Goal: Task Accomplishment & Management: Complete application form

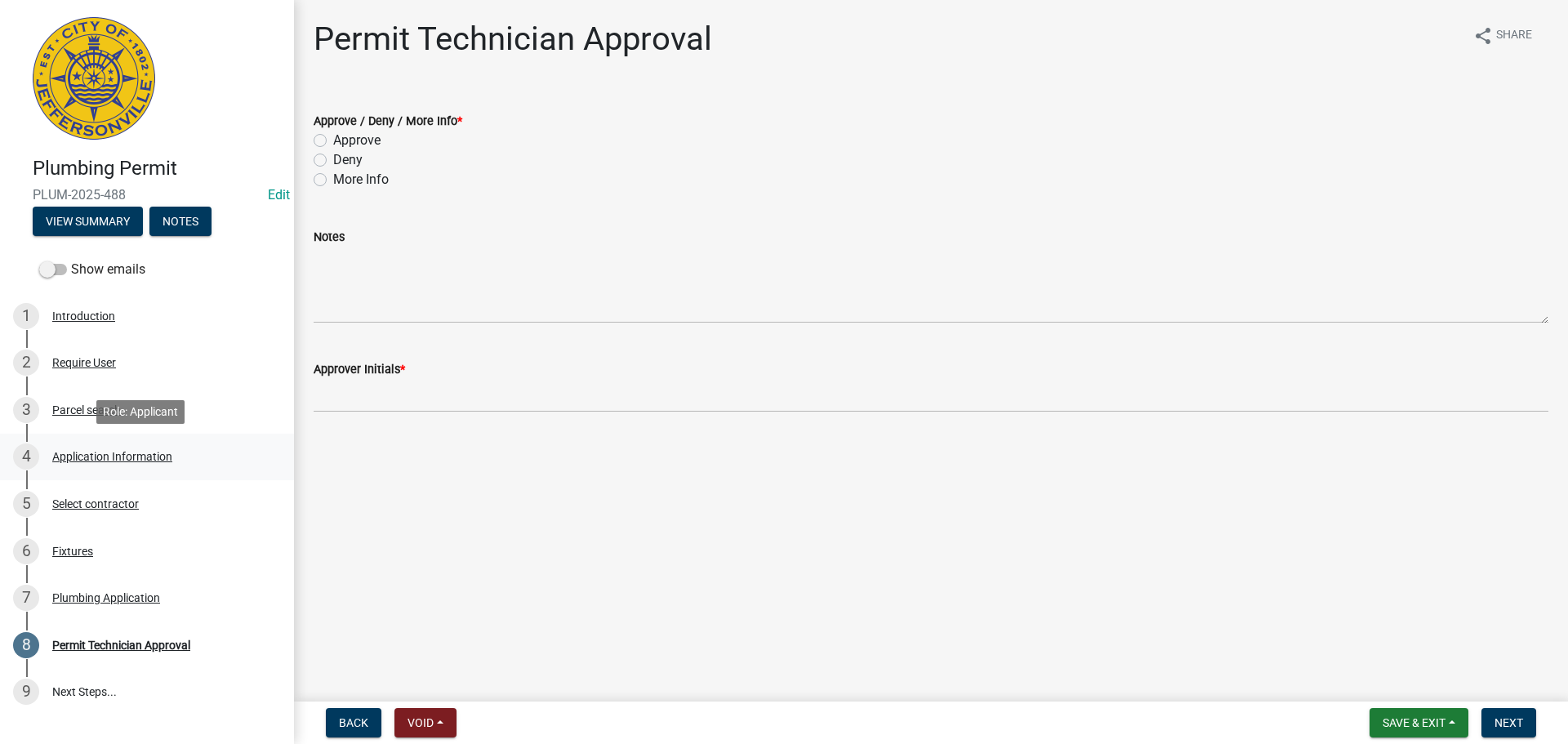
click at [87, 459] on div "Application Information" at bounding box center [112, 456] width 120 height 12
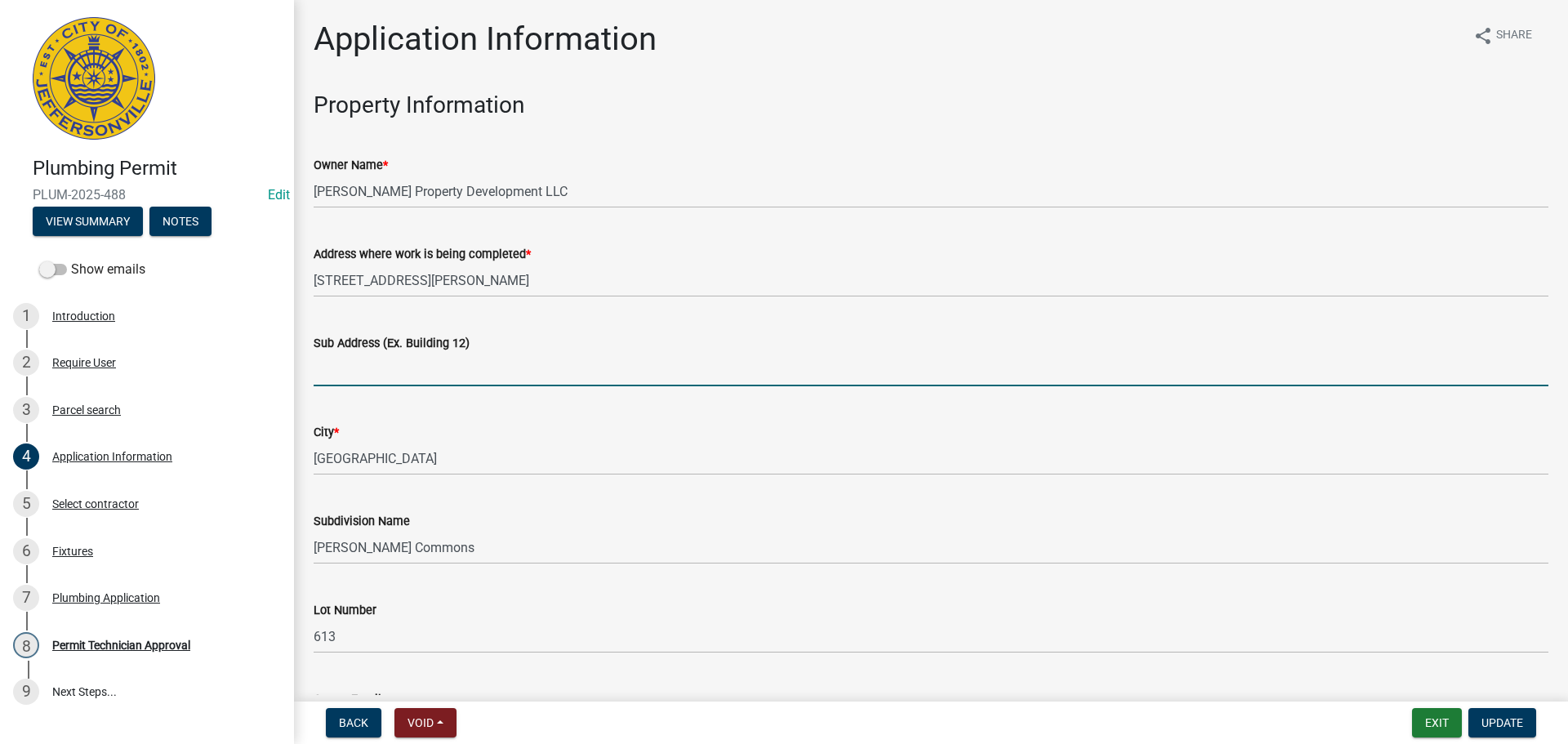
click at [421, 359] on input "Sub Address (Ex. Building 12)" at bounding box center [930, 369] width 1235 height 33
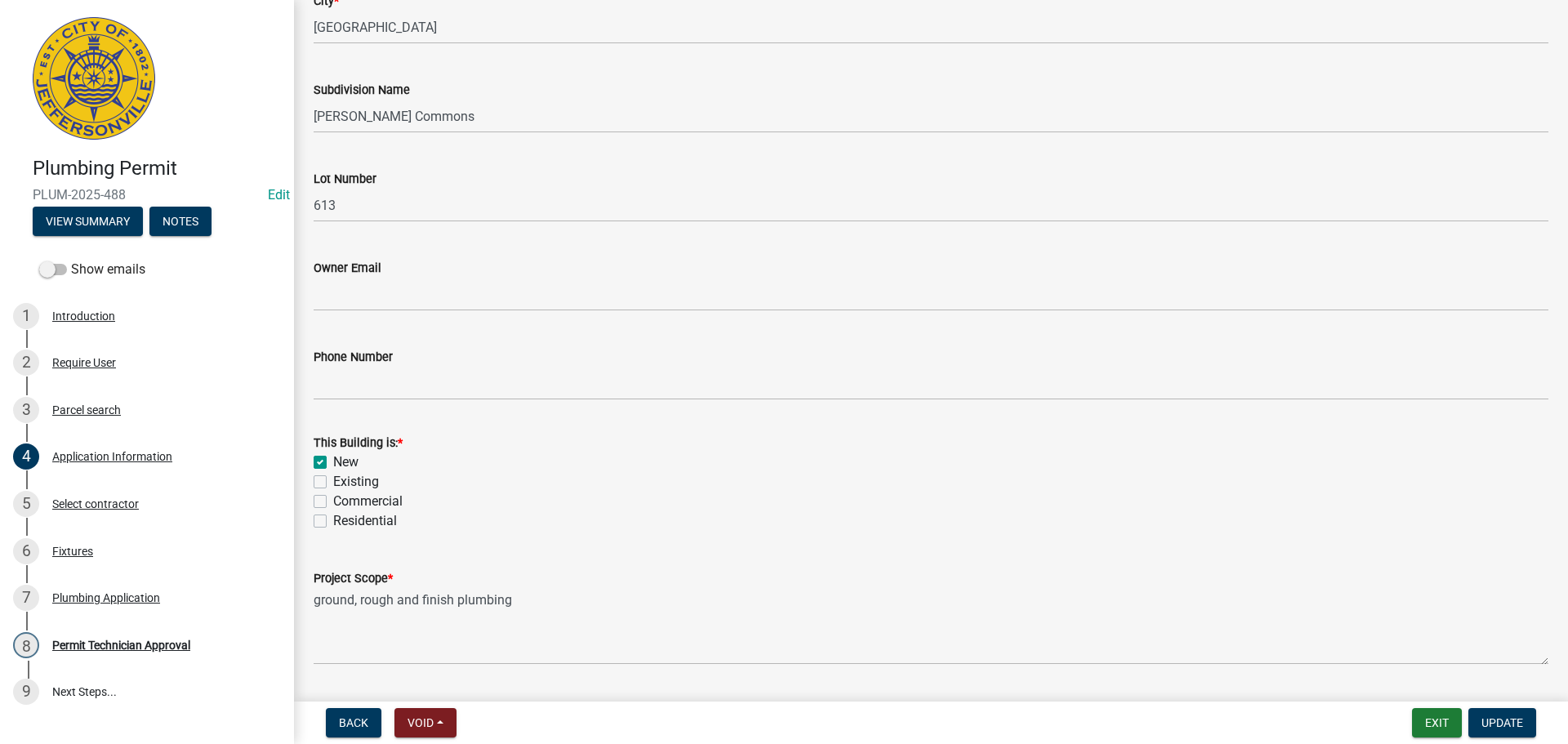
scroll to position [478, 0]
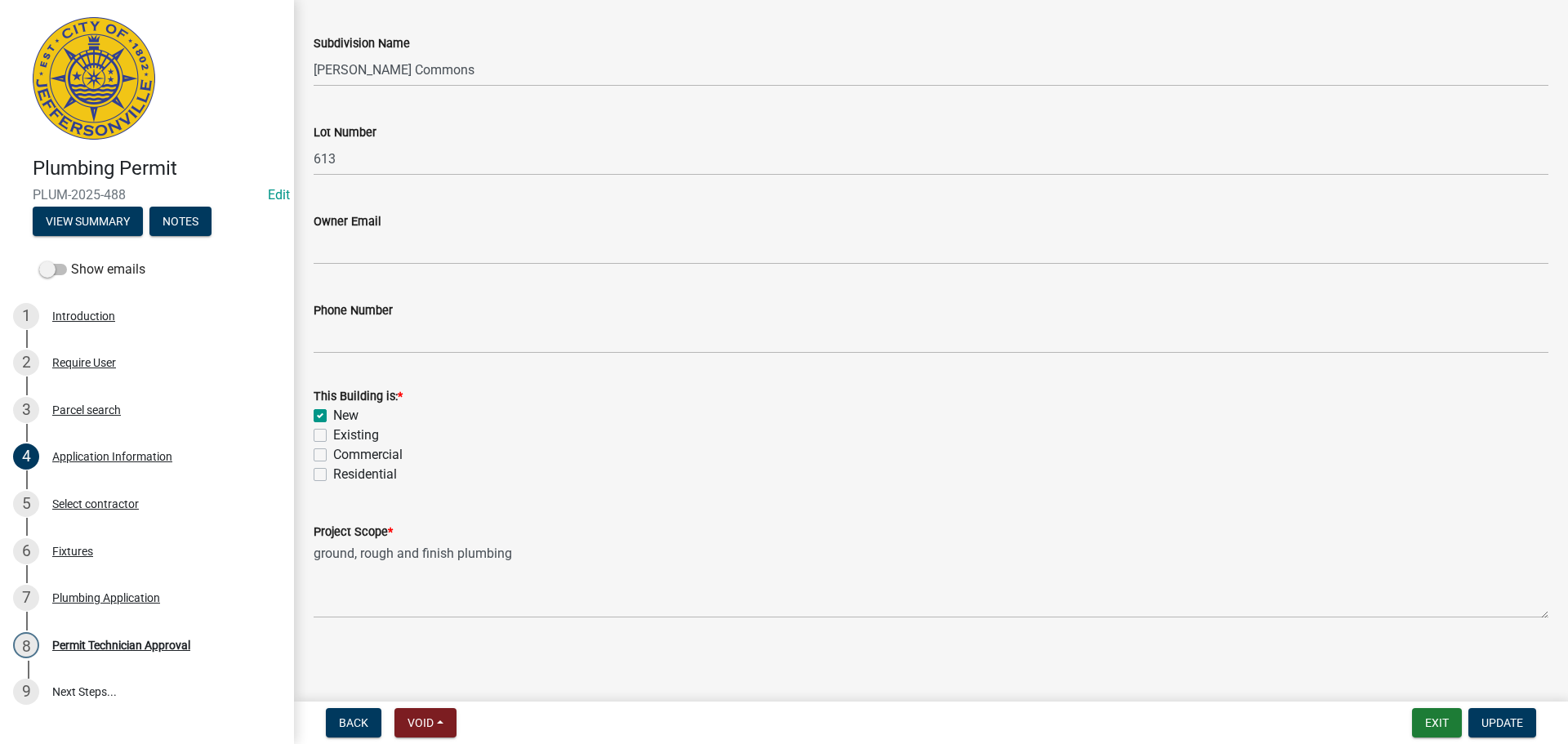
type input "1166 Dustin's Way"
click at [363, 477] on label "Residential" at bounding box center [365, 475] width 64 height 20
click at [344, 475] on input "Residential" at bounding box center [338, 470] width 11 height 11
checkbox input "true"
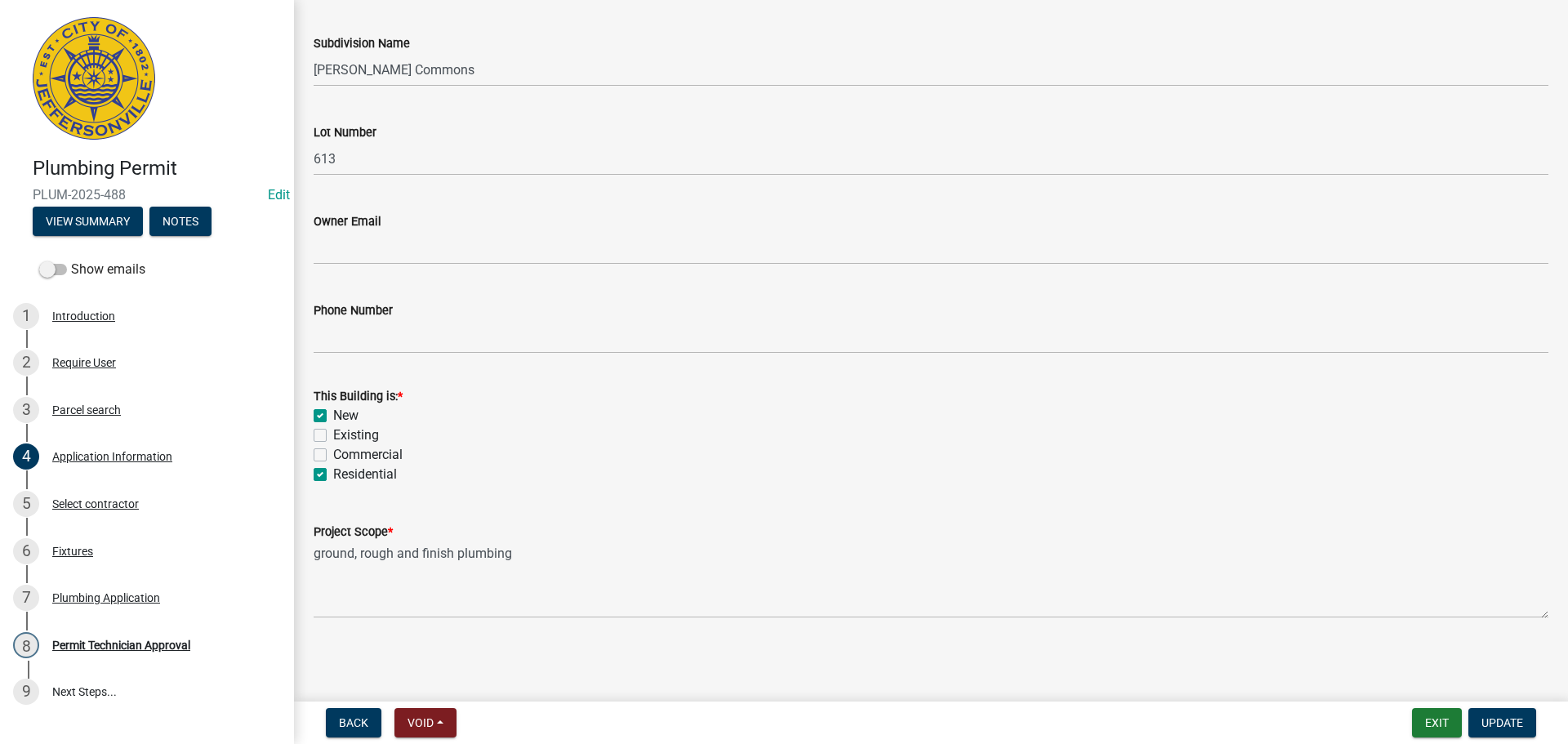
checkbox input "false"
checkbox input "true"
click at [1485, 717] on span "Update" at bounding box center [1502, 722] width 42 height 13
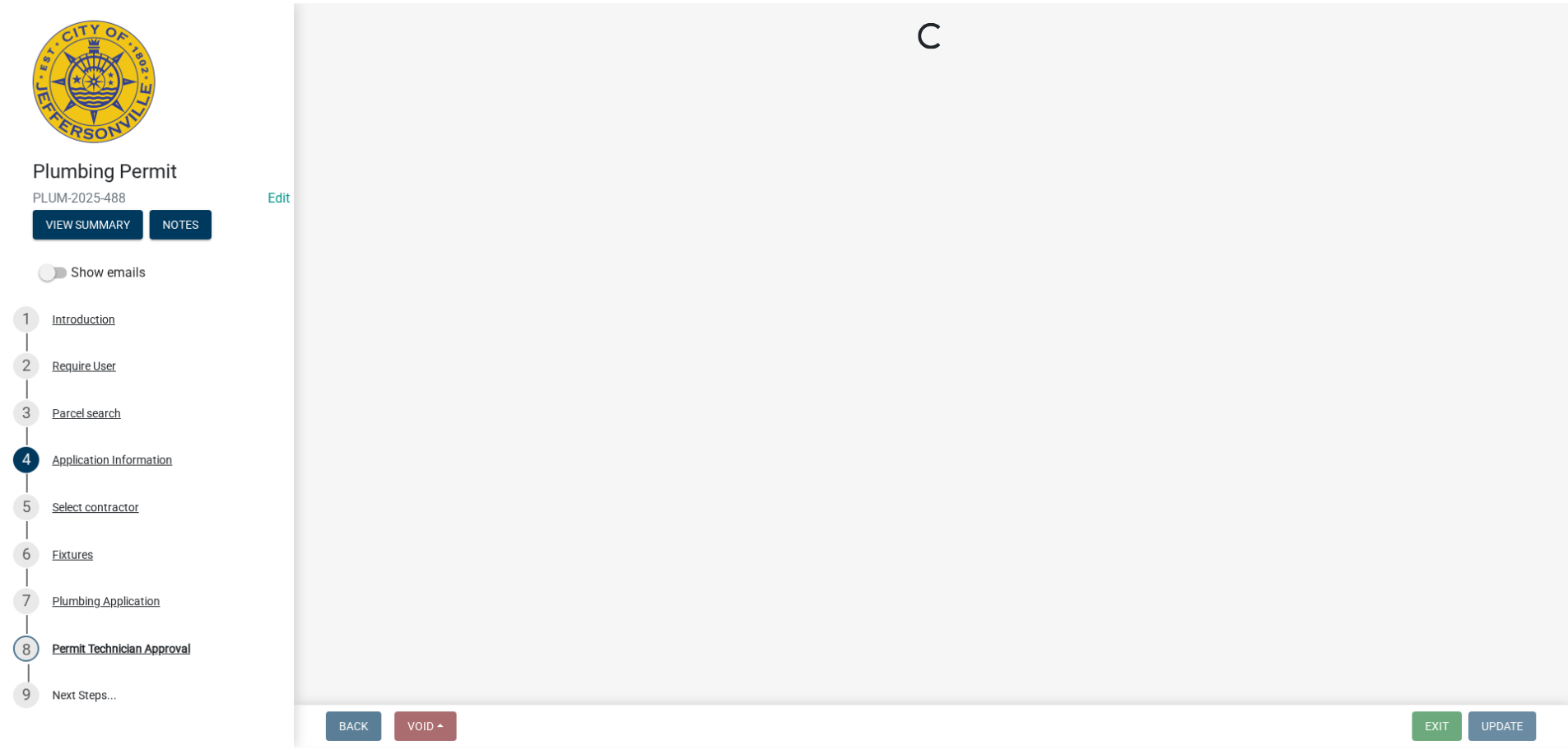
scroll to position [0, 0]
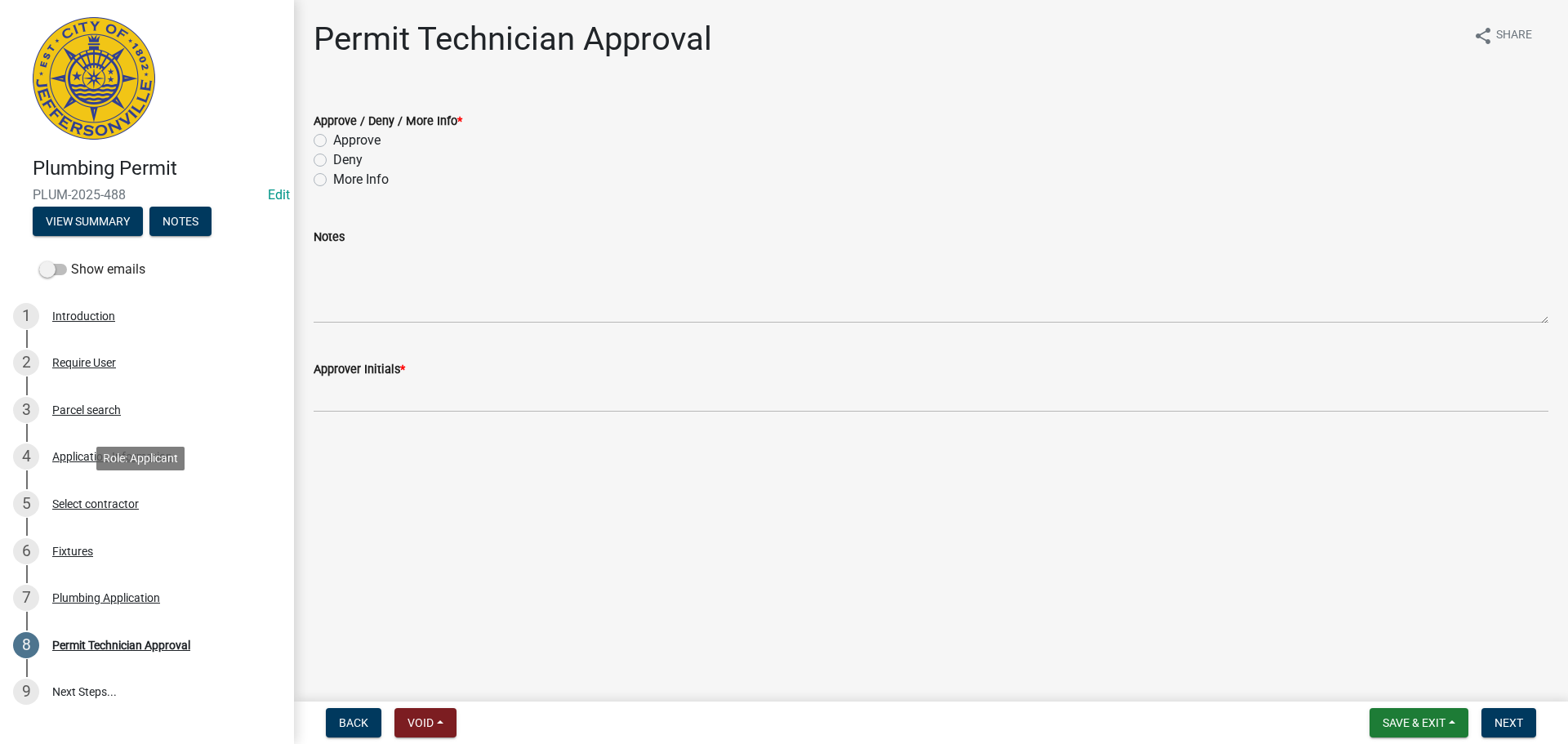
click at [86, 500] on div "Select contractor" at bounding box center [96, 504] width 86 height 12
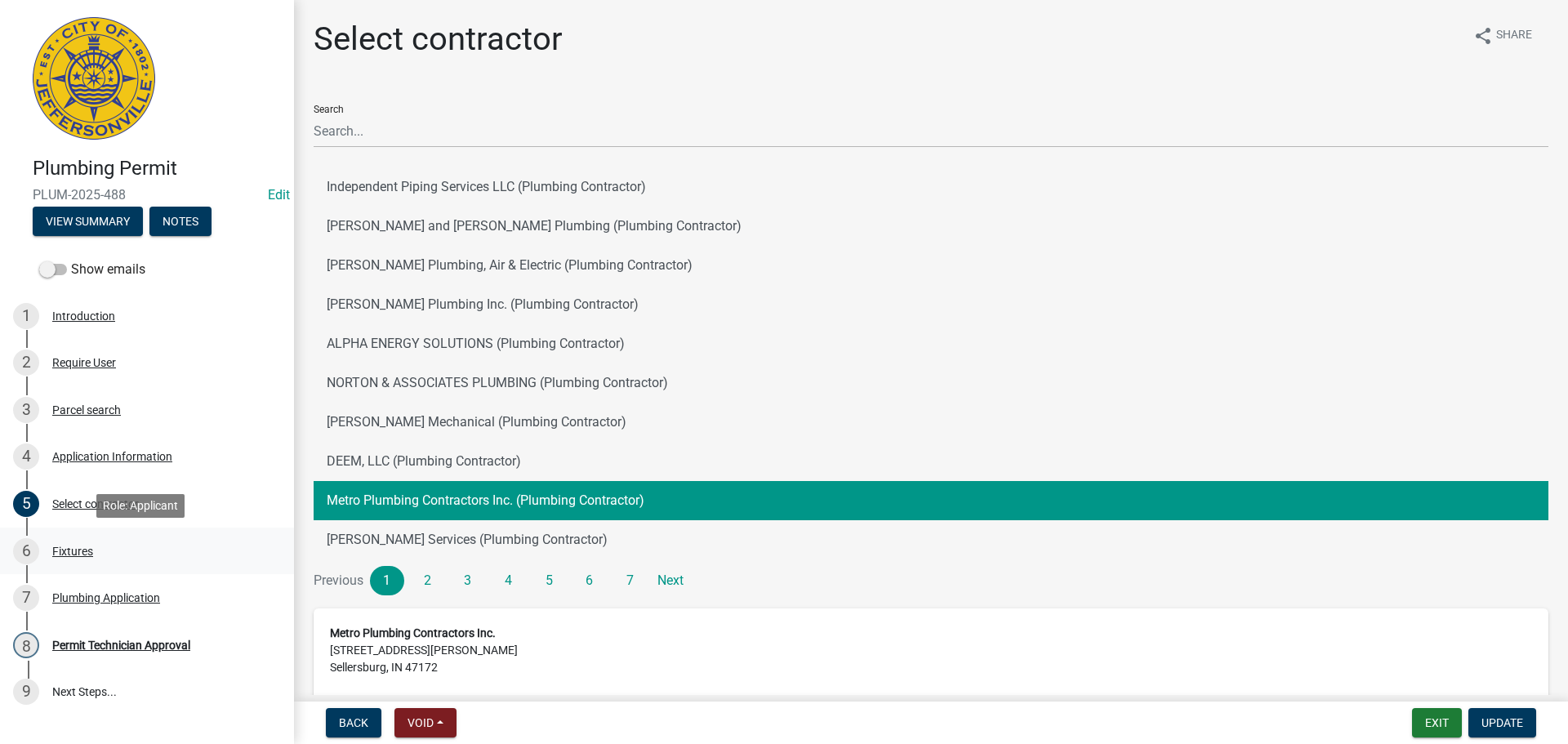
click at [67, 549] on div "Fixtures" at bounding box center [72, 551] width 41 height 12
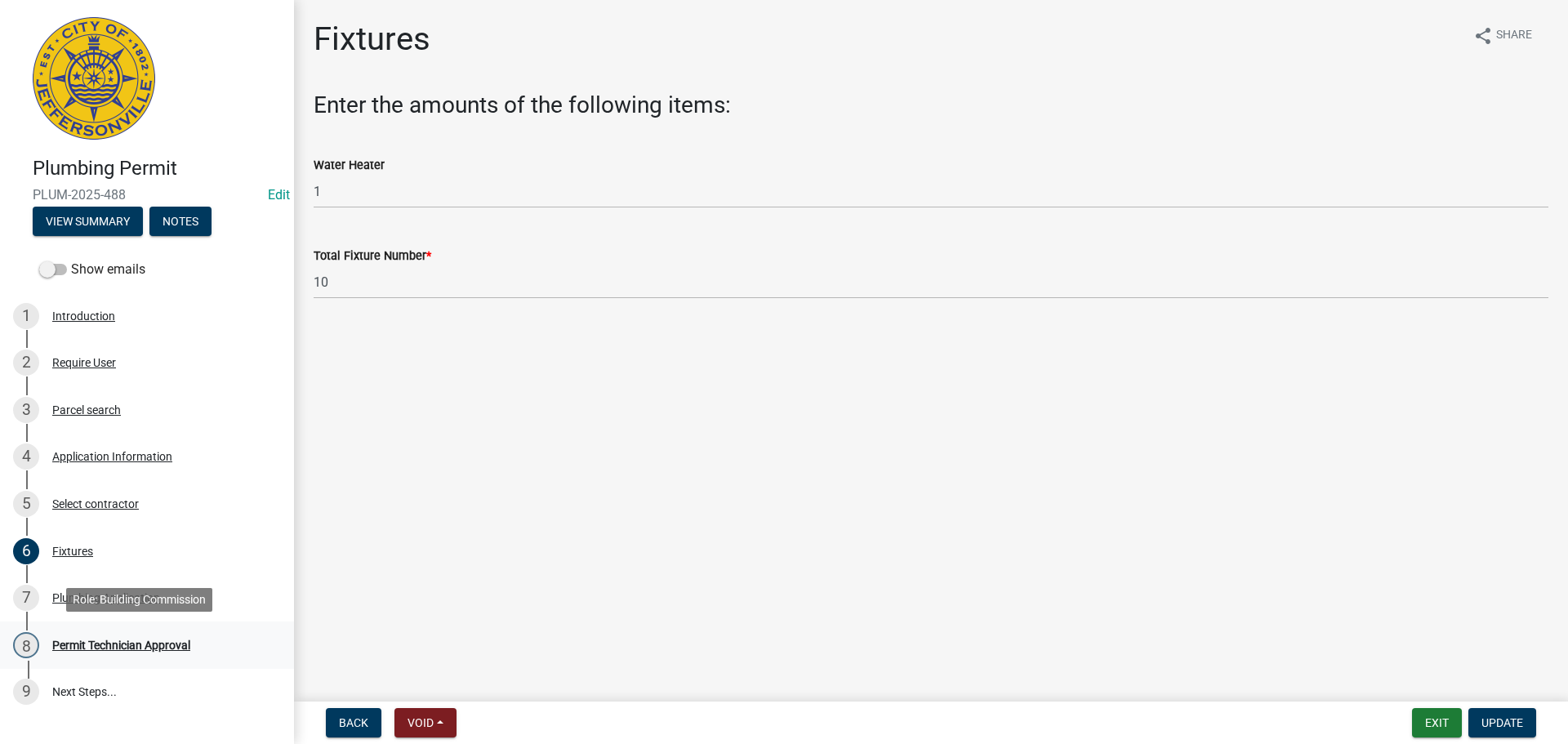
click at [116, 639] on div "Permit Technician Approval" at bounding box center [121, 645] width 138 height 12
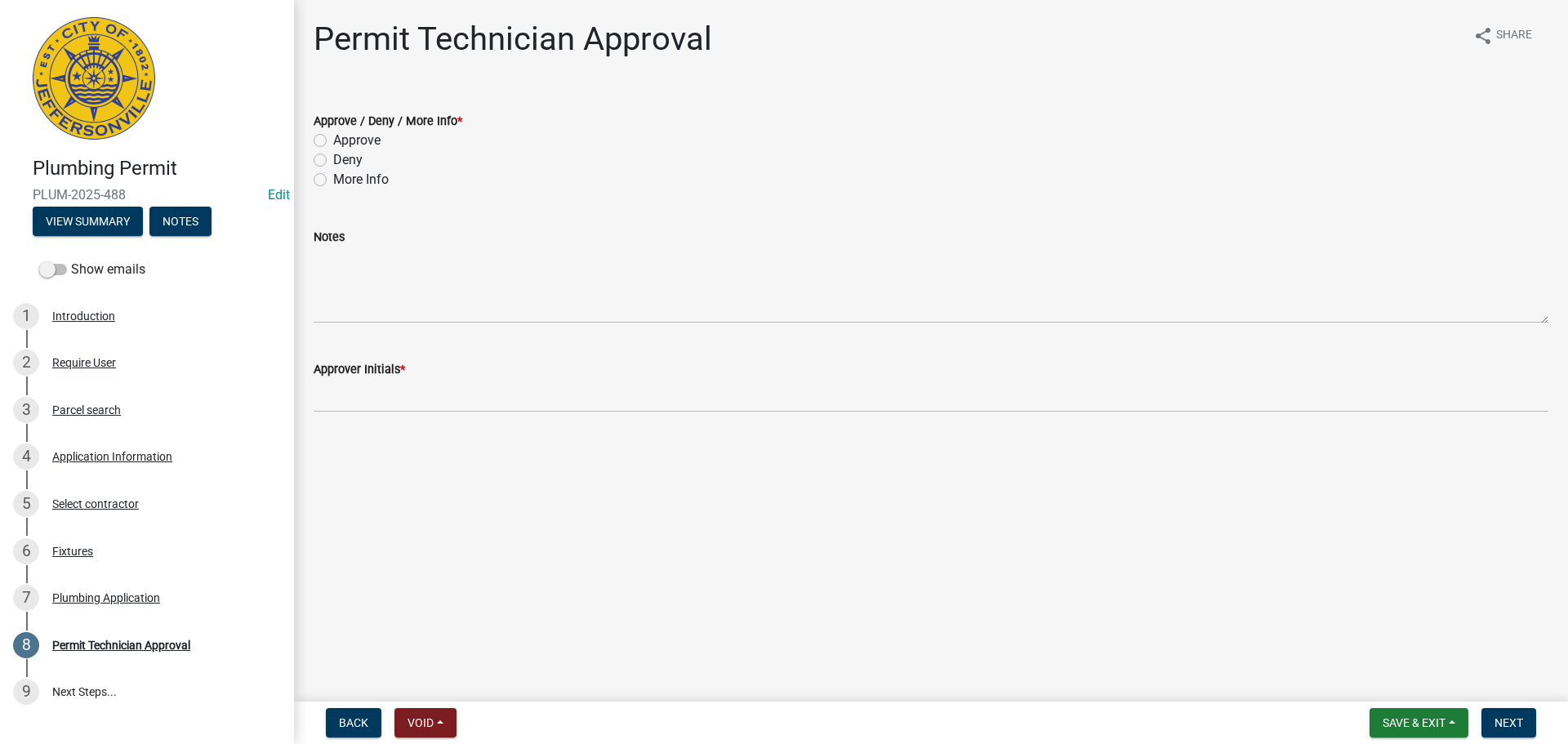
click at [365, 139] on label "Approve" at bounding box center [357, 140] width 47 height 20
click at [344, 139] on input "Approve" at bounding box center [338, 135] width 11 height 11
radio input "true"
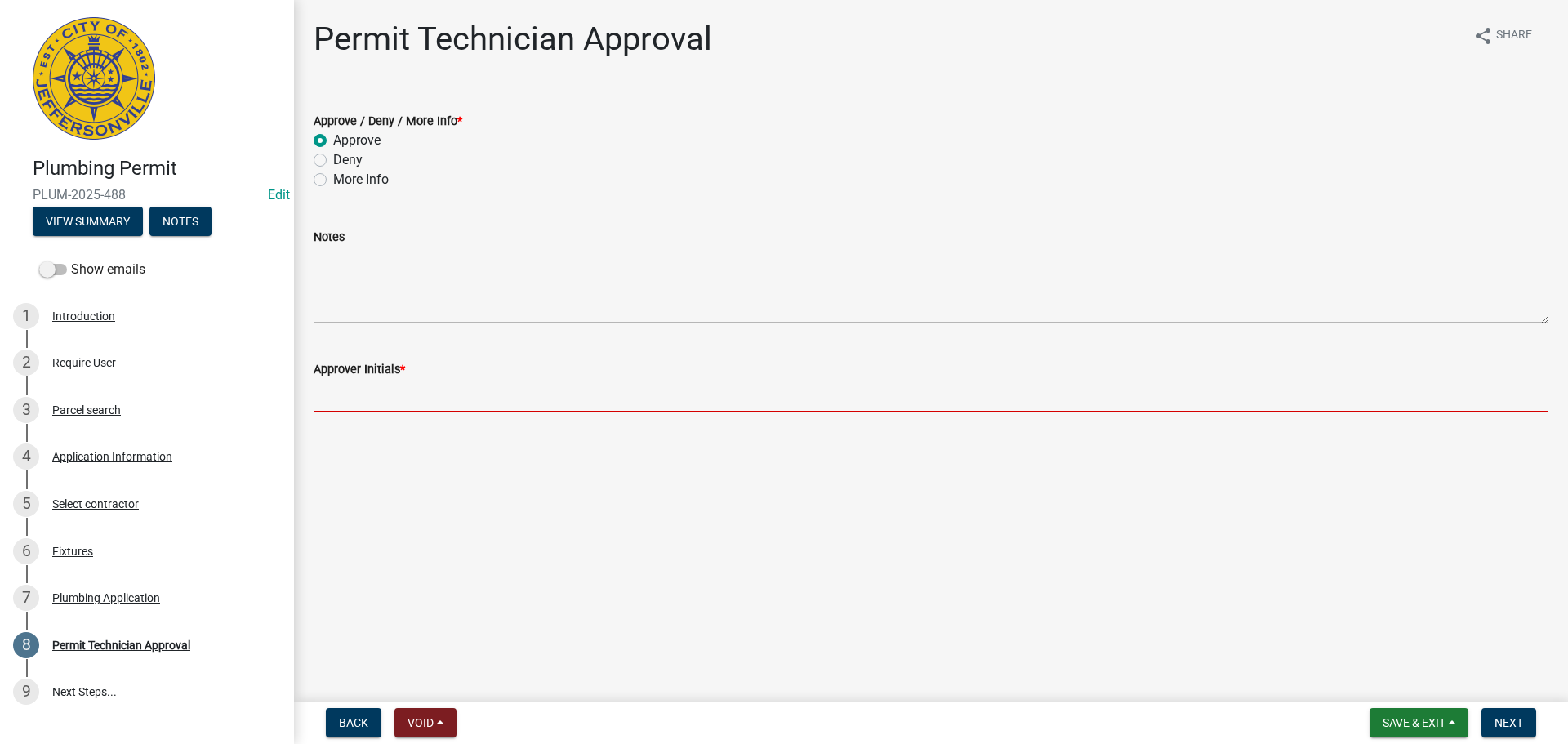
click at [354, 387] on input "Approver Initials *" at bounding box center [930, 396] width 1235 height 33
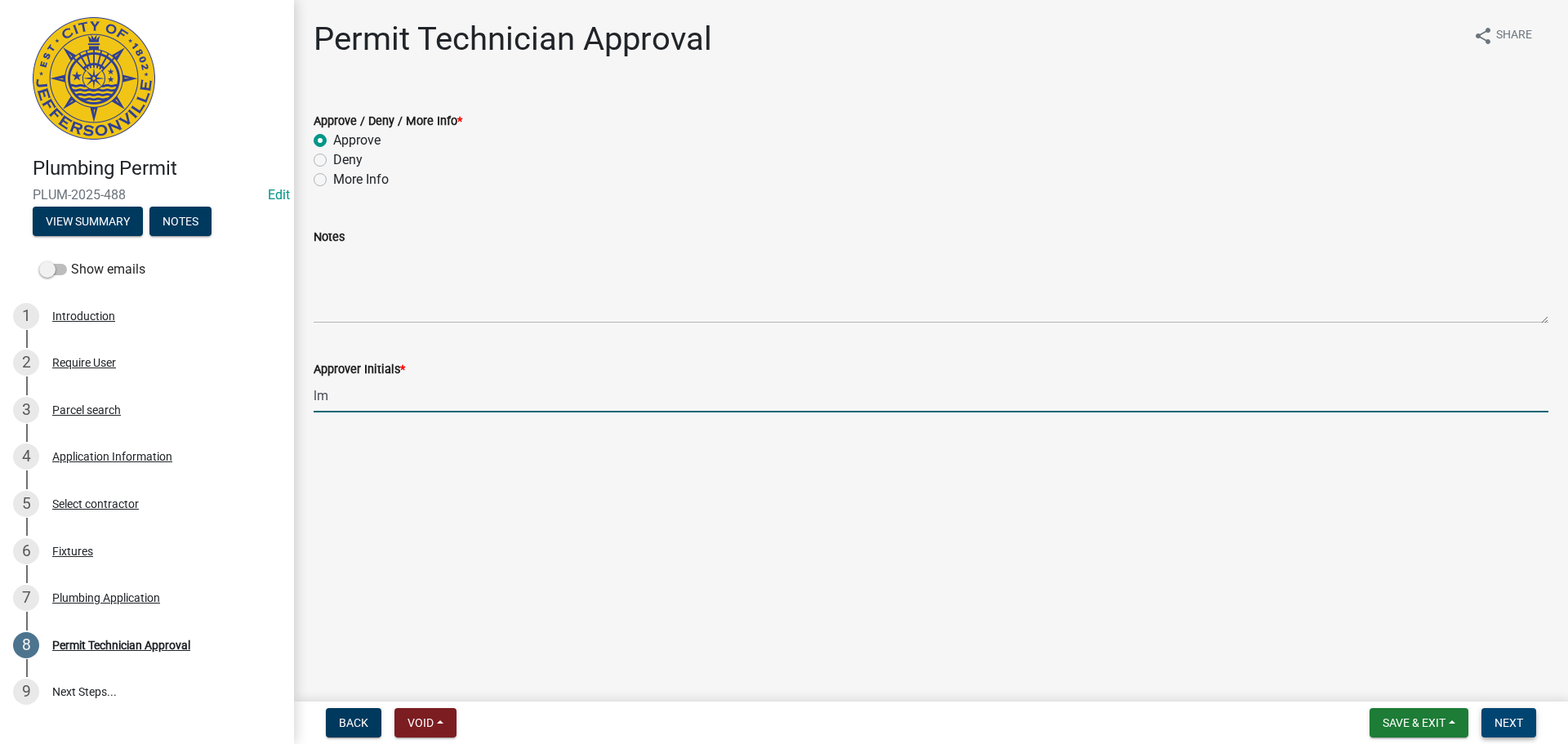
type input "lm"
click at [1514, 726] on span "Next" at bounding box center [1508, 722] width 28 height 13
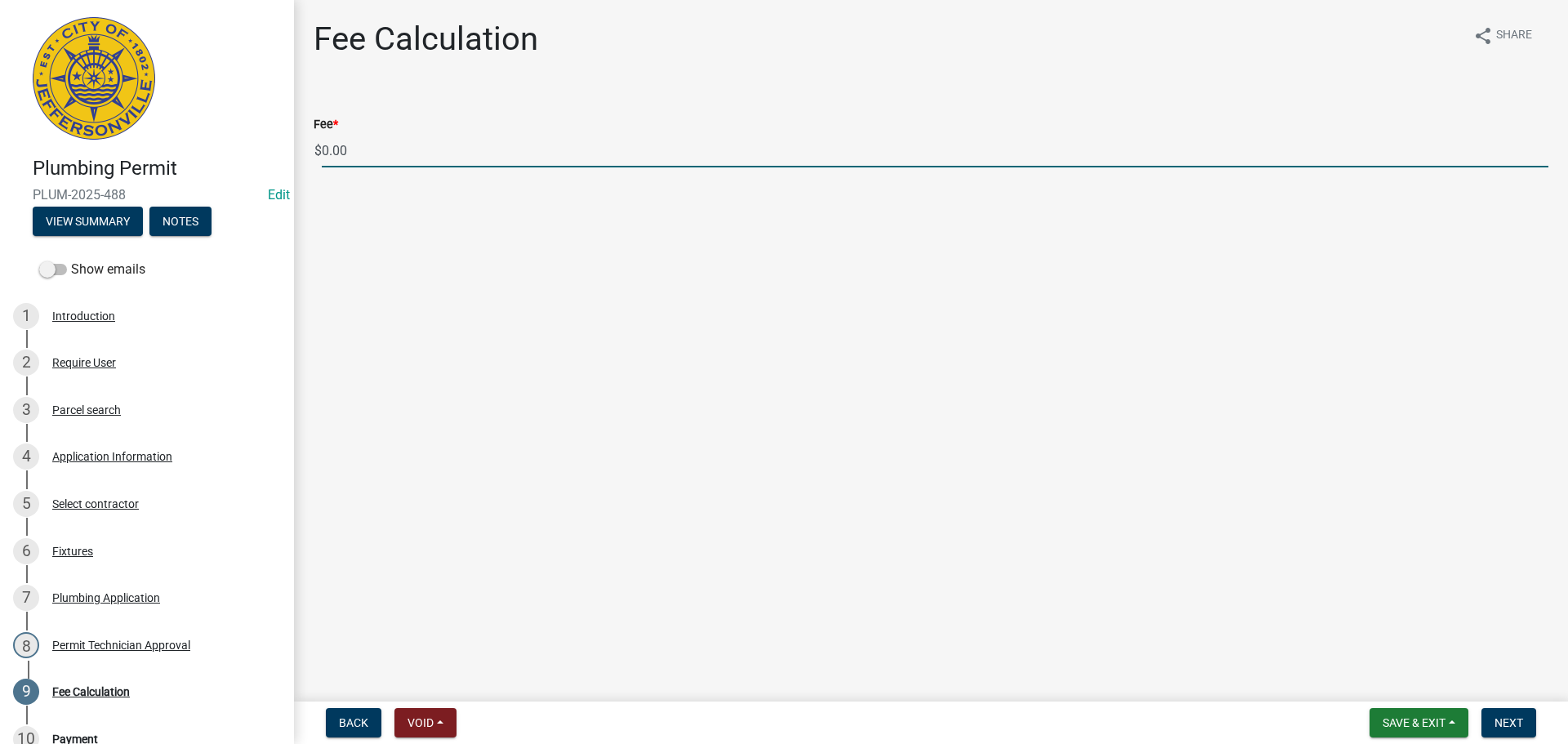
drag, startPoint x: 303, startPoint y: 149, endPoint x: 248, endPoint y: 145, distance: 55.1
click at [249, 145] on div "Plumbing Permit PLUM-2025-488 Edit View Summary Notes Show emails 1 Introductio…" at bounding box center [784, 372] width 1568 height 744
type input "85.00"
click at [1497, 712] on button "Next" at bounding box center [1509, 722] width 55 height 29
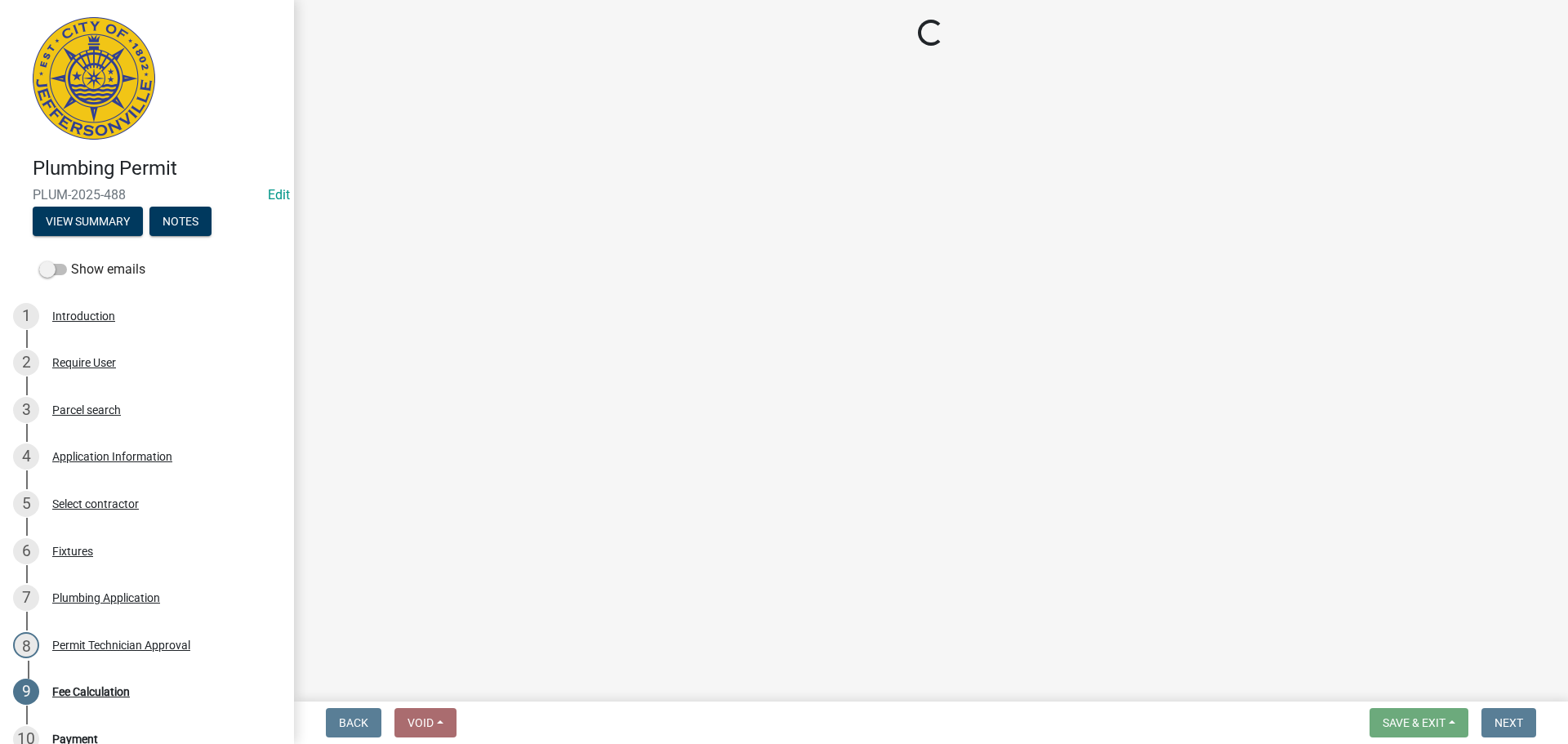
select select "3: 3"
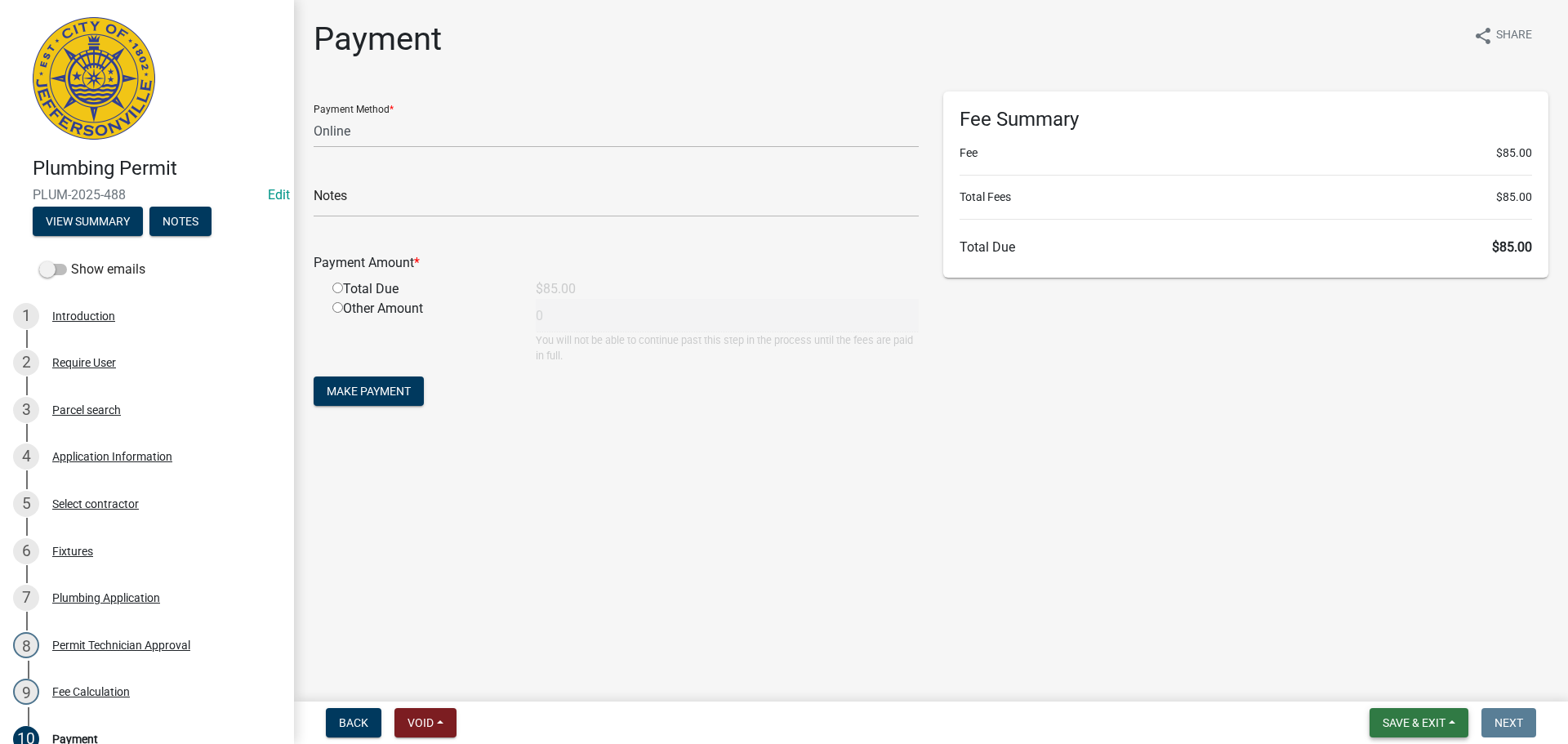
click at [1433, 719] on span "Save & Exit" at bounding box center [1414, 722] width 63 height 13
click at [1436, 687] on button "Save & Exit" at bounding box center [1403, 680] width 131 height 39
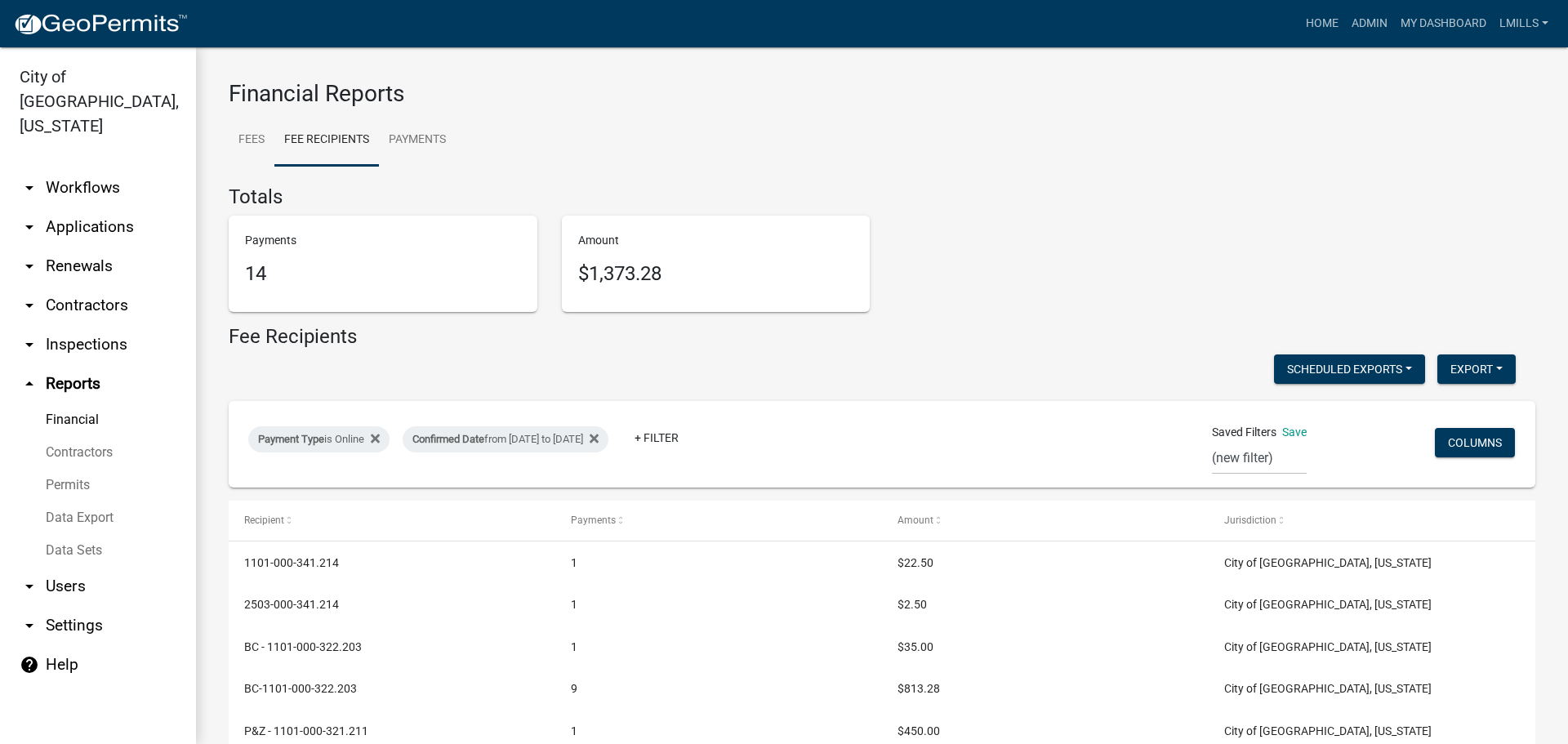
select select "0: null"
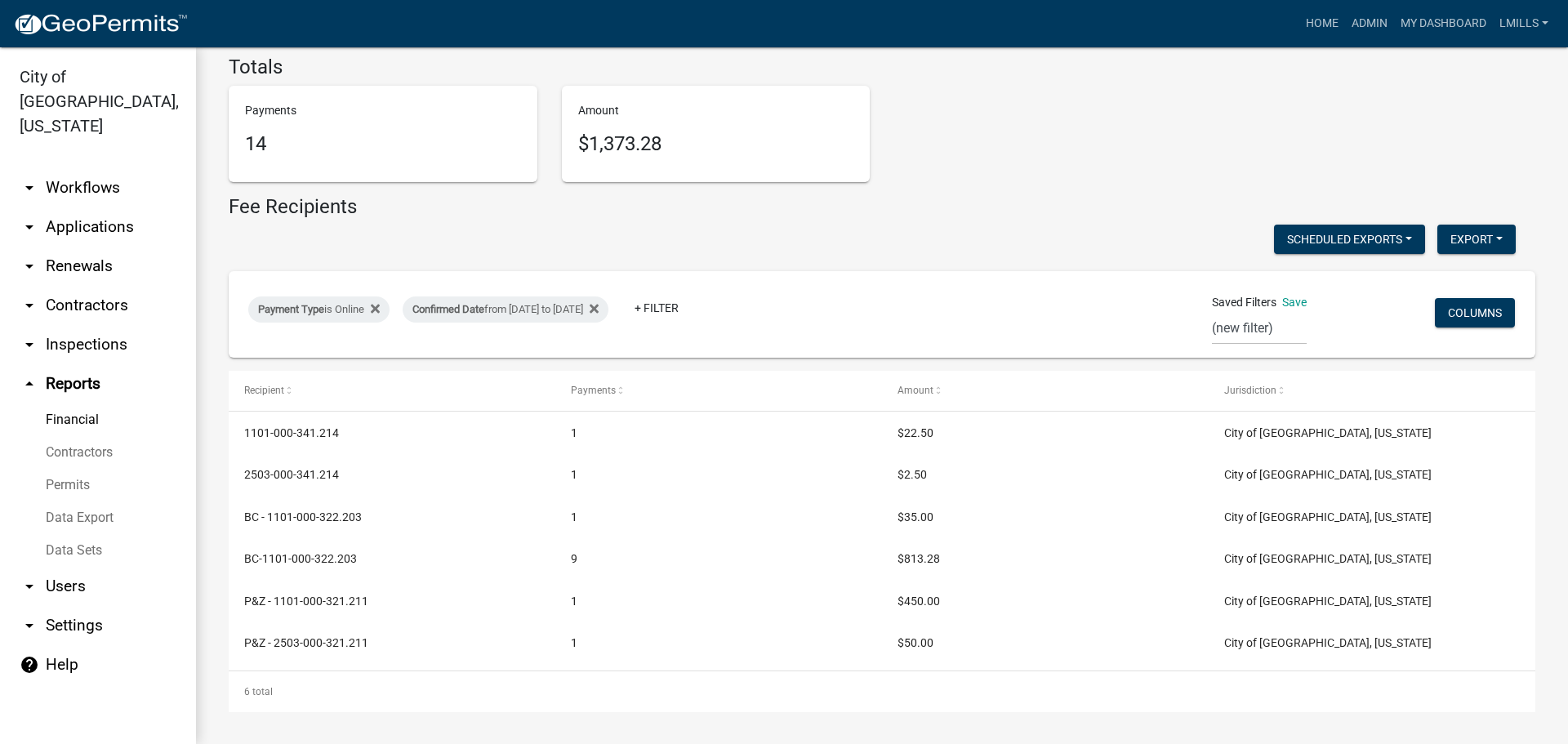
drag, startPoint x: 516, startPoint y: 331, endPoint x: 471, endPoint y: 349, distance: 48.5
click at [117, 207] on link "arrow_drop_down Applications" at bounding box center [98, 226] width 196 height 39
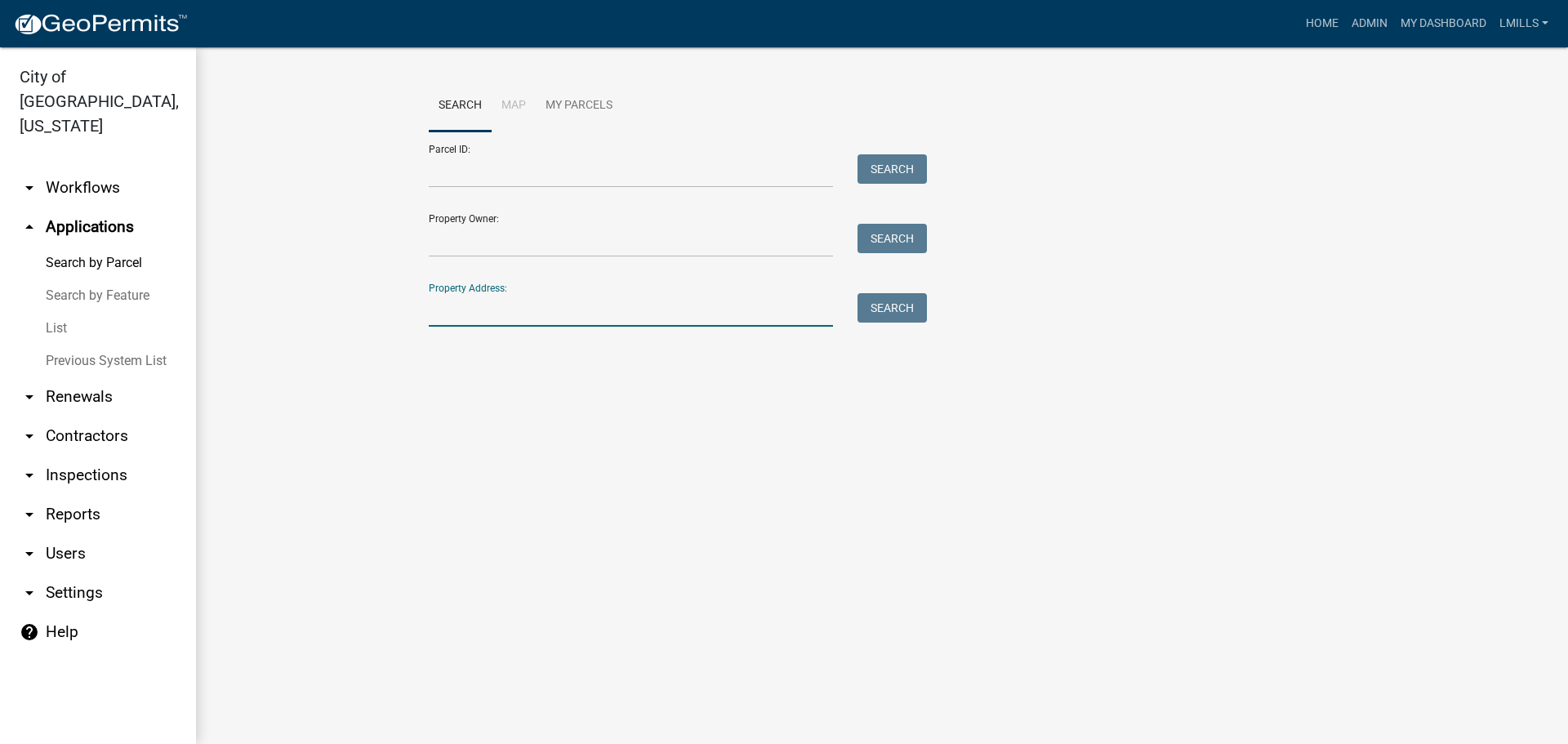
click at [495, 303] on input "Property Address:" at bounding box center [631, 310] width 404 height 33
click at [905, 301] on button "Search" at bounding box center [891, 308] width 69 height 29
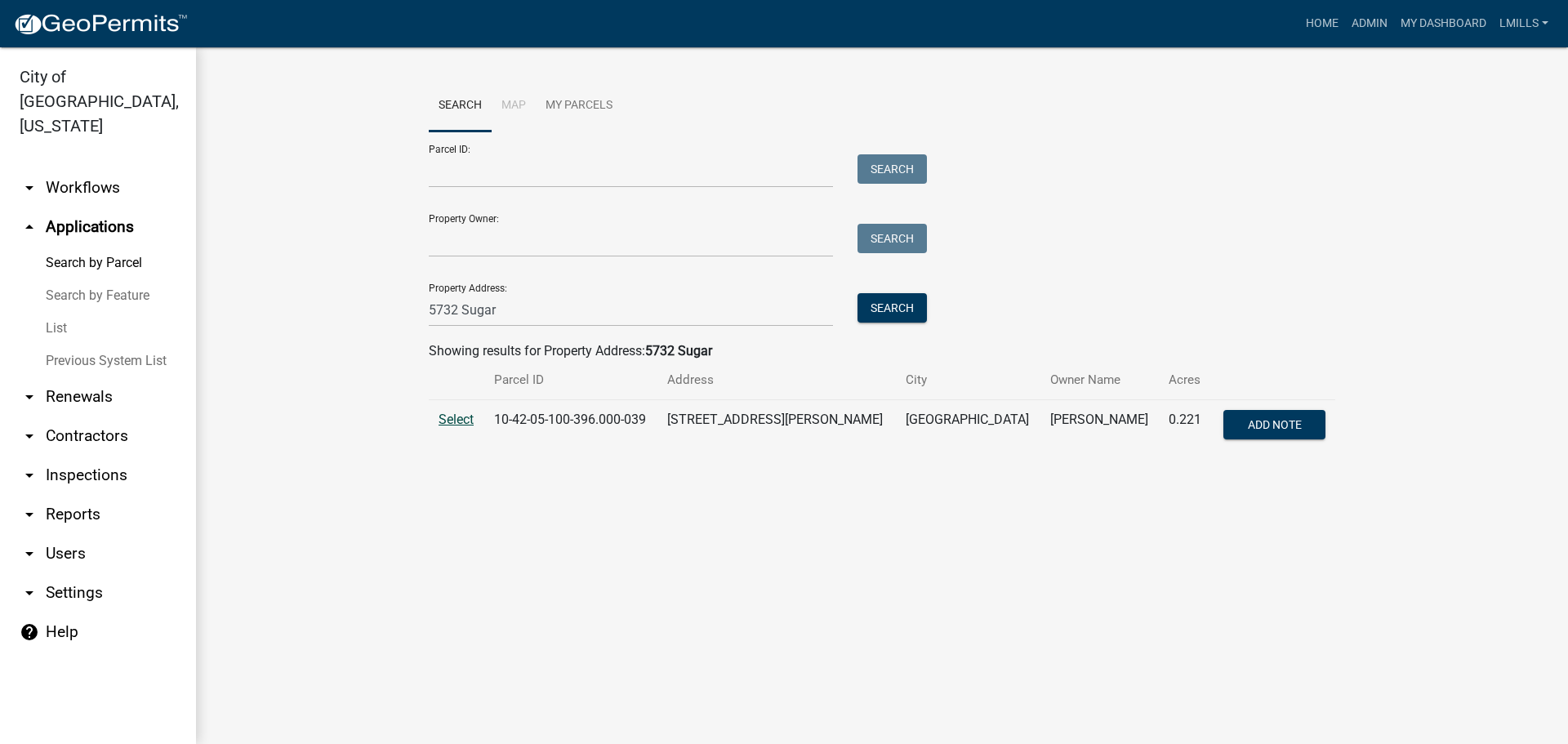
click at [456, 423] on span "Select" at bounding box center [456, 419] width 35 height 16
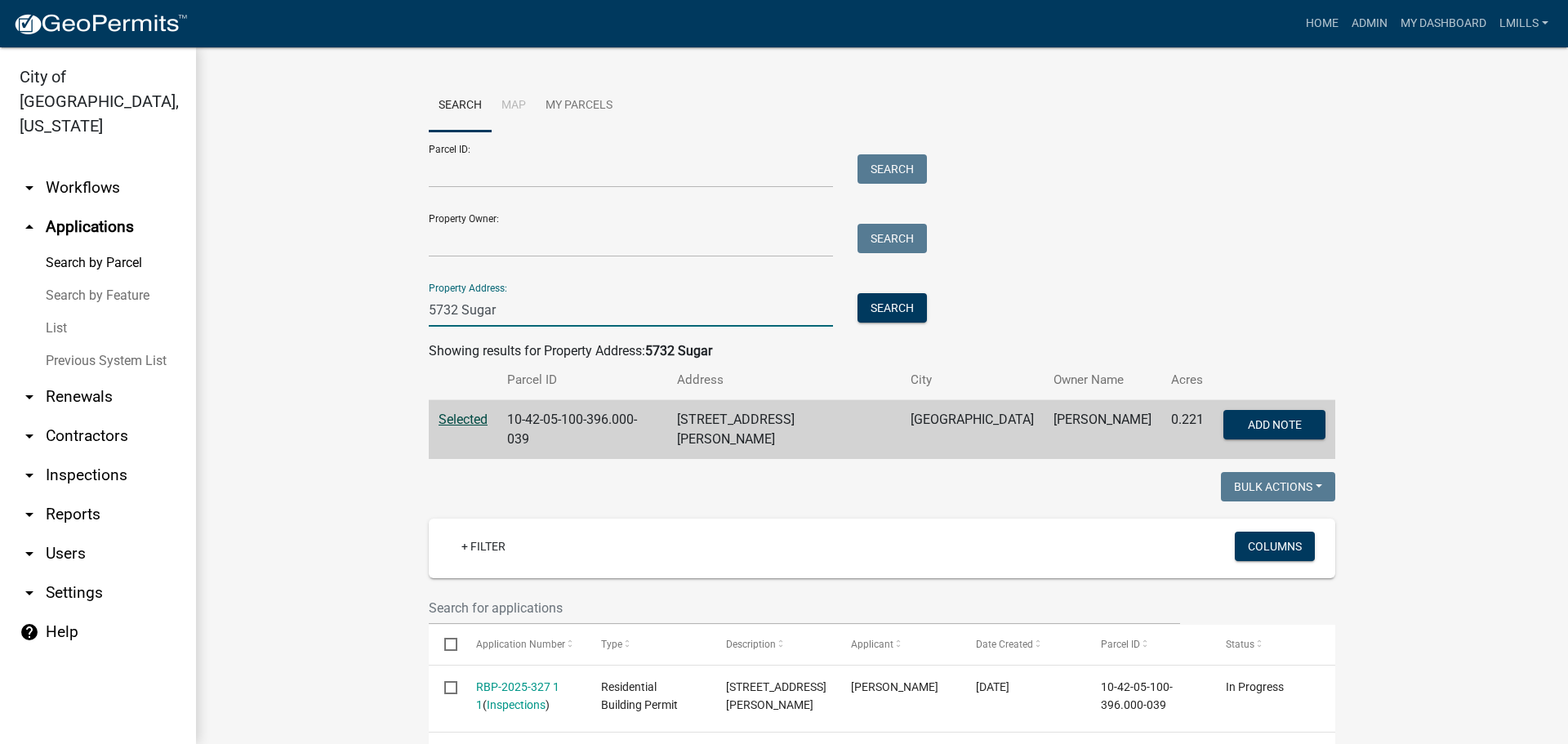
drag, startPoint x: 433, startPoint y: 308, endPoint x: 326, endPoint y: 300, distance: 107.3
click at [326, 300] on wm-workflow-application-search-view "Search Map My Parcels Parcel ID: Search Property Owner: Search Property Address…" at bounding box center [882, 576] width 1307 height 993
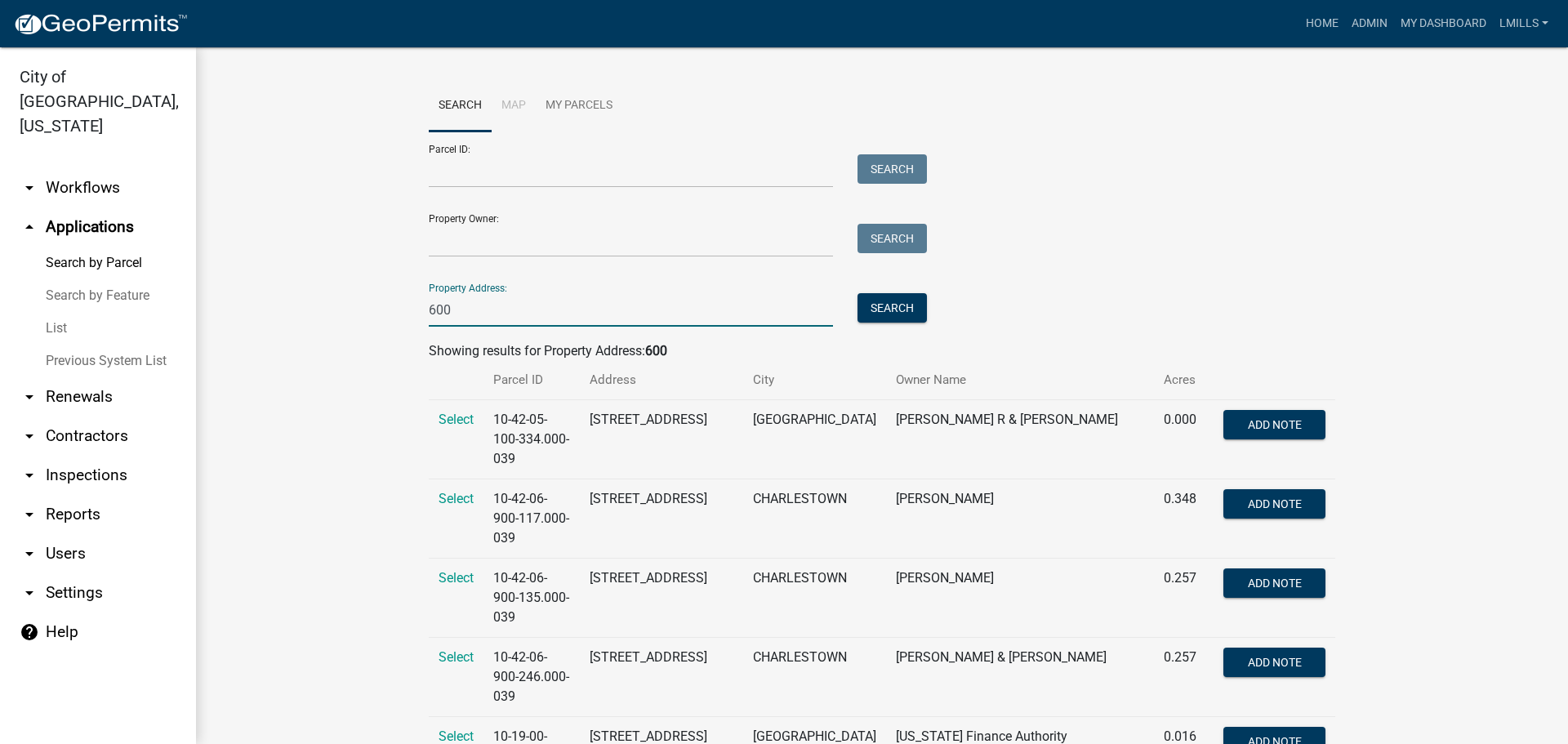
type input "600"
paste input "10-42-04-000-007.000-039"
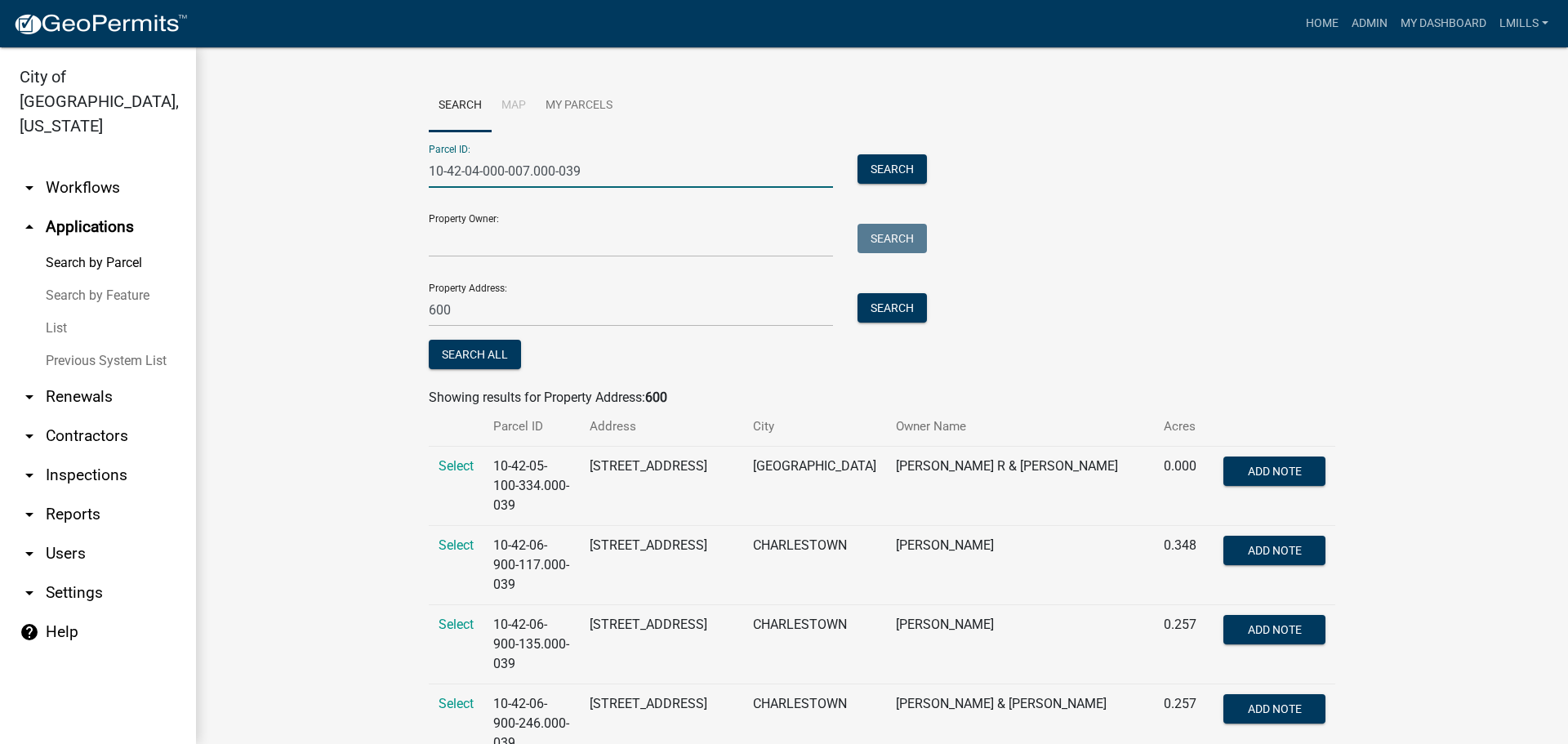
drag, startPoint x: 428, startPoint y: 172, endPoint x: 476, endPoint y: 227, distance: 73.0
click at [429, 172] on input "10-42-04-000-007.000-039" at bounding box center [631, 171] width 404 height 33
type input "10-42-04-000-007.000-039"
drag, startPoint x: 450, startPoint y: 315, endPoint x: 378, endPoint y: 303, distance: 73.0
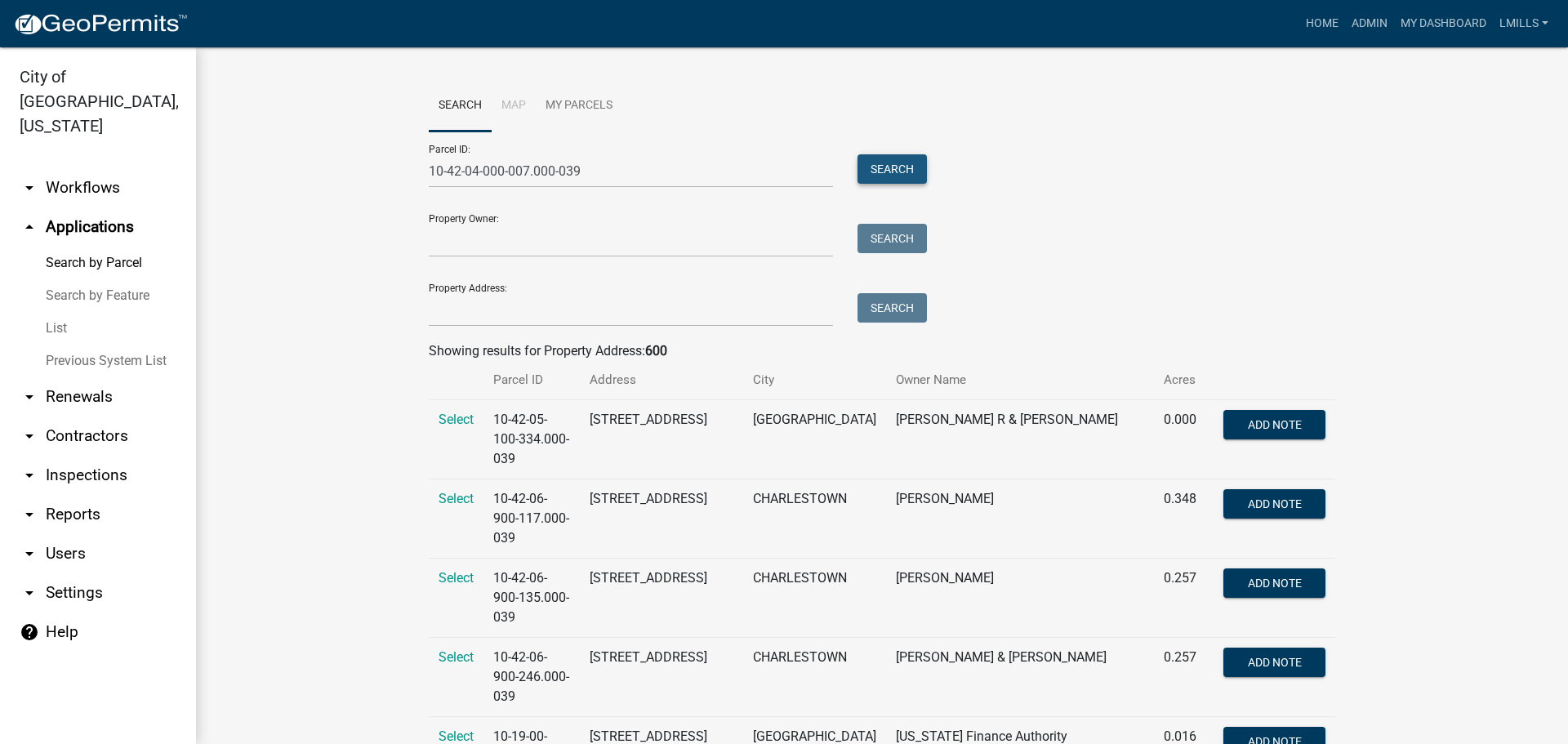
click at [873, 169] on button "Search" at bounding box center [891, 169] width 69 height 29
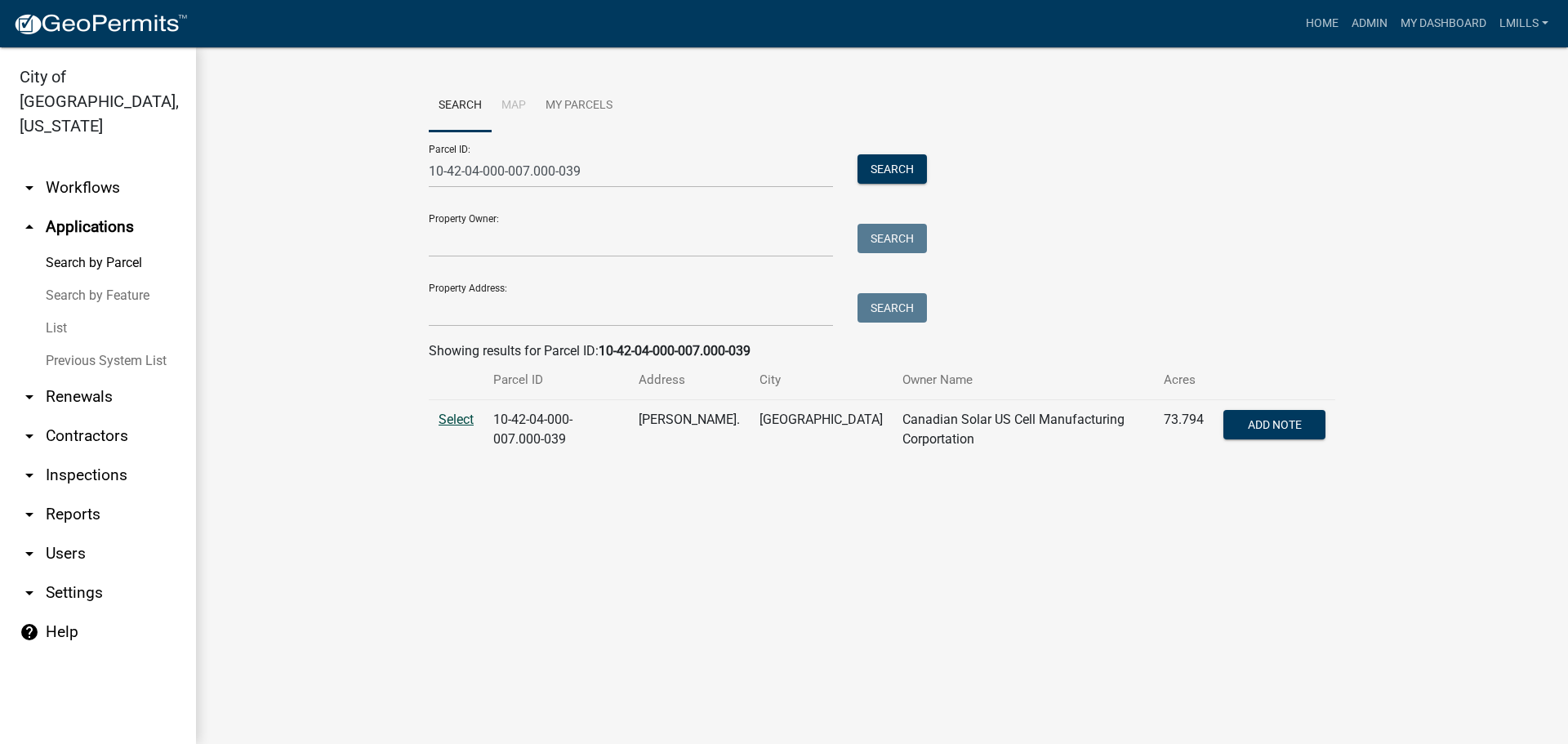
click at [457, 414] on span "Select" at bounding box center [456, 419] width 35 height 16
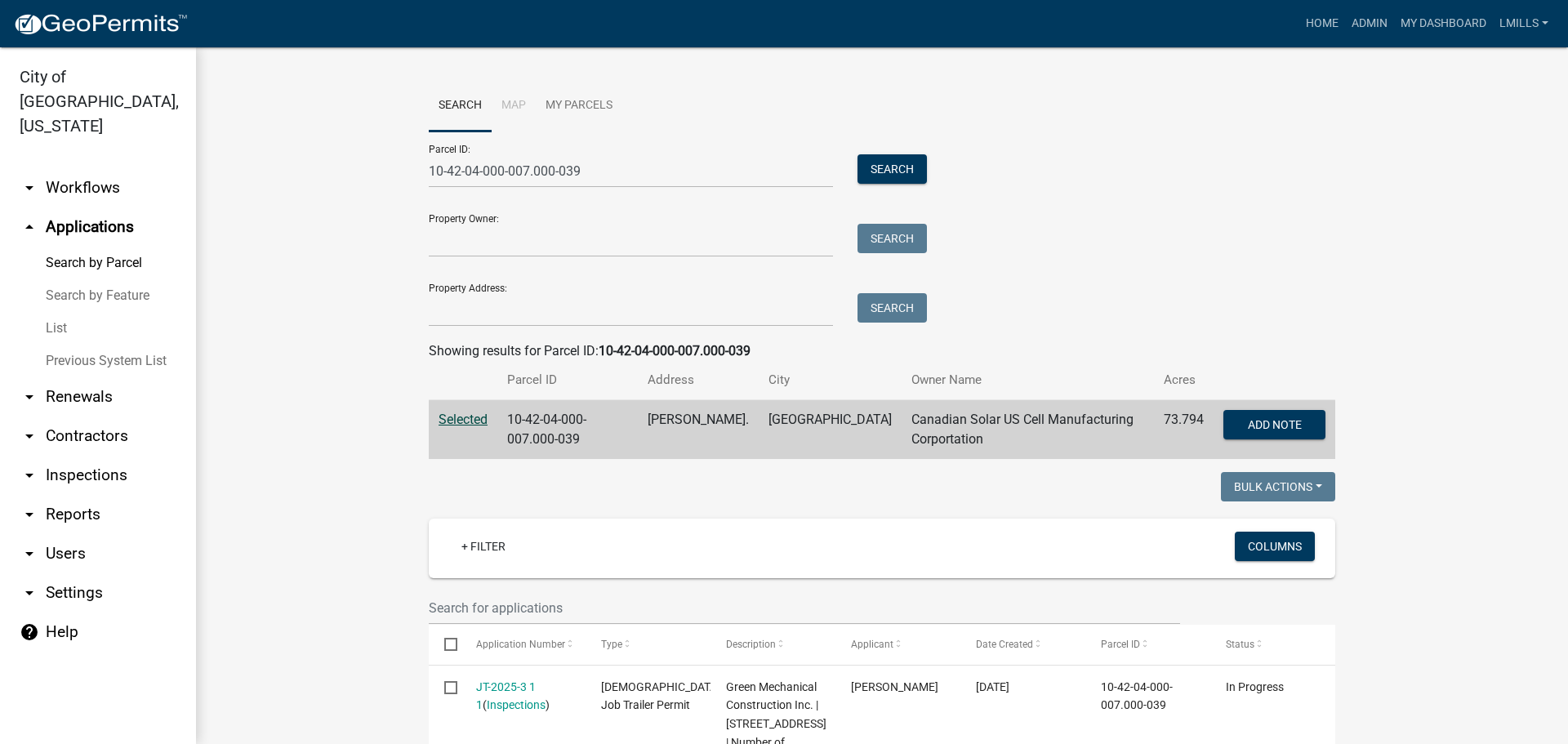
click at [96, 247] on link "Search by Parcel" at bounding box center [98, 263] width 196 height 32
click at [58, 312] on link "List" at bounding box center [98, 328] width 196 height 32
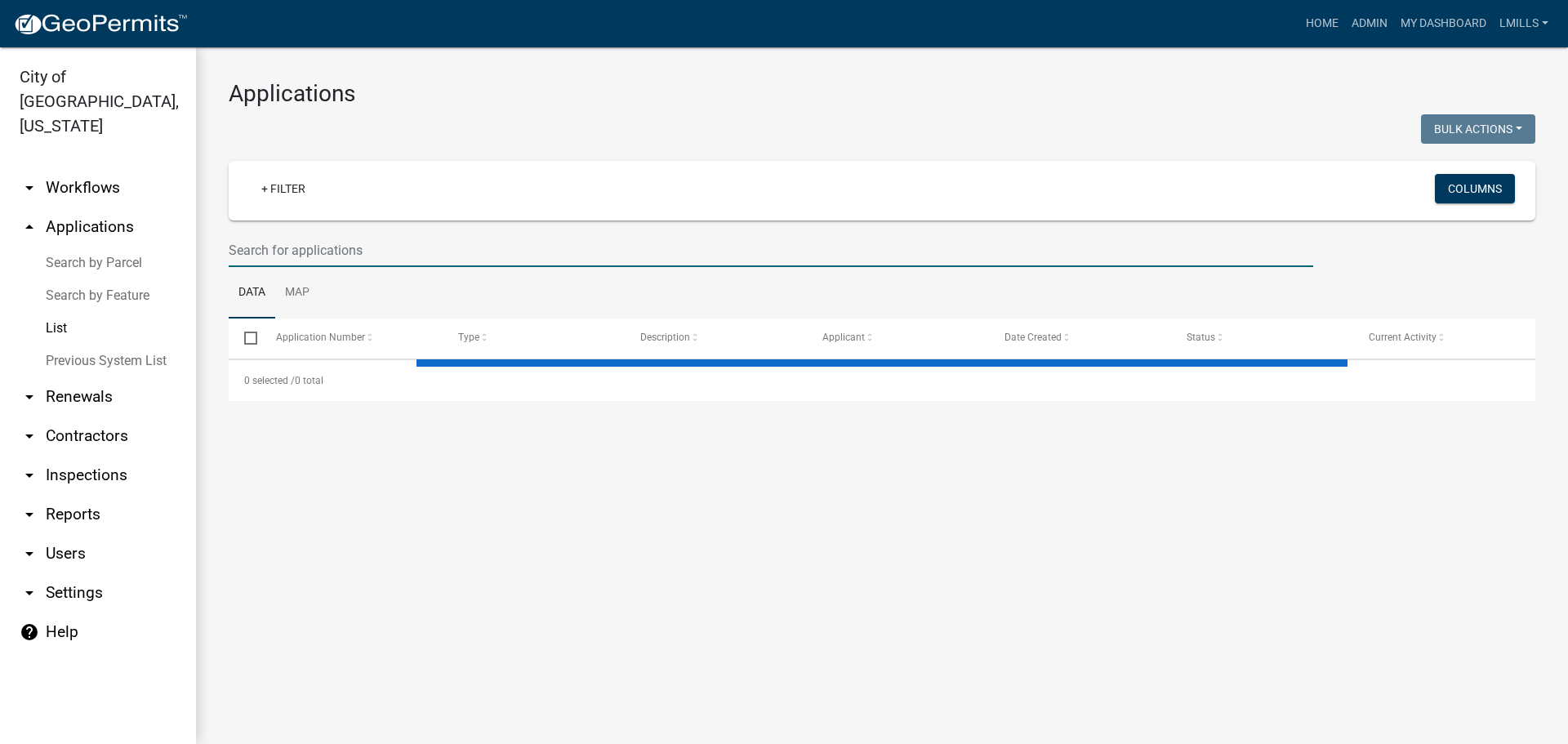
click at [418, 256] on input "text" at bounding box center [771, 250] width 1084 height 33
select select "3: 100"
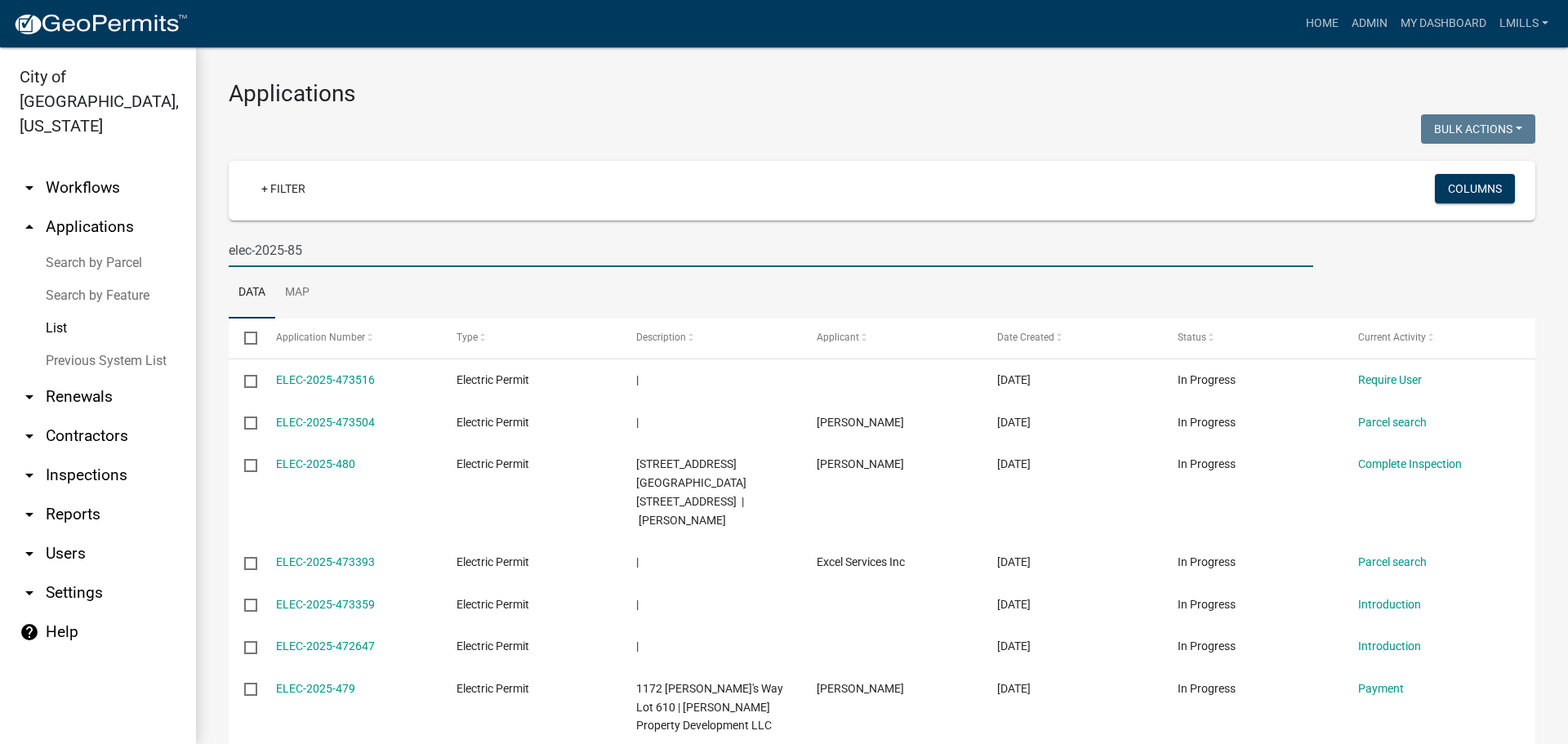
type input "elec-2025-85"
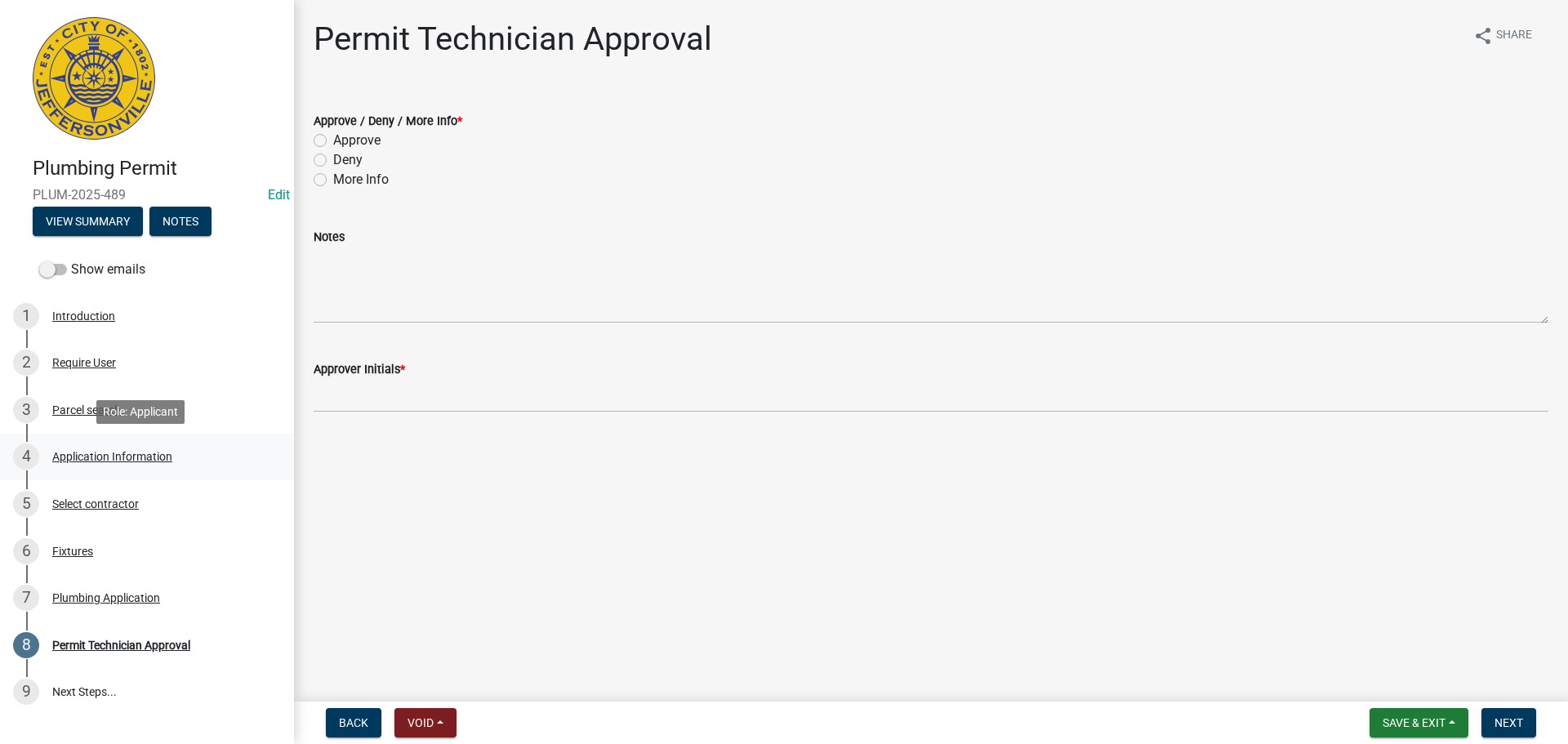
click at [130, 456] on div "Application Information" at bounding box center [112, 456] width 120 height 12
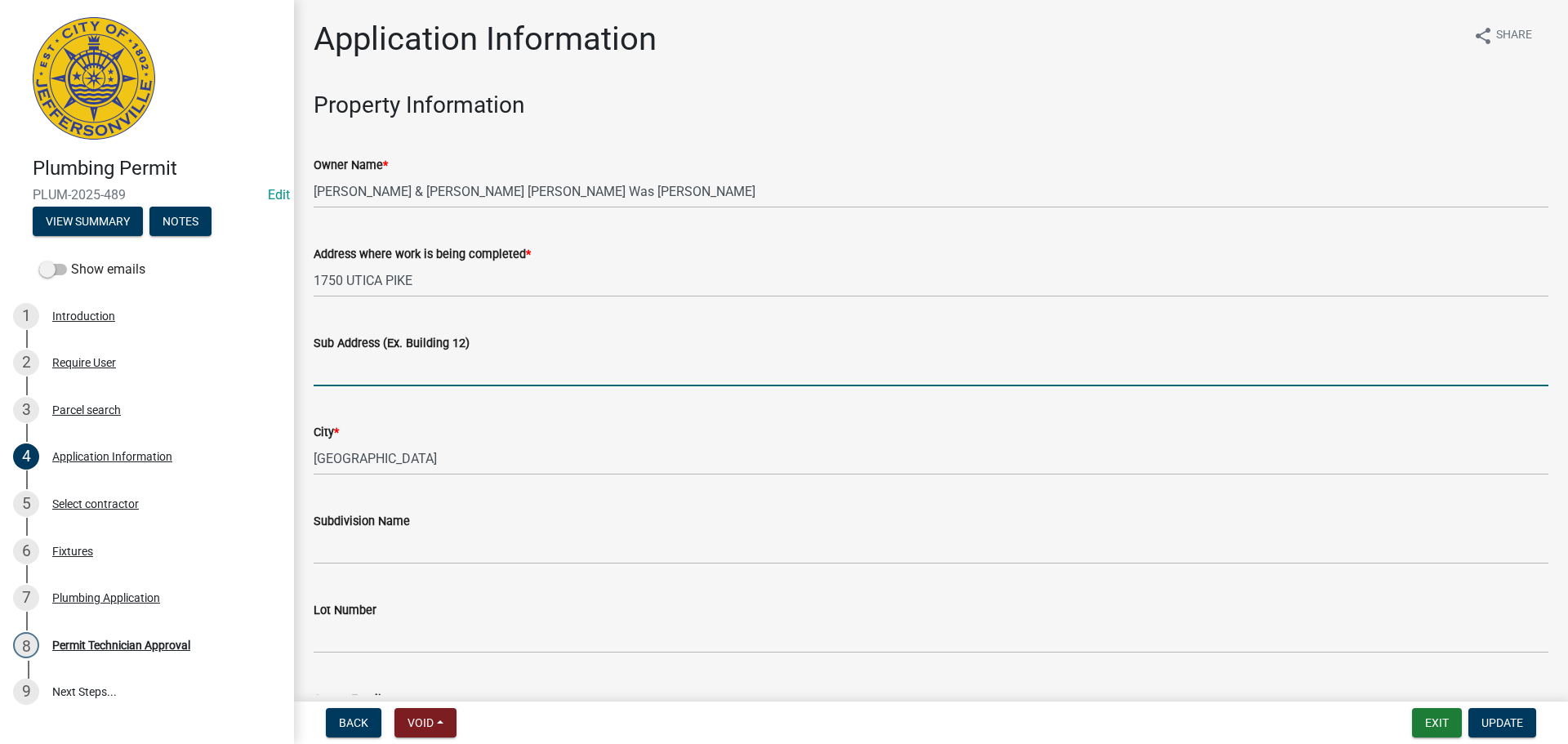
click at [402, 375] on input "Sub Address (Ex. Building 12)" at bounding box center [930, 369] width 1235 height 33
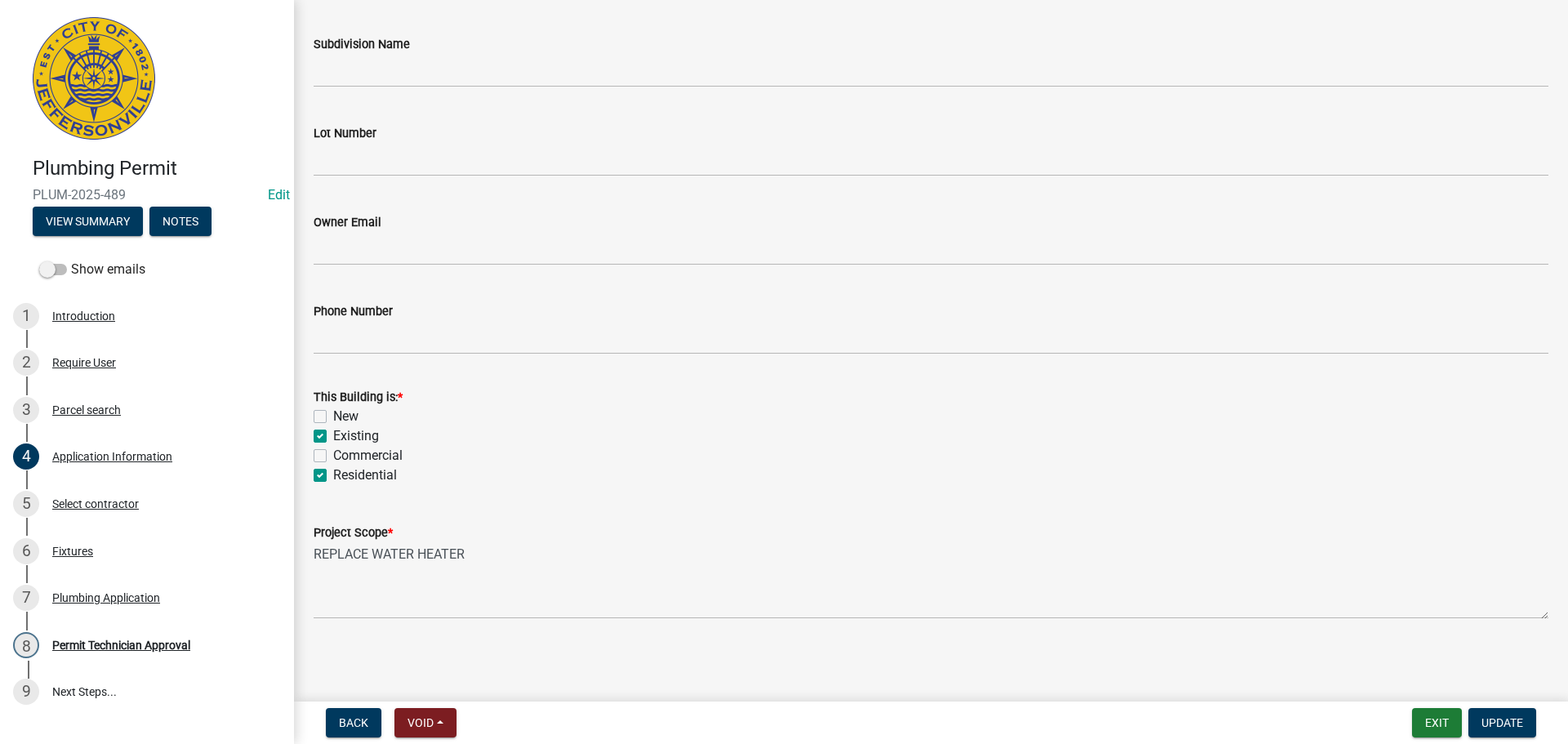
scroll to position [478, 0]
type input "1750 Utica Pike"
click at [1492, 717] on span "Update" at bounding box center [1502, 722] width 42 height 13
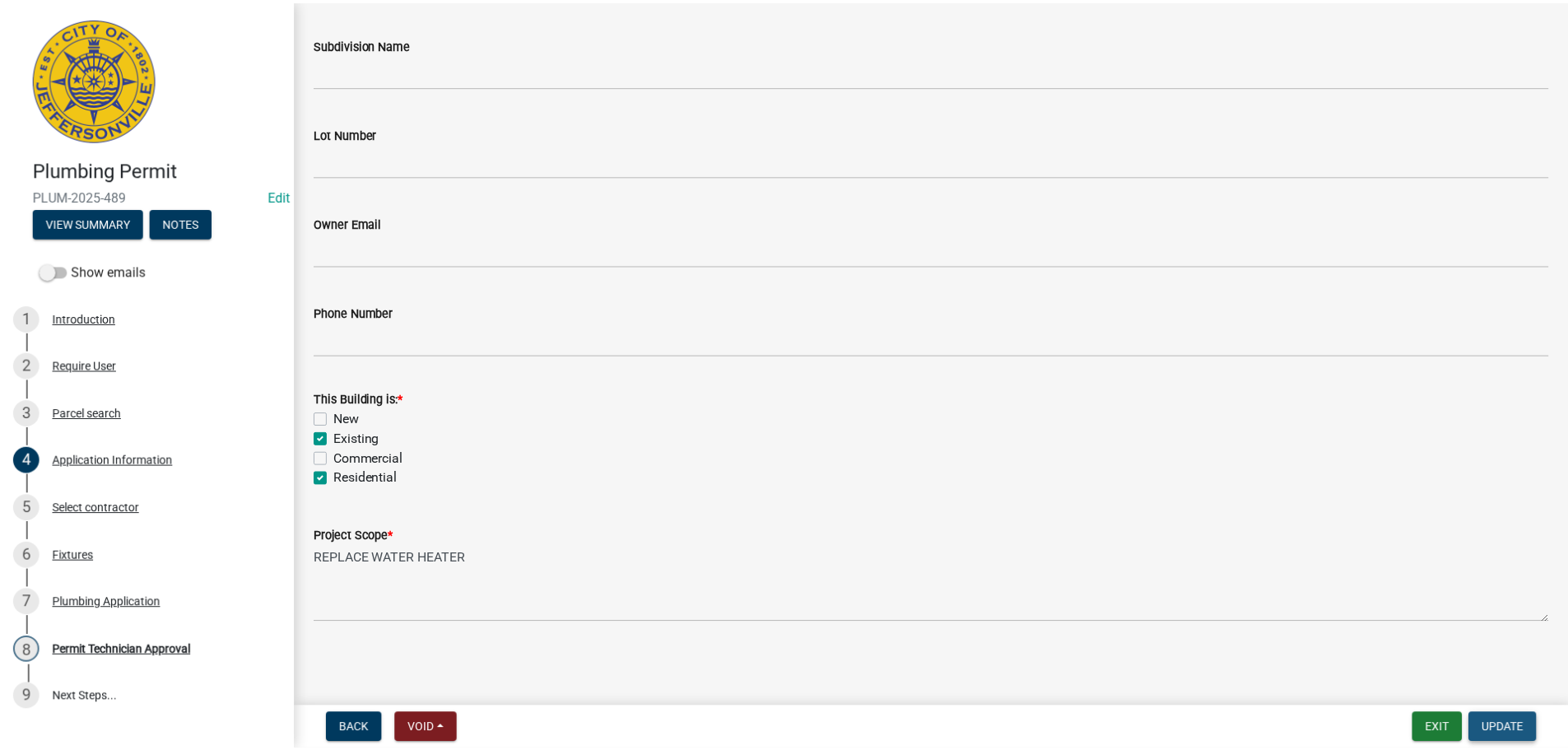
scroll to position [0, 0]
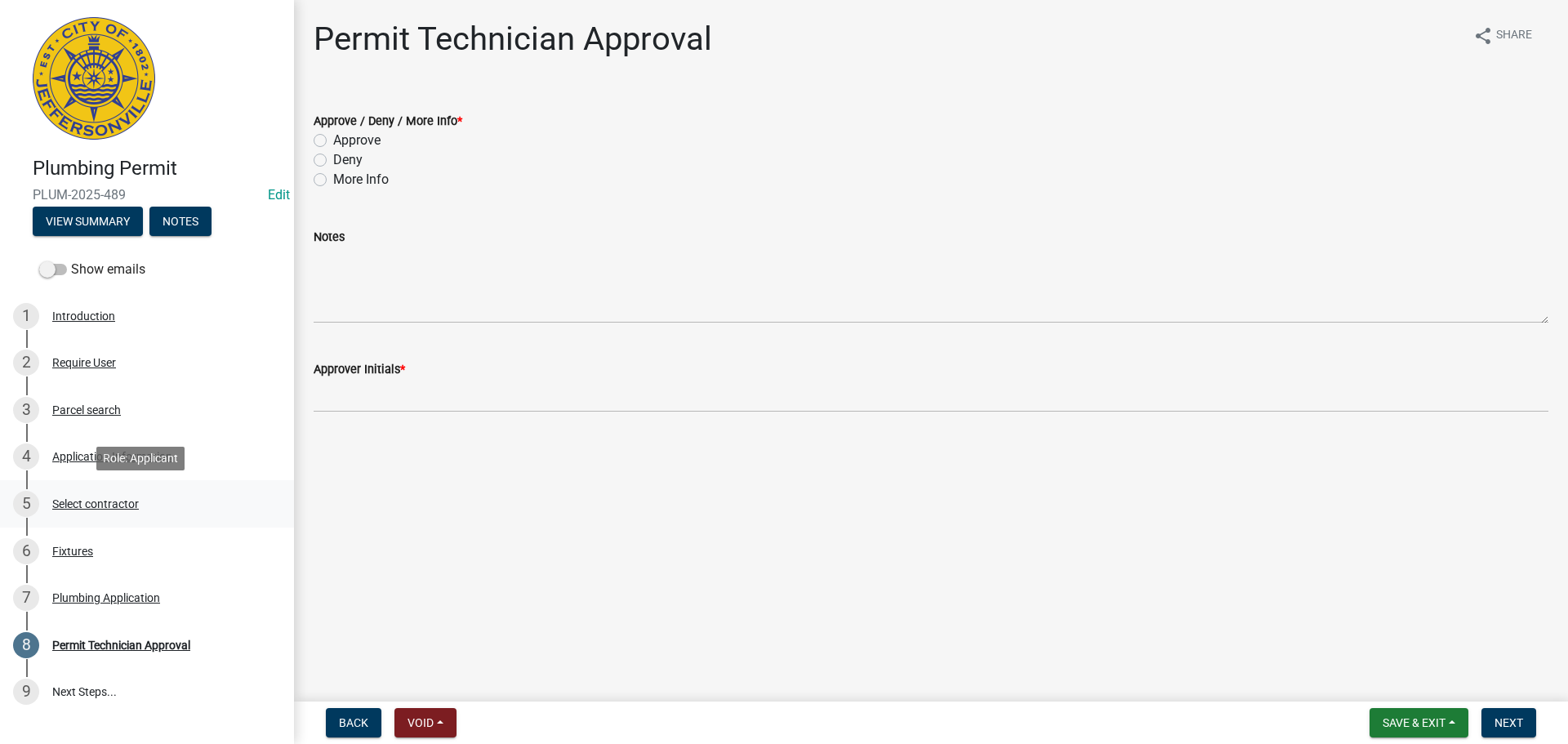
click at [102, 505] on div "Select contractor" at bounding box center [96, 504] width 86 height 12
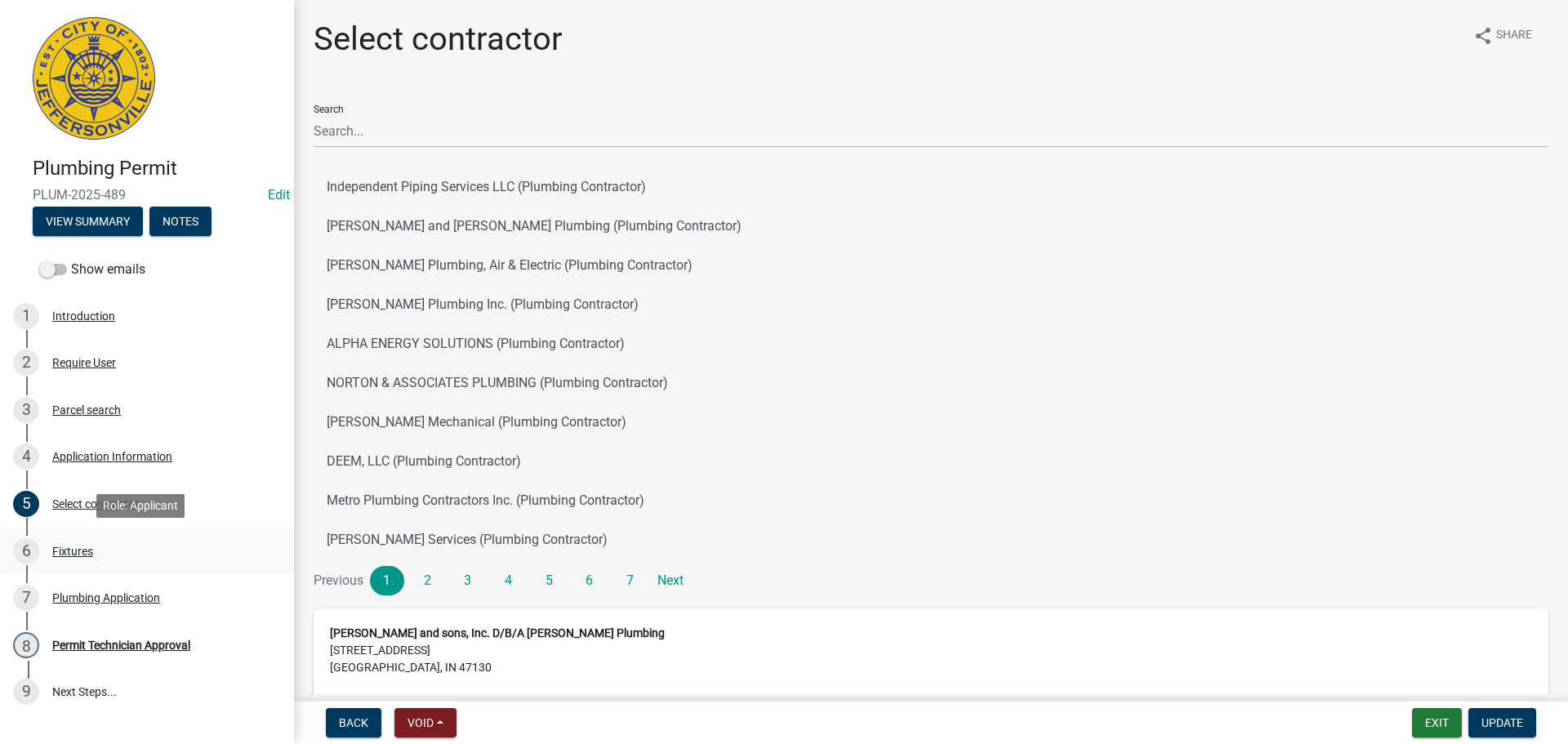
click at [68, 549] on div "Fixtures" at bounding box center [72, 551] width 41 height 12
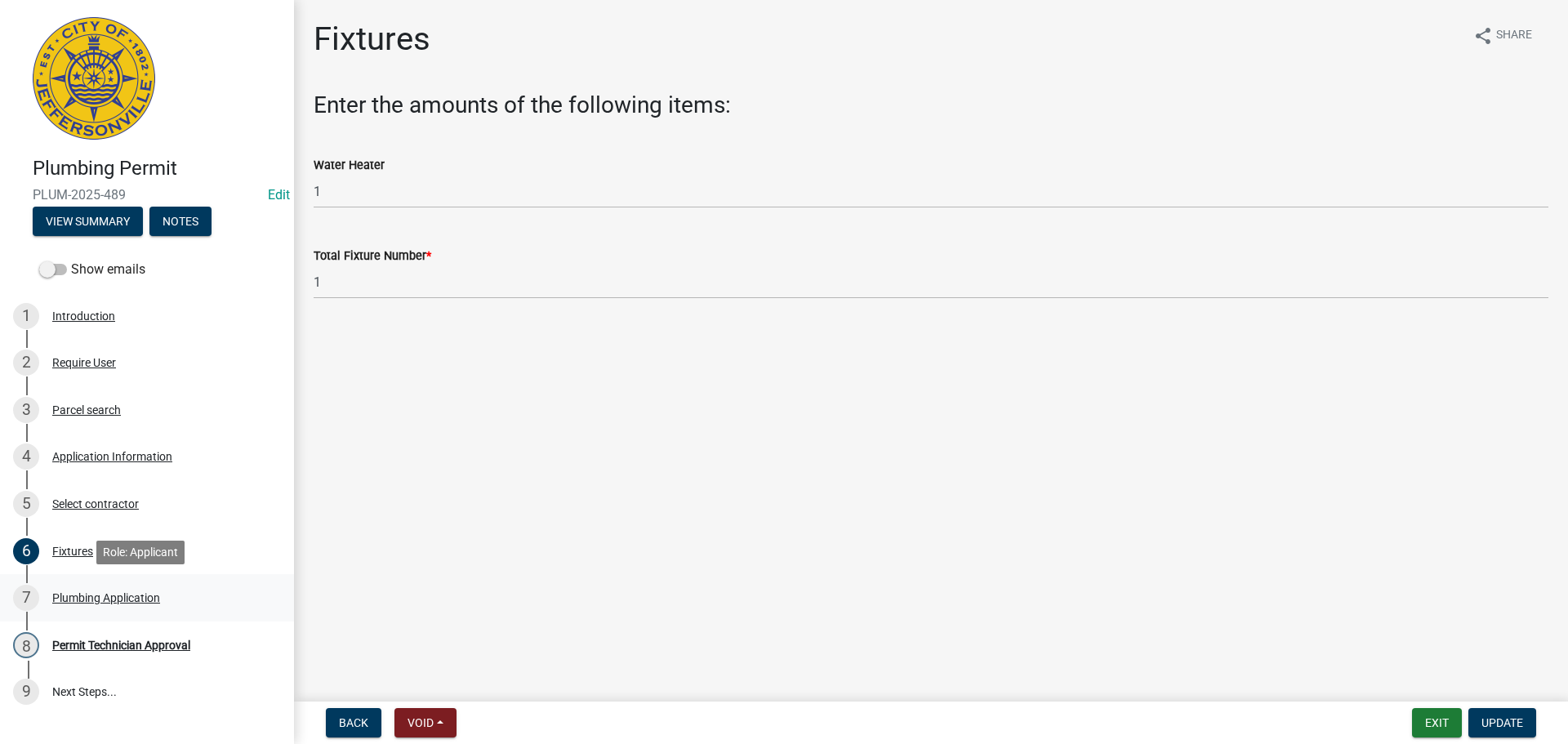
click at [84, 593] on div "Plumbing Application" at bounding box center [106, 598] width 108 height 12
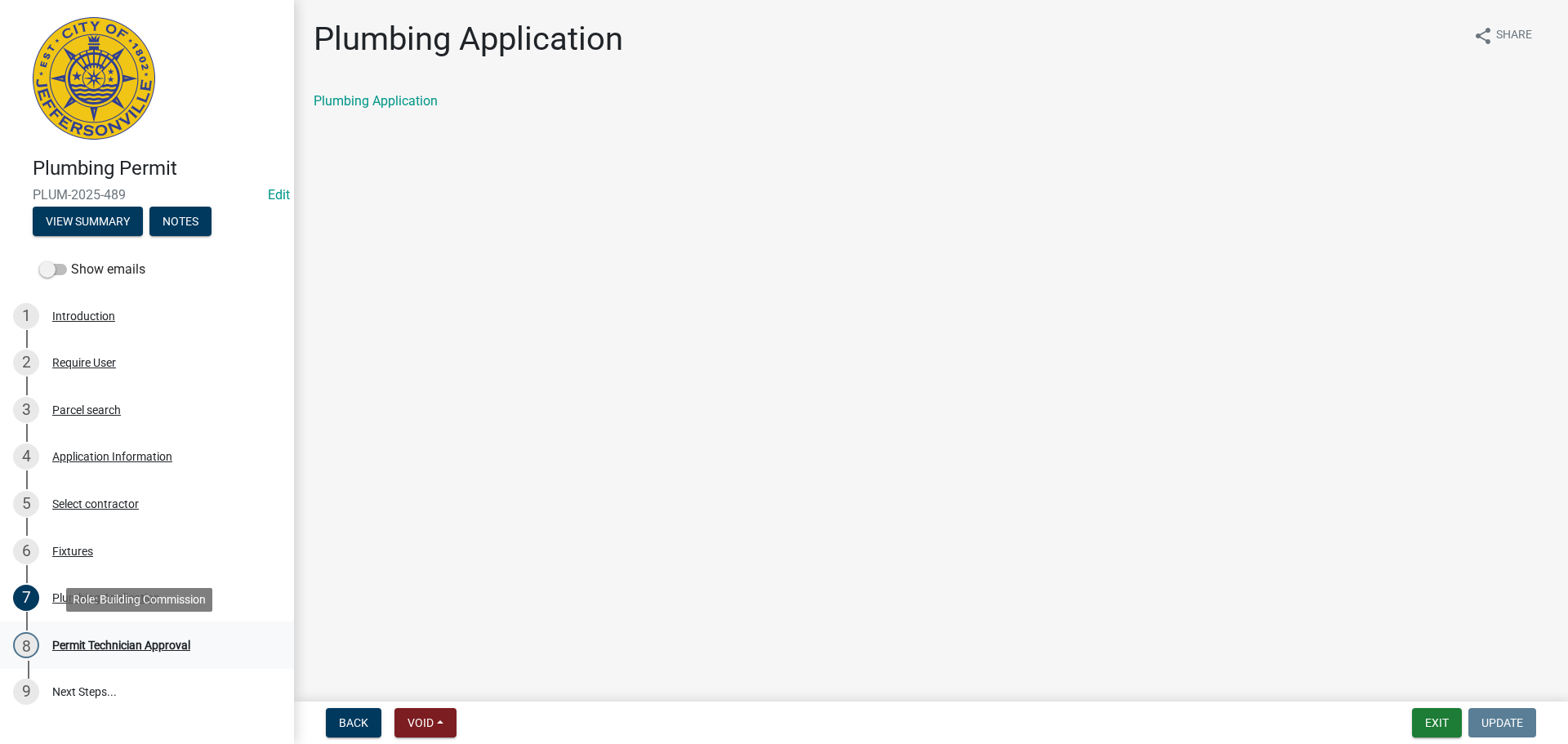
click at [94, 643] on div "Permit Technician Approval" at bounding box center [121, 645] width 138 height 12
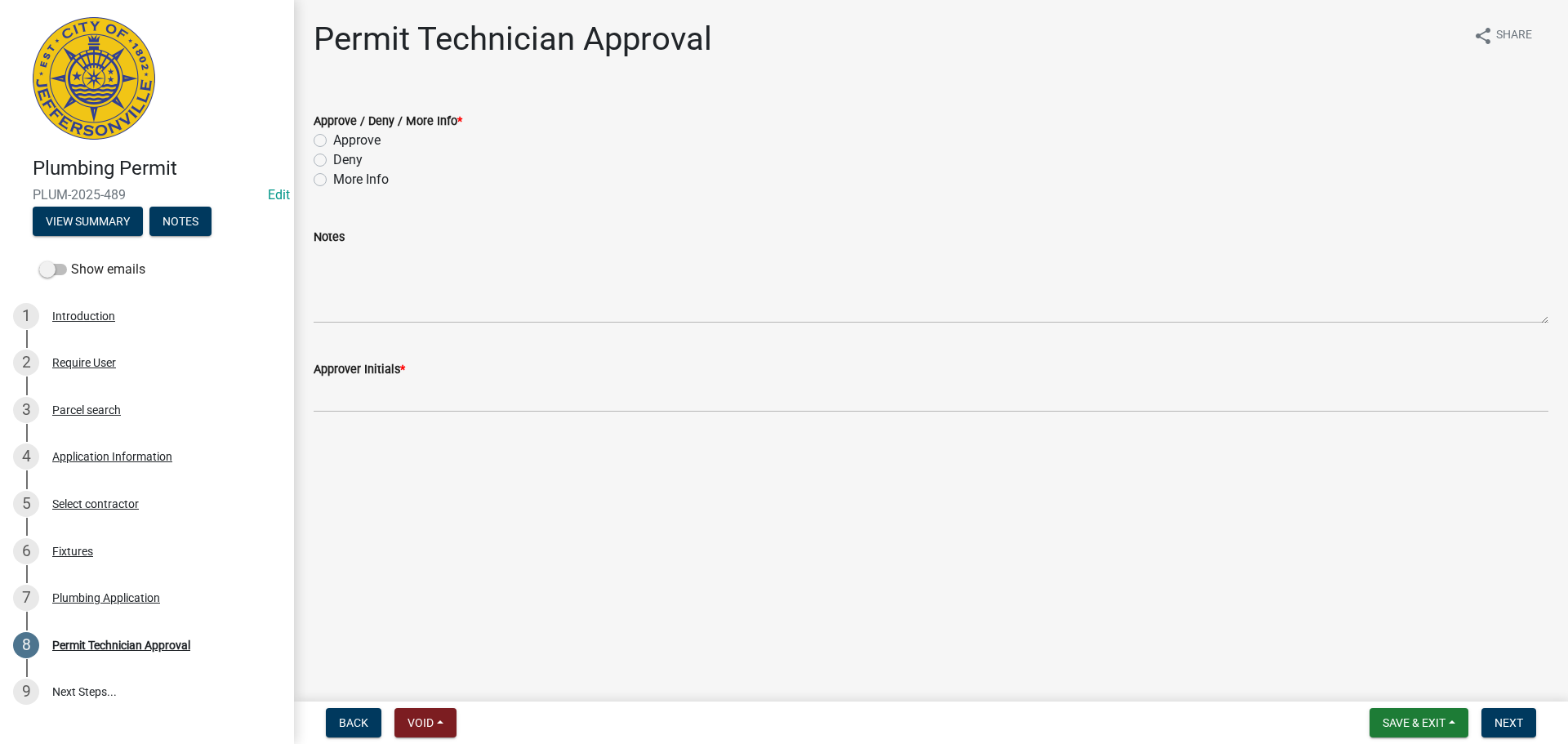
click at [347, 140] on label "Approve" at bounding box center [357, 140] width 47 height 20
click at [344, 140] on input "Approve" at bounding box center [338, 135] width 11 height 11
radio input "true"
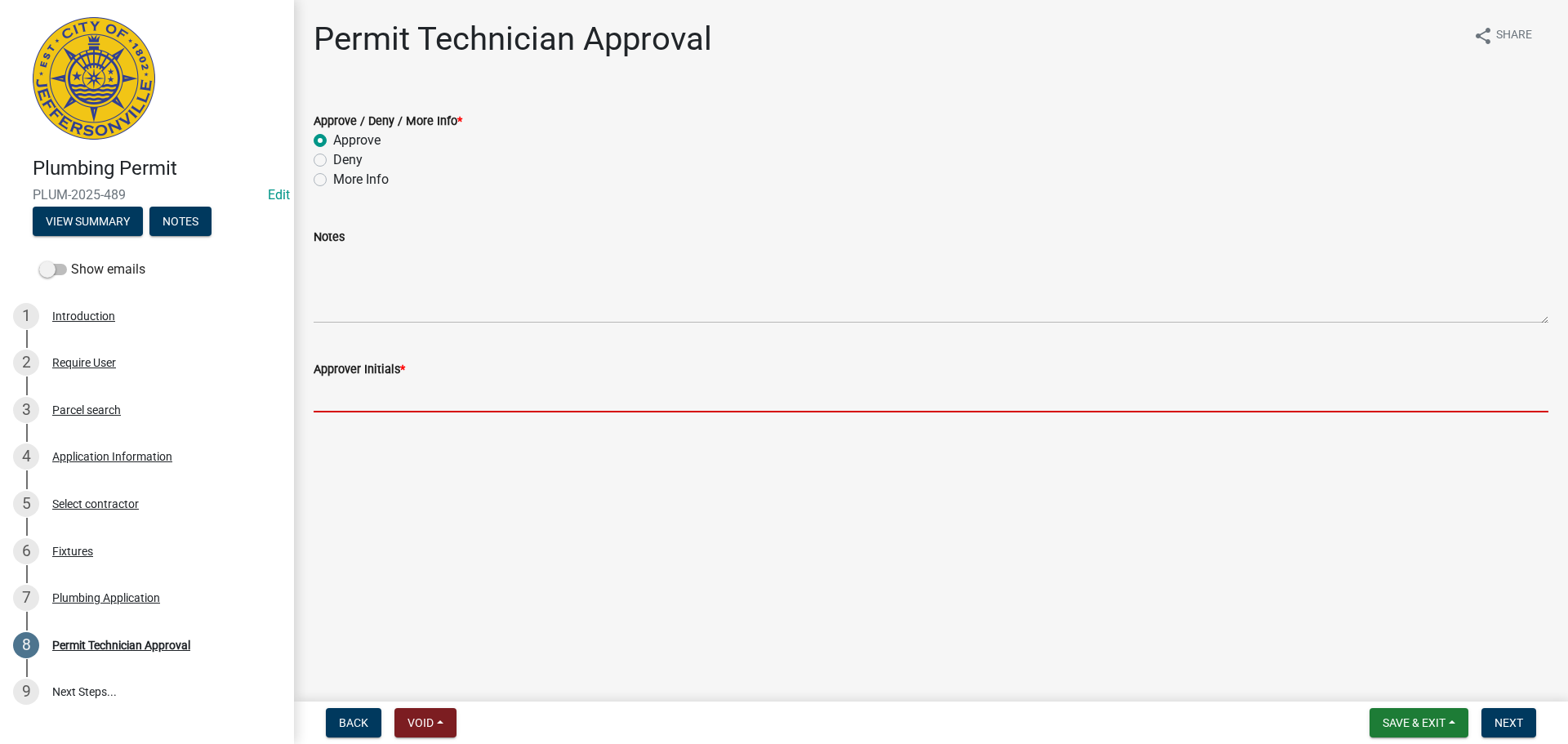
click at [436, 396] on input "Approver Initials *" at bounding box center [930, 396] width 1235 height 33
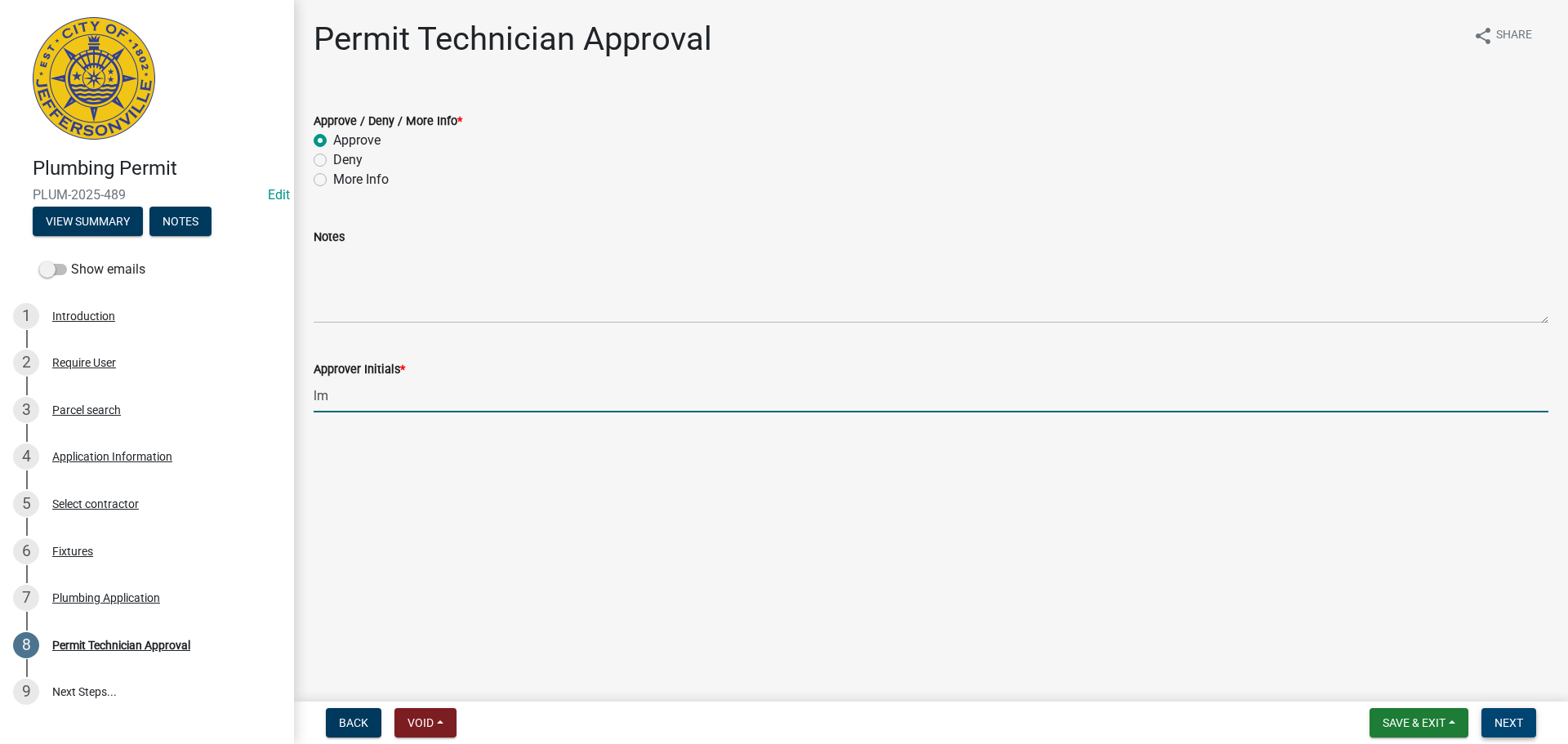
type input "lm"
click at [1519, 716] on span "Next" at bounding box center [1508, 722] width 28 height 13
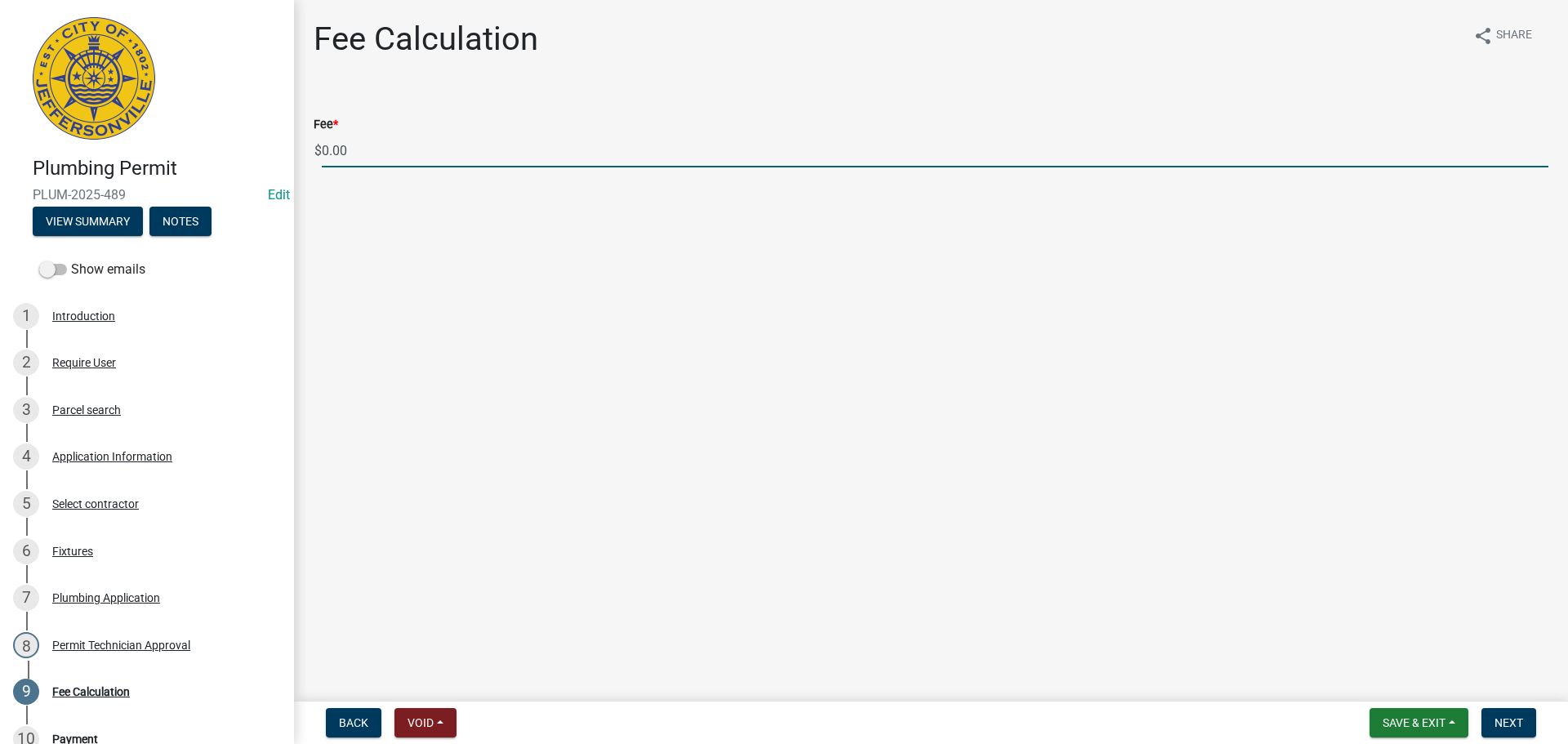
drag, startPoint x: 462, startPoint y: 160, endPoint x: 271, endPoint y: 153, distance: 191.1
click at [272, 153] on div "Plumbing Permit PLUM-2025-489 Edit View Summary Notes Show emails 1 Introductio…" at bounding box center [784, 372] width 1568 height 744
type input "35.00"
click at [1508, 714] on button "Next" at bounding box center [1509, 722] width 55 height 29
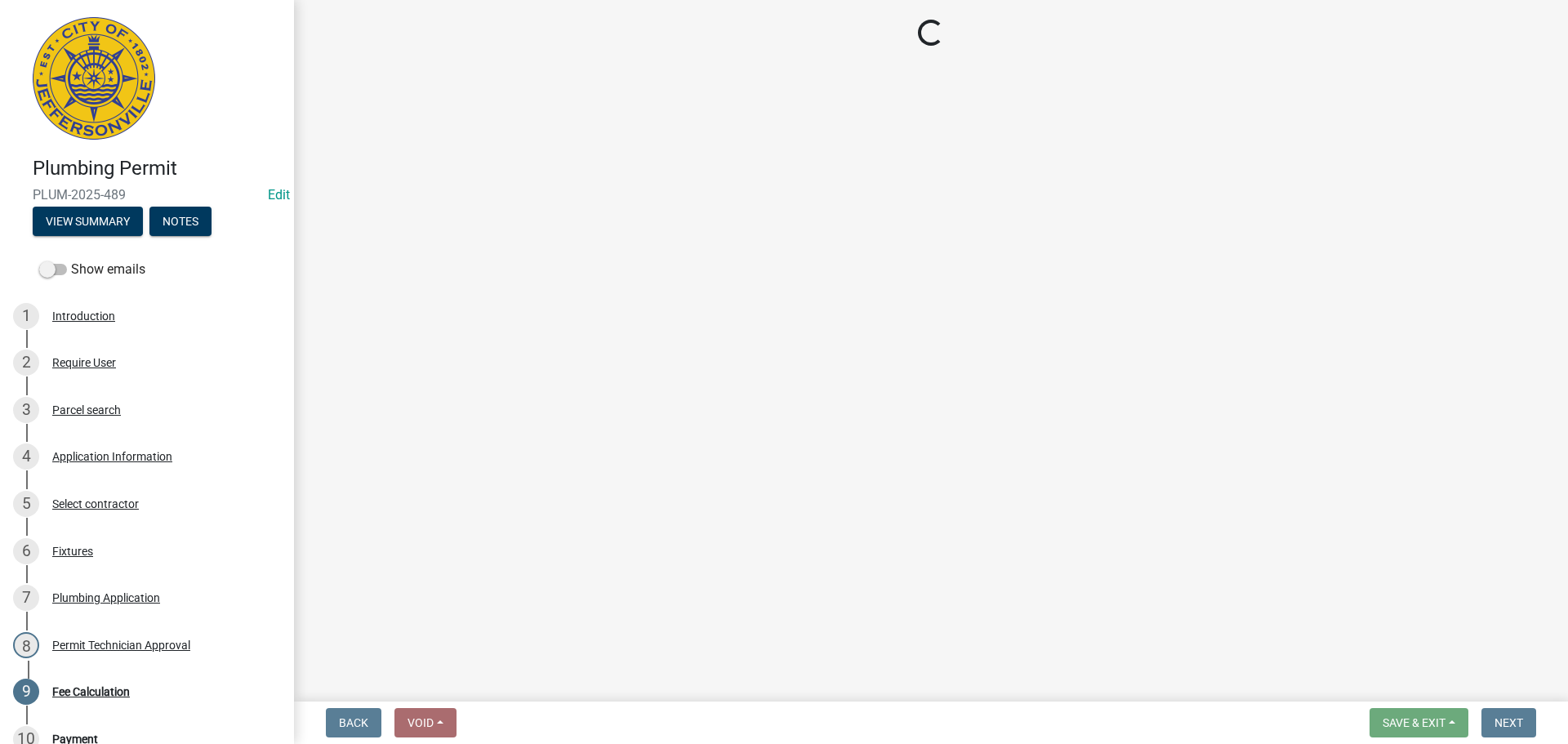
select select "3: 3"
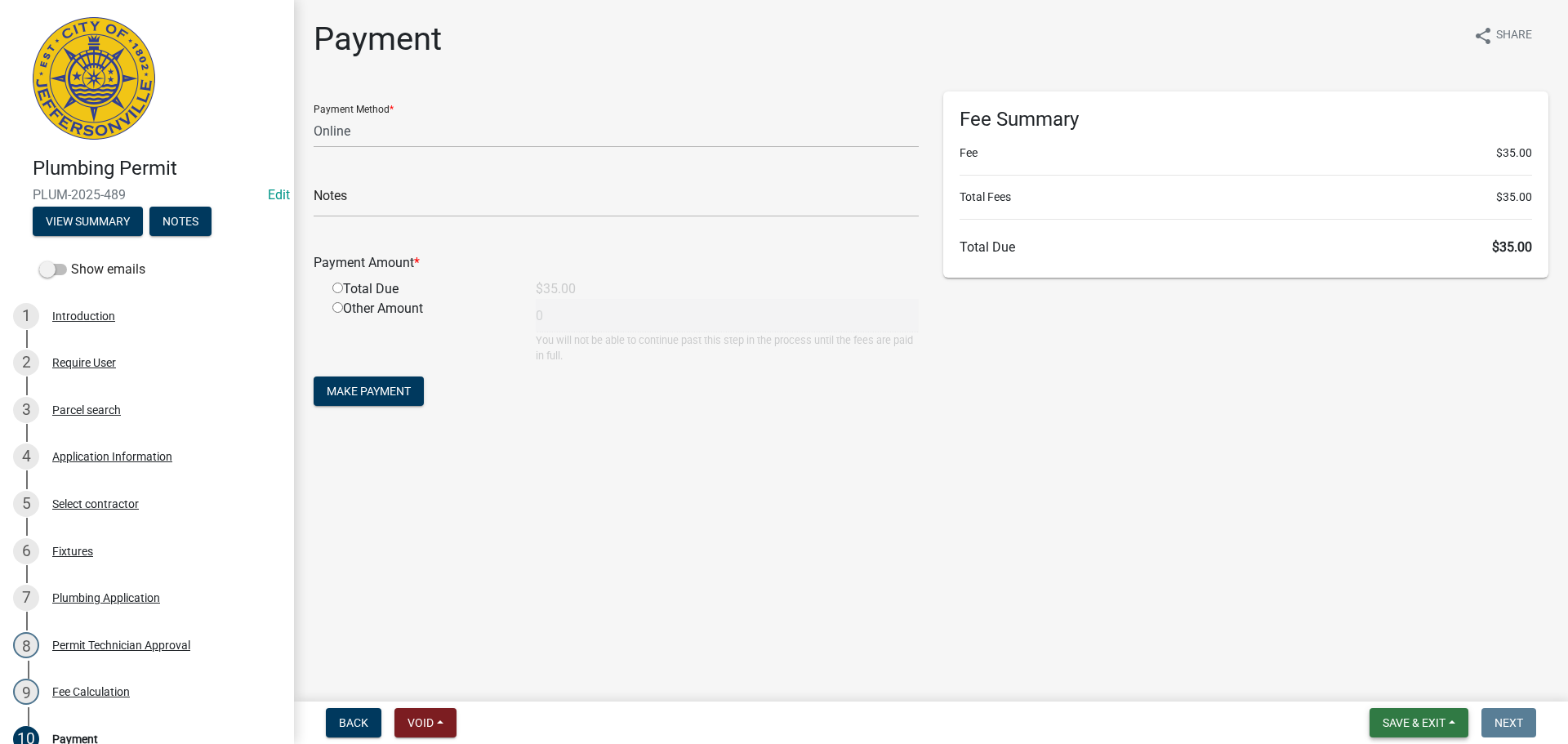
click at [1445, 722] on span "Save & Exit" at bounding box center [1414, 722] width 63 height 13
click at [1437, 682] on button "Save & Exit" at bounding box center [1403, 680] width 131 height 39
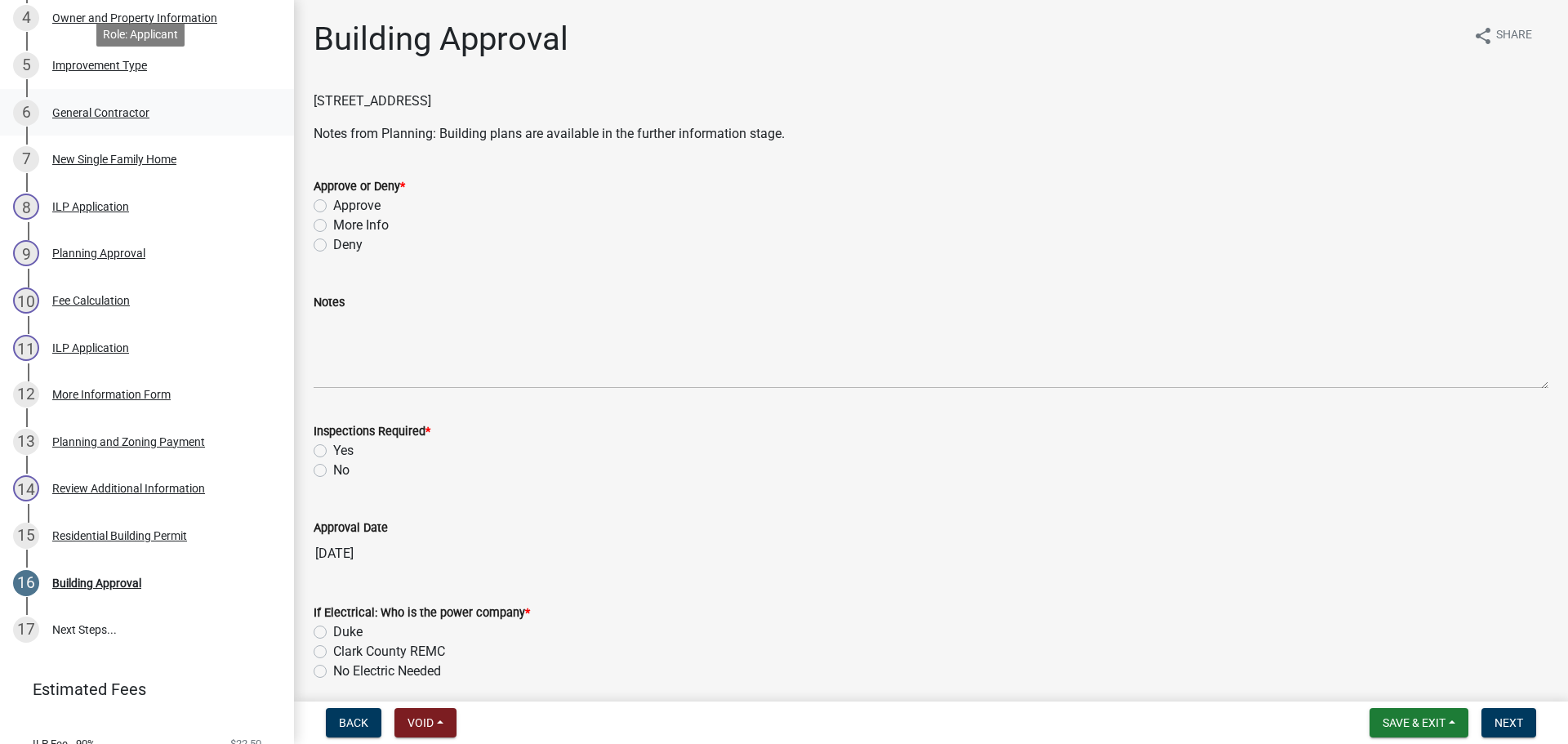
scroll to position [490, 0]
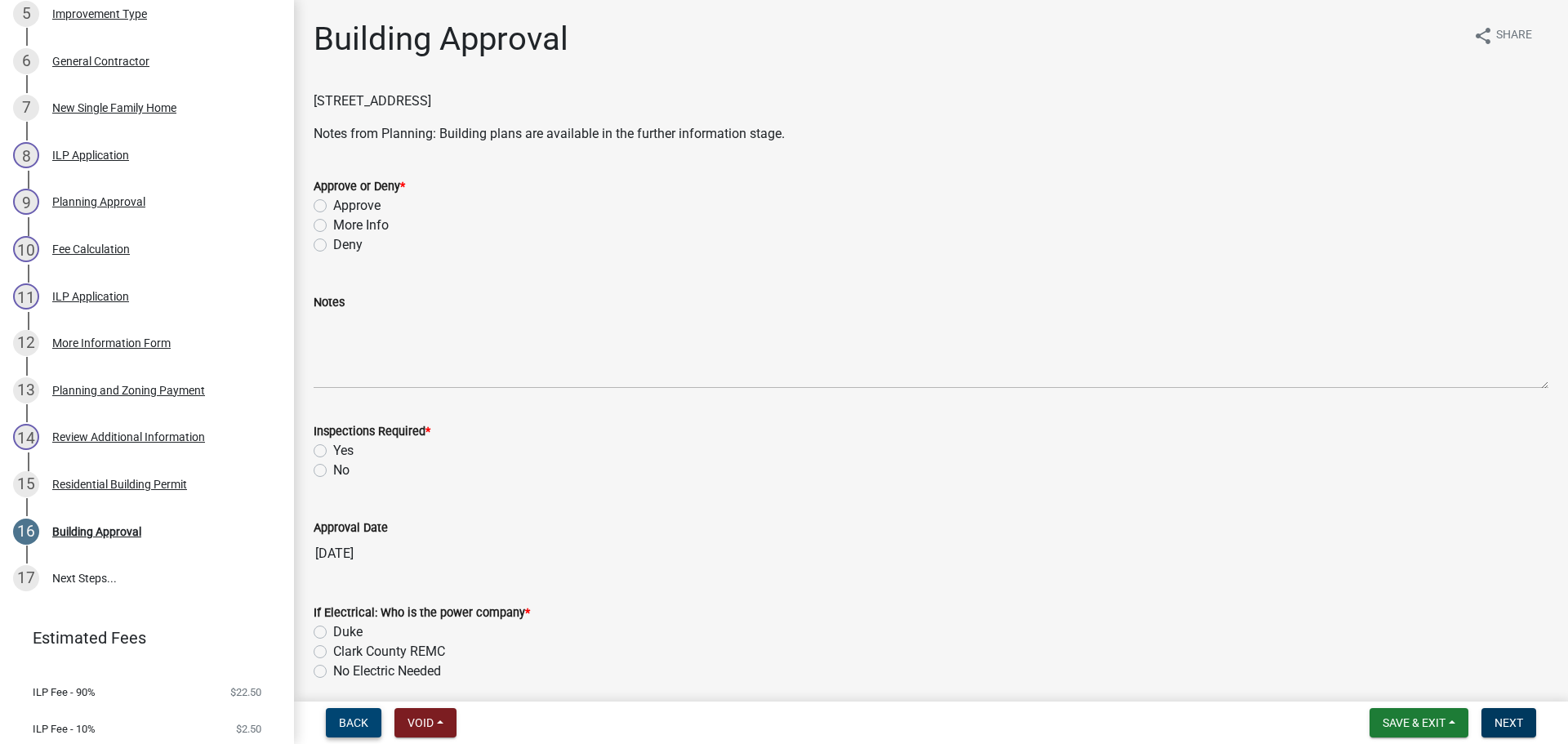
click at [355, 723] on span "Back" at bounding box center [353, 722] width 29 height 13
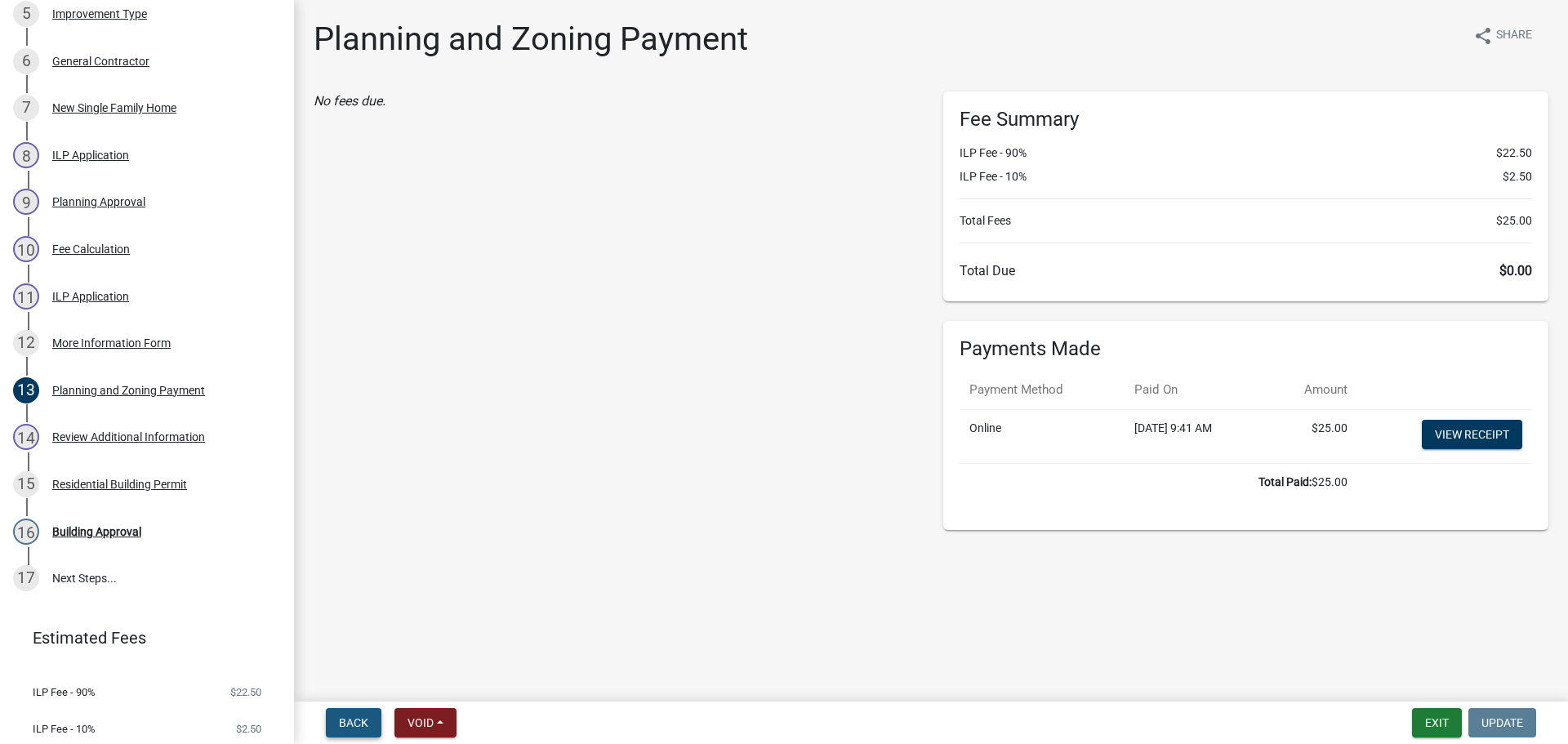
click at [355, 723] on span "Back" at bounding box center [353, 722] width 29 height 13
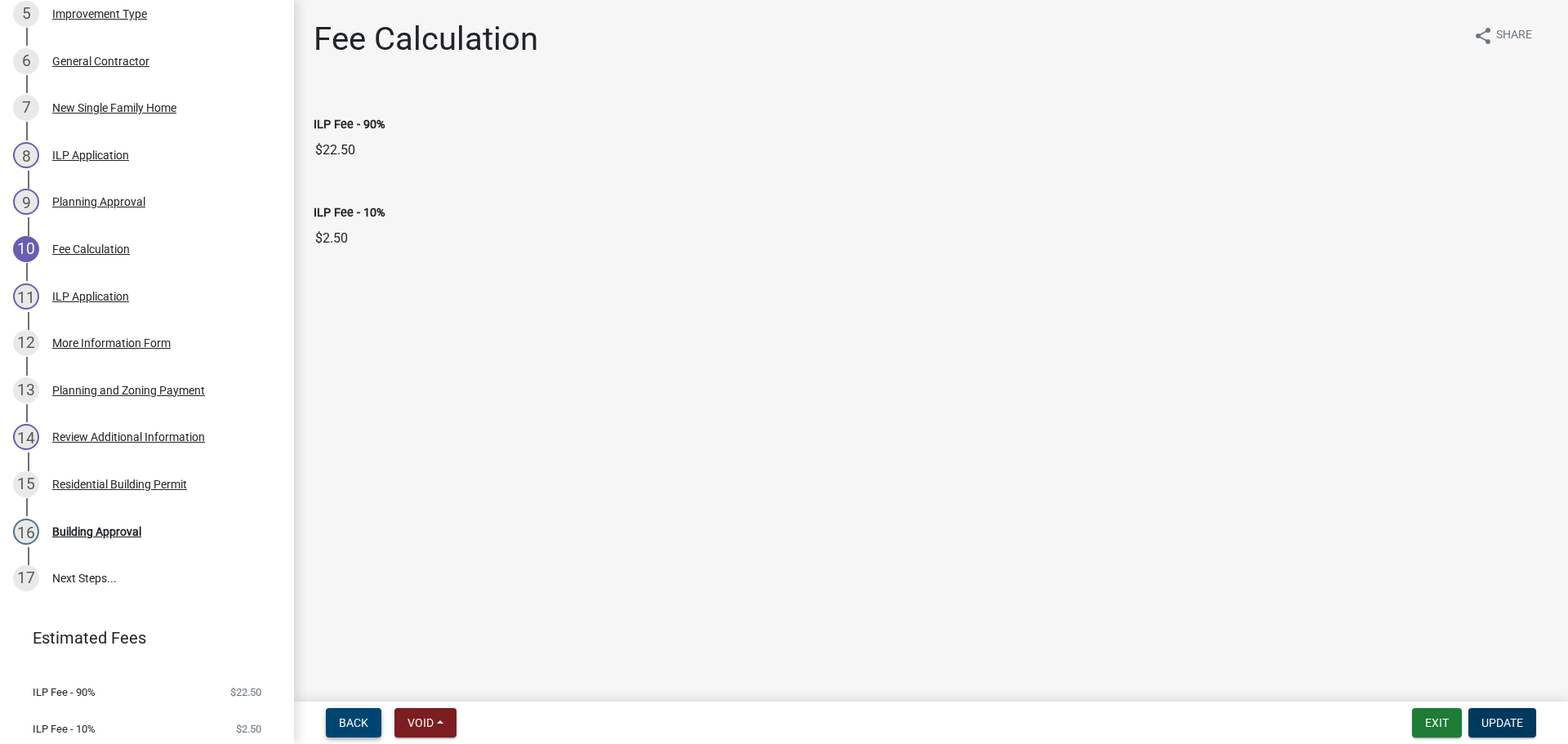
click at [355, 723] on span "Back" at bounding box center [353, 722] width 29 height 13
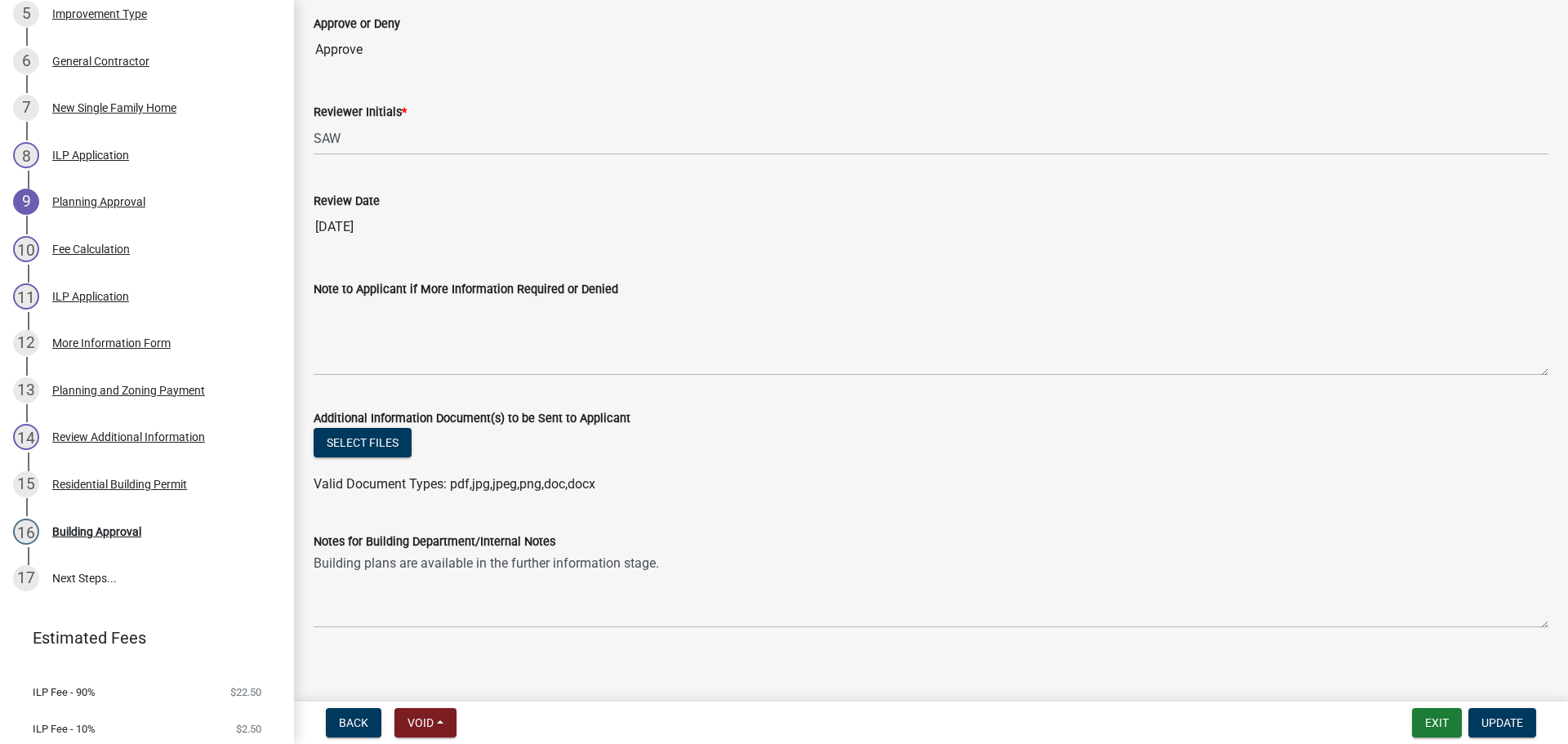
scroll to position [111, 0]
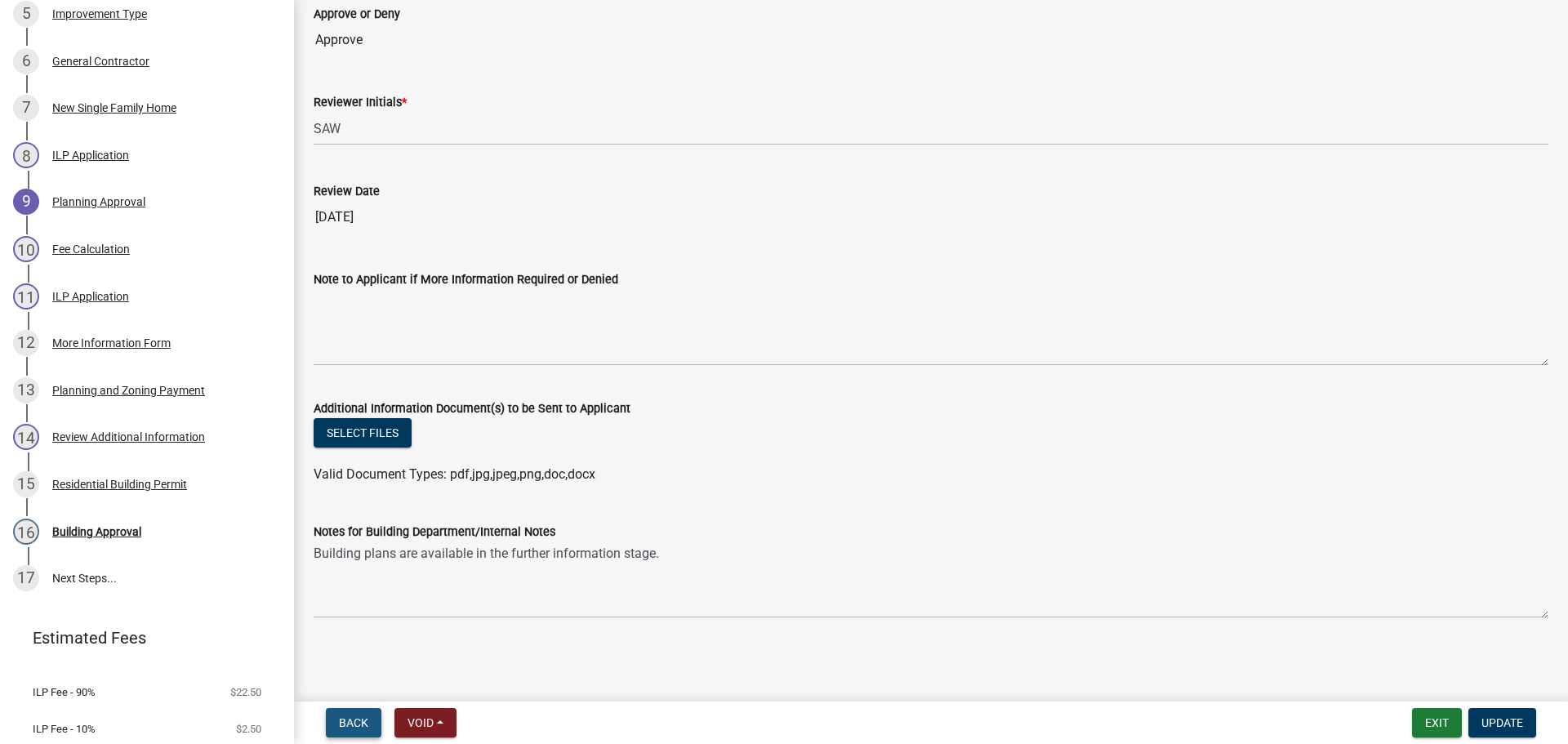
click at [333, 723] on button "Back" at bounding box center [353, 722] width 56 height 29
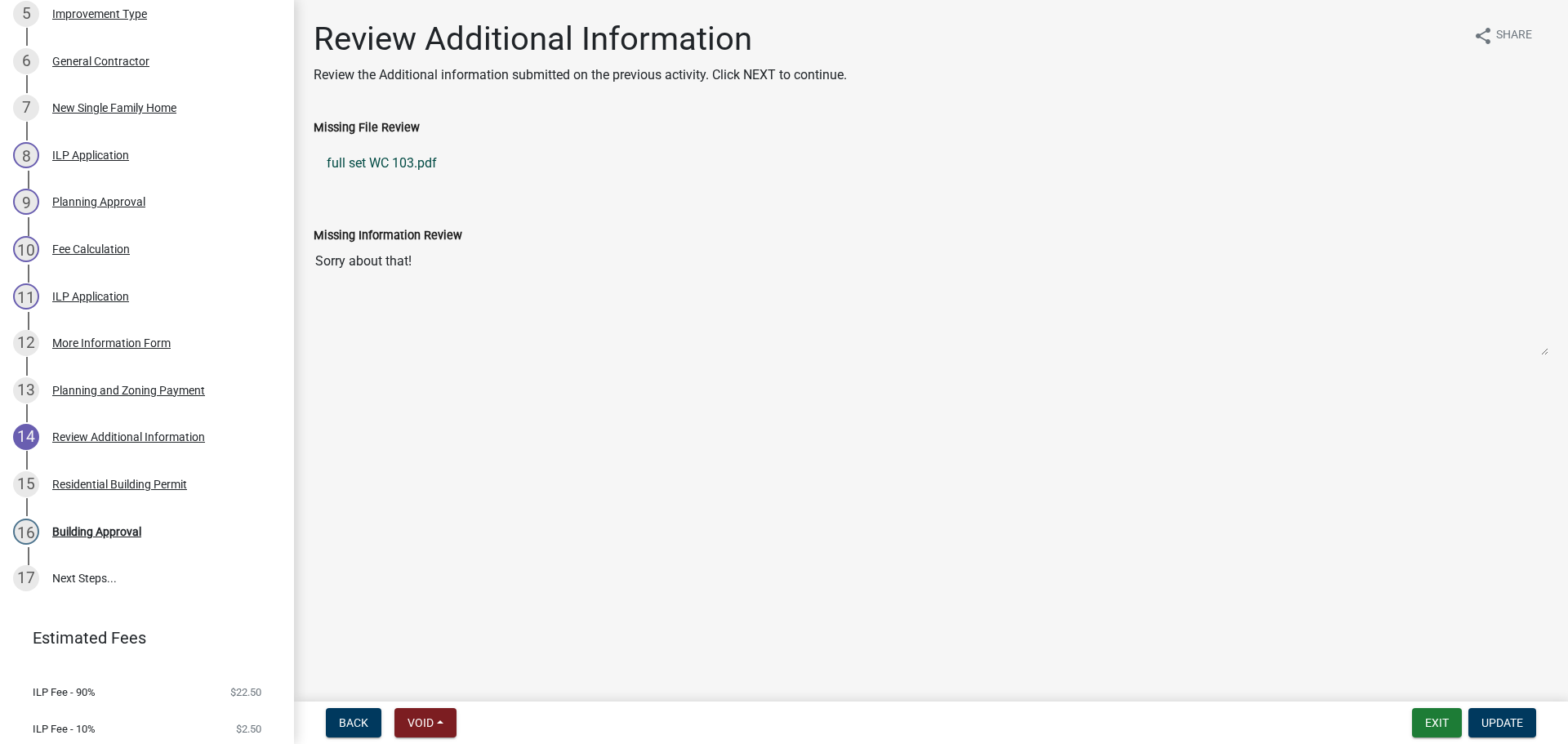
click at [390, 162] on link "full set WC 103.pdf" at bounding box center [930, 163] width 1235 height 39
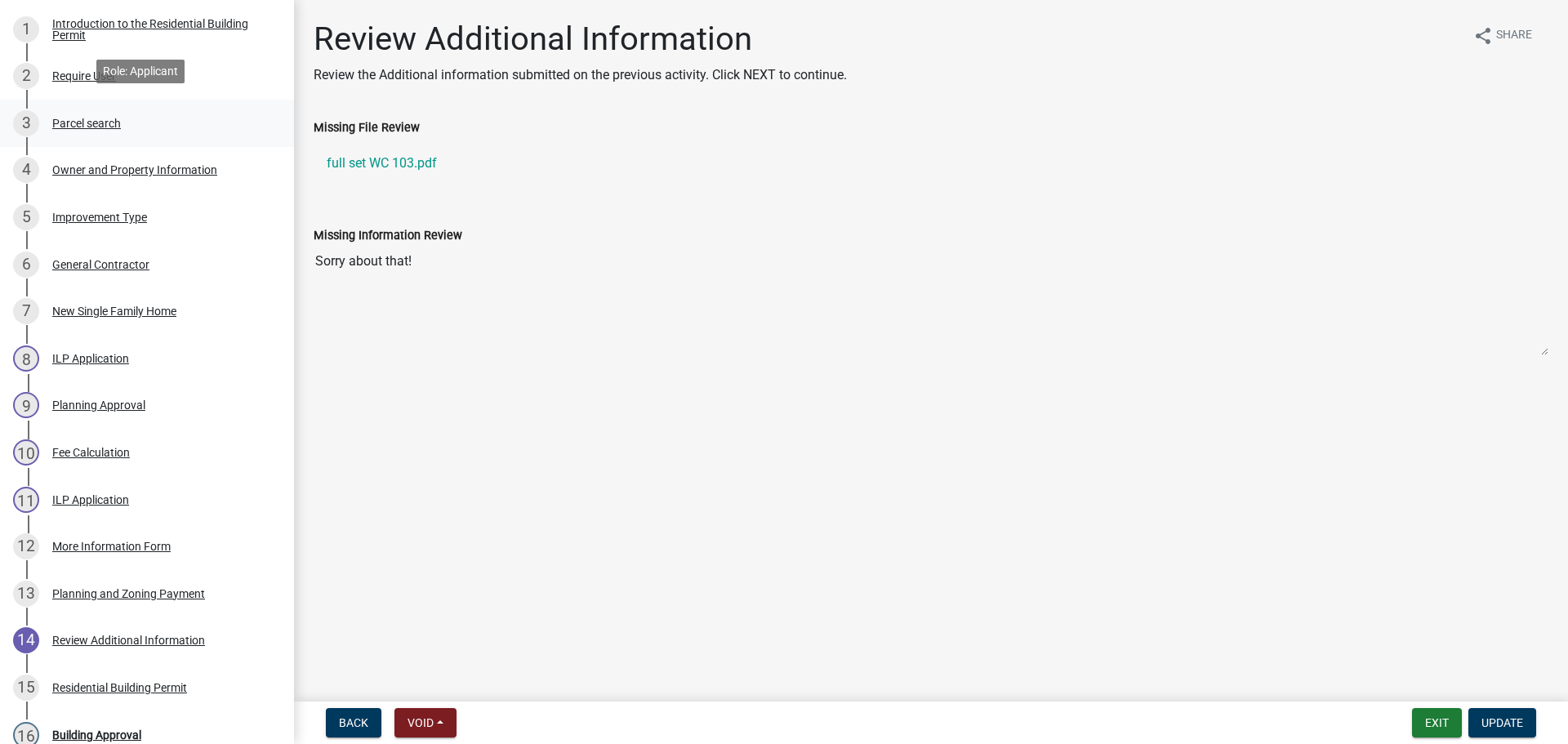
scroll to position [245, 0]
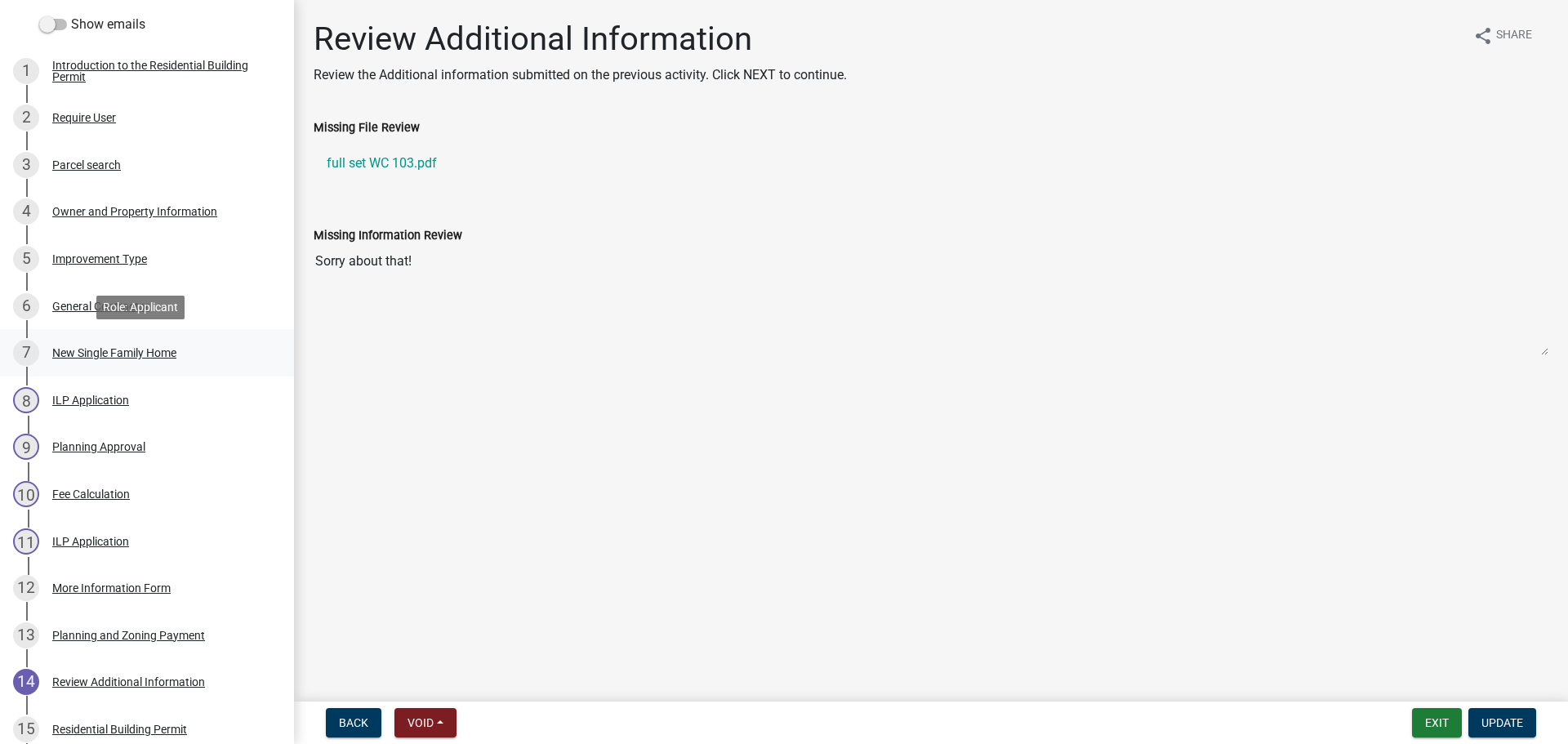
click at [86, 352] on div "New Single Family Home" at bounding box center [114, 352] width 124 height 12
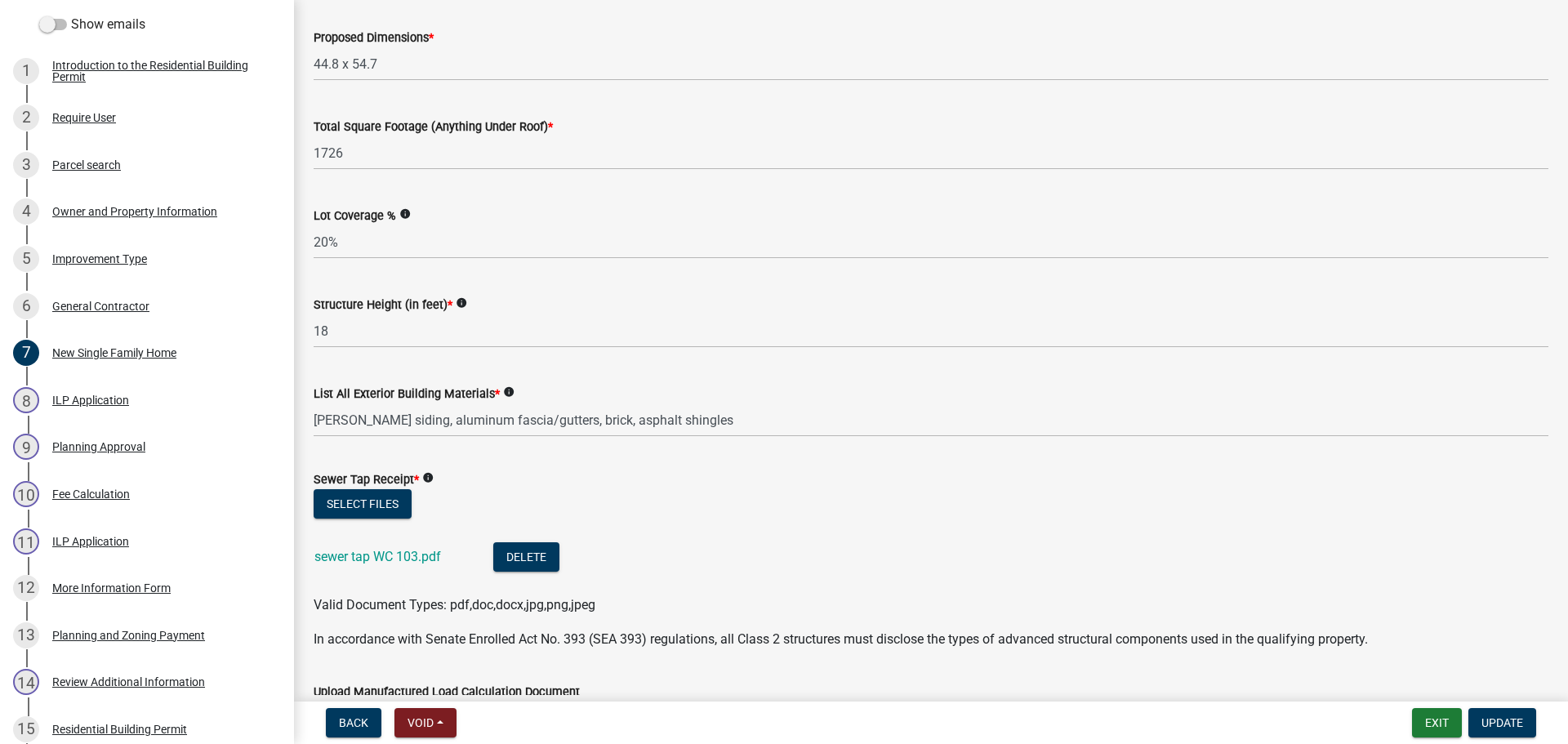
scroll to position [735, 0]
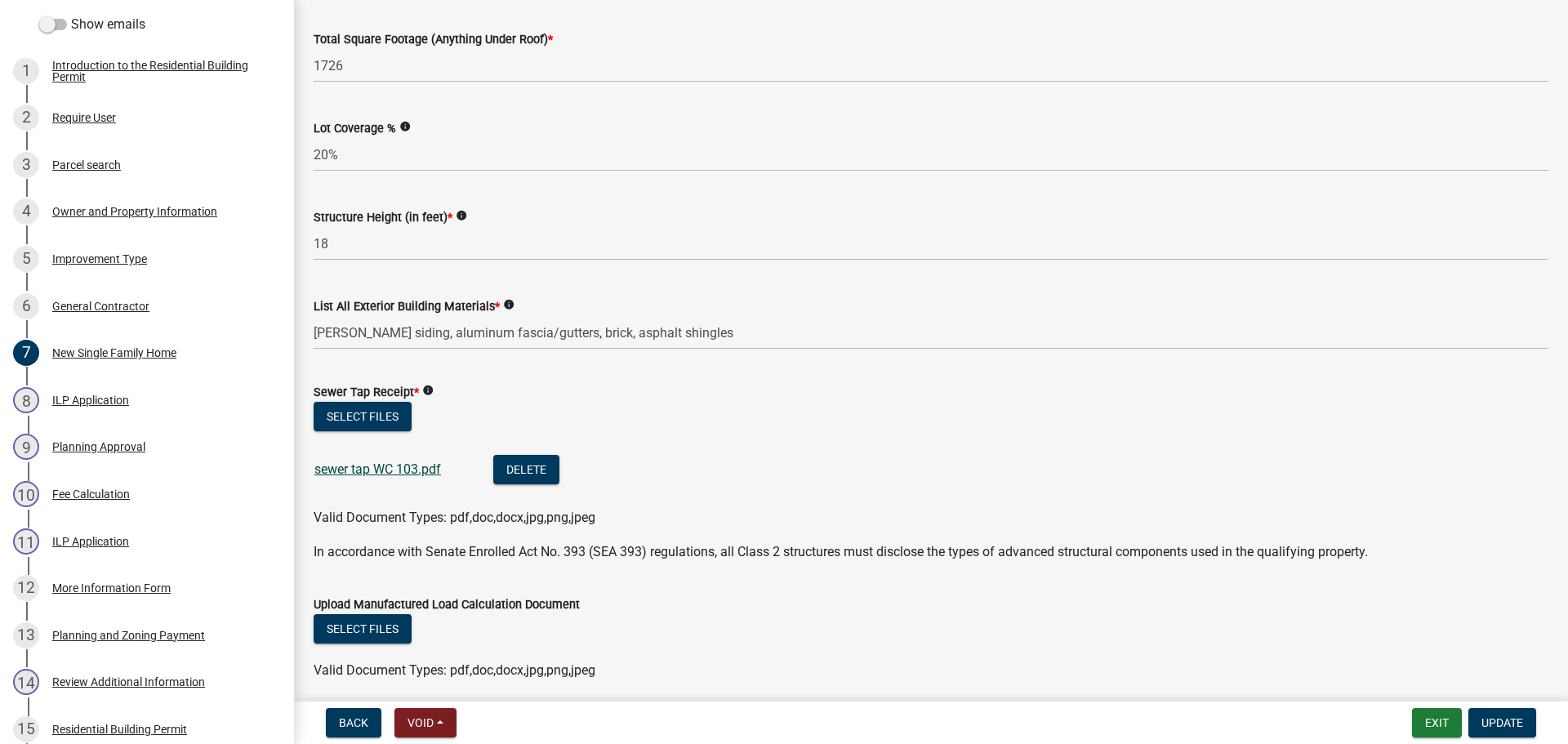
click at [392, 471] on link "sewer tap WC 103.pdf" at bounding box center [377, 469] width 126 height 16
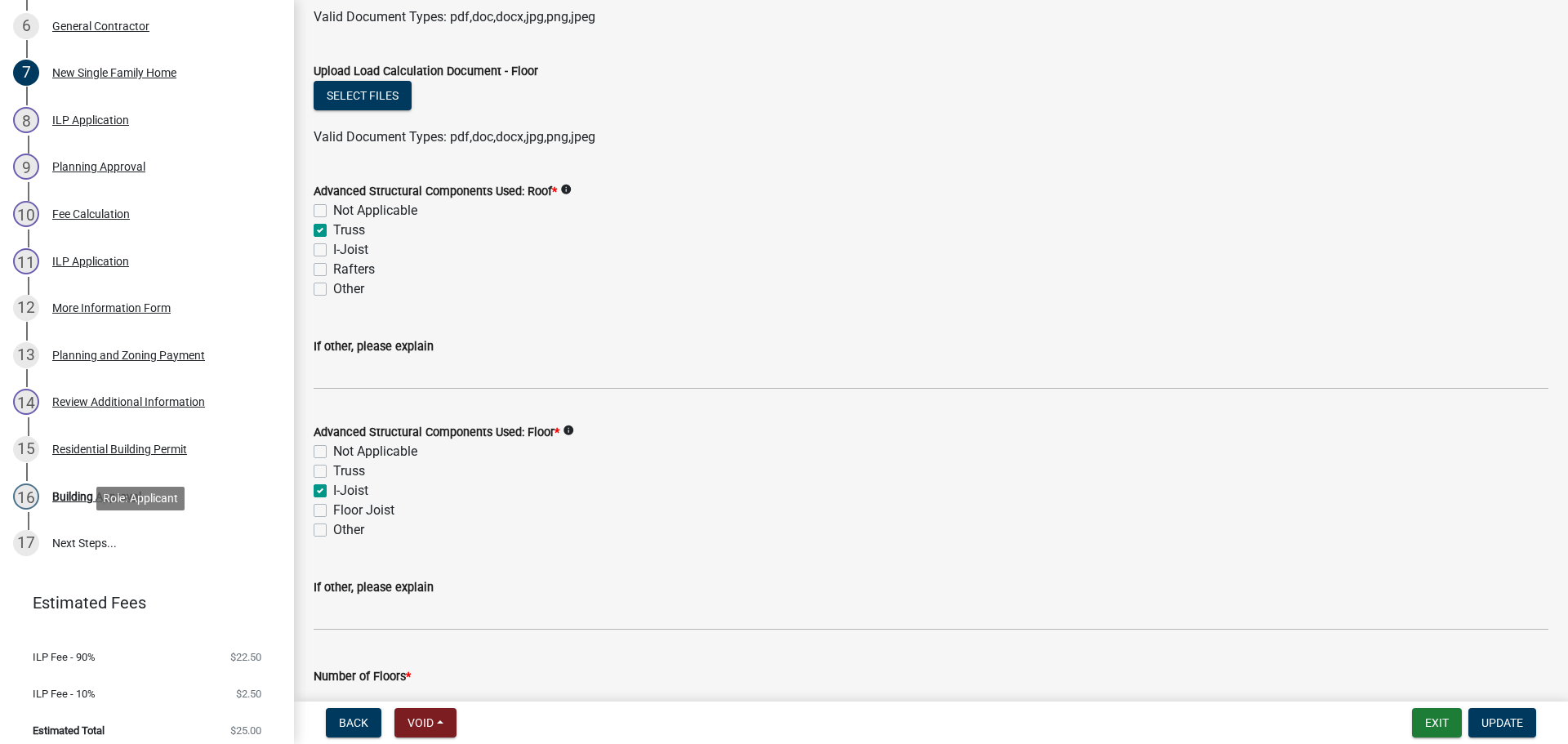
scroll to position [536, 0]
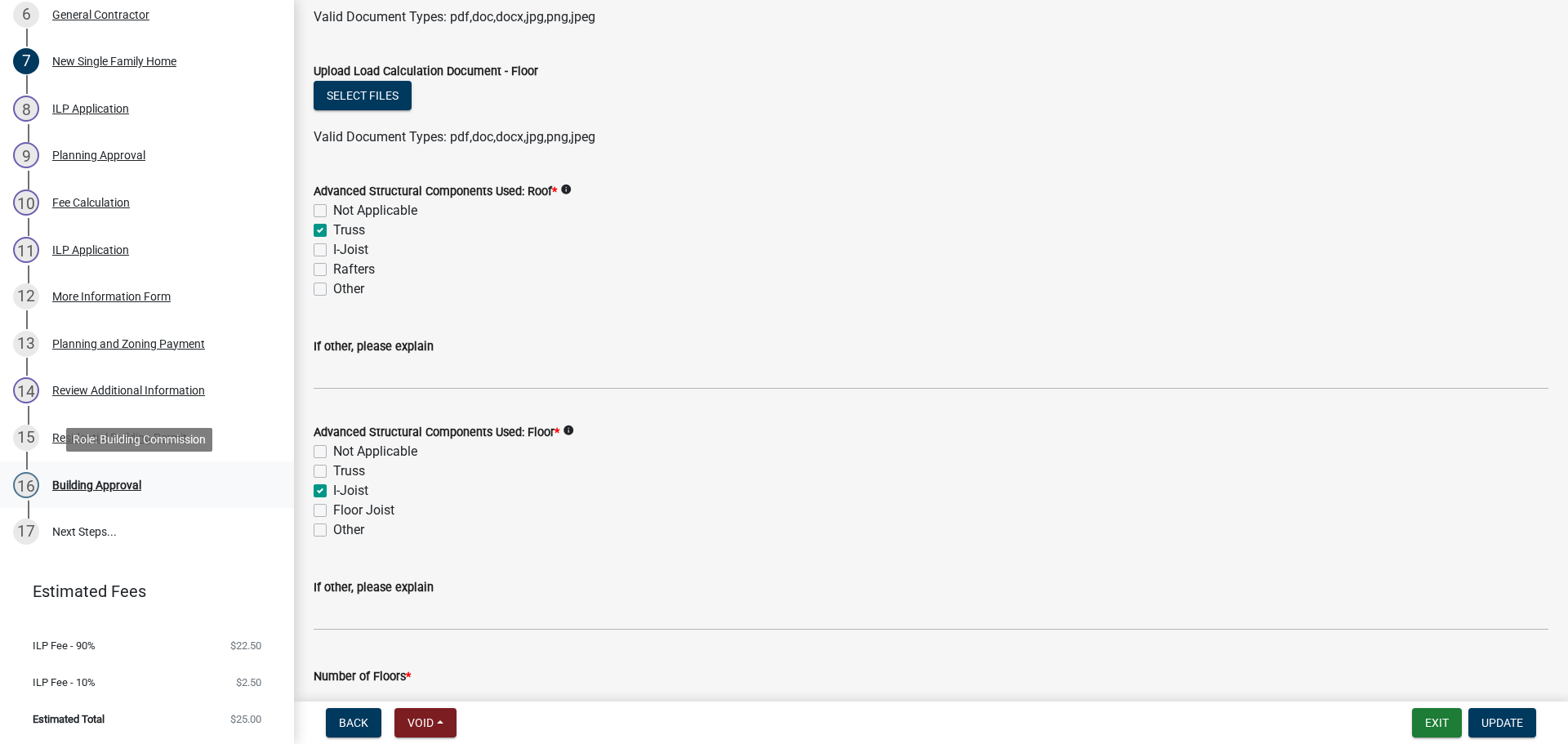
click at [98, 486] on div "Building Approval" at bounding box center [96, 485] width 89 height 12
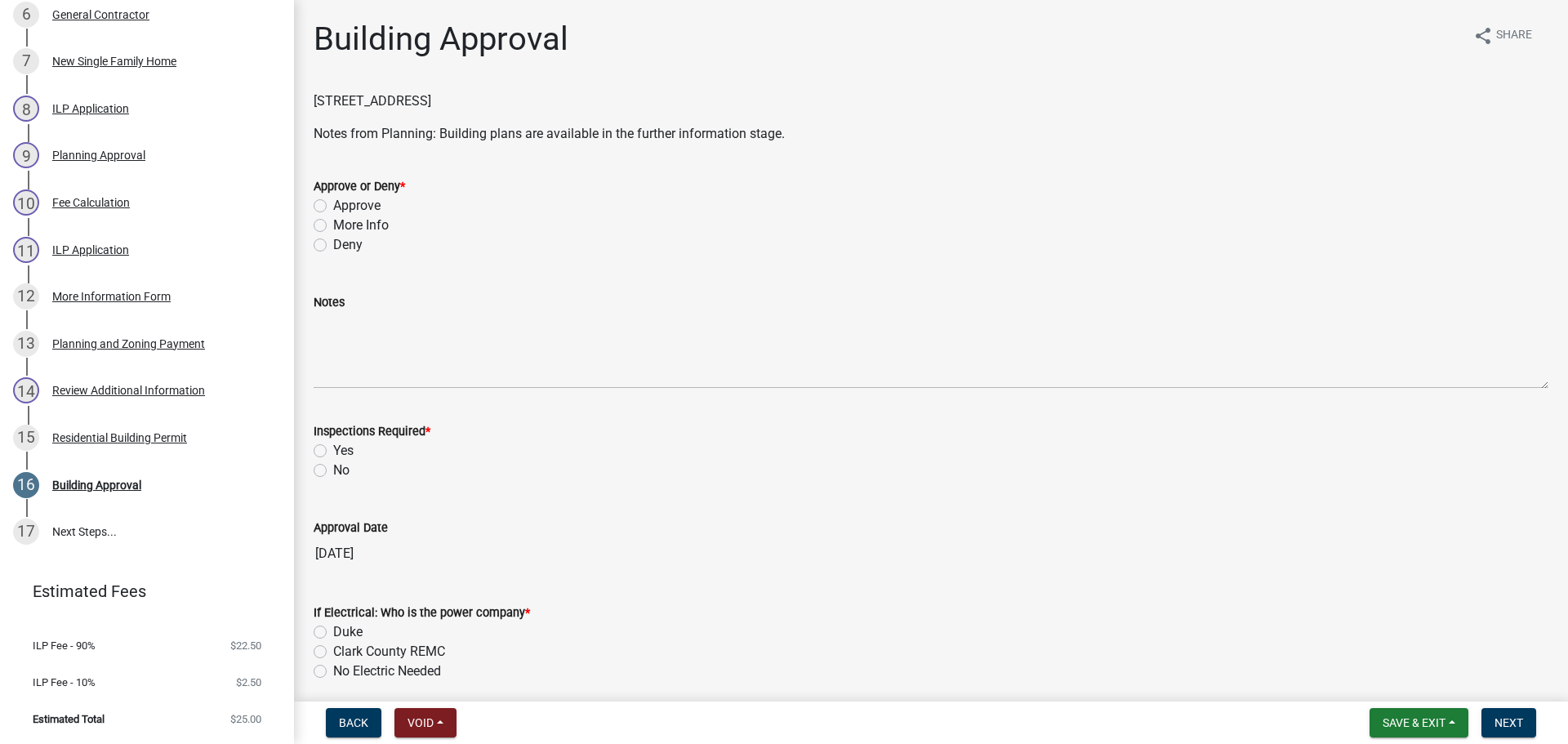
click at [372, 207] on label "Approve" at bounding box center [357, 206] width 47 height 20
click at [344, 207] on input "Approve" at bounding box center [338, 201] width 11 height 11
radio input "true"
click at [341, 451] on label "Yes" at bounding box center [343, 451] width 21 height 20
click at [341, 451] on input "Yes" at bounding box center [338, 446] width 11 height 11
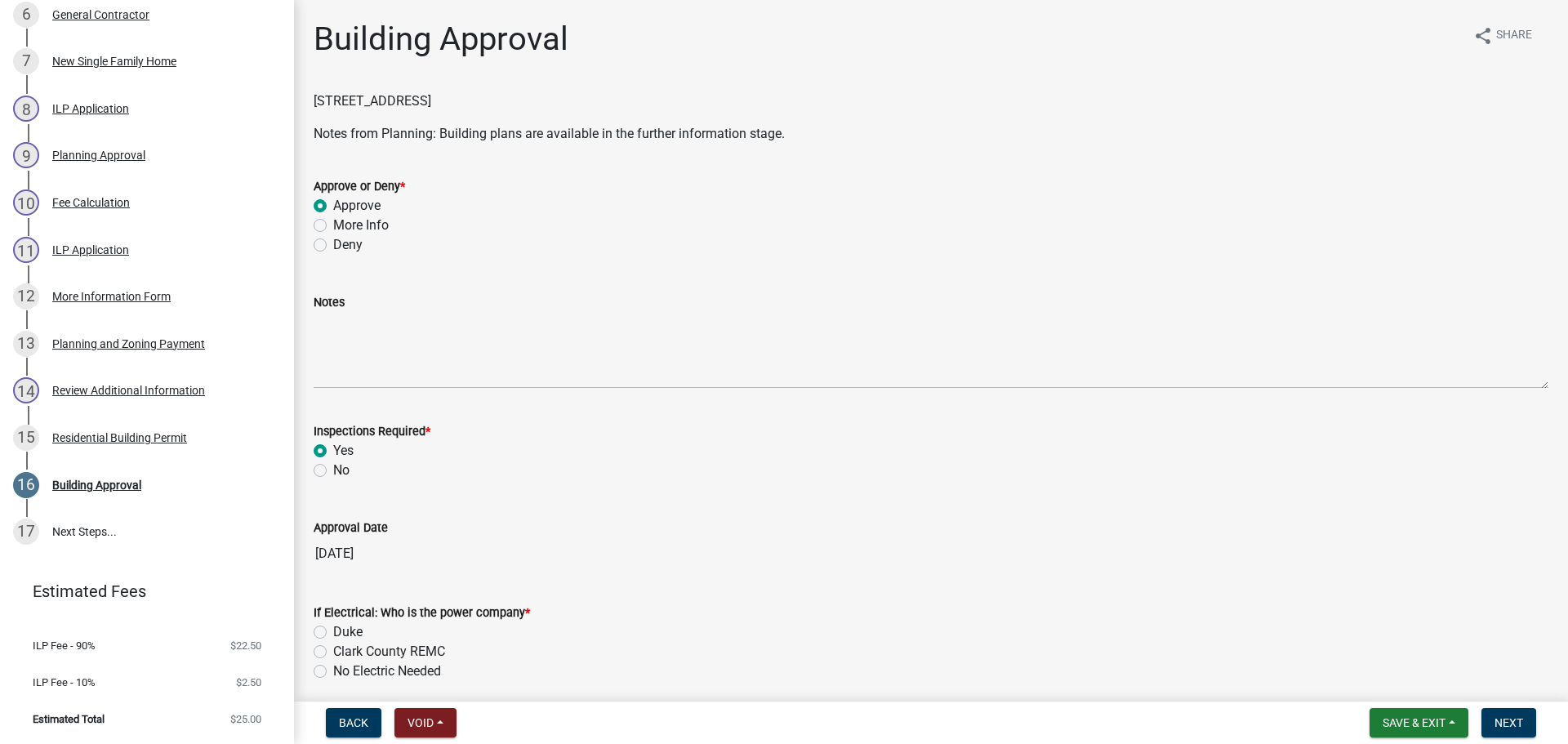
radio input "true"
click at [360, 632] on label "Duke" at bounding box center [348, 632] width 29 height 20
click at [344, 632] on input "Duke" at bounding box center [338, 627] width 11 height 11
radio input "true"
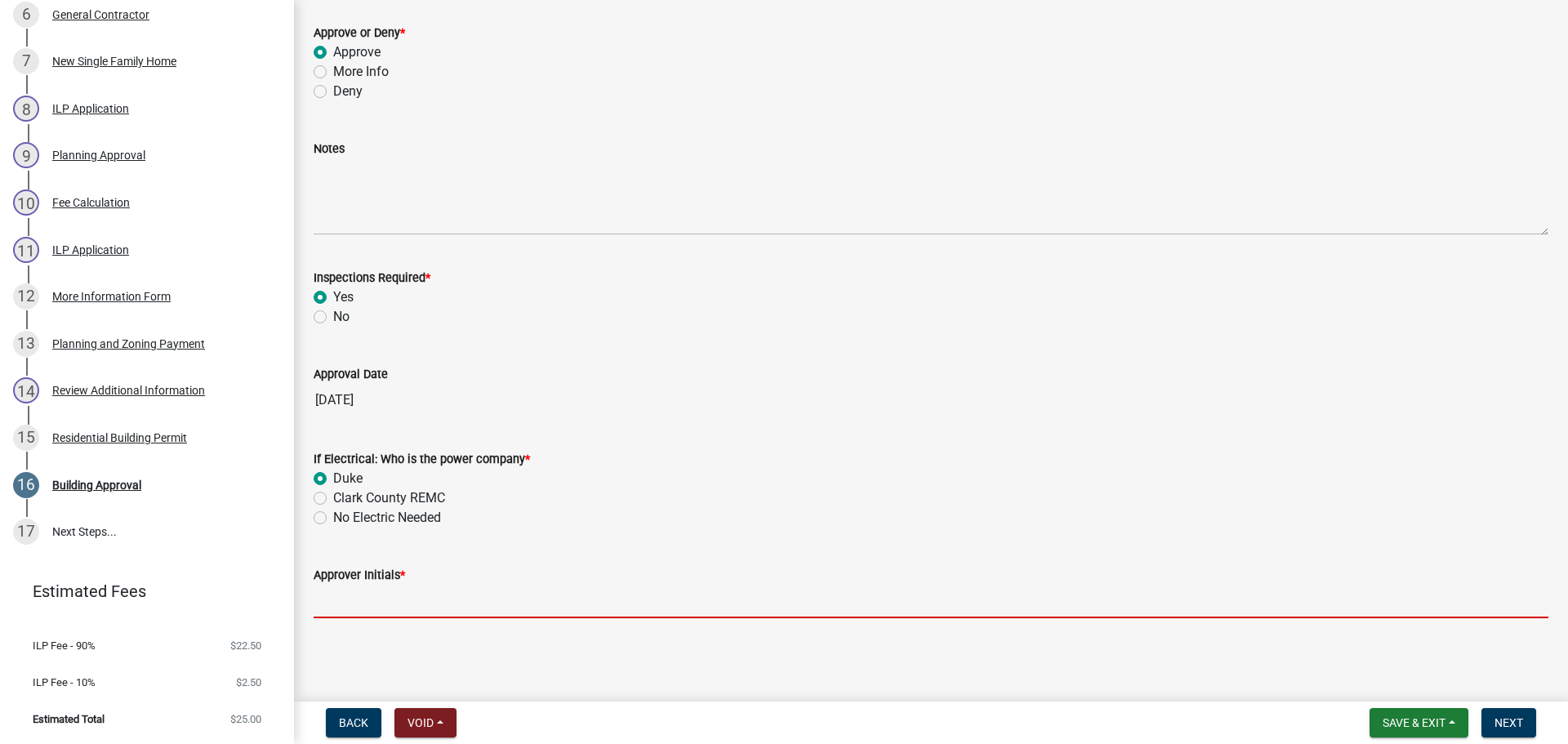
click at [392, 599] on input "Approver Initials *" at bounding box center [930, 601] width 1235 height 33
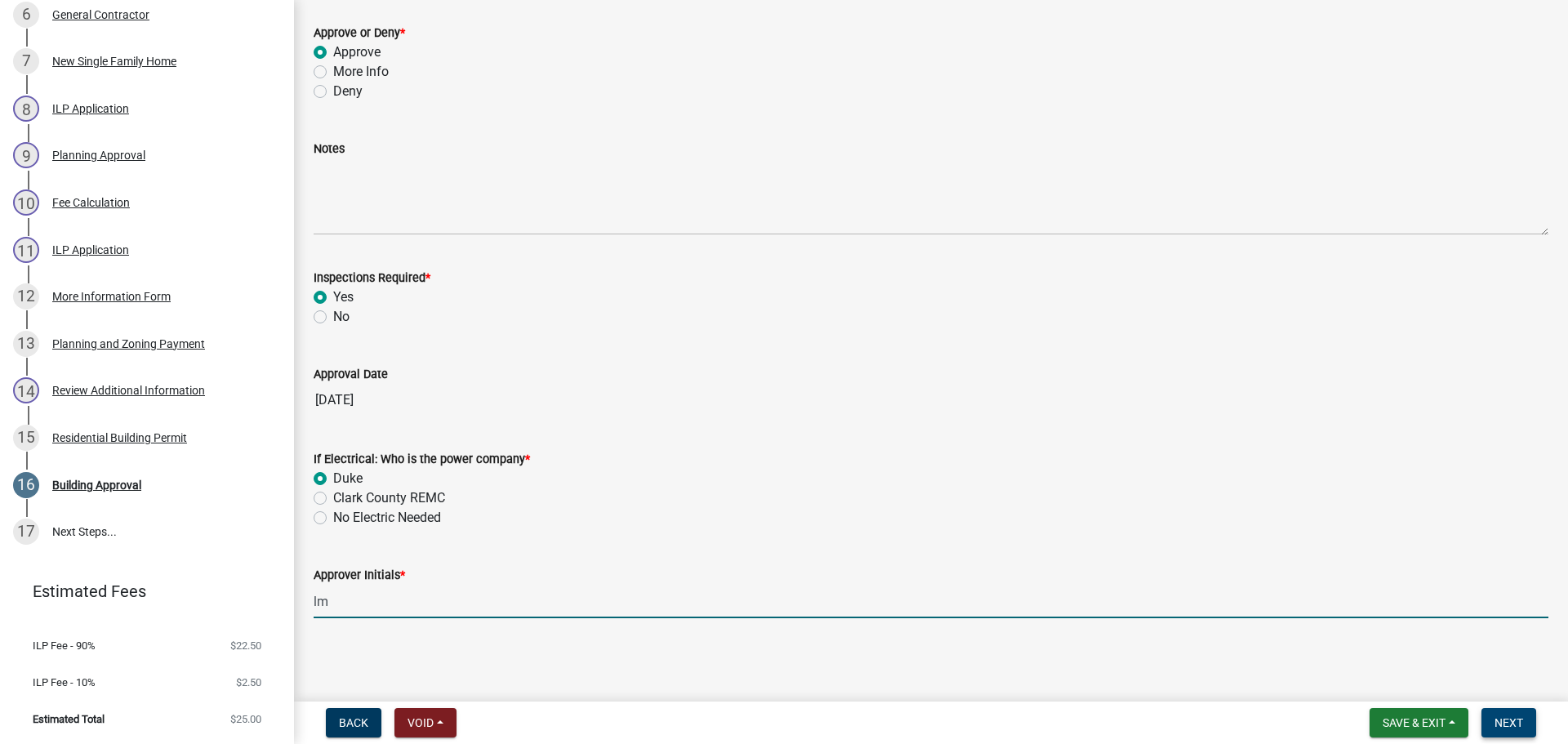
type input "lm"
click at [1511, 722] on span "Next" at bounding box center [1508, 722] width 28 height 13
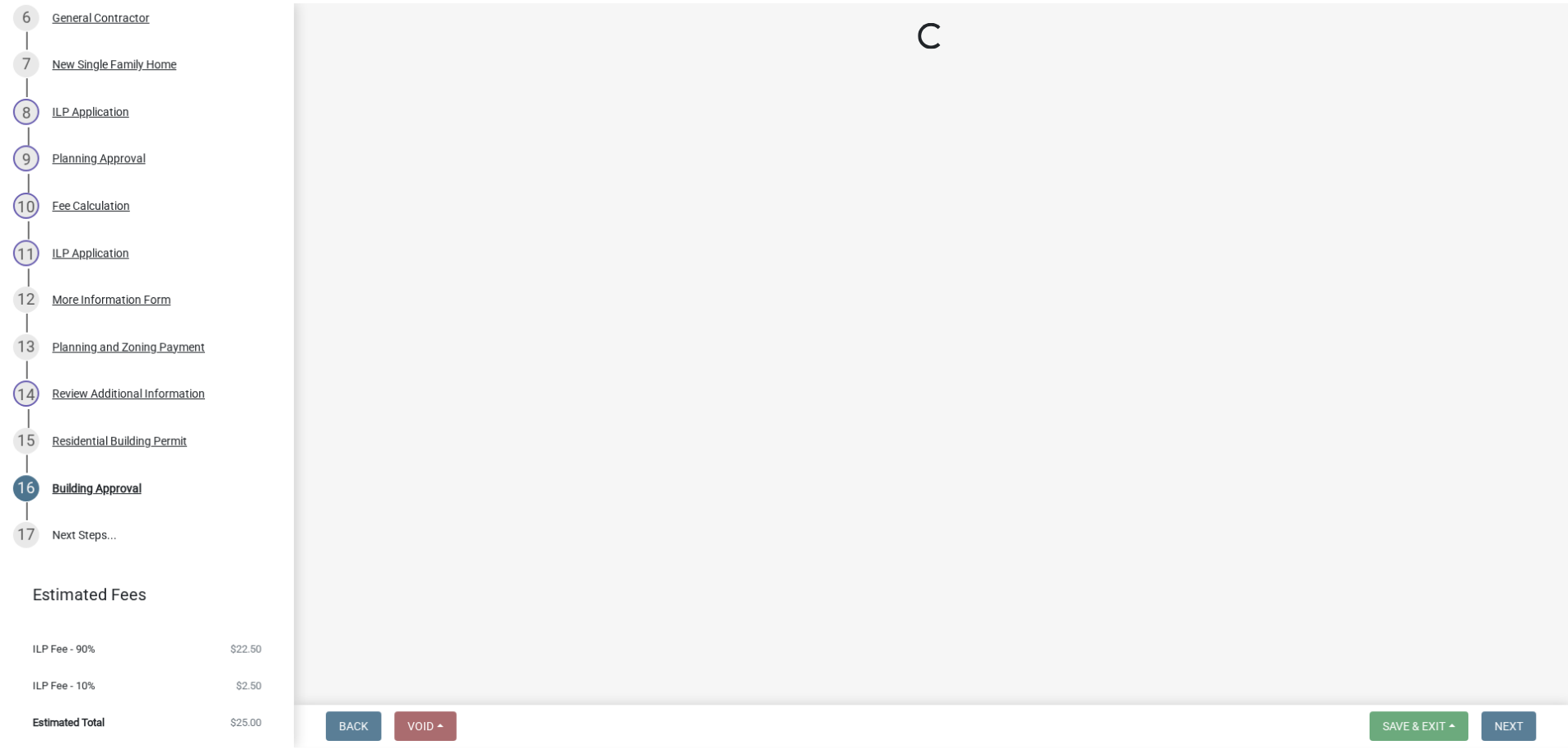
scroll to position [872, 0]
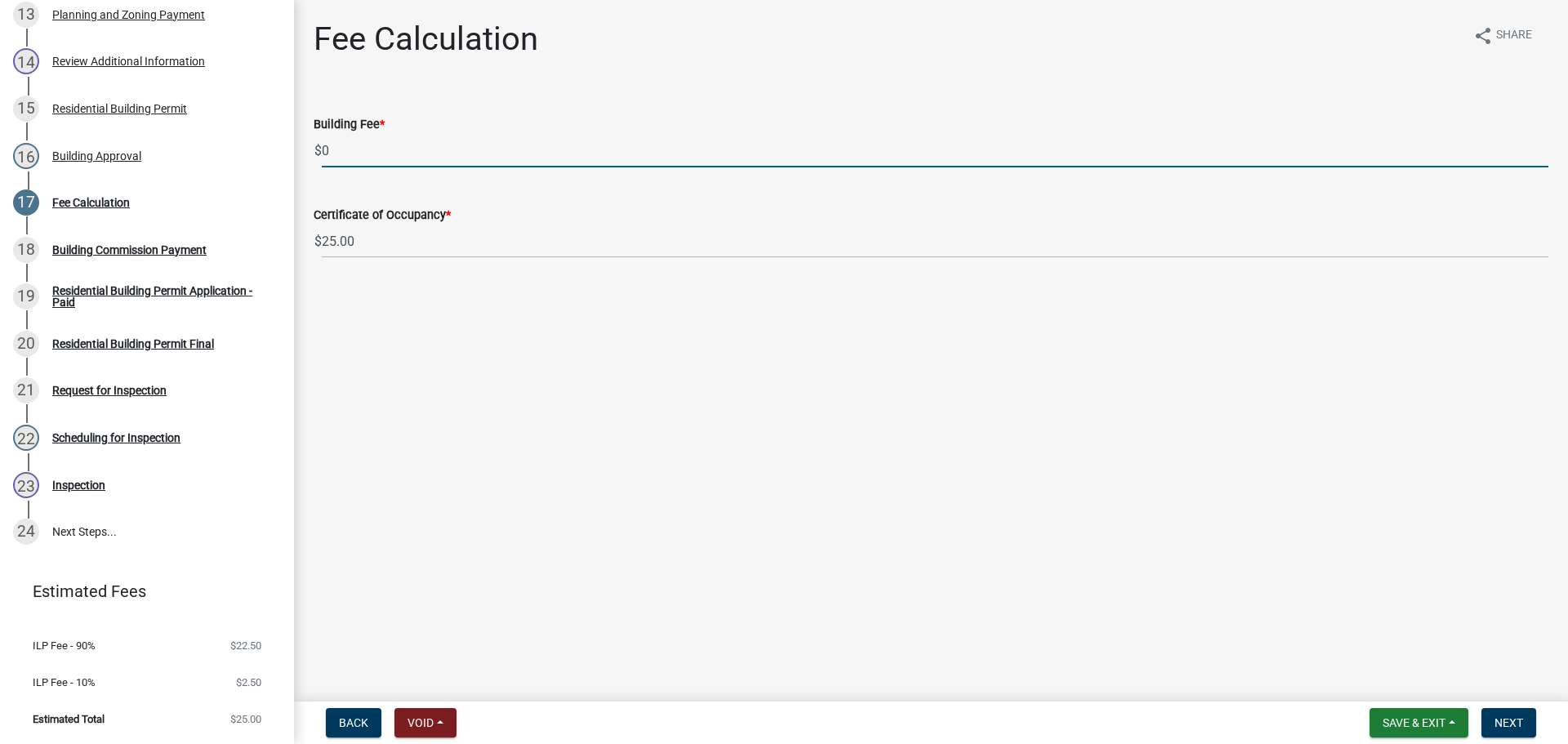
drag, startPoint x: 367, startPoint y: 152, endPoint x: 308, endPoint y: 155, distance: 59.1
click at [308, 155] on div "Building Fee * $ 0" at bounding box center [930, 129] width 1260 height 76
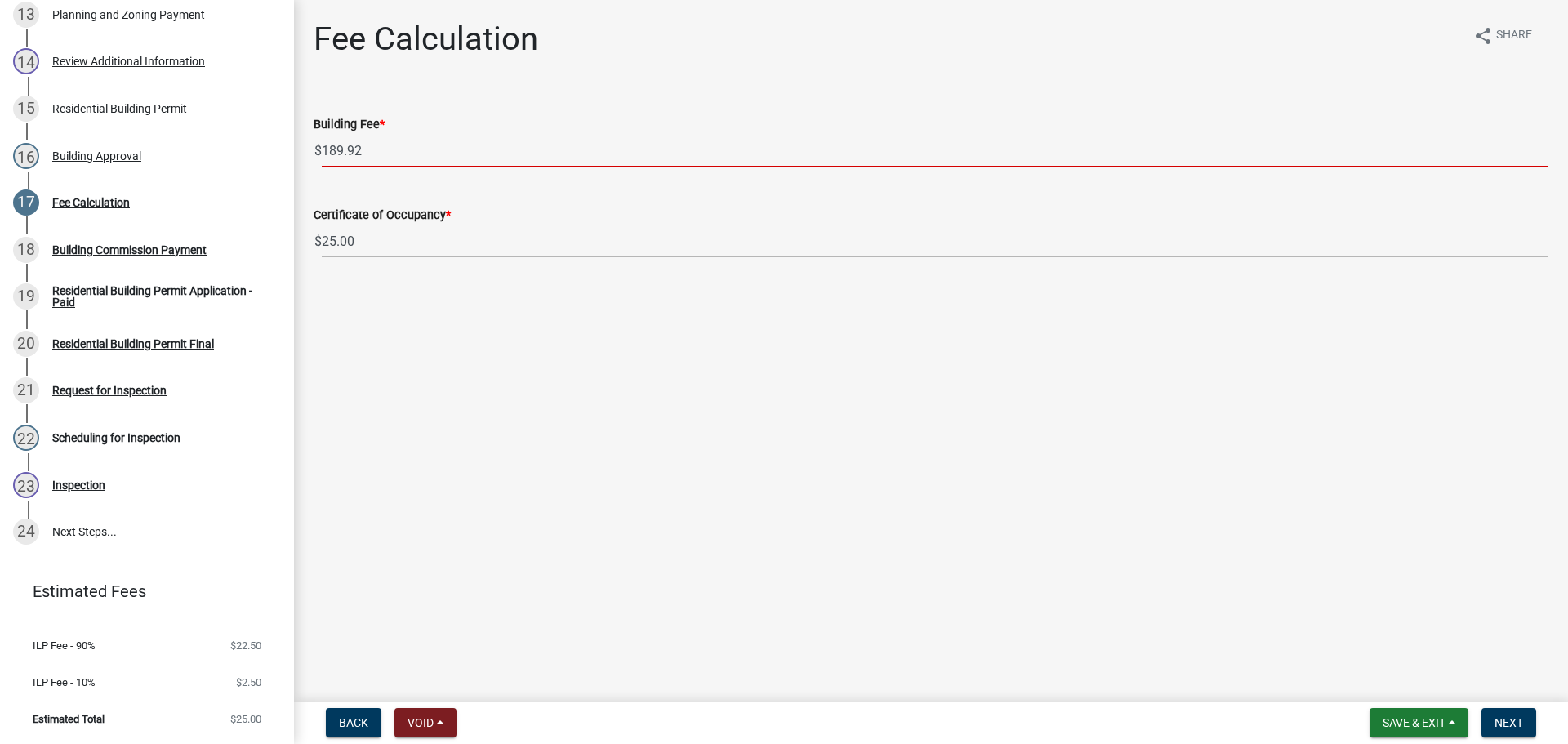
type input "189.92"
click at [1501, 716] on span "Next" at bounding box center [1508, 722] width 28 height 13
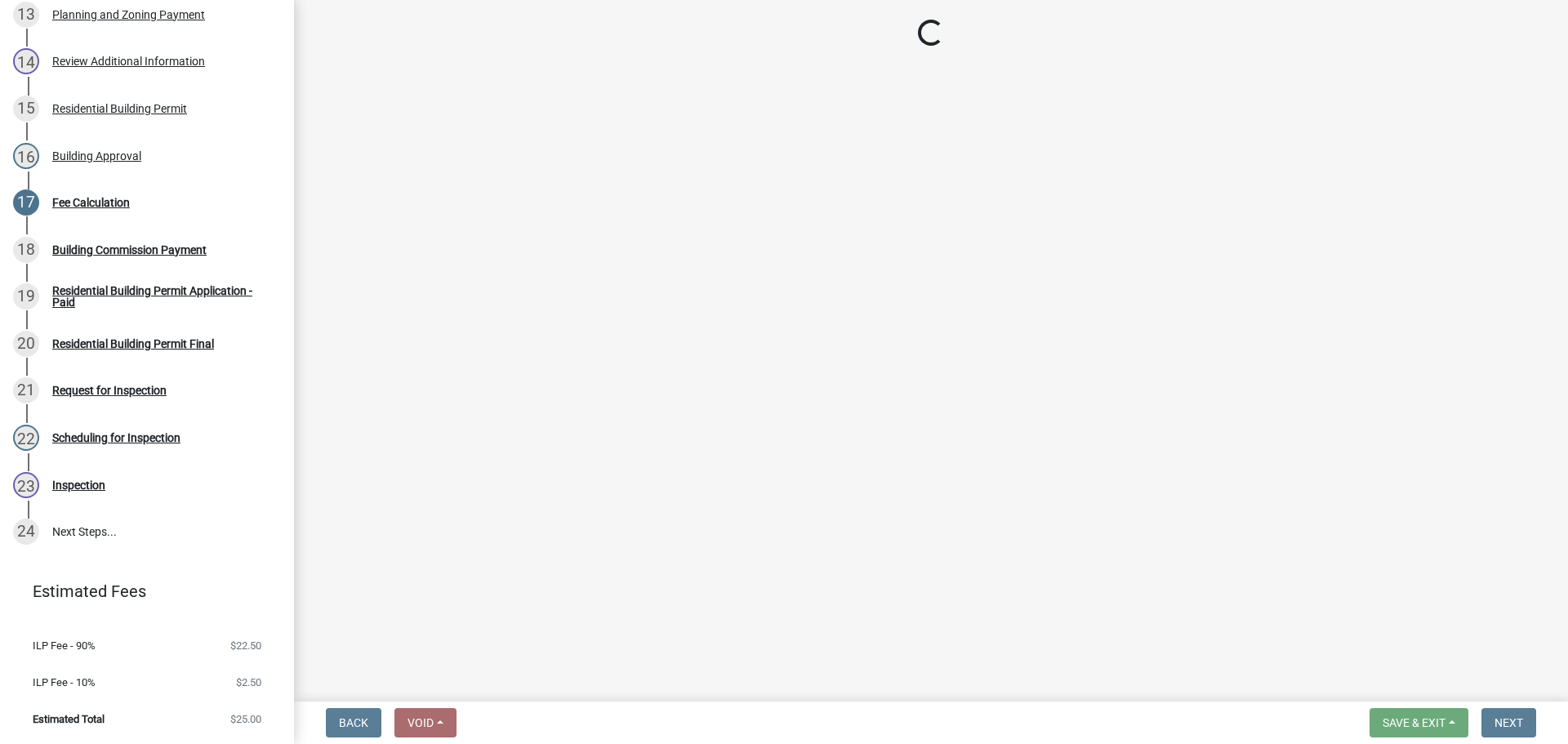
select select "3: 3"
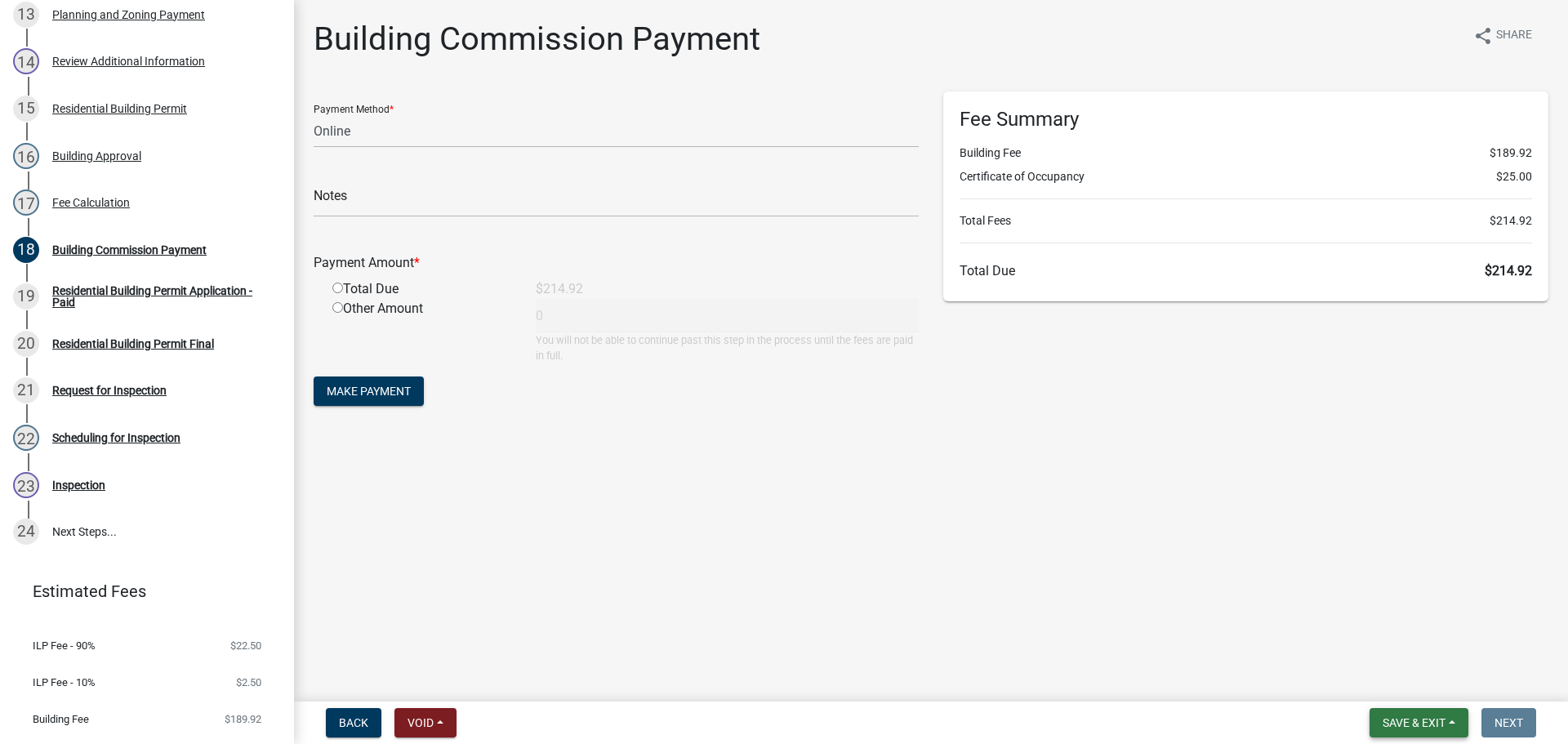
click at [1440, 726] on span "Save & Exit" at bounding box center [1414, 722] width 63 height 13
click at [1441, 685] on button "Save & Exit" at bounding box center [1403, 680] width 131 height 39
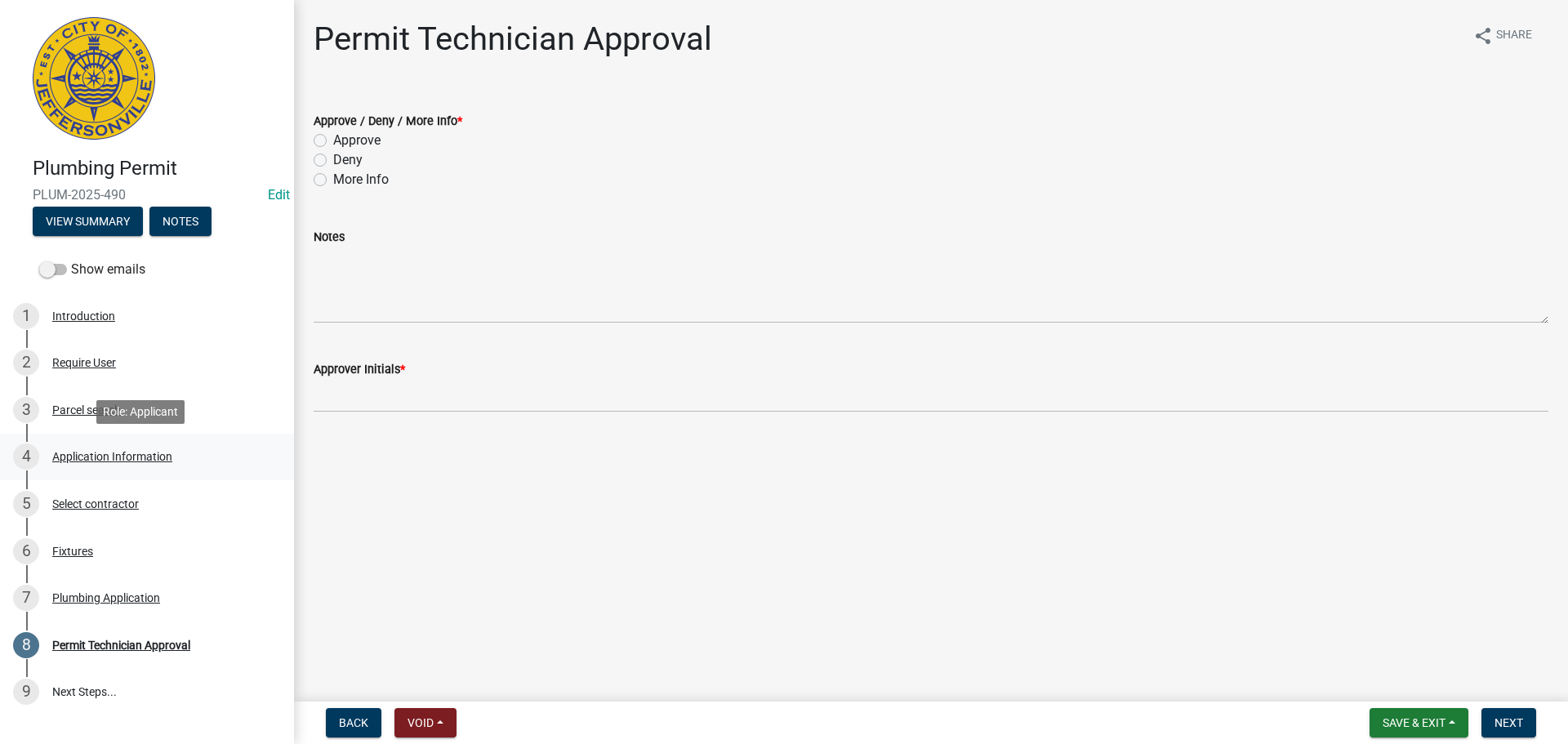
click at [106, 456] on div "Application Information" at bounding box center [112, 456] width 120 height 12
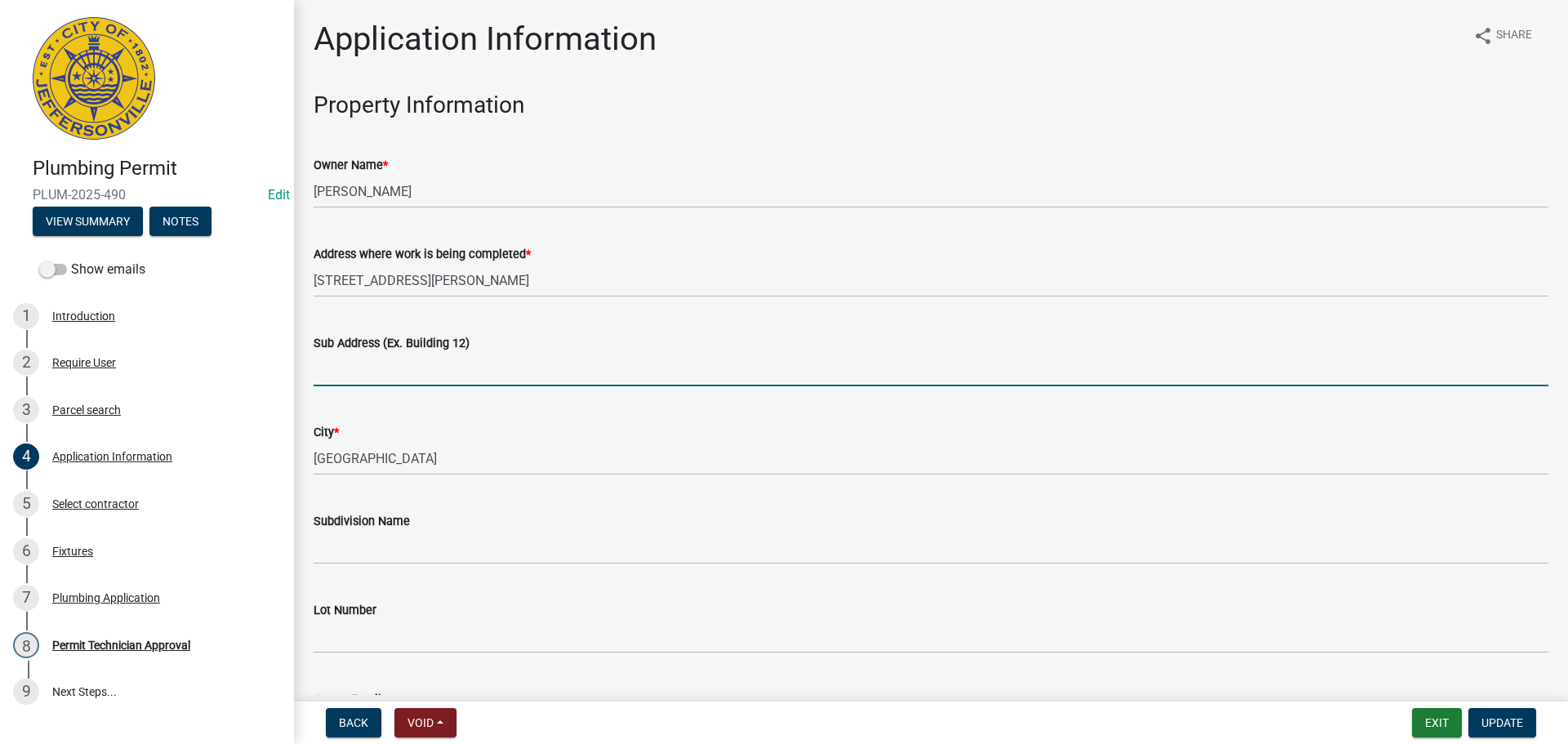
click at [432, 371] on input "Sub Address (Ex. Building 12)" at bounding box center [930, 369] width 1235 height 33
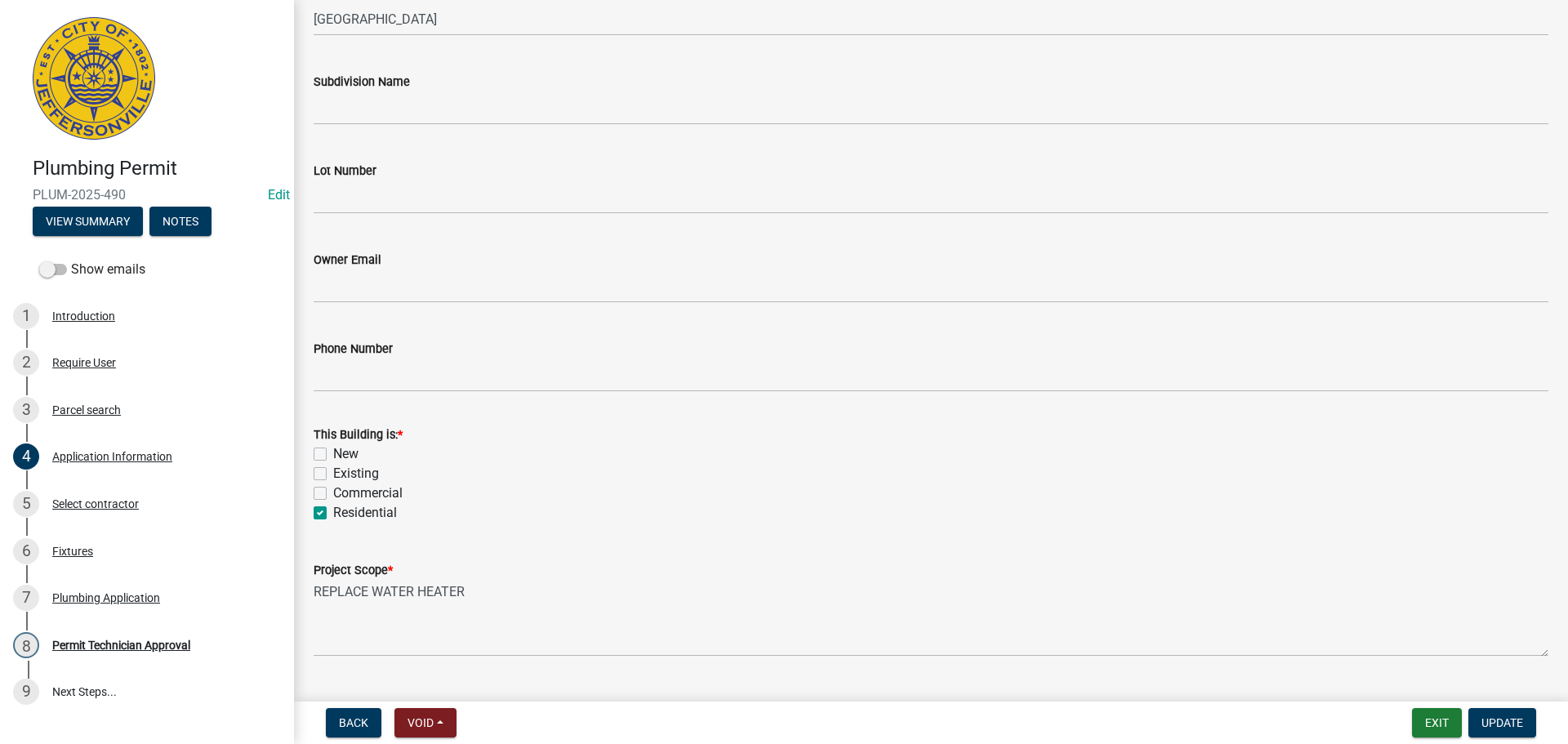
scroll to position [478, 0]
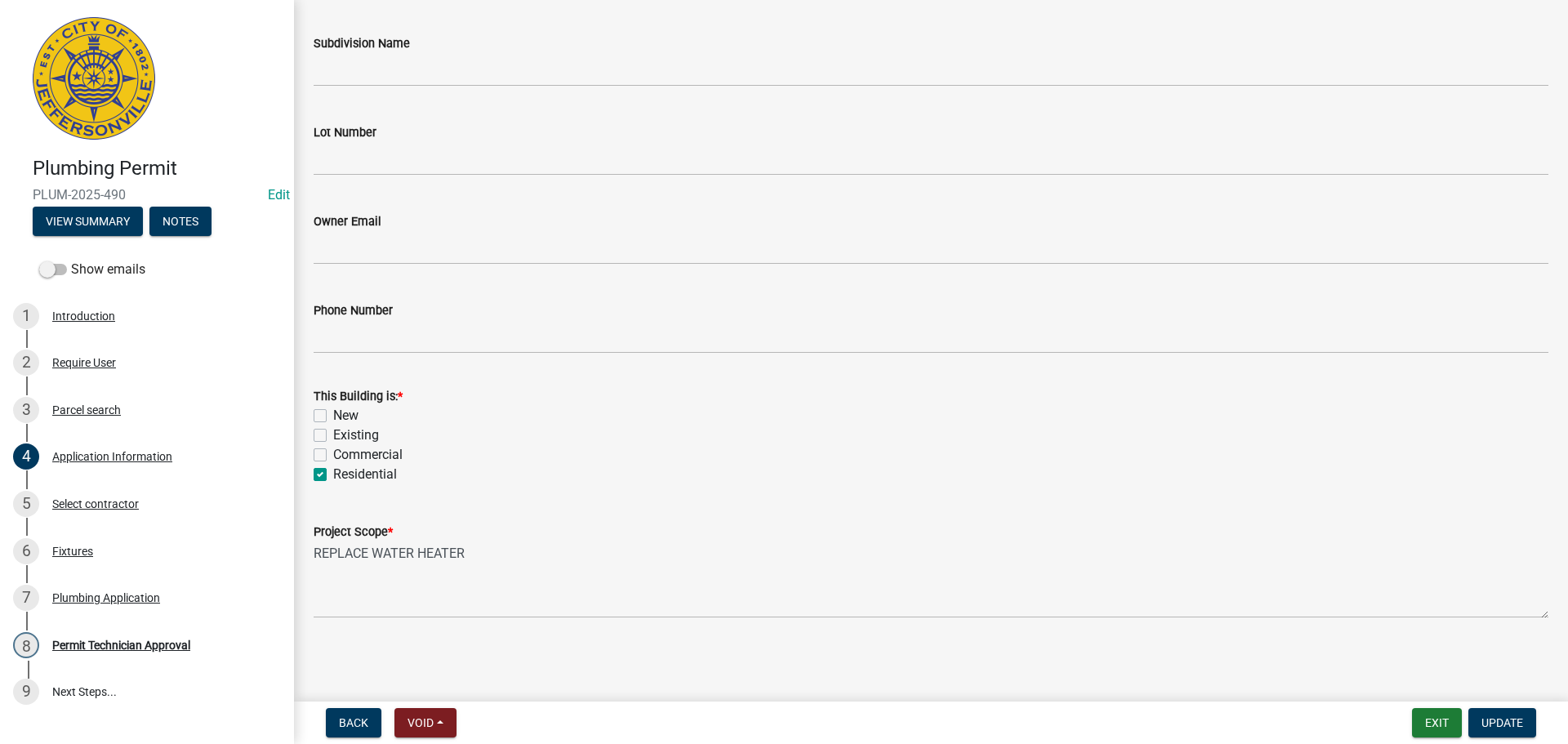
type input "[STREET_ADDRESS][PERSON_NAME]"
click at [372, 436] on label "Existing" at bounding box center [356, 436] width 46 height 20
click at [344, 436] on input "Existing" at bounding box center [338, 431] width 11 height 11
checkbox input "true"
checkbox input "false"
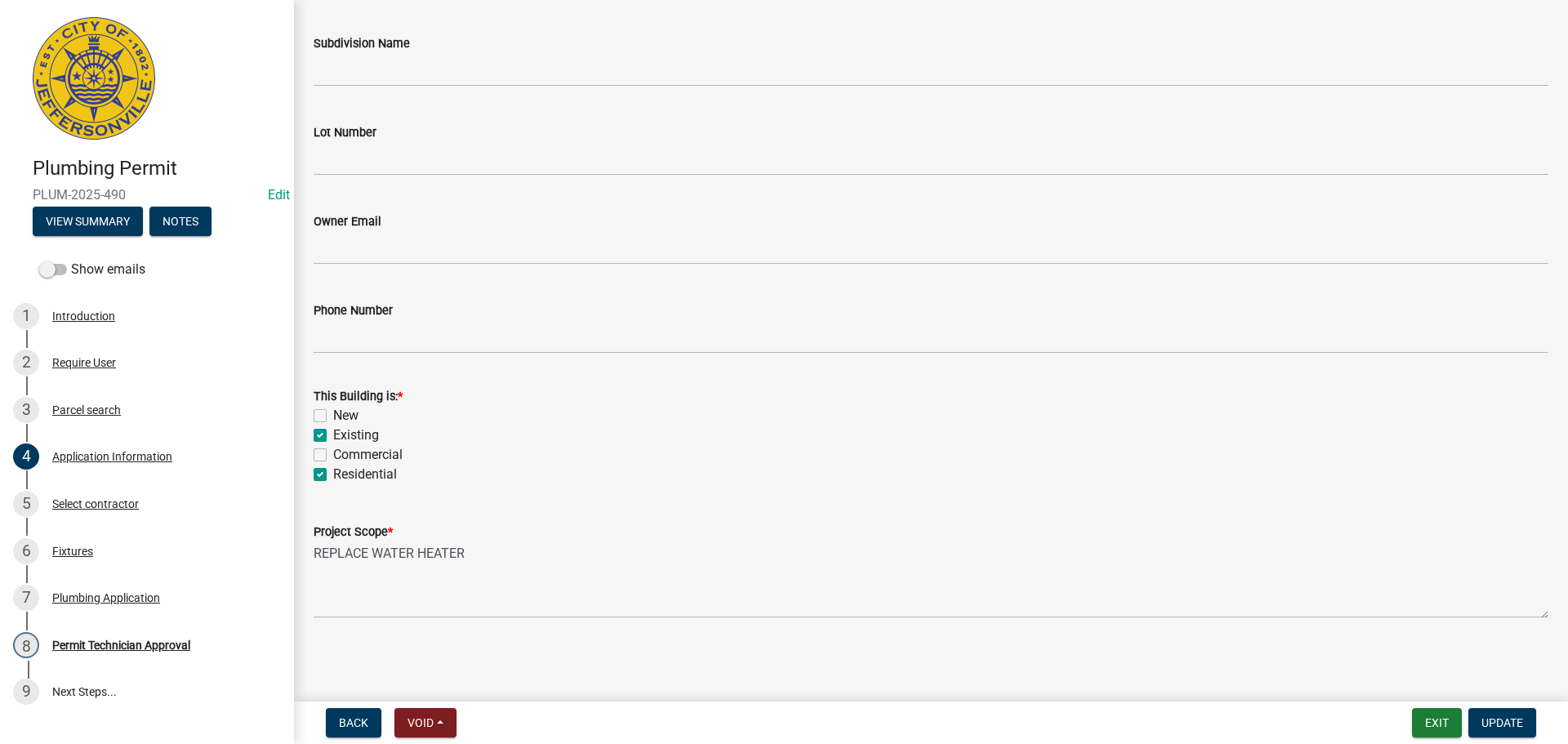
checkbox input "true"
checkbox input "false"
checkbox input "true"
click at [1508, 722] on span "Update" at bounding box center [1502, 722] width 42 height 13
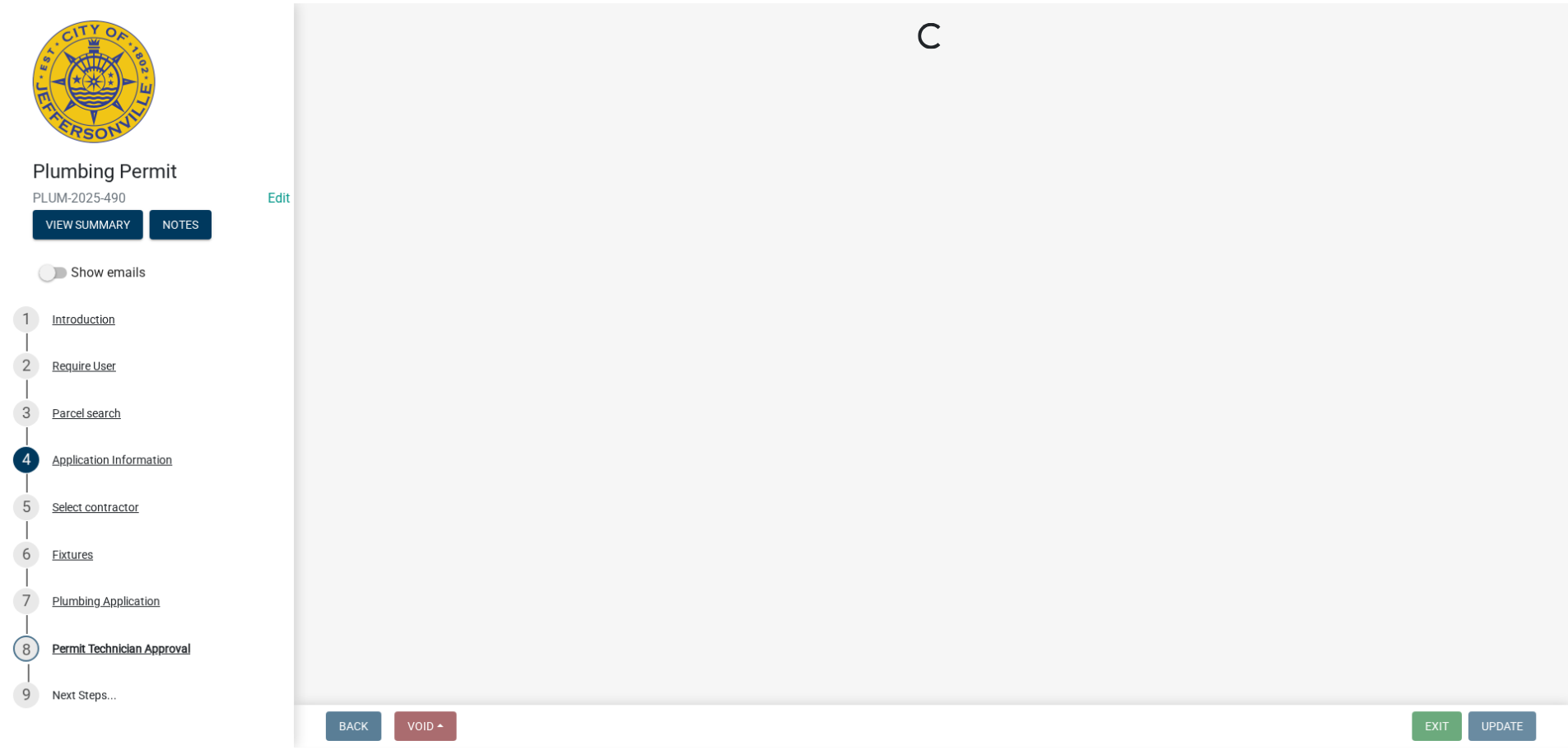
scroll to position [0, 0]
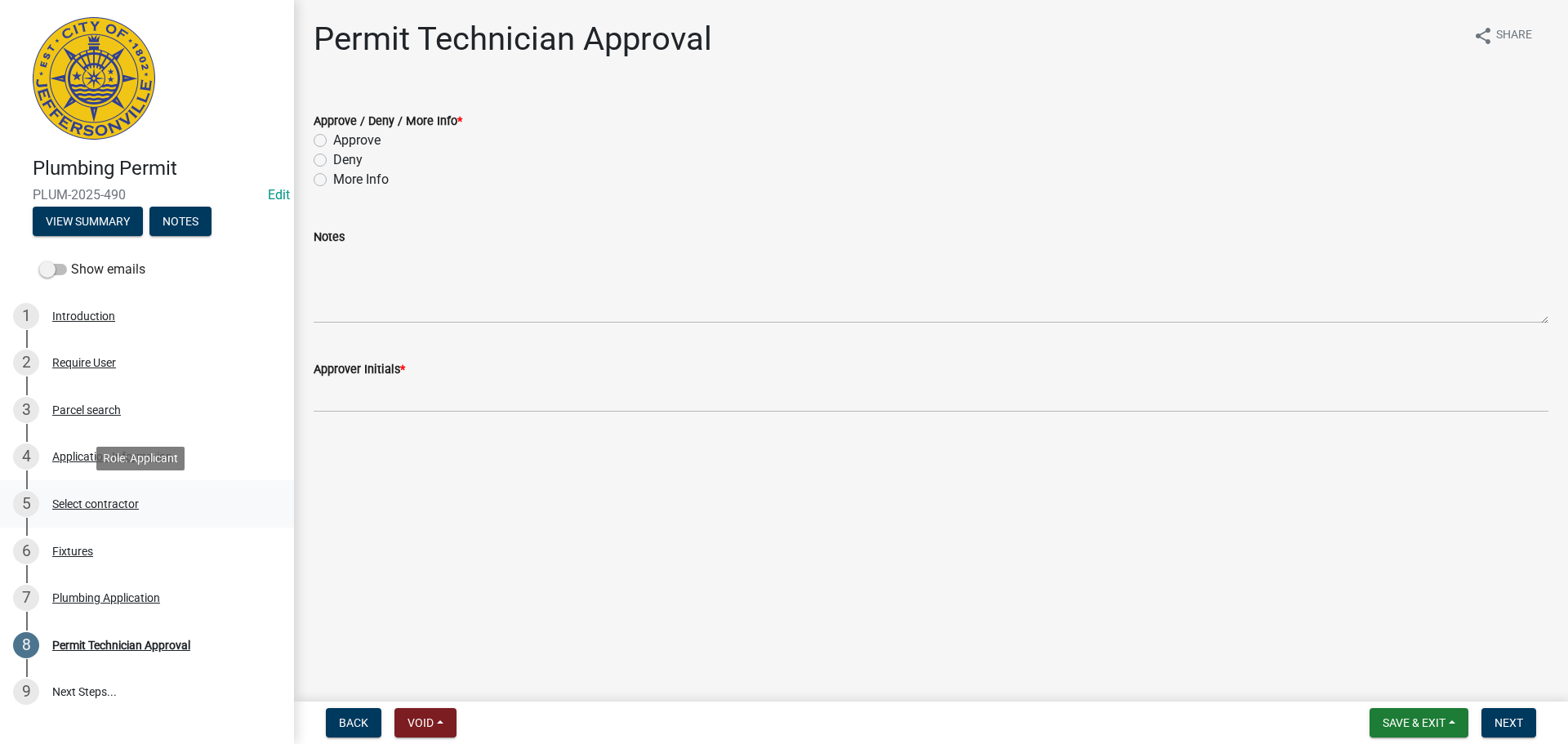
click at [91, 498] on div "Select contractor" at bounding box center [96, 504] width 86 height 12
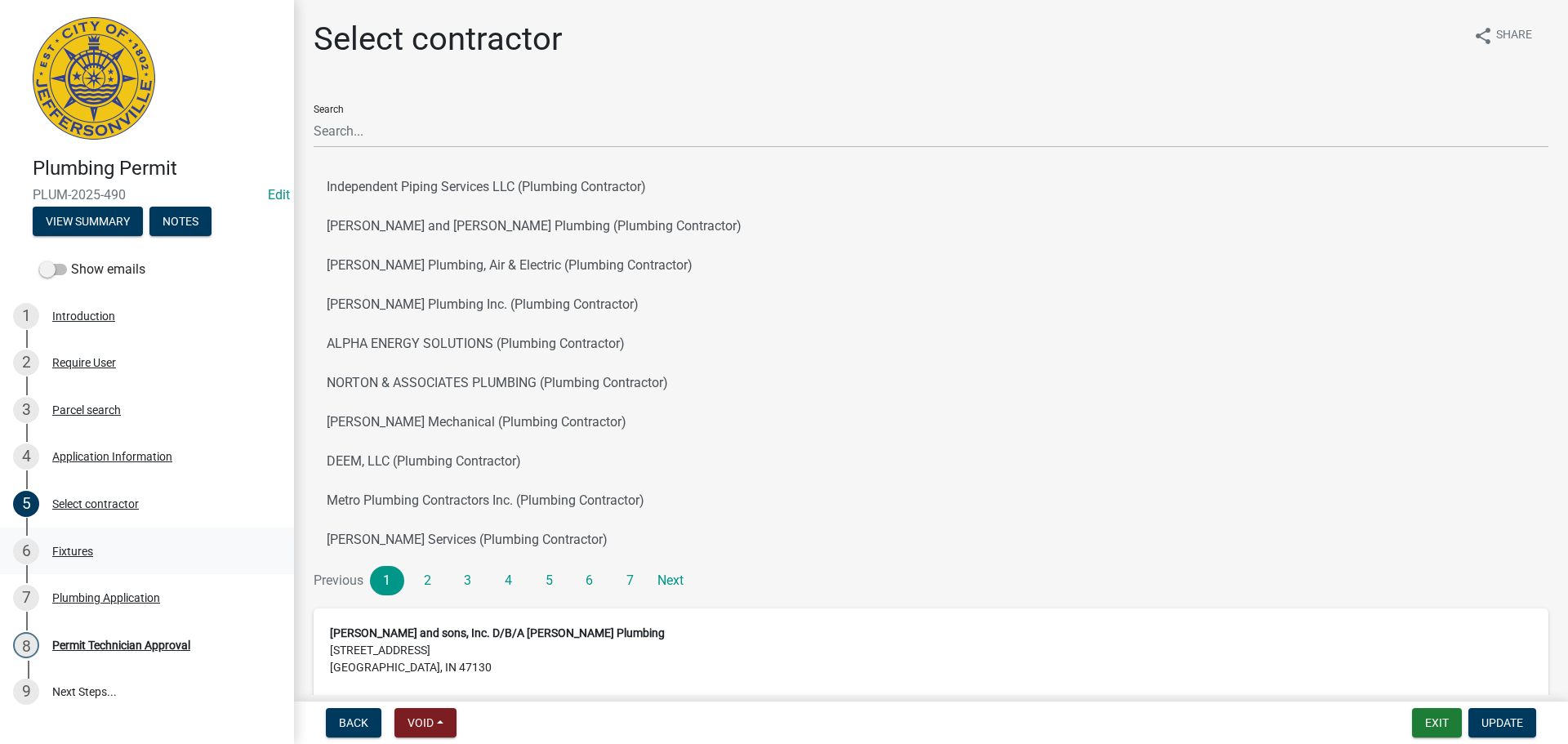
click at [82, 543] on div "6 Fixtures" at bounding box center [141, 550] width 254 height 26
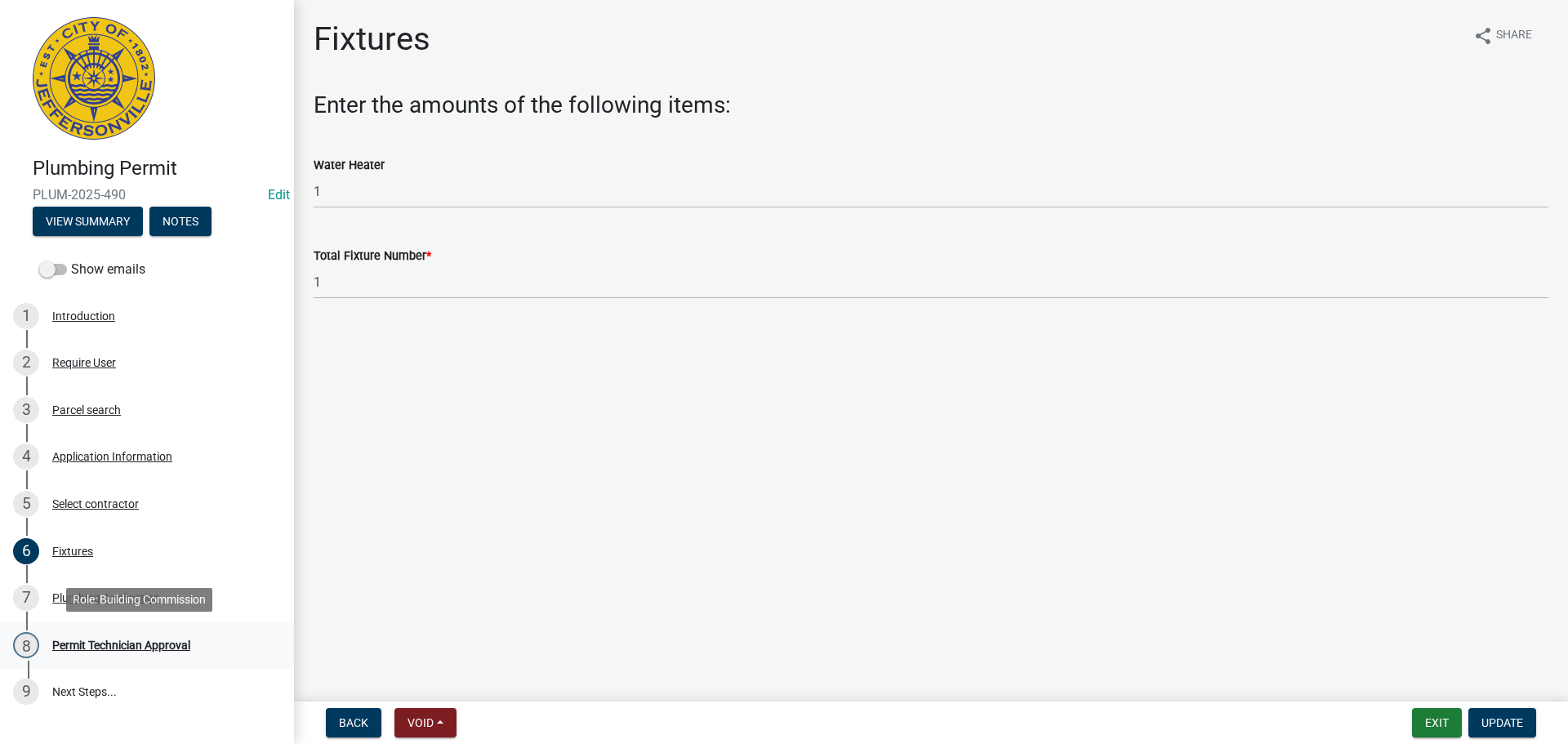
click at [111, 640] on div "Permit Technician Approval" at bounding box center [121, 645] width 138 height 12
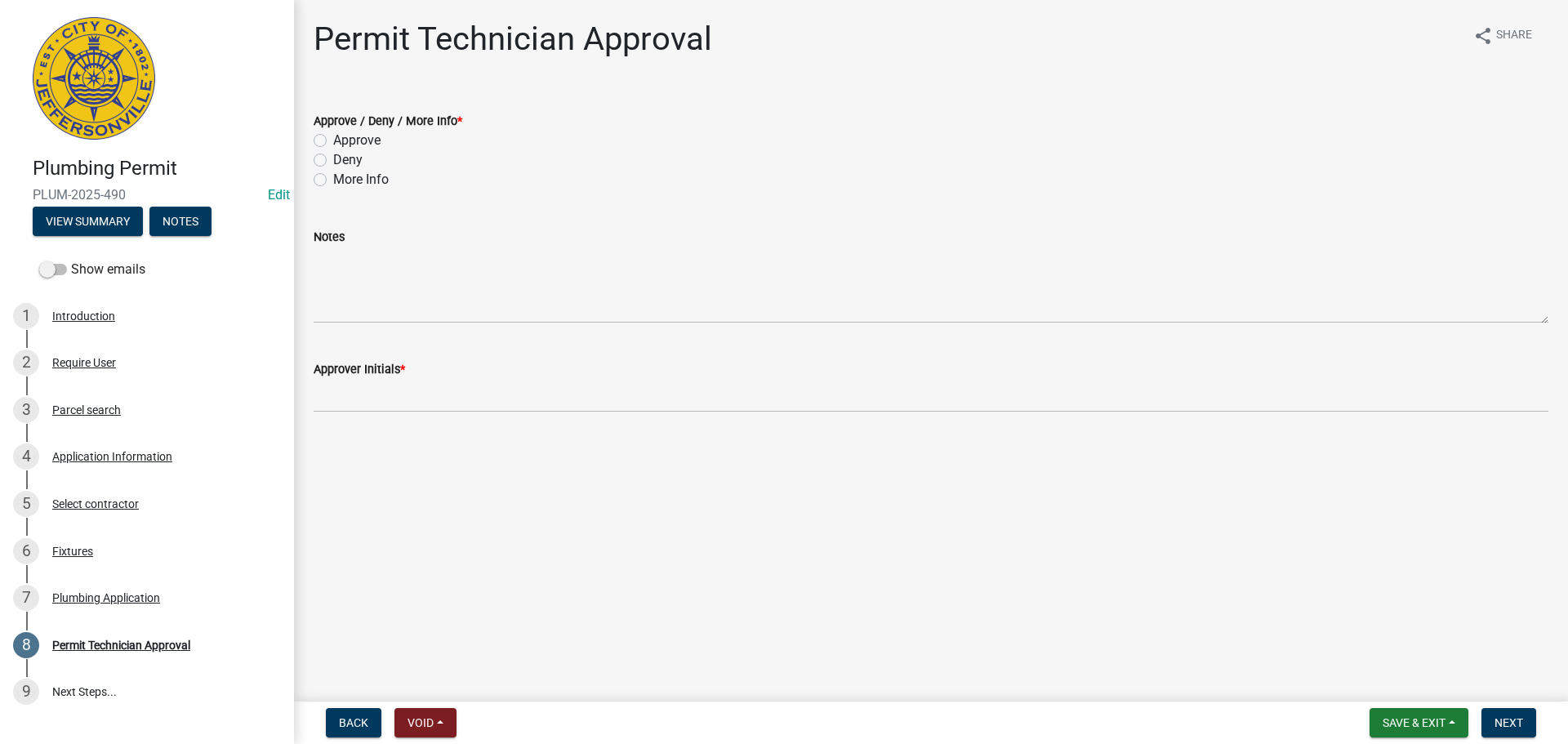
click at [366, 140] on label "Approve" at bounding box center [357, 140] width 47 height 20
click at [344, 140] on input "Approve" at bounding box center [338, 135] width 11 height 11
radio input "true"
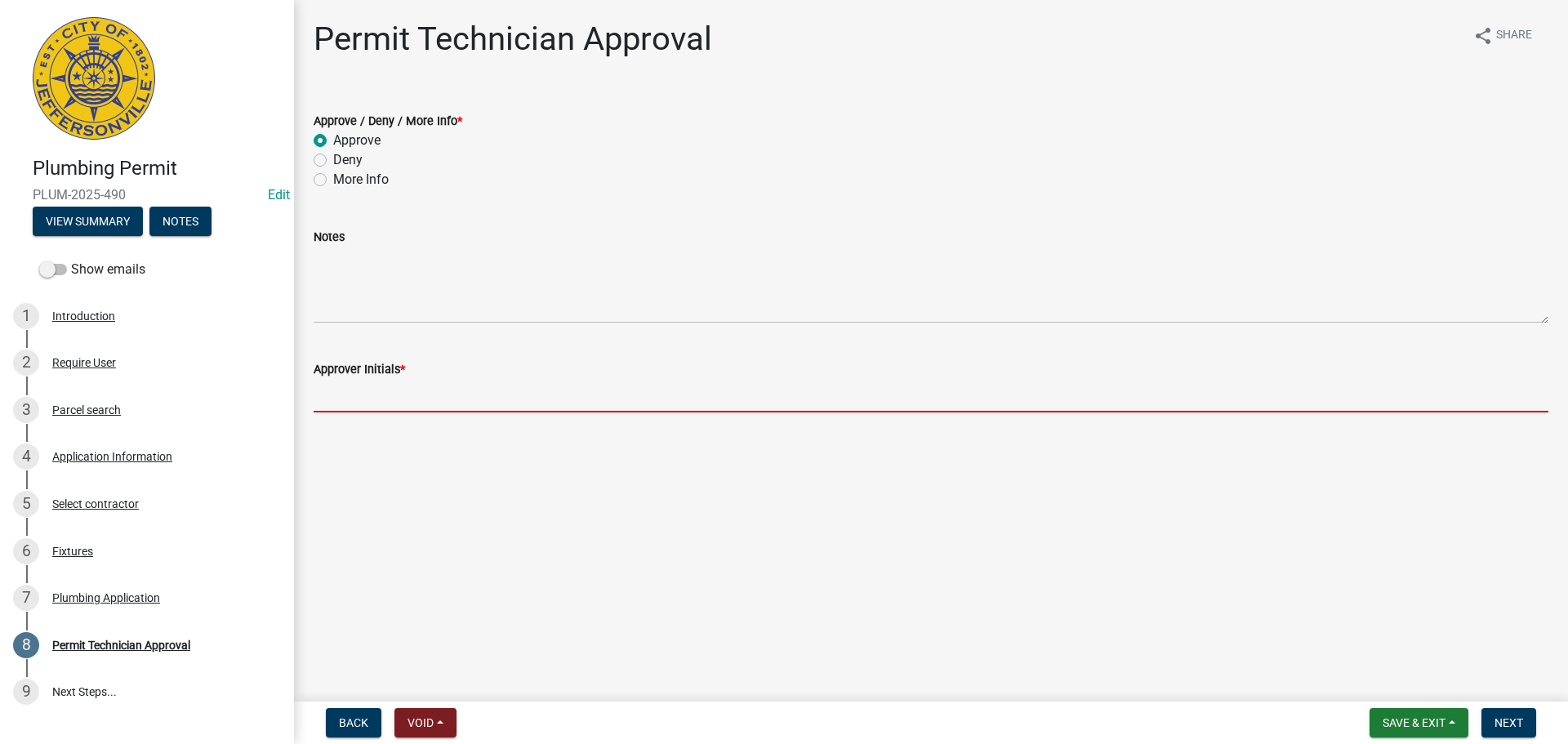
click at [372, 392] on input "Approver Initials *" at bounding box center [930, 396] width 1235 height 33
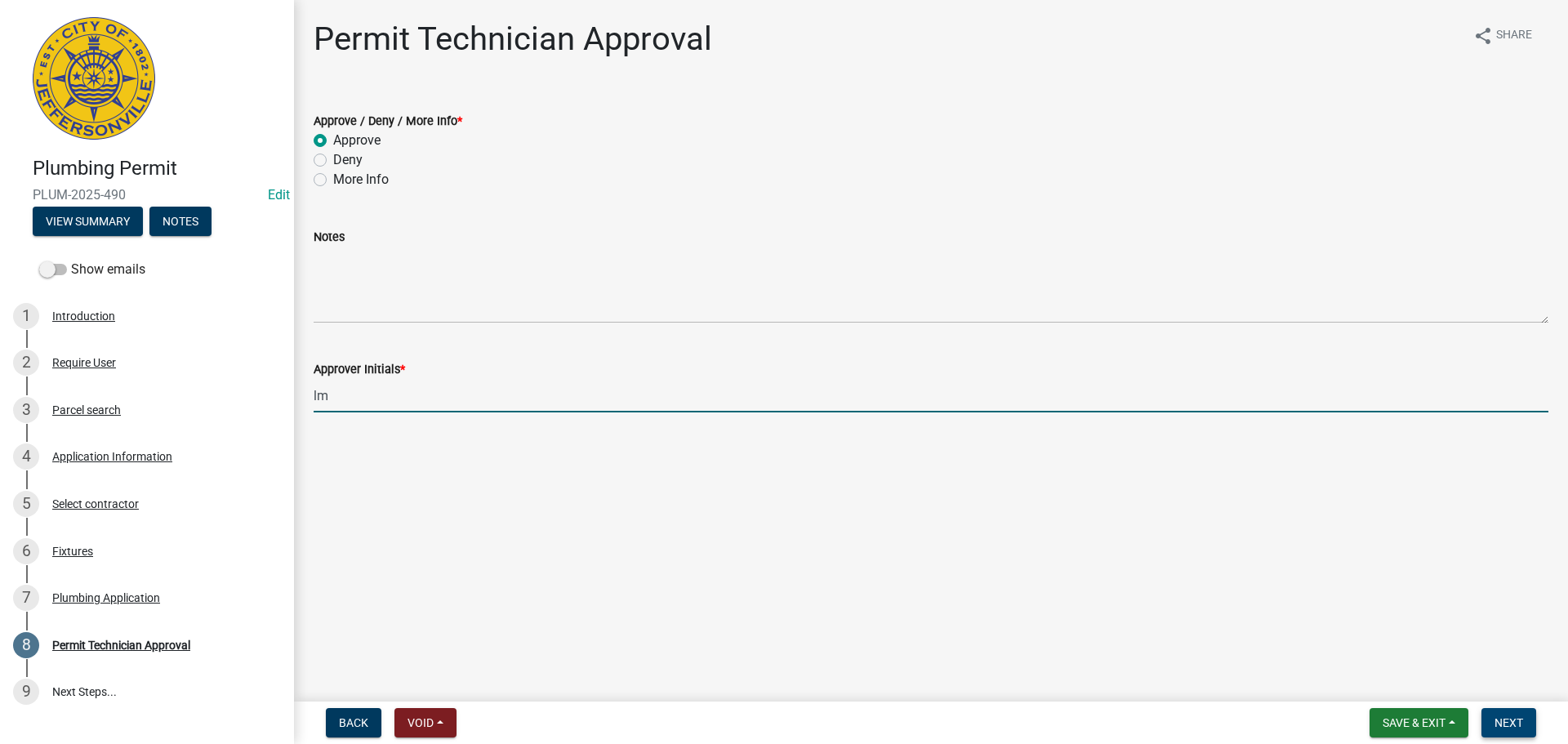
type input "lm"
click at [1523, 716] on span "Next" at bounding box center [1508, 722] width 28 height 13
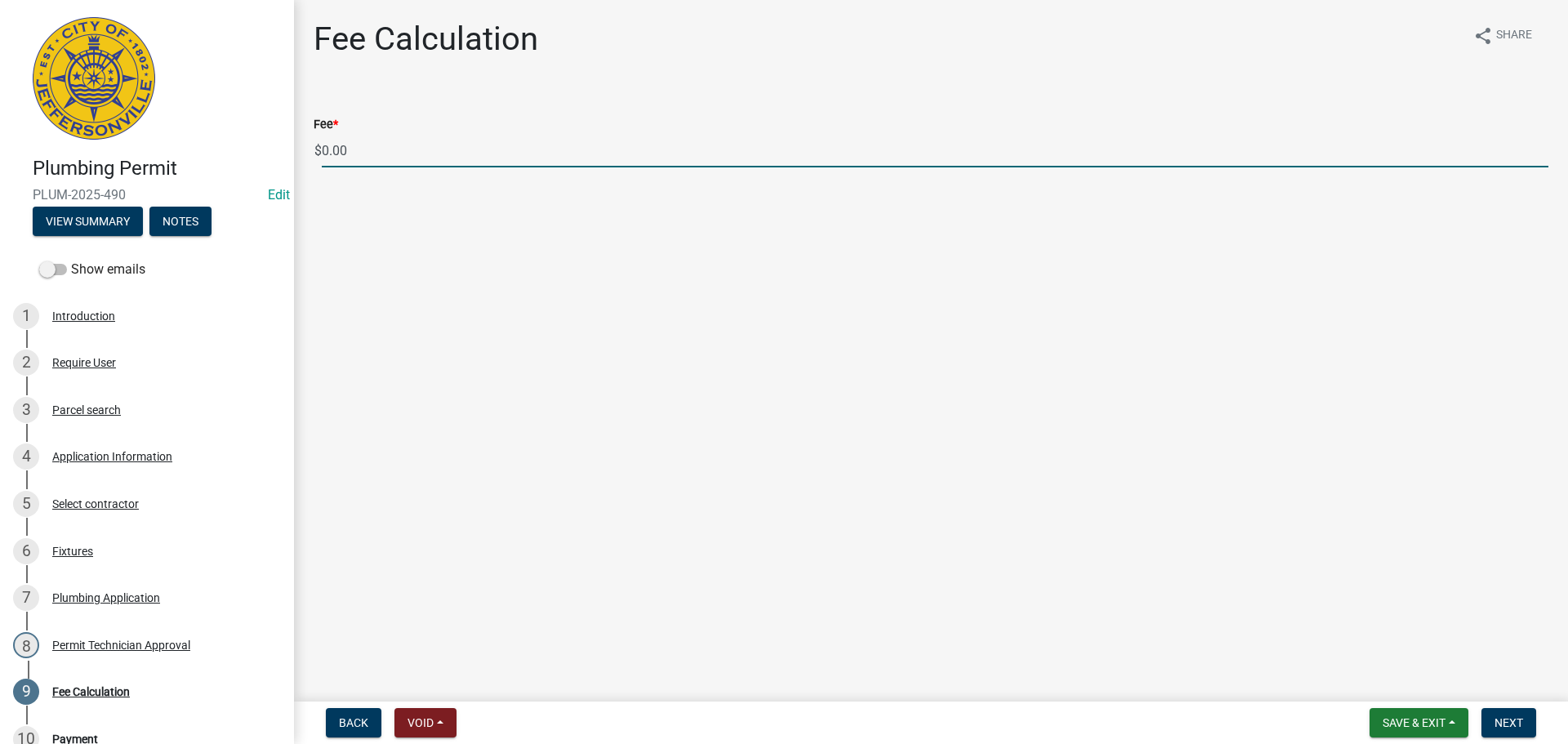
drag, startPoint x: 343, startPoint y: 146, endPoint x: 290, endPoint y: 141, distance: 53.2
click at [292, 141] on div "Plumbing Permit PLUM-2025-490 Edit View Summary Notes Show emails 1 Introductio…" at bounding box center [784, 372] width 1568 height 744
type input "35.00"
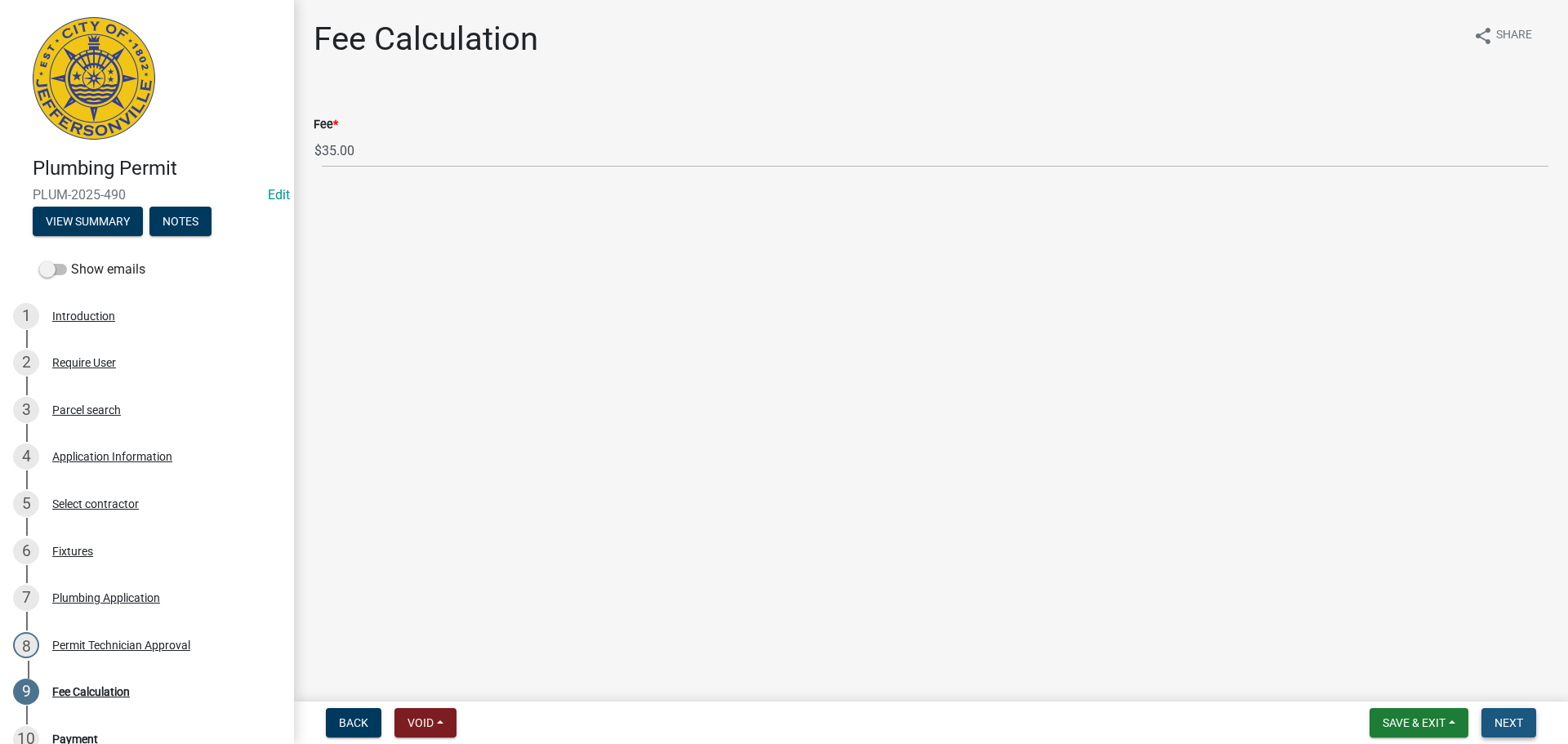
click at [1531, 725] on button "Next" at bounding box center [1509, 722] width 55 height 29
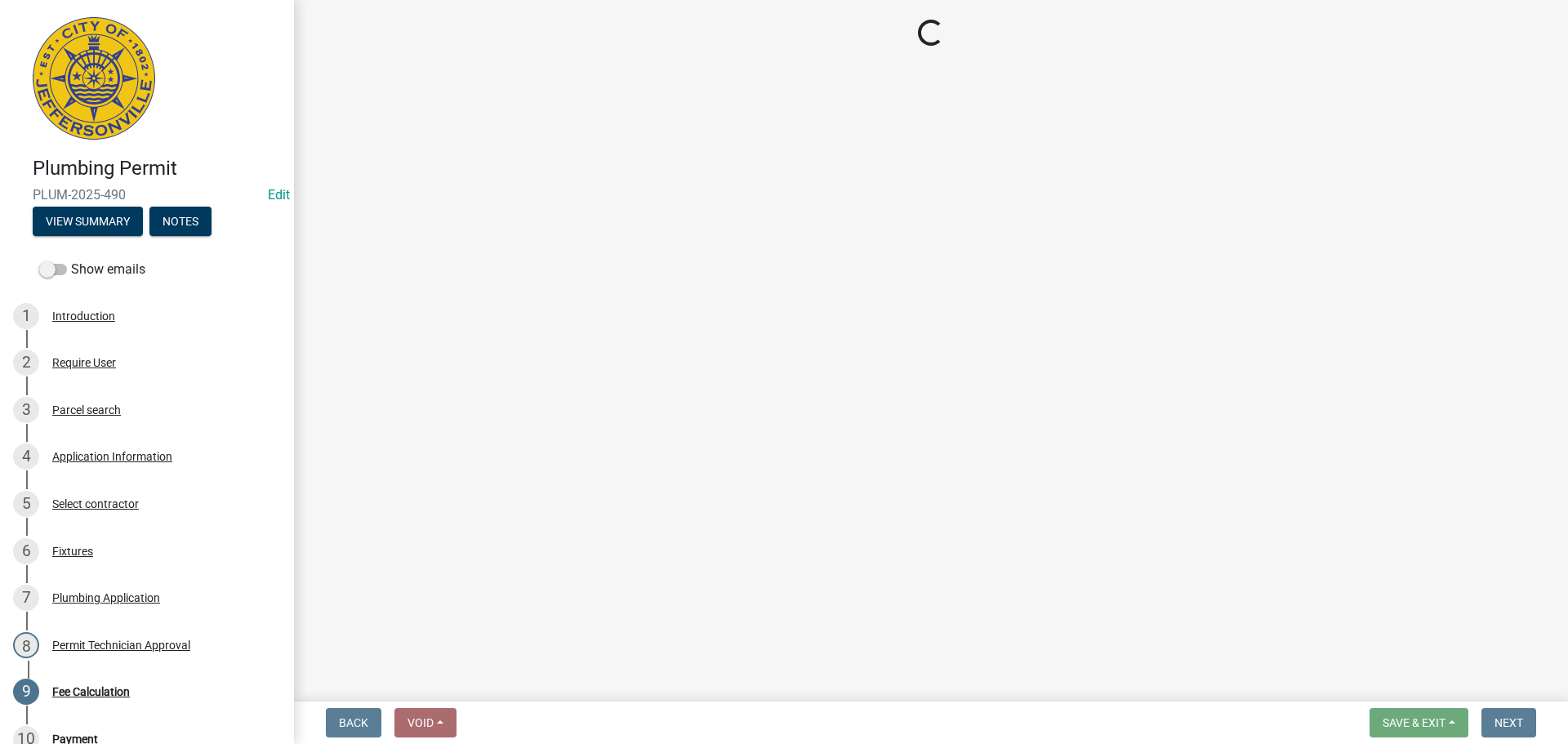
select select "3: 3"
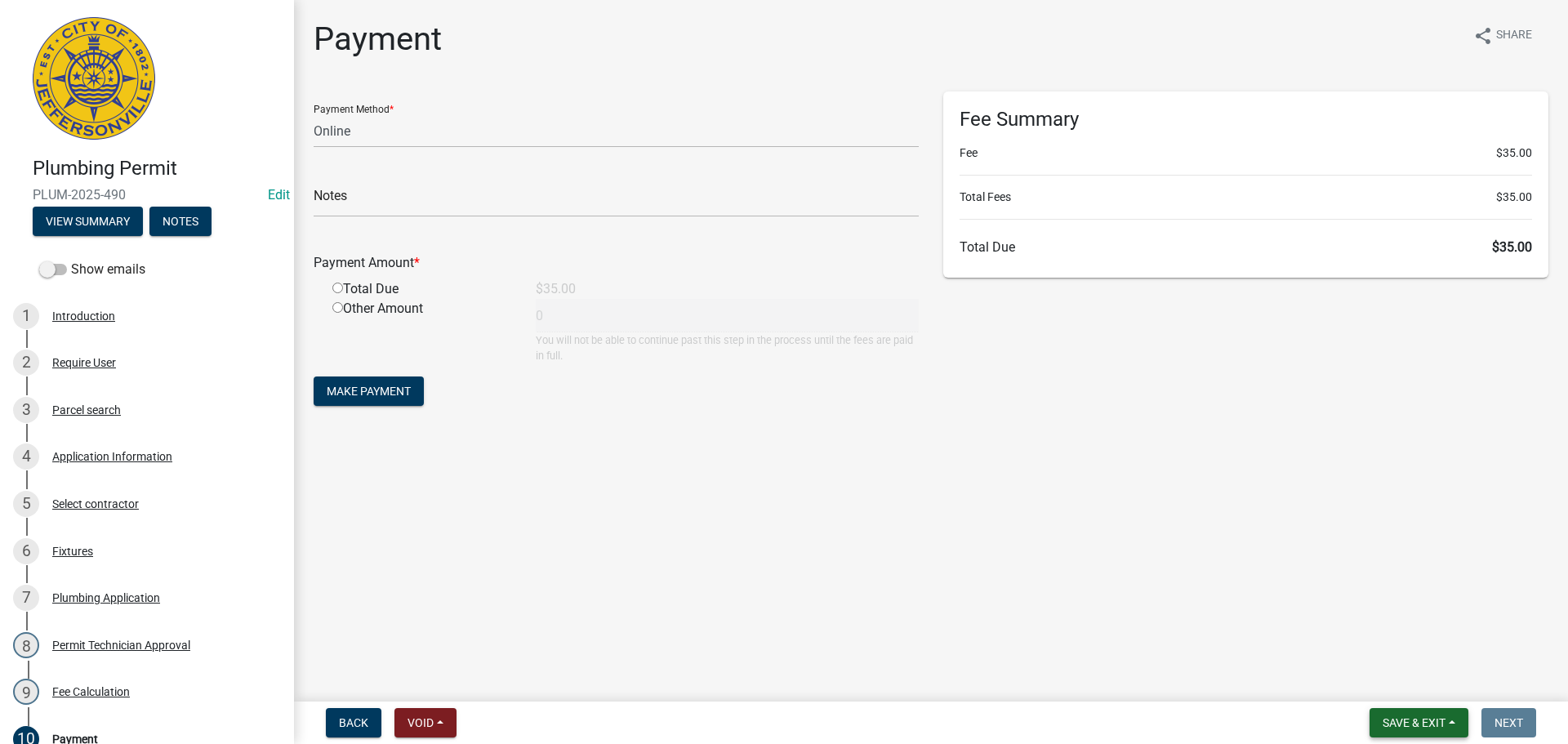
click at [1397, 717] on span "Save & Exit" at bounding box center [1414, 722] width 63 height 13
click at [1411, 667] on button "Save & Exit" at bounding box center [1403, 680] width 131 height 39
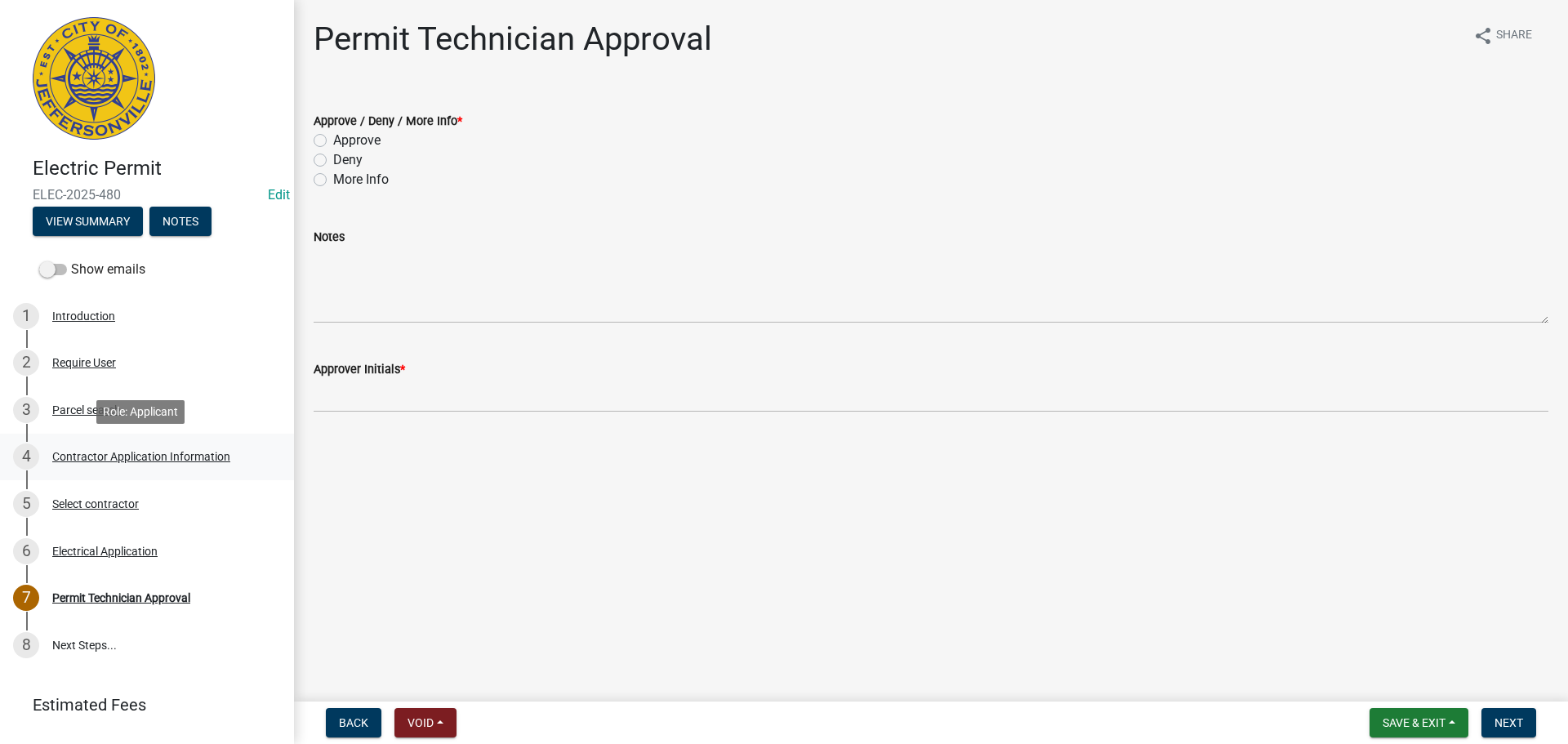
click at [91, 454] on div "Contractor Application Information" at bounding box center [141, 456] width 178 height 12
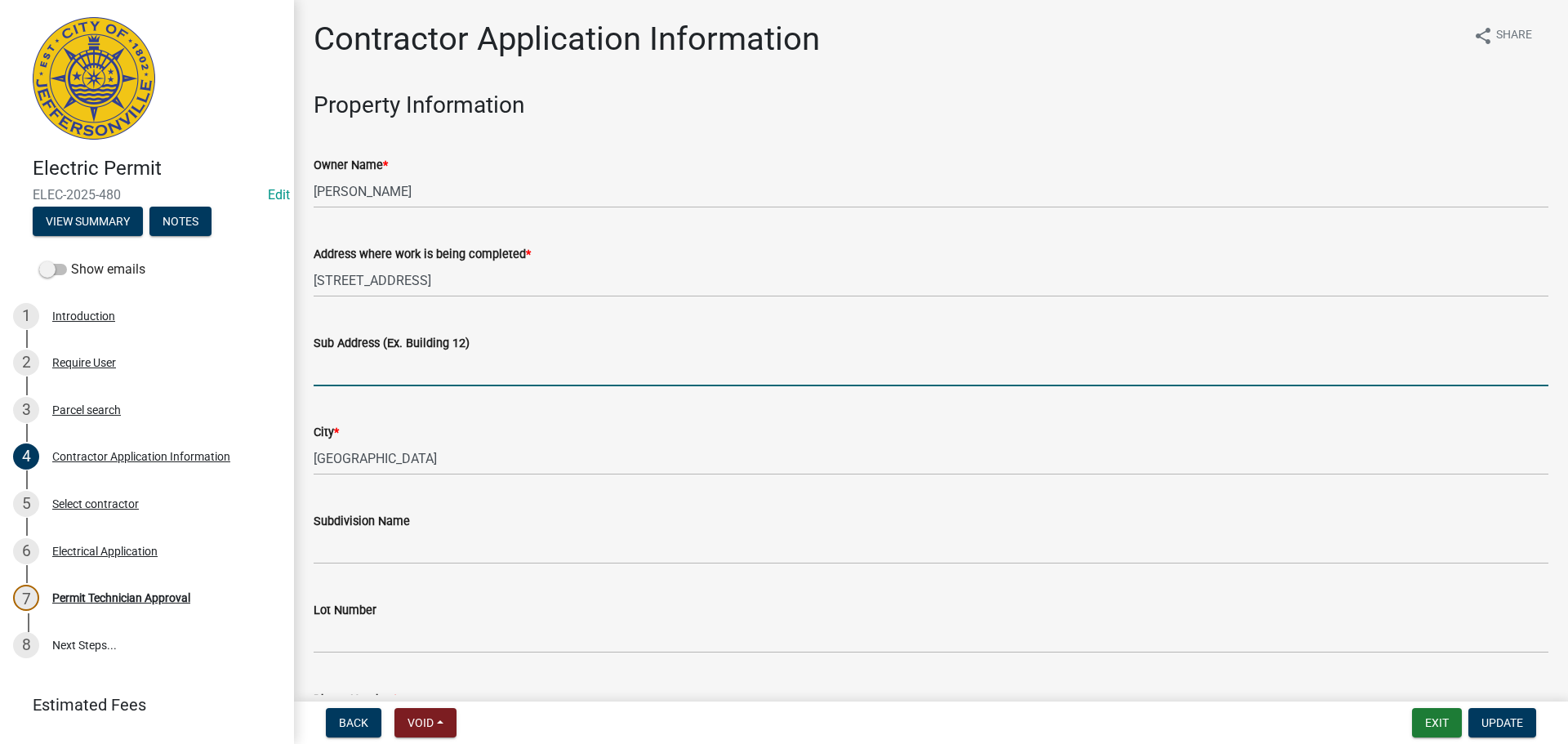
click at [439, 364] on input "Sub Address (Ex. Building 12)" at bounding box center [930, 369] width 1235 height 33
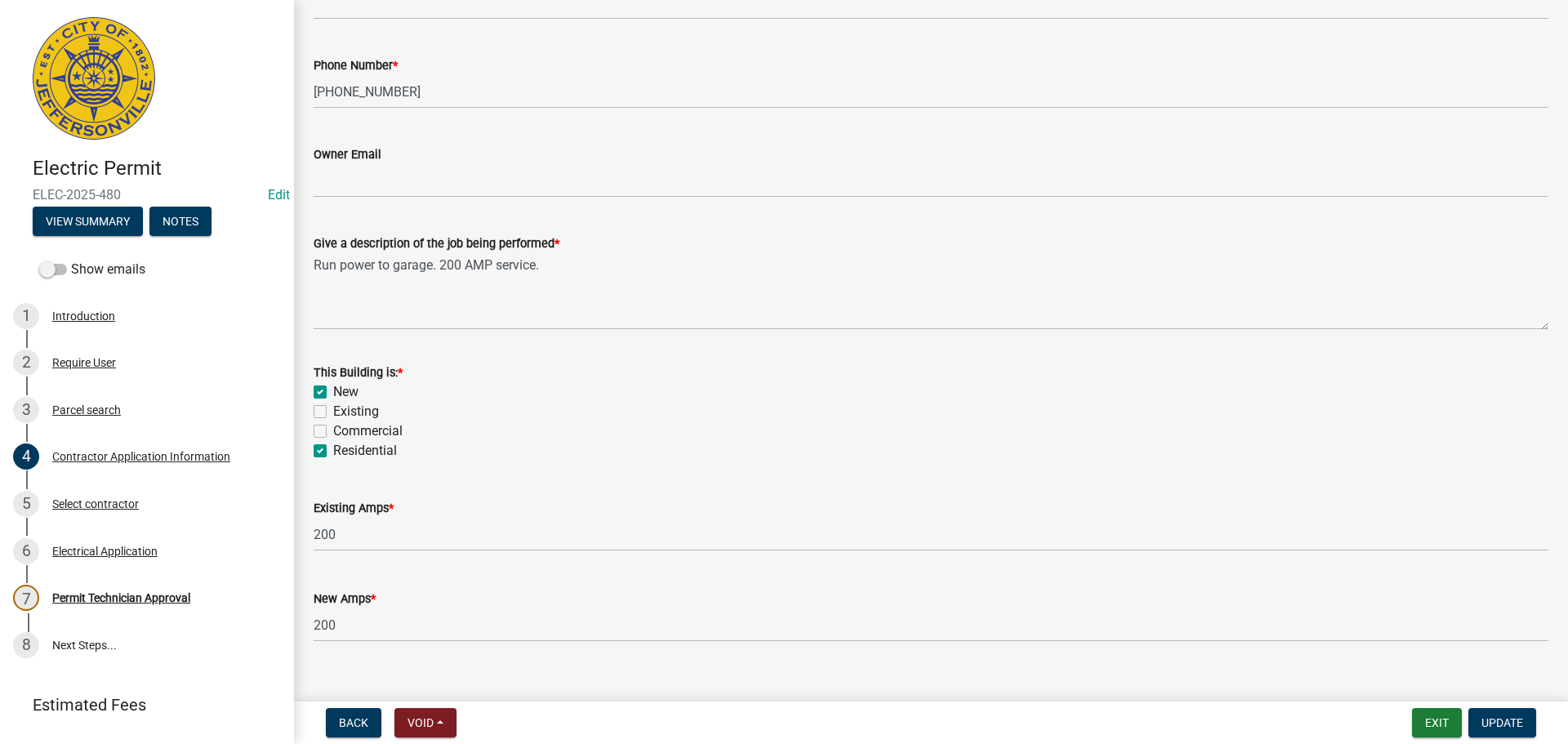
scroll to position [659, 0]
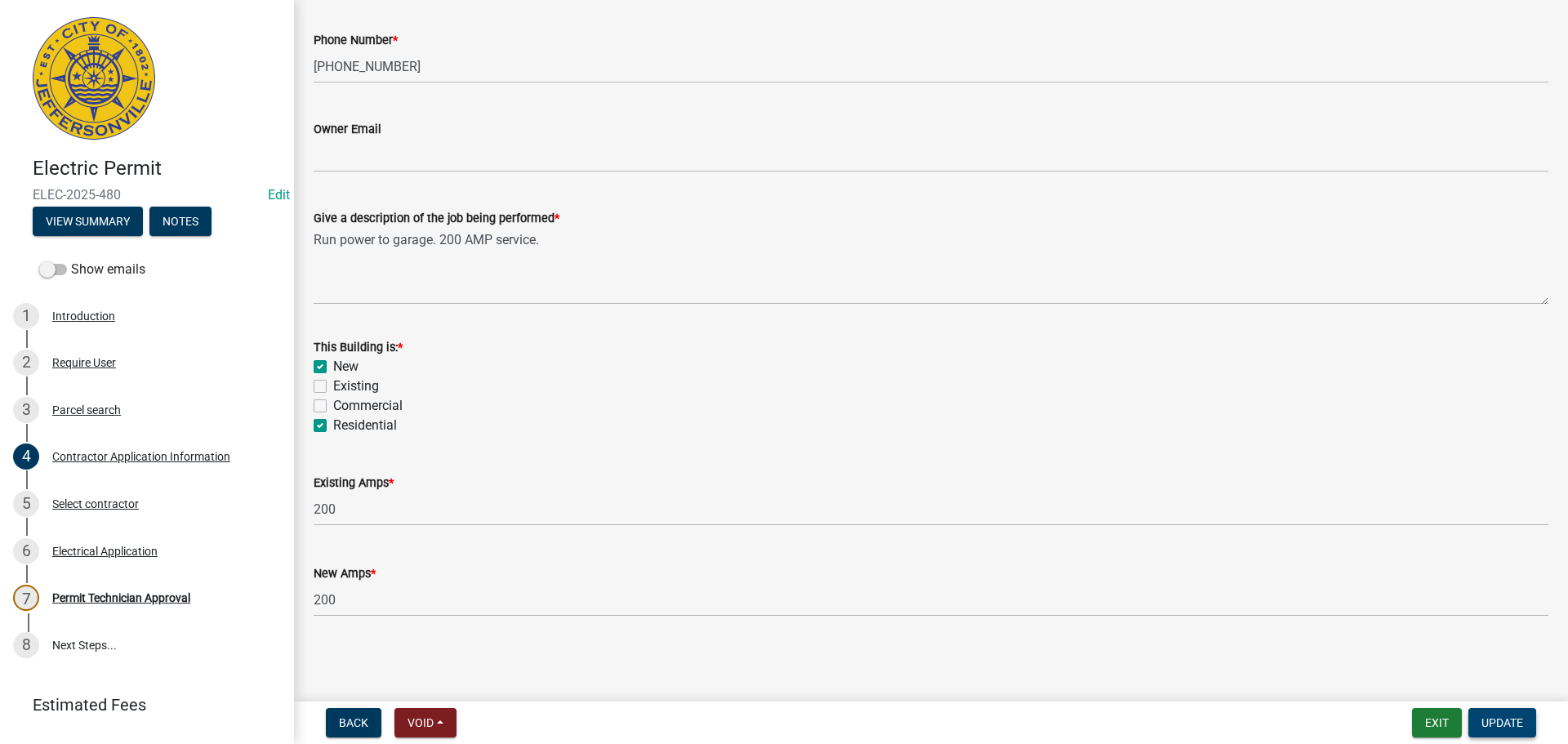
type input "2214 Surrey Road"
click at [1510, 723] on span "Update" at bounding box center [1502, 722] width 42 height 13
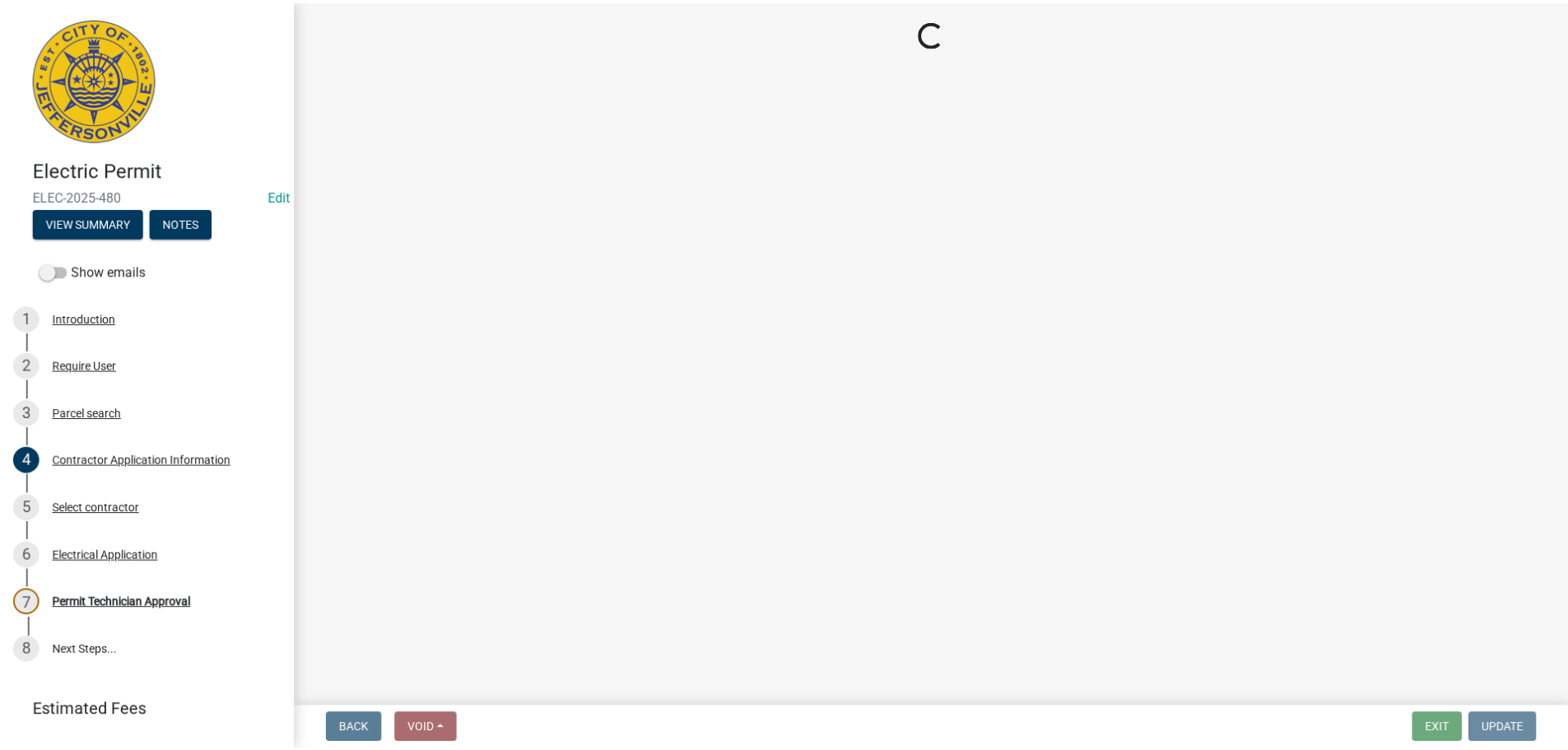
scroll to position [0, 0]
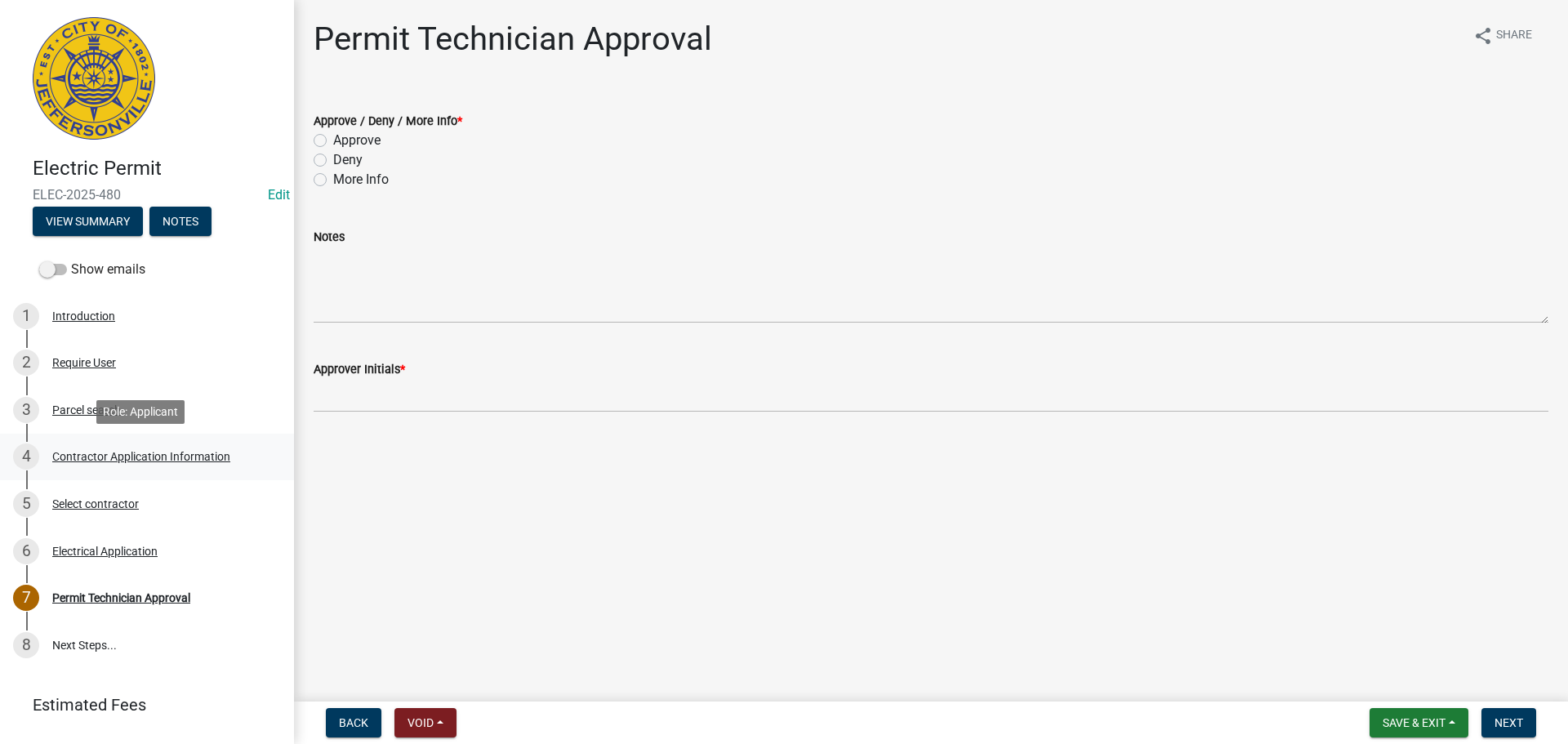
click at [103, 451] on div "Contractor Application Information" at bounding box center [141, 456] width 178 height 12
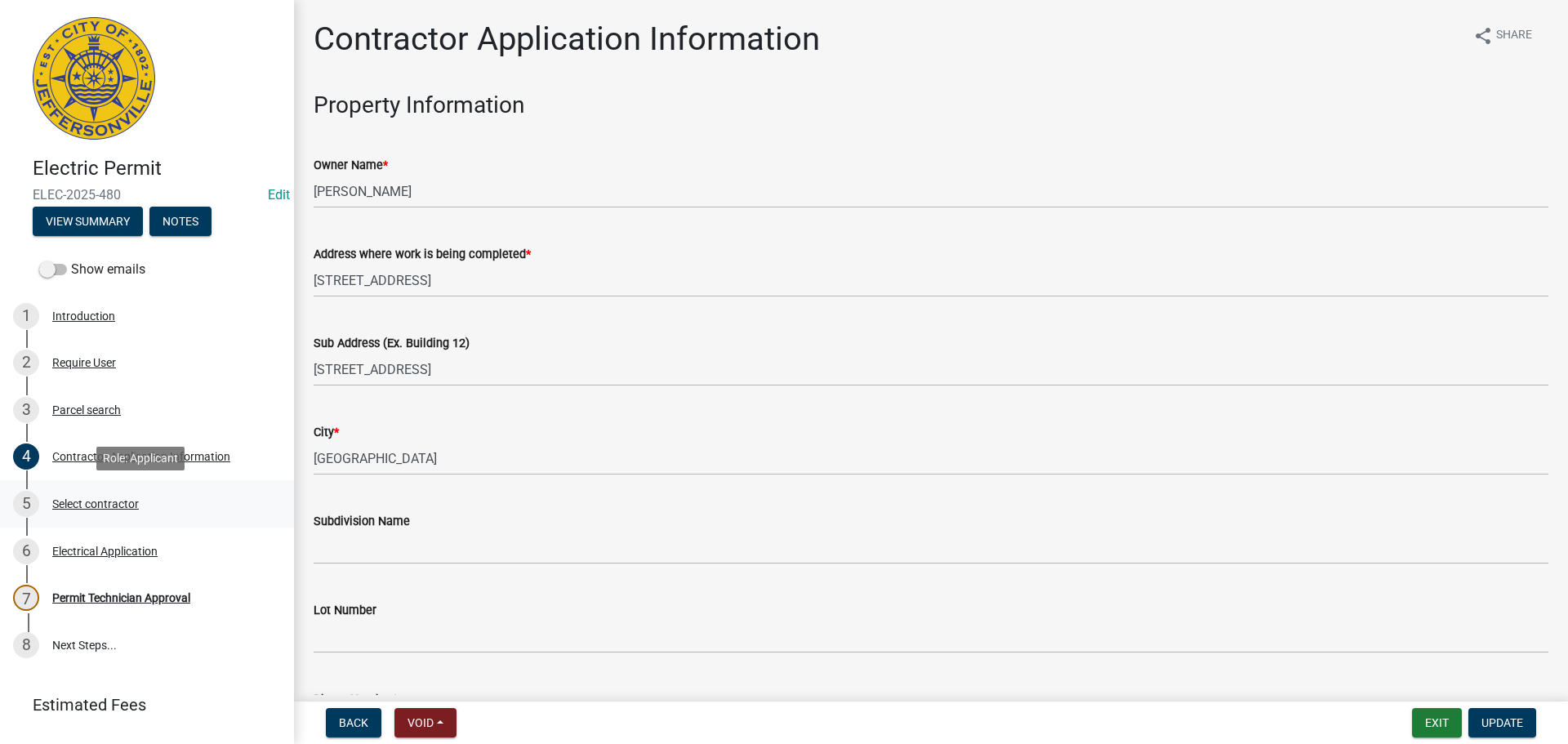
click at [89, 506] on div "Select contractor" at bounding box center [96, 504] width 86 height 12
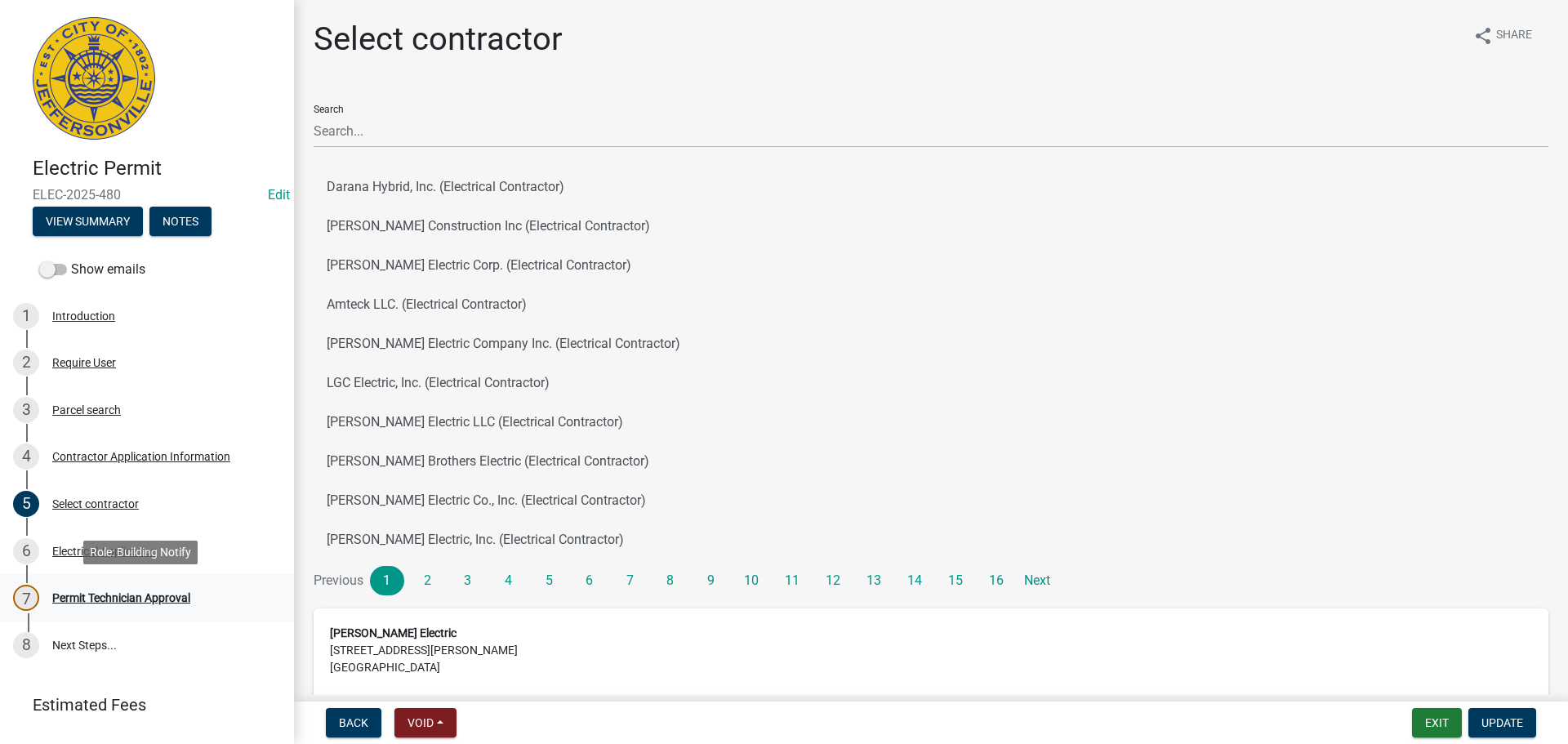
click at [111, 598] on div "Permit Technician Approval" at bounding box center [121, 598] width 138 height 12
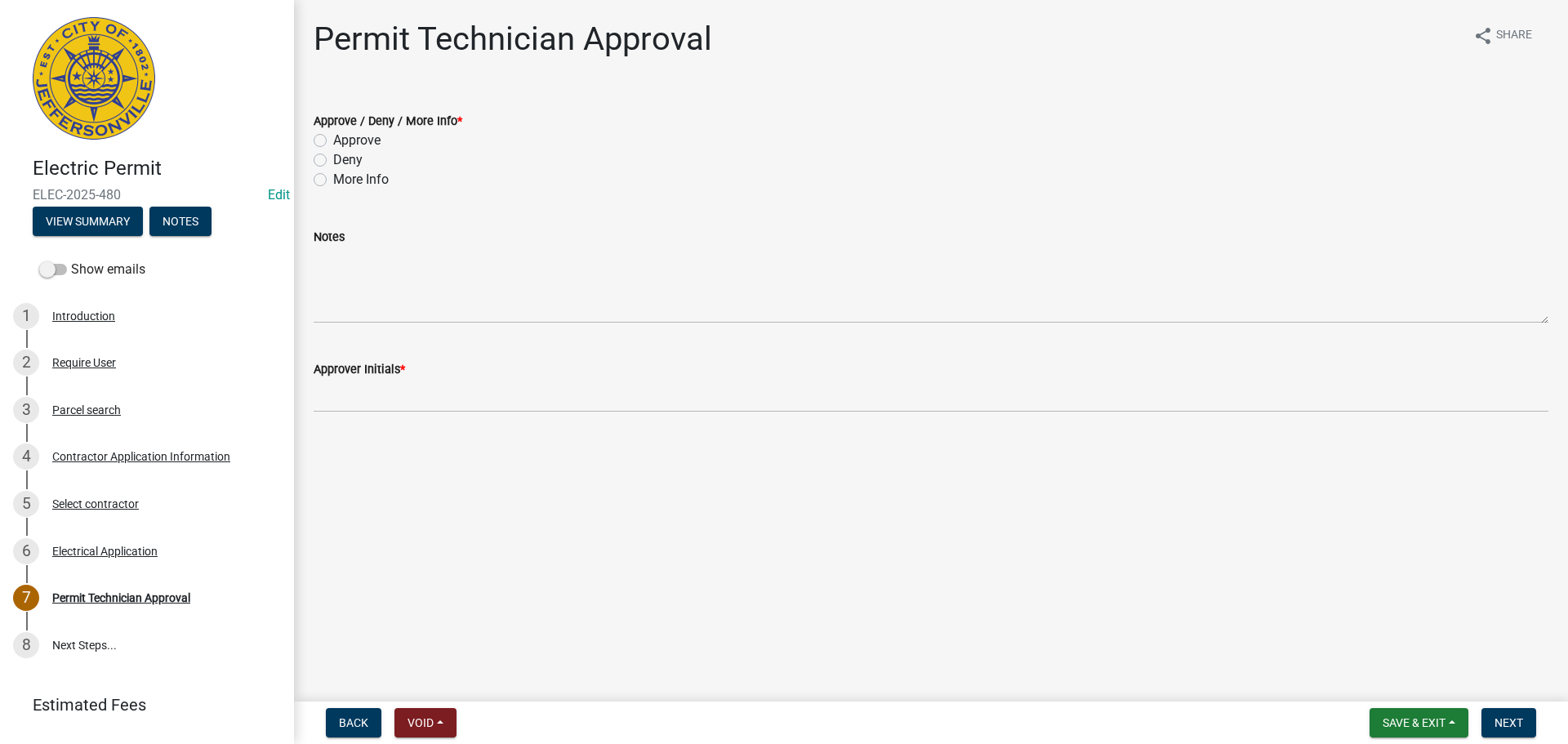
click at [355, 135] on label "Approve" at bounding box center [357, 140] width 47 height 20
click at [344, 135] on input "Approve" at bounding box center [338, 135] width 11 height 11
radio input "true"
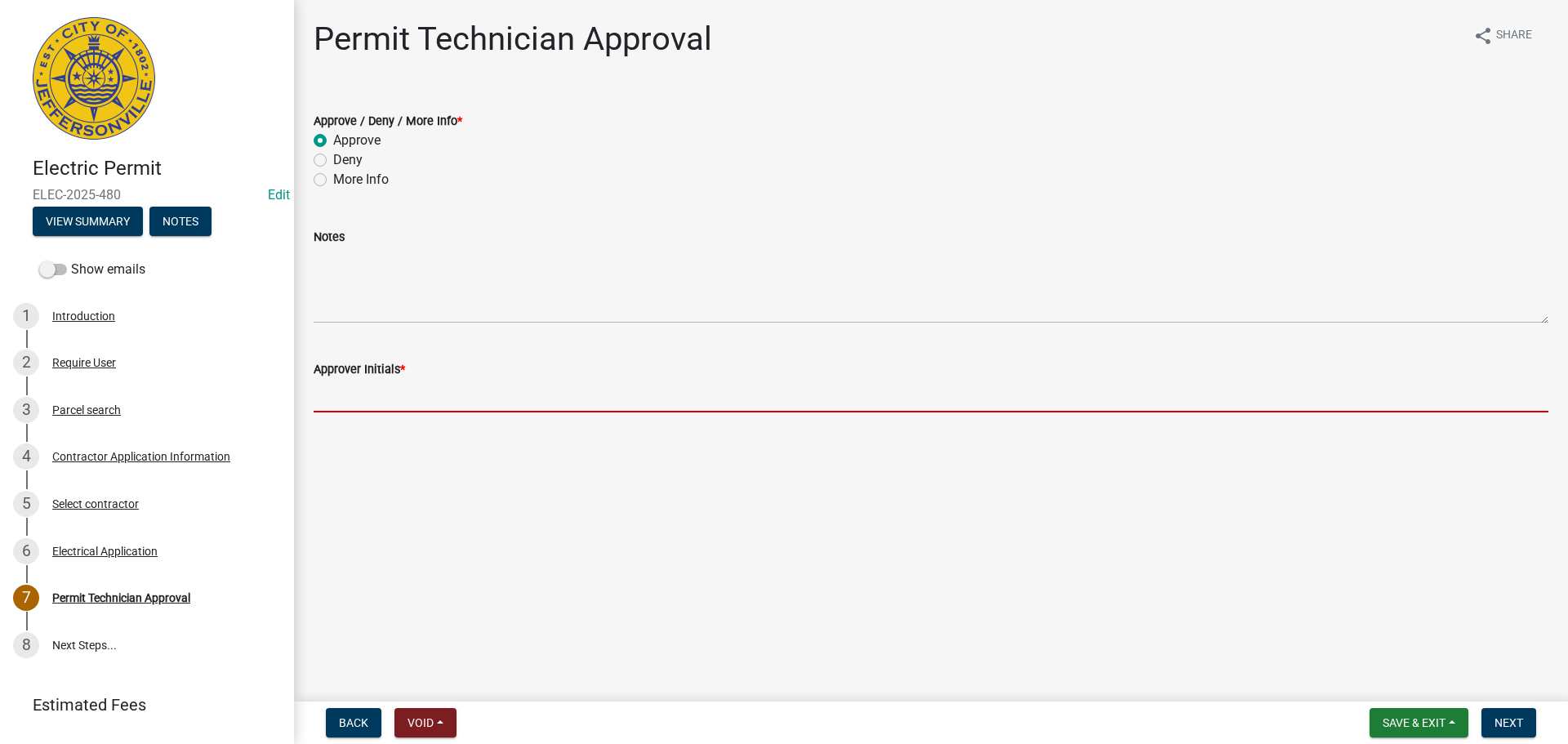
click at [357, 389] on input "Approver Initials *" at bounding box center [930, 396] width 1235 height 33
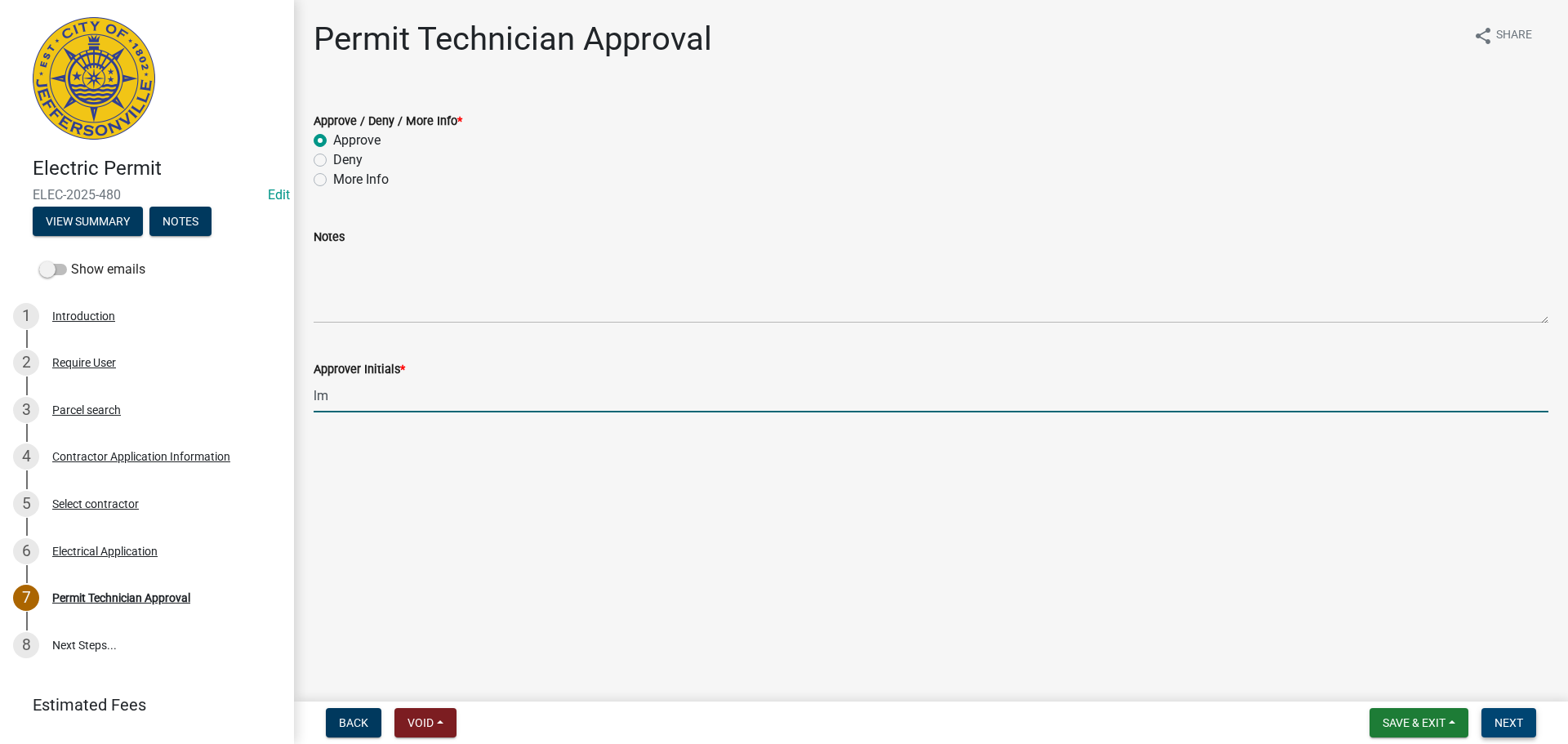
type input "lm"
click at [1505, 716] on span "Next" at bounding box center [1508, 722] width 28 height 13
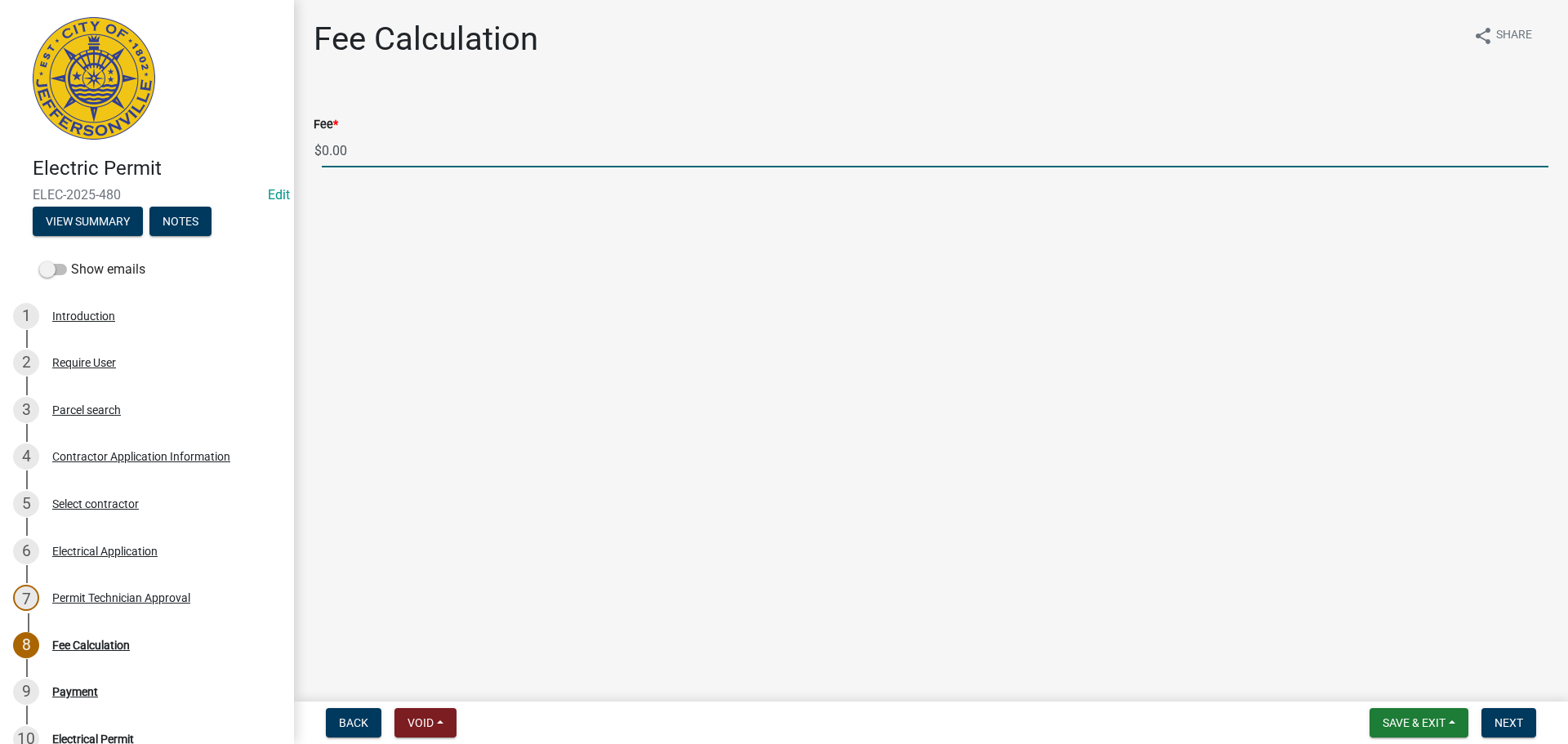
drag, startPoint x: 405, startPoint y: 155, endPoint x: 287, endPoint y: 155, distance: 118.0
click at [287, 155] on div "Electric Permit ELEC-2025-480 Edit View Summary Notes Show emails 1 Introductio…" at bounding box center [784, 372] width 1568 height 744
type input "100.00"
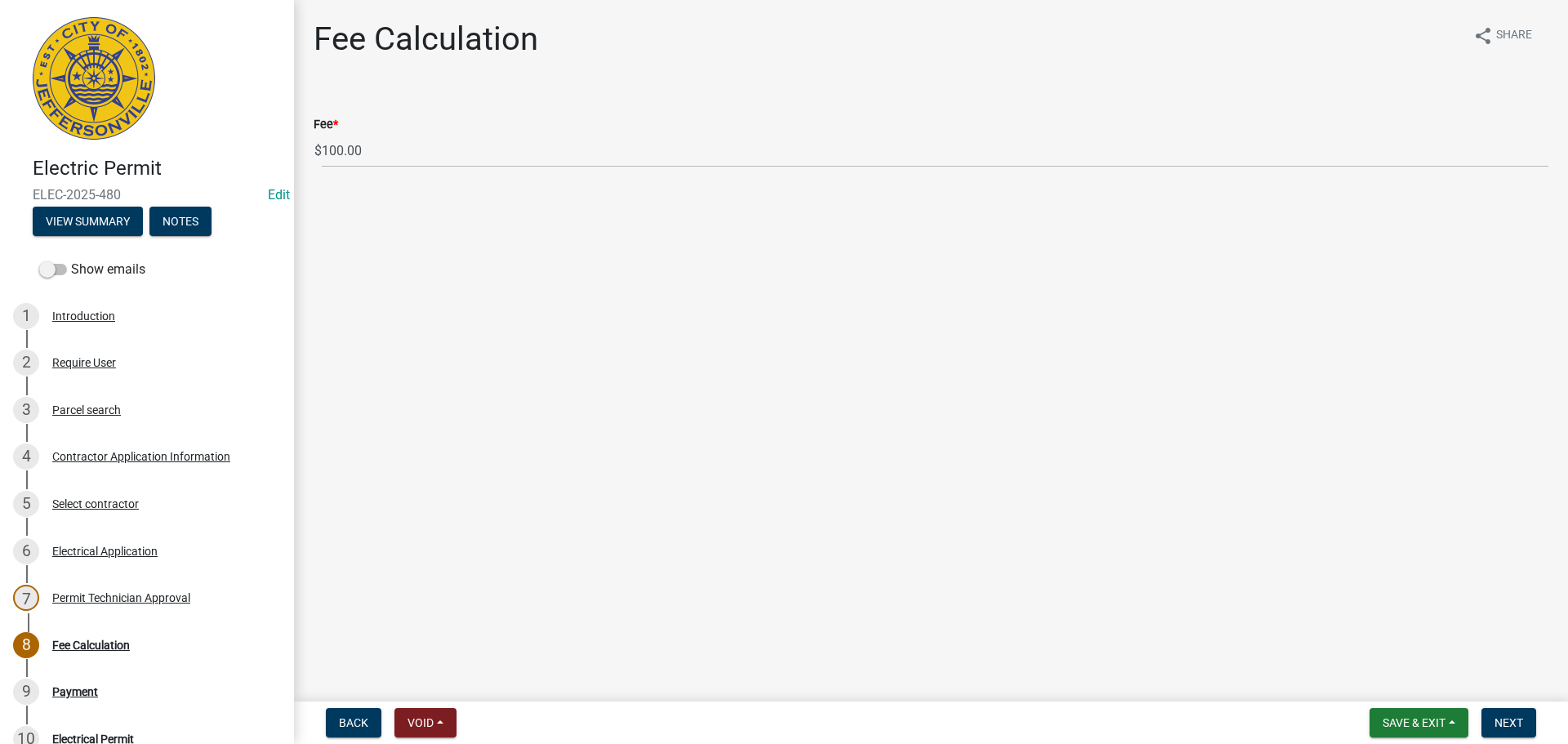
click at [1477, 719] on form "Save & Exit Save Save & Exit Next" at bounding box center [1452, 722] width 180 height 29
click at [1513, 719] on span "Next" at bounding box center [1508, 722] width 28 height 13
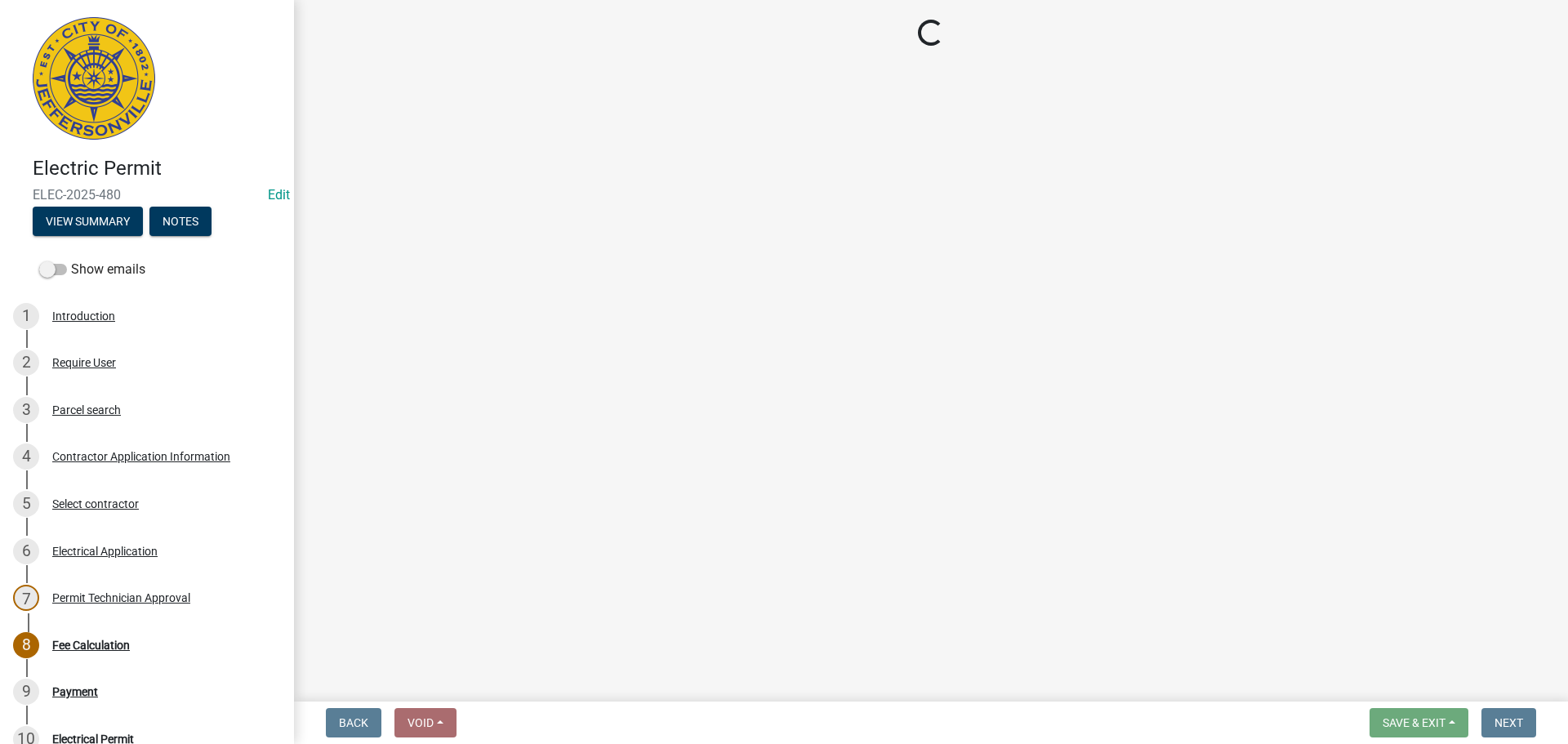
select select "3: 3"
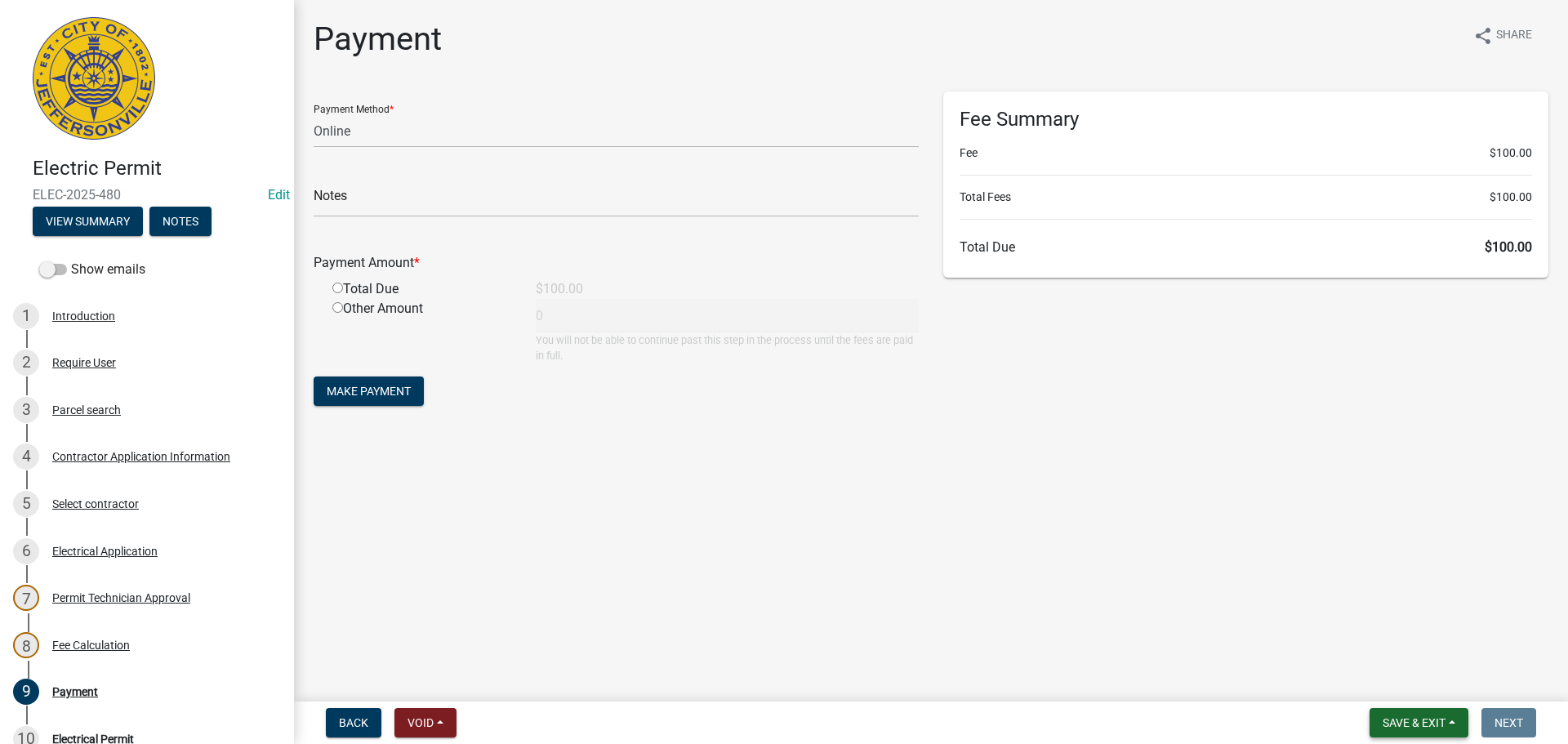
click at [1433, 717] on span "Save & Exit" at bounding box center [1414, 722] width 63 height 13
click at [1430, 683] on button "Save & Exit" at bounding box center [1403, 680] width 131 height 39
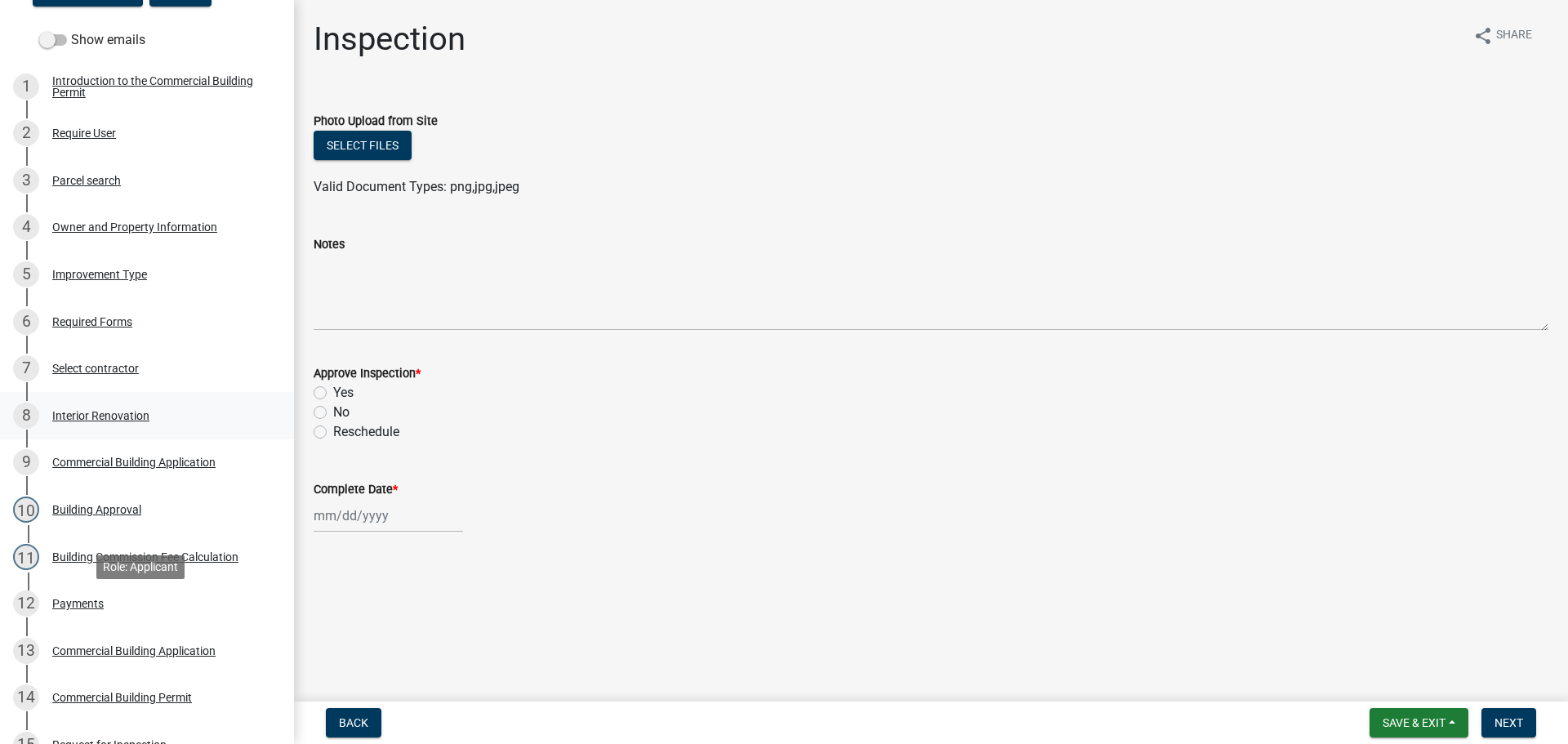
scroll to position [245, 0]
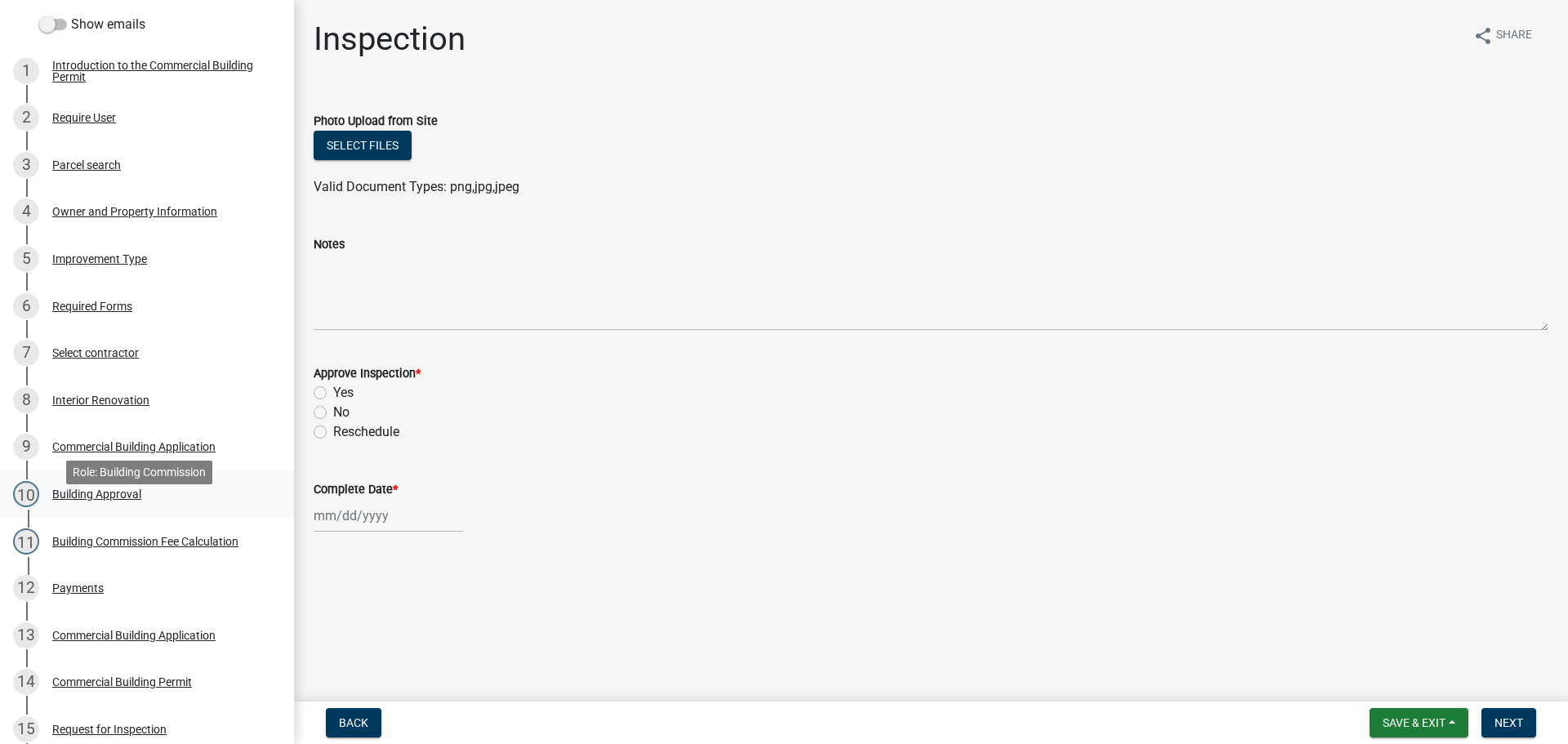
click at [90, 500] on div "Building Approval" at bounding box center [96, 494] width 89 height 12
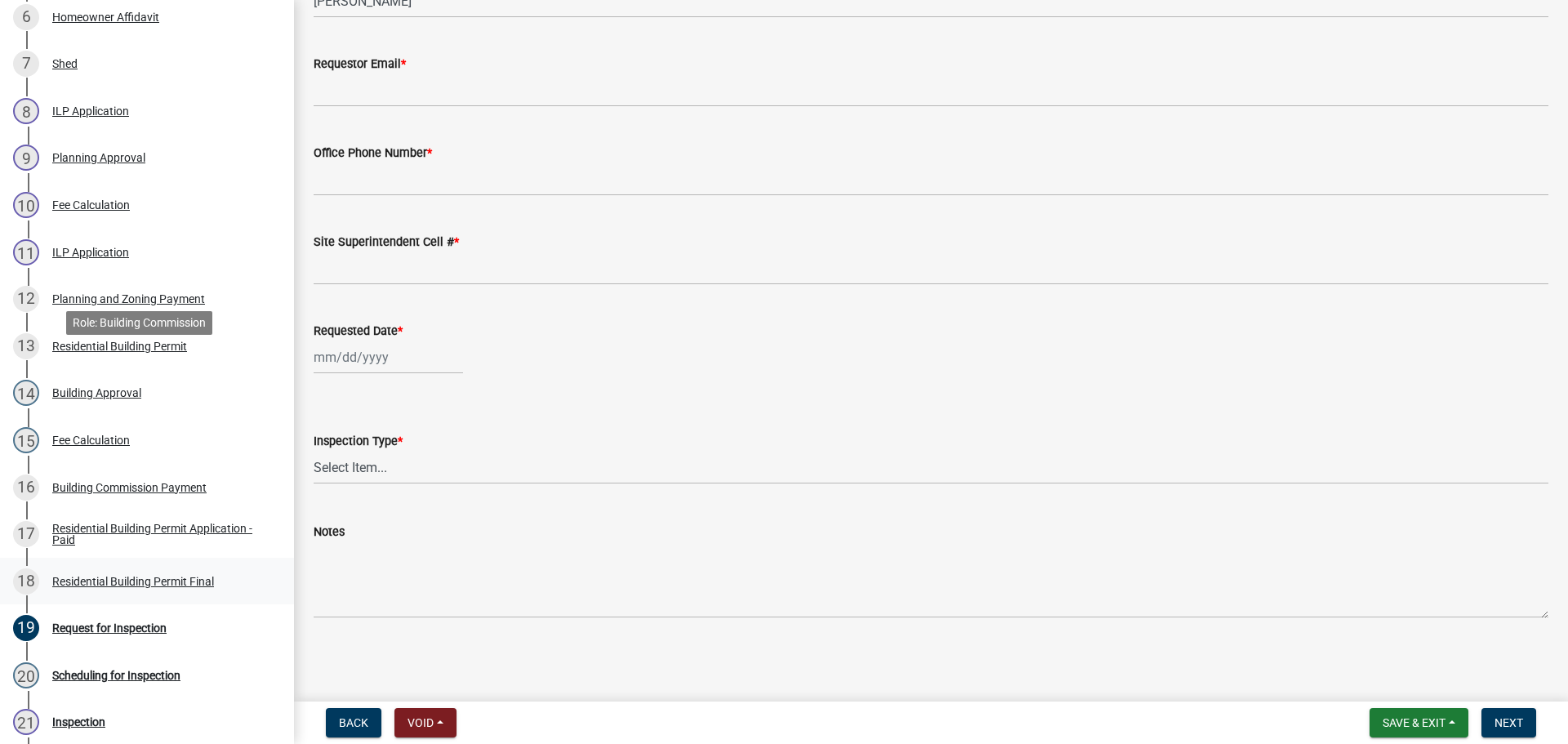
scroll to position [572, 0]
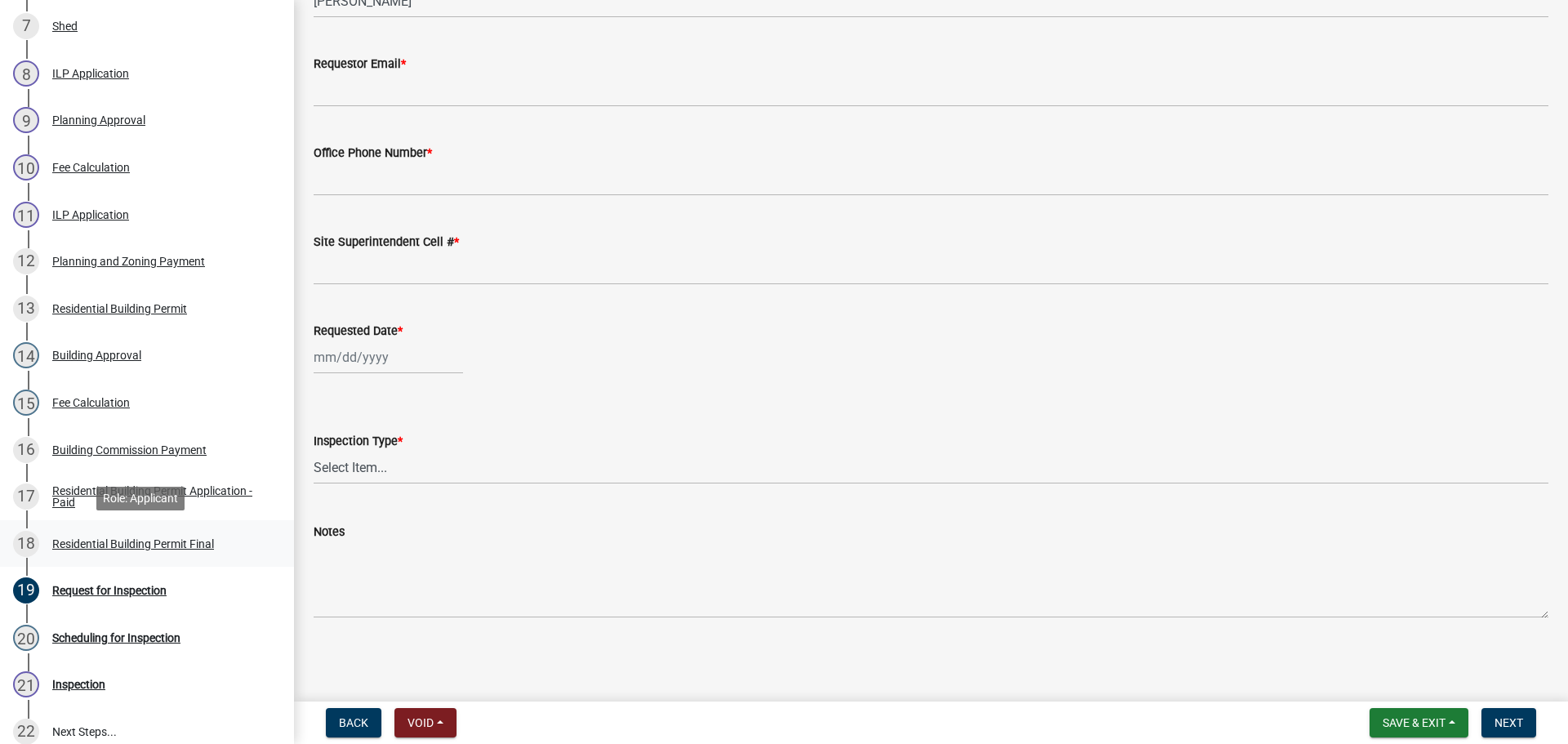
click at [145, 540] on div "Residential Building Permit Final" at bounding box center [133, 544] width 161 height 12
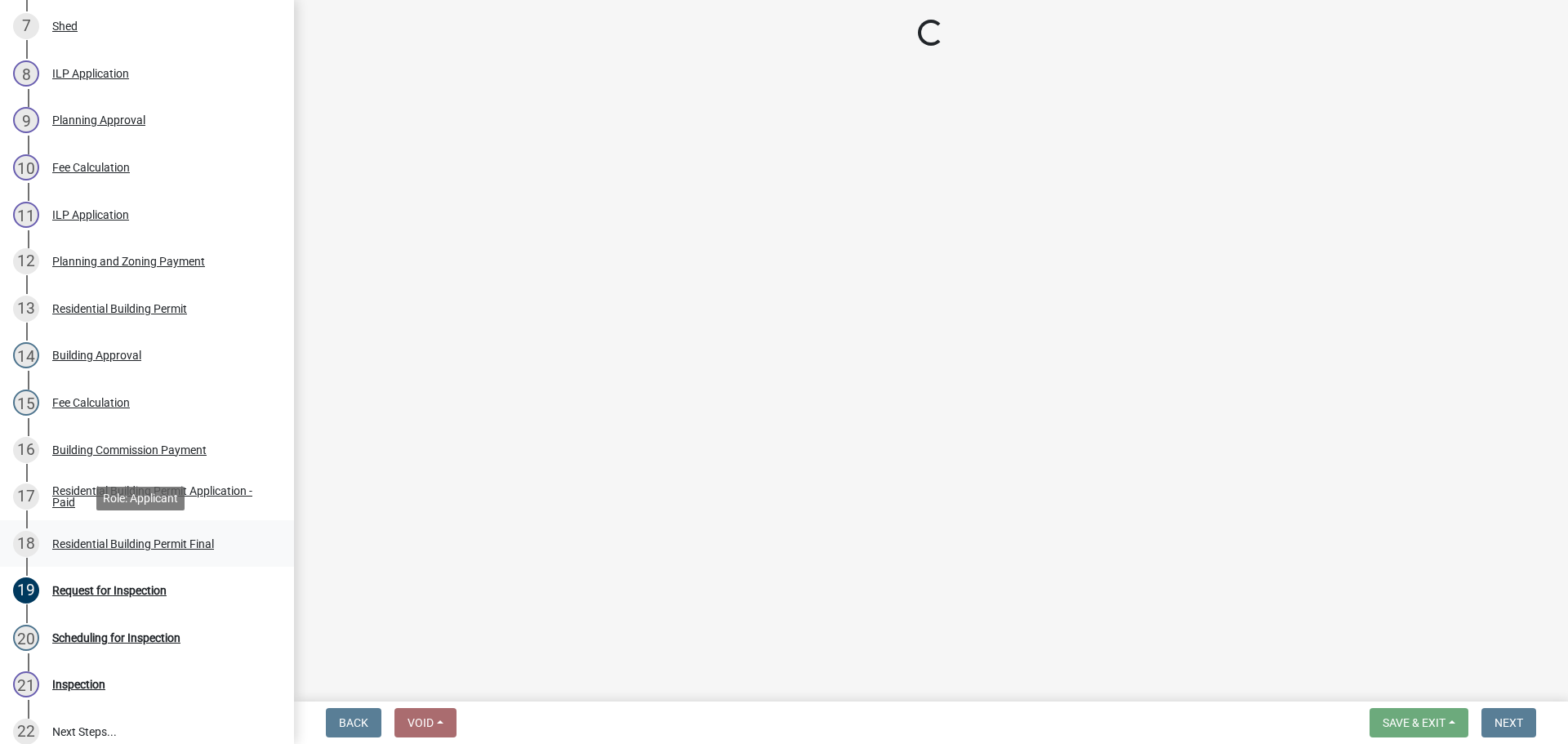
scroll to position [0, 0]
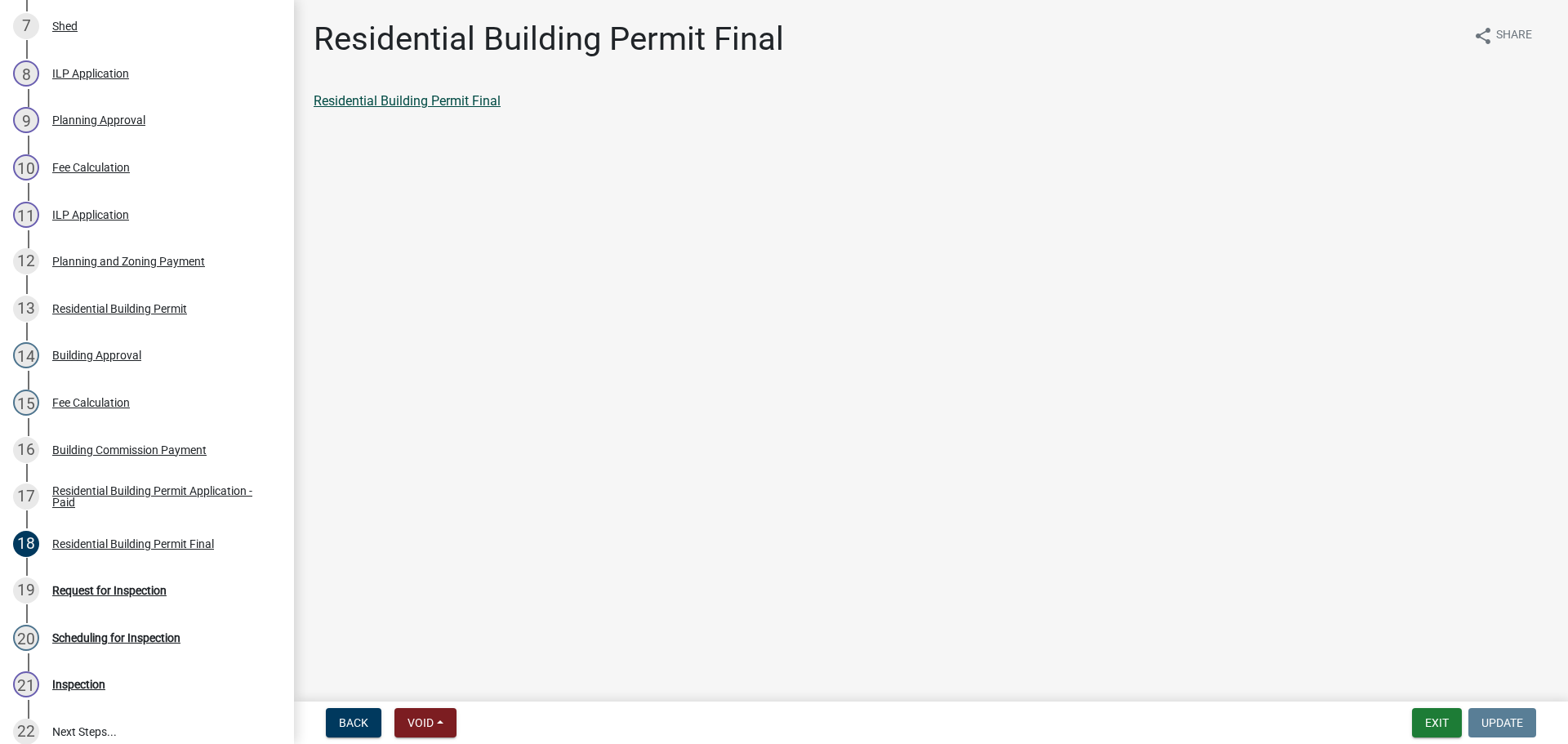
click at [444, 98] on link "Residential Building Permit Final" at bounding box center [407, 101] width 187 height 16
click at [420, 106] on link "Residential Building Permit Final" at bounding box center [407, 101] width 187 height 16
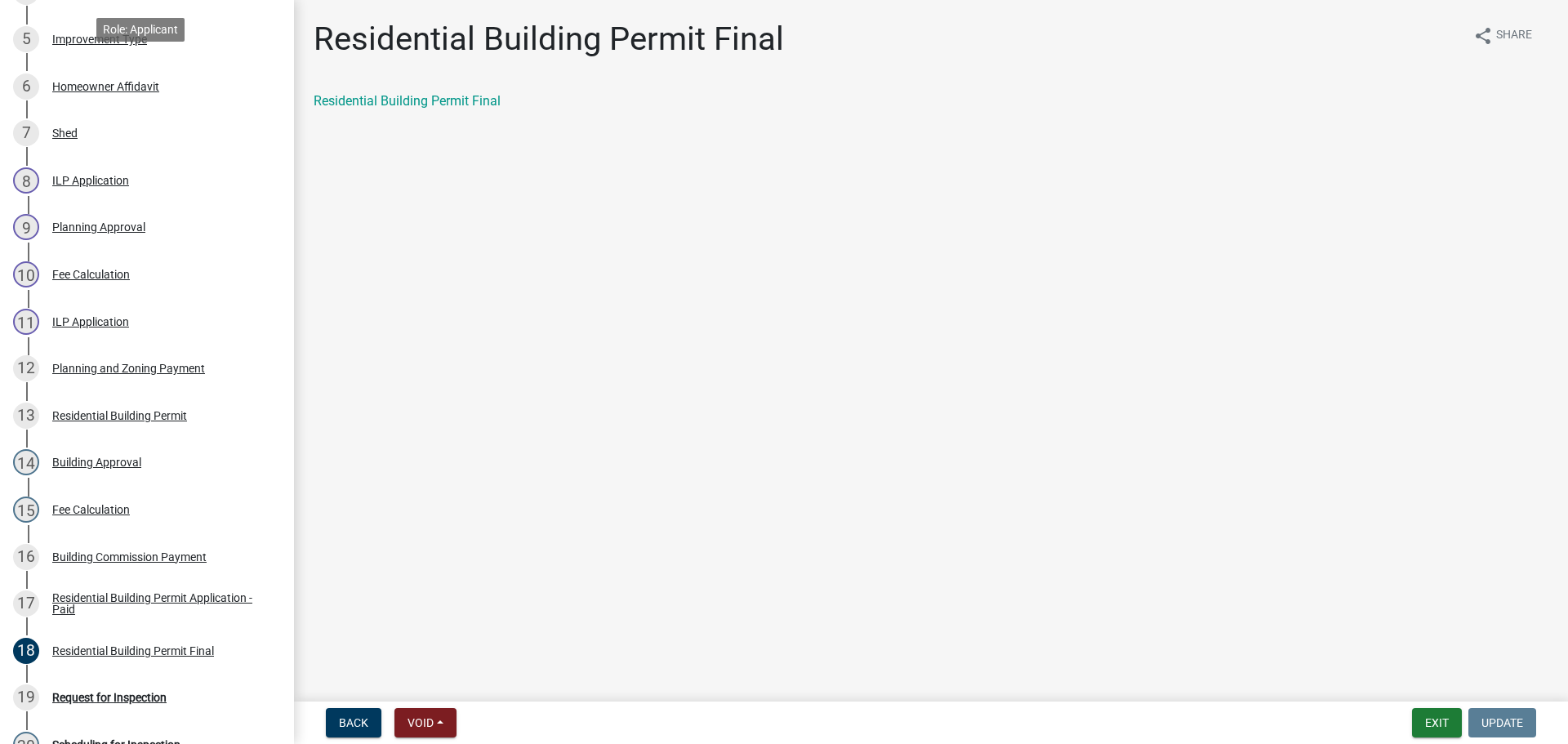
scroll to position [490, 0]
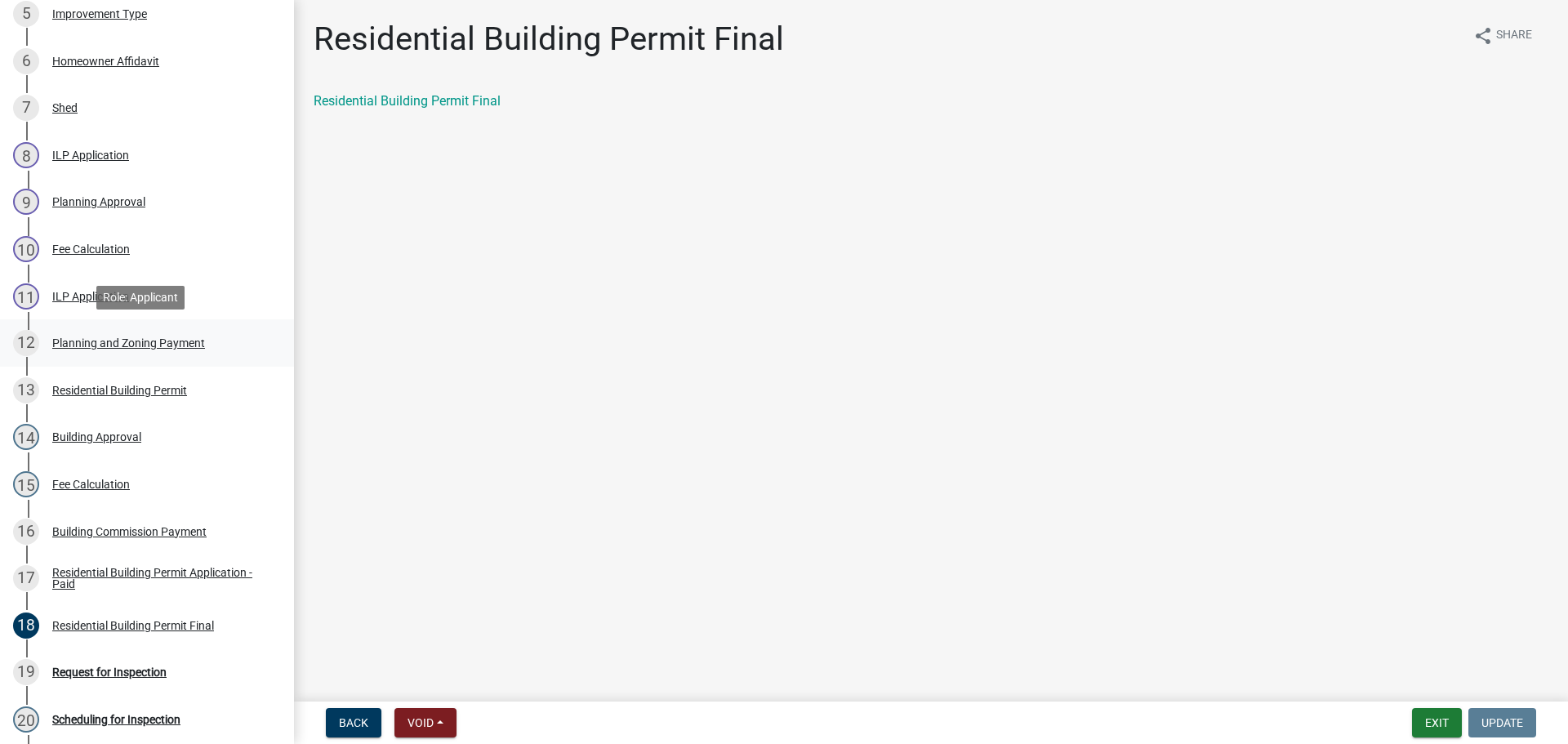
click at [107, 341] on div "Planning and Zoning Payment" at bounding box center [129, 343] width 153 height 12
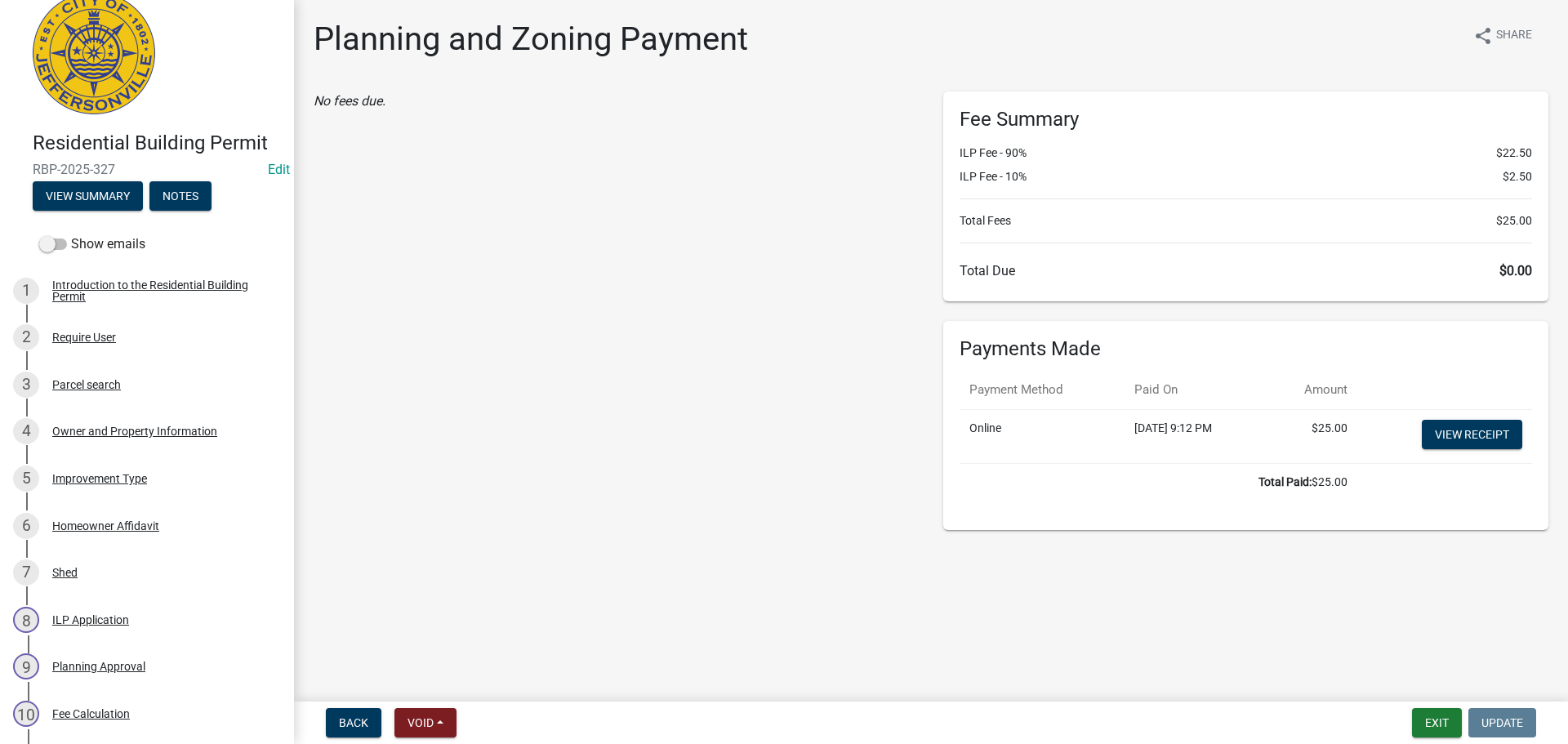
scroll to position [0, 0]
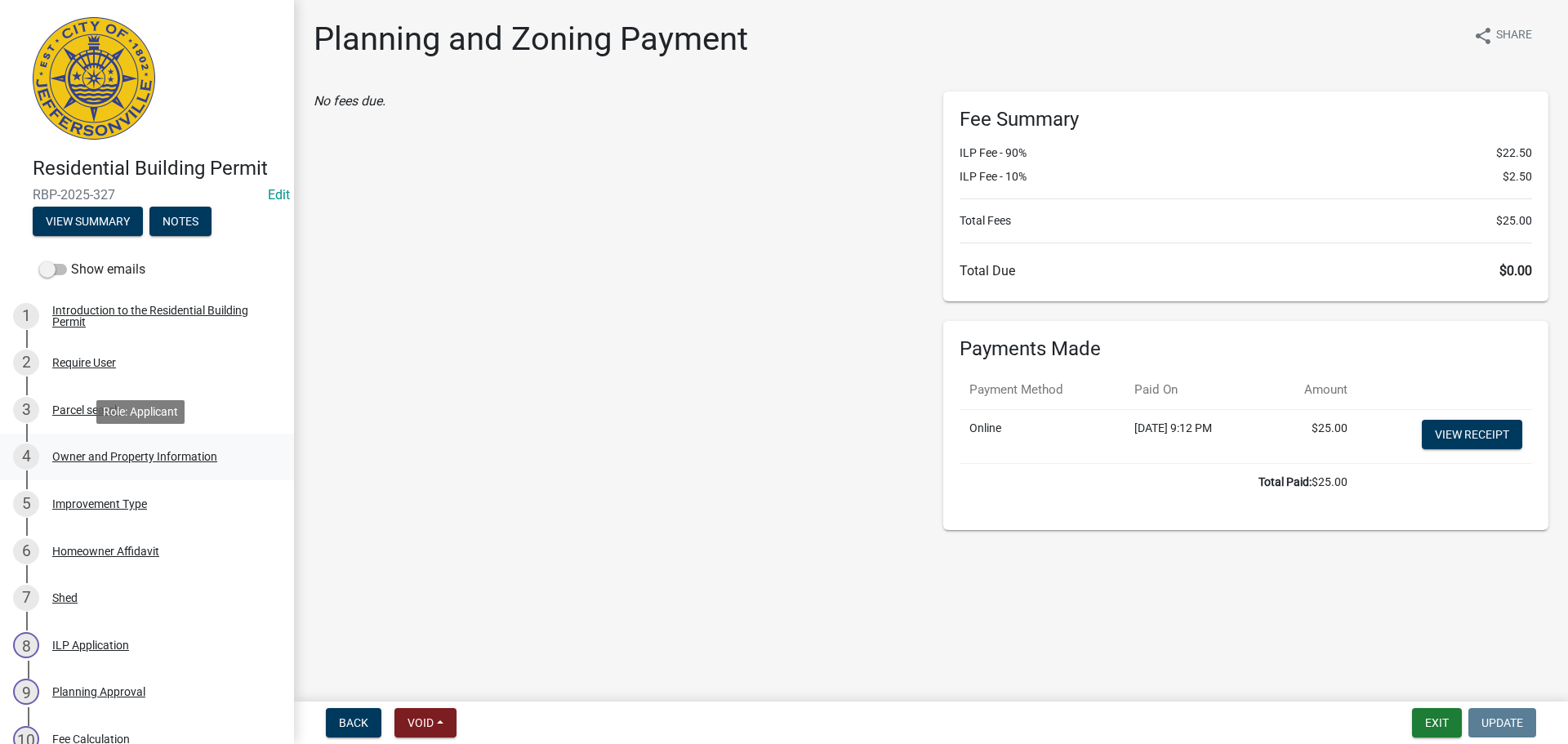
click at [139, 451] on div "Owner and Property Information" at bounding box center [135, 456] width 165 height 12
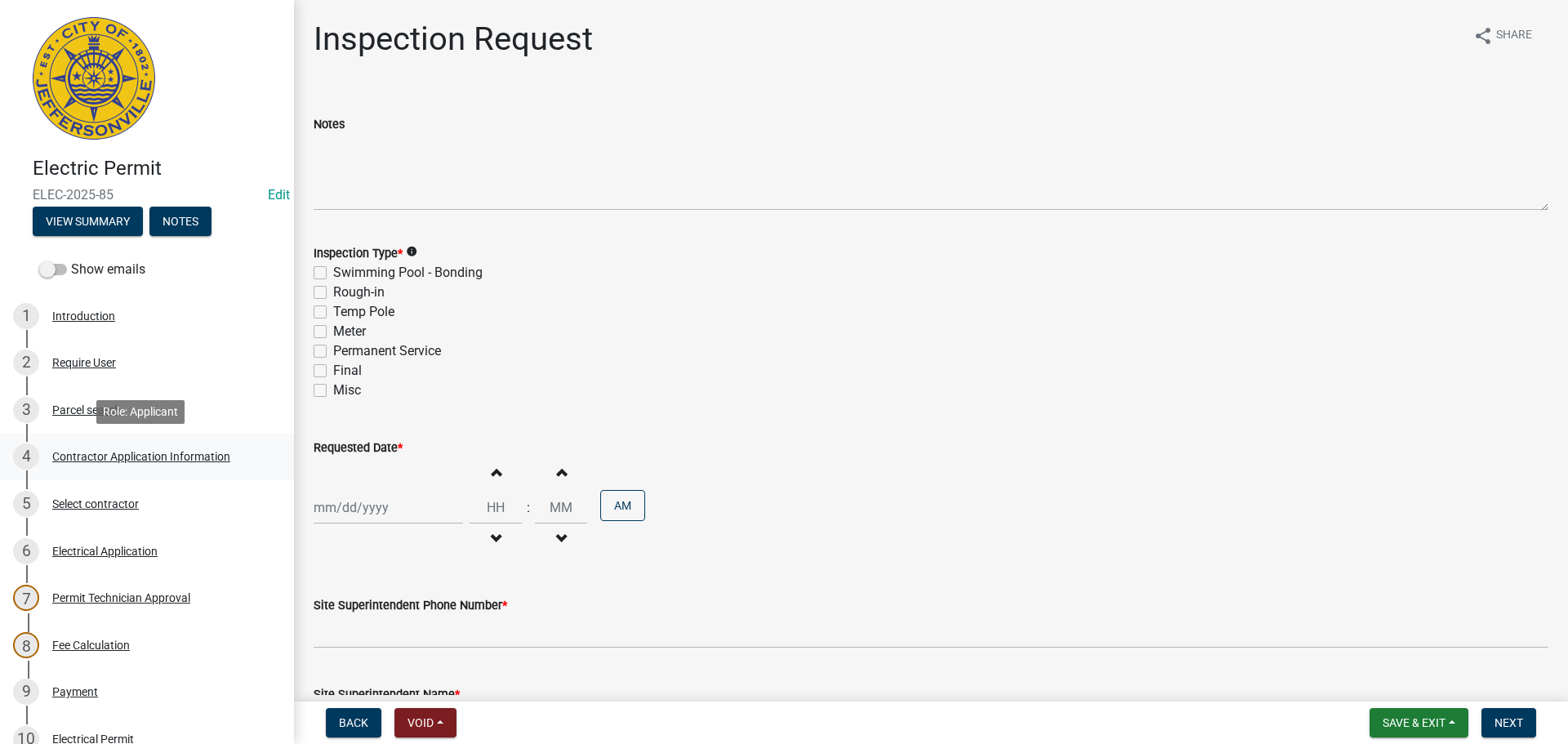
click at [132, 457] on div "Contractor Application Information" at bounding box center [141, 456] width 178 height 12
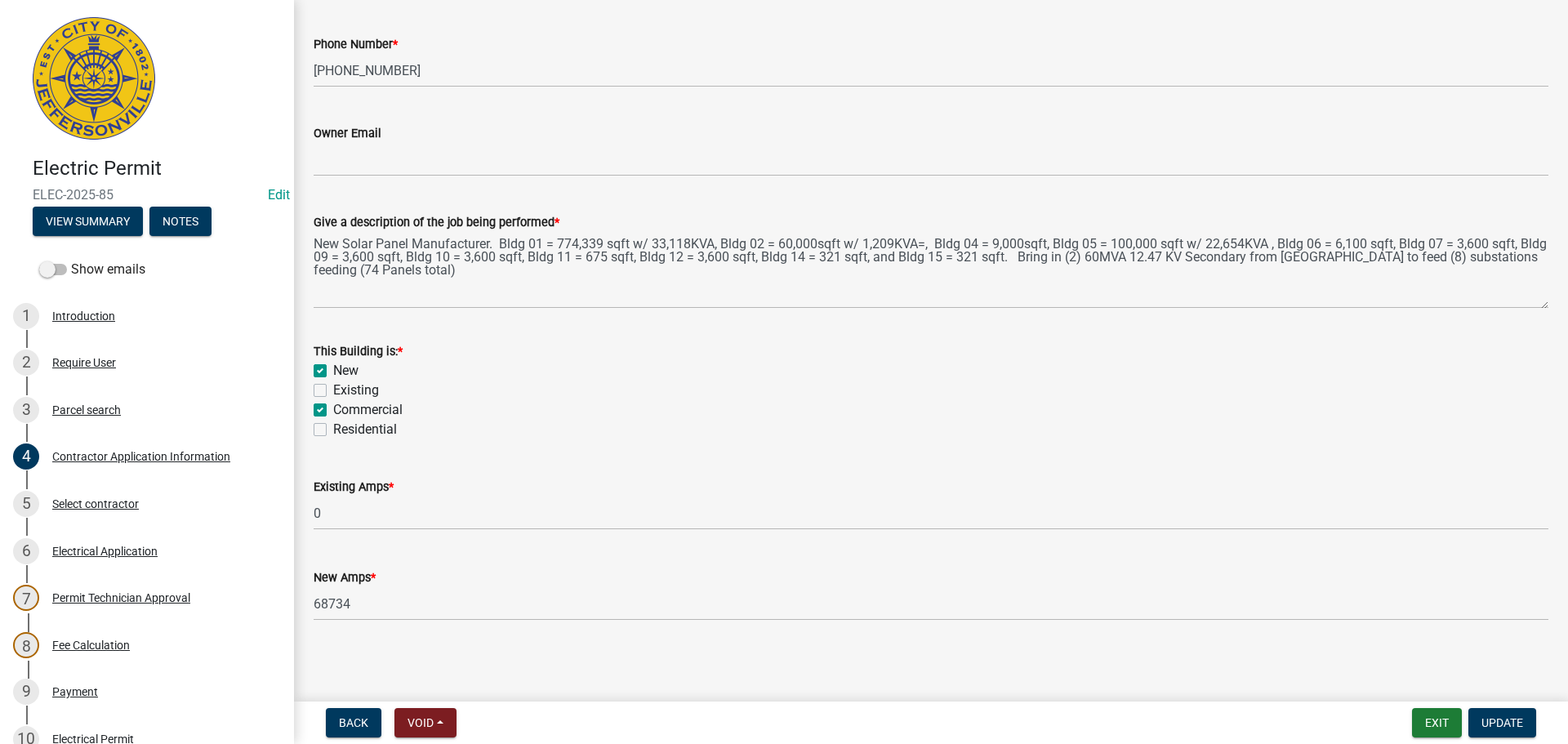
scroll to position [659, 0]
click at [62, 690] on div "Payment" at bounding box center [75, 692] width 46 height 12
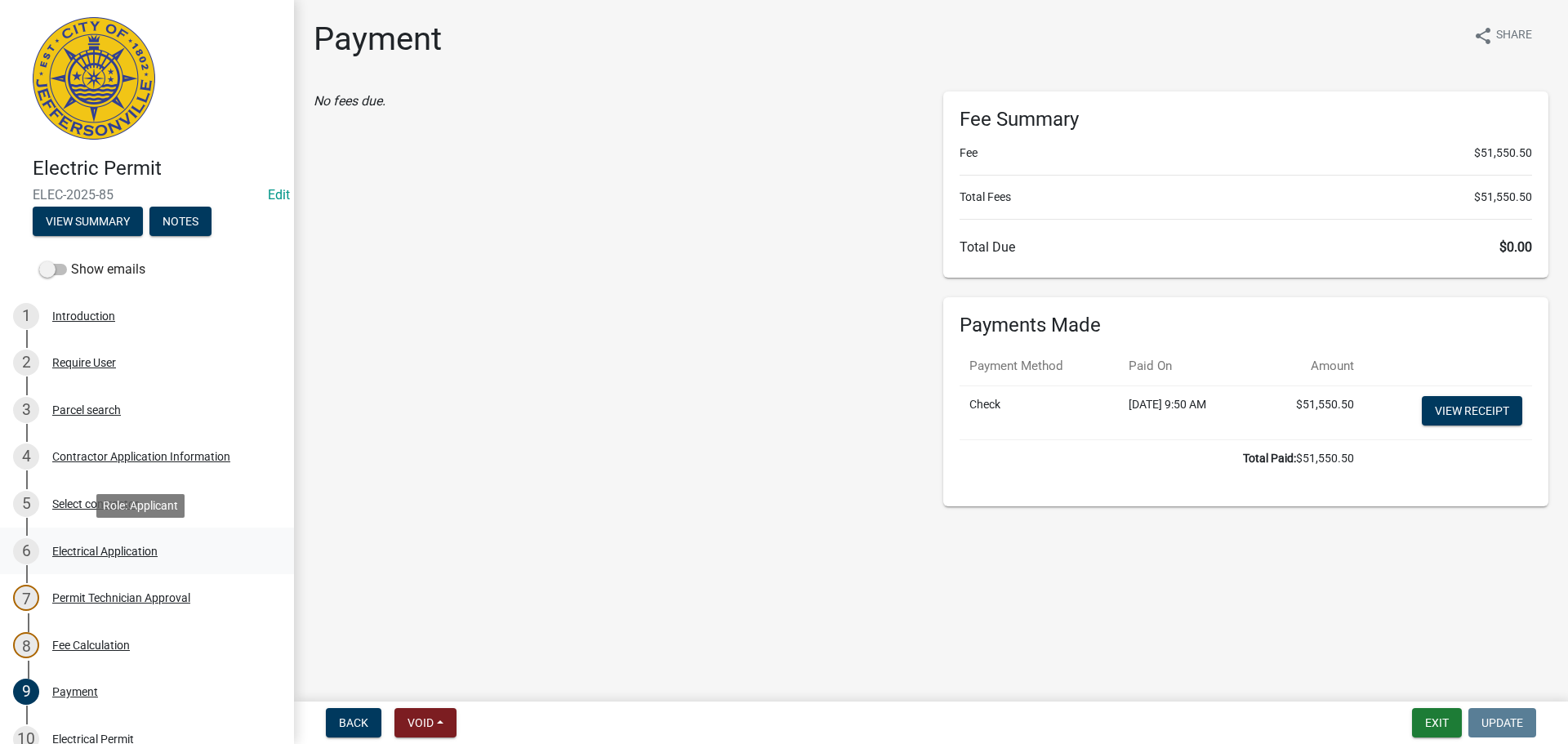
click at [100, 547] on div "Electrical Application" at bounding box center [105, 551] width 106 height 12
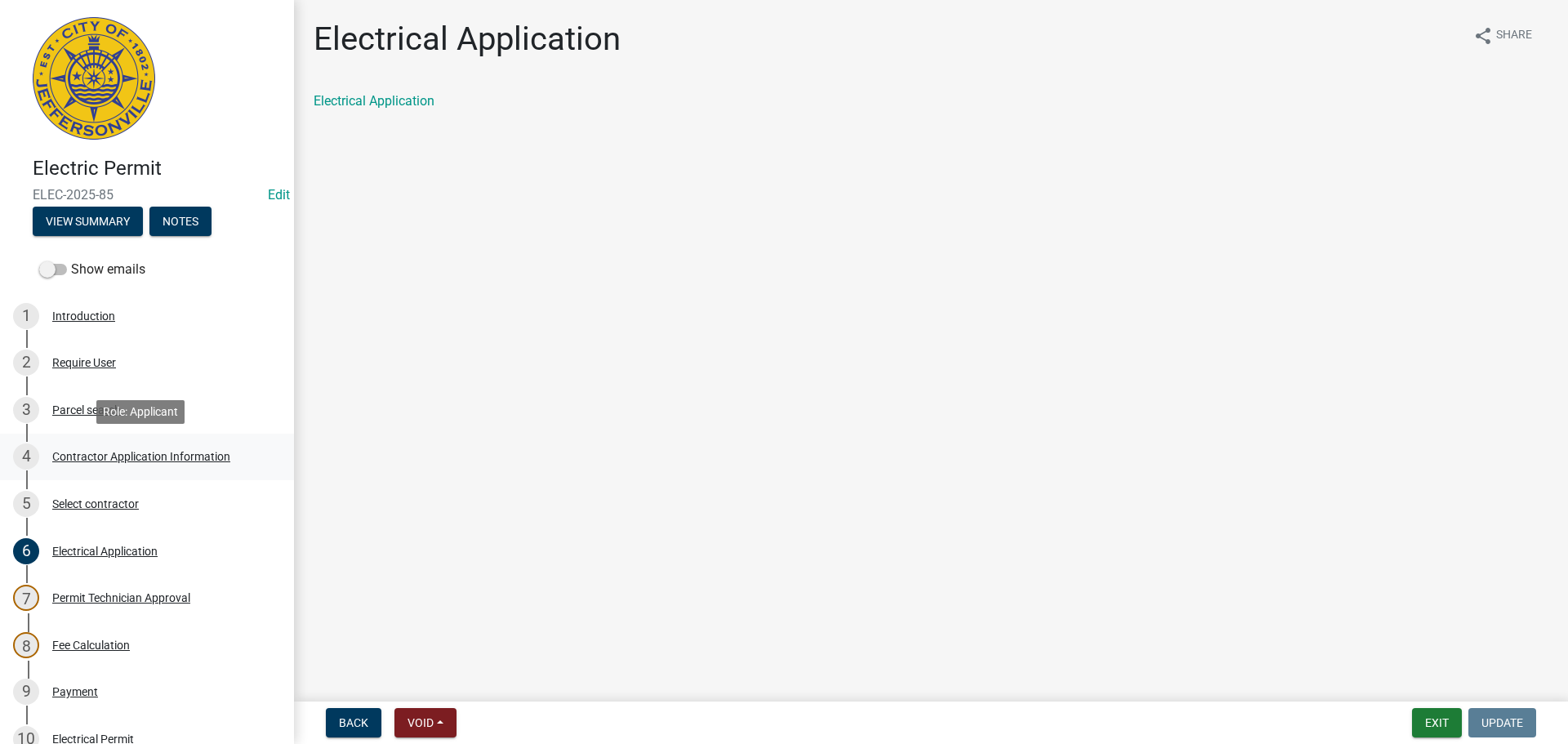
click at [127, 452] on div "Contractor Application Information" at bounding box center [141, 456] width 178 height 12
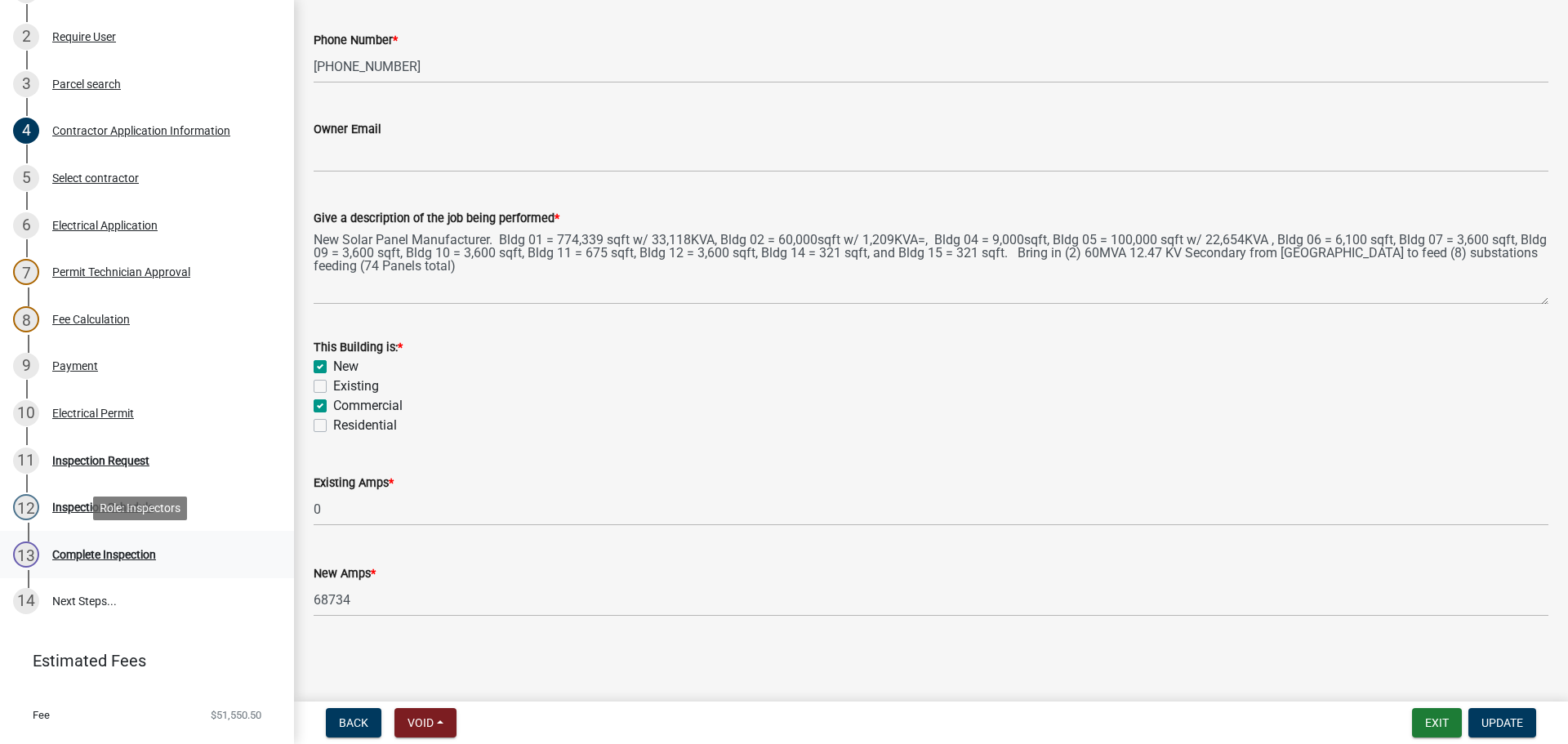
scroll to position [327, 0]
click at [89, 408] on div "Electrical Permit" at bounding box center [93, 412] width 81 height 12
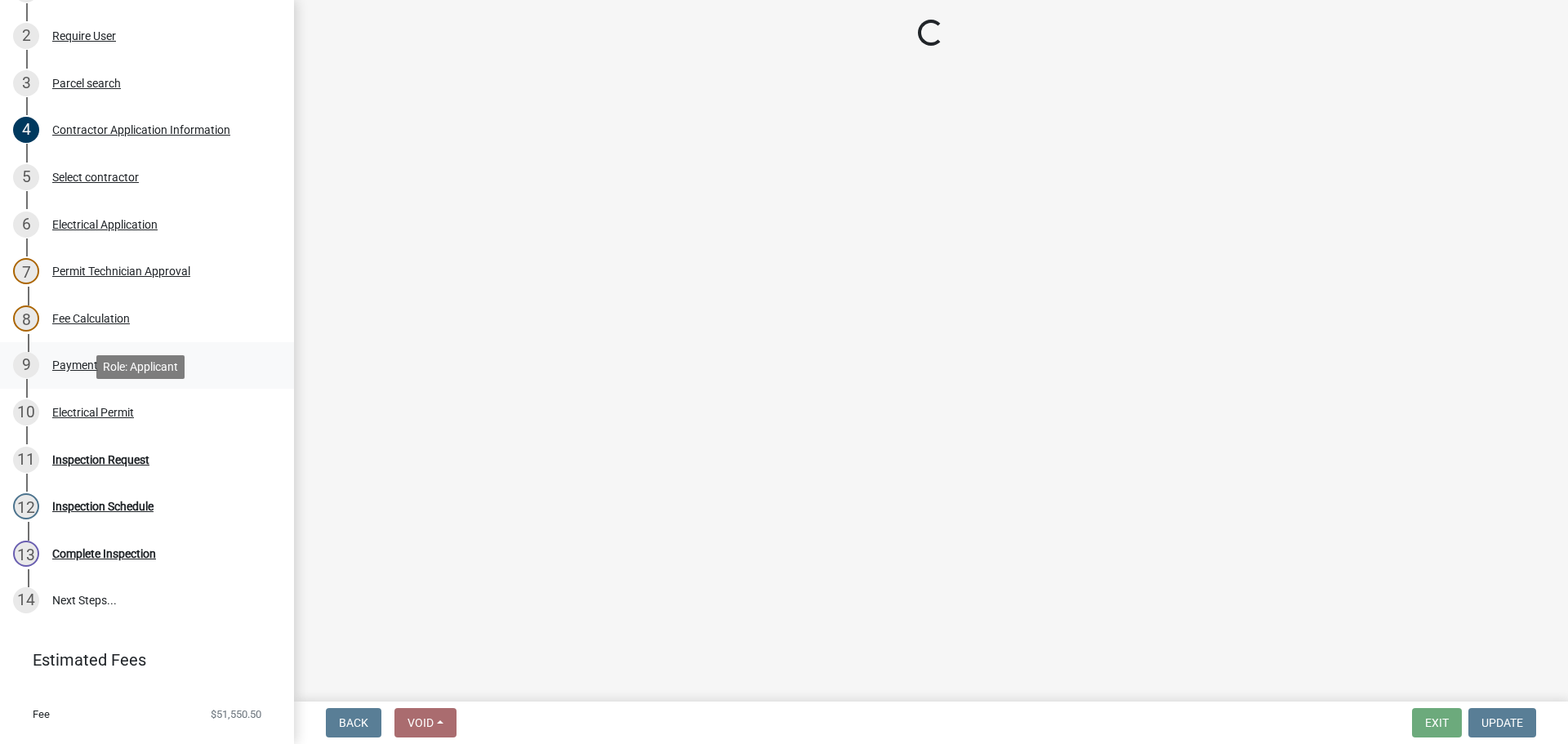
scroll to position [0, 0]
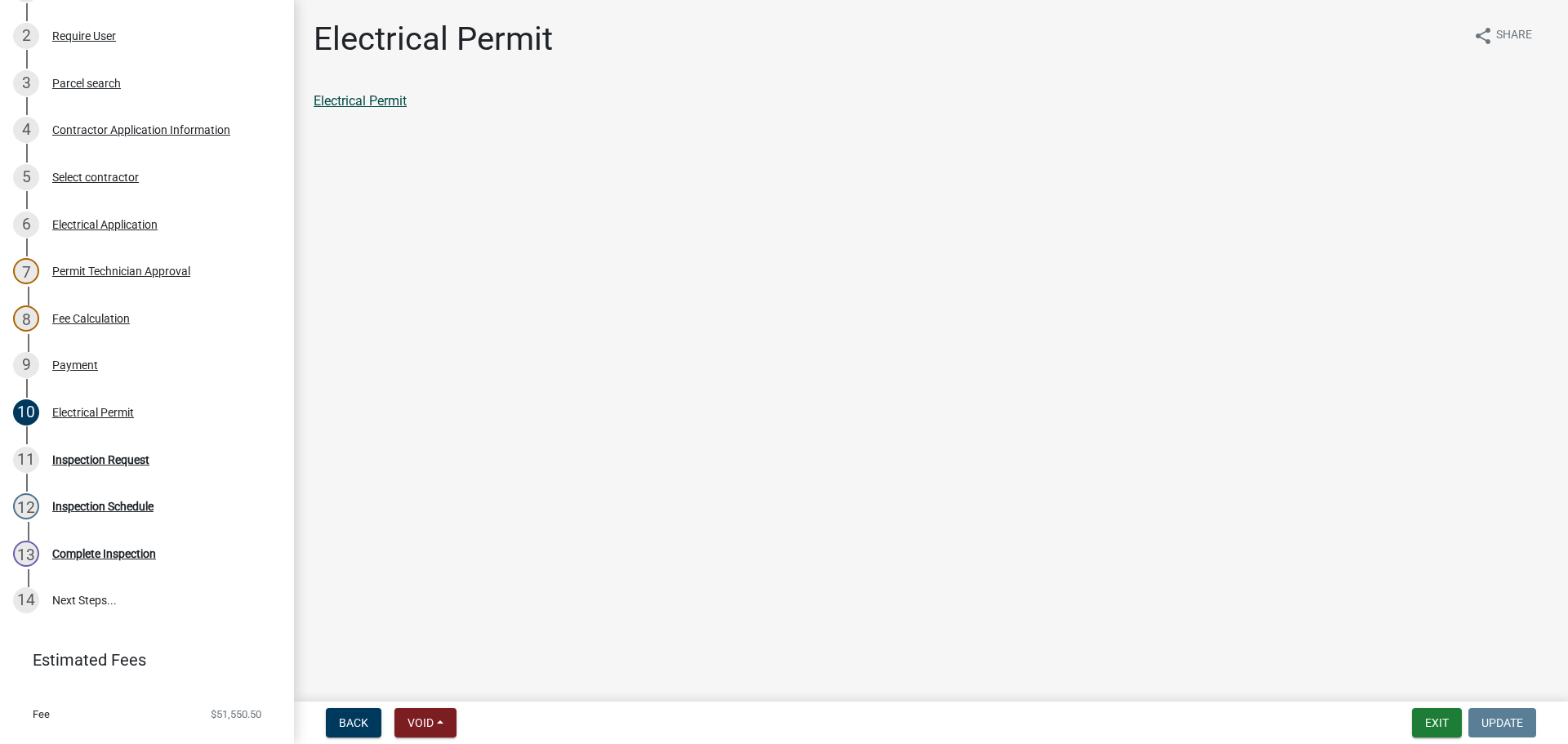
click at [357, 99] on link "Electrical Permit" at bounding box center [360, 101] width 93 height 16
click at [72, 369] on div "Payment" at bounding box center [75, 365] width 46 height 12
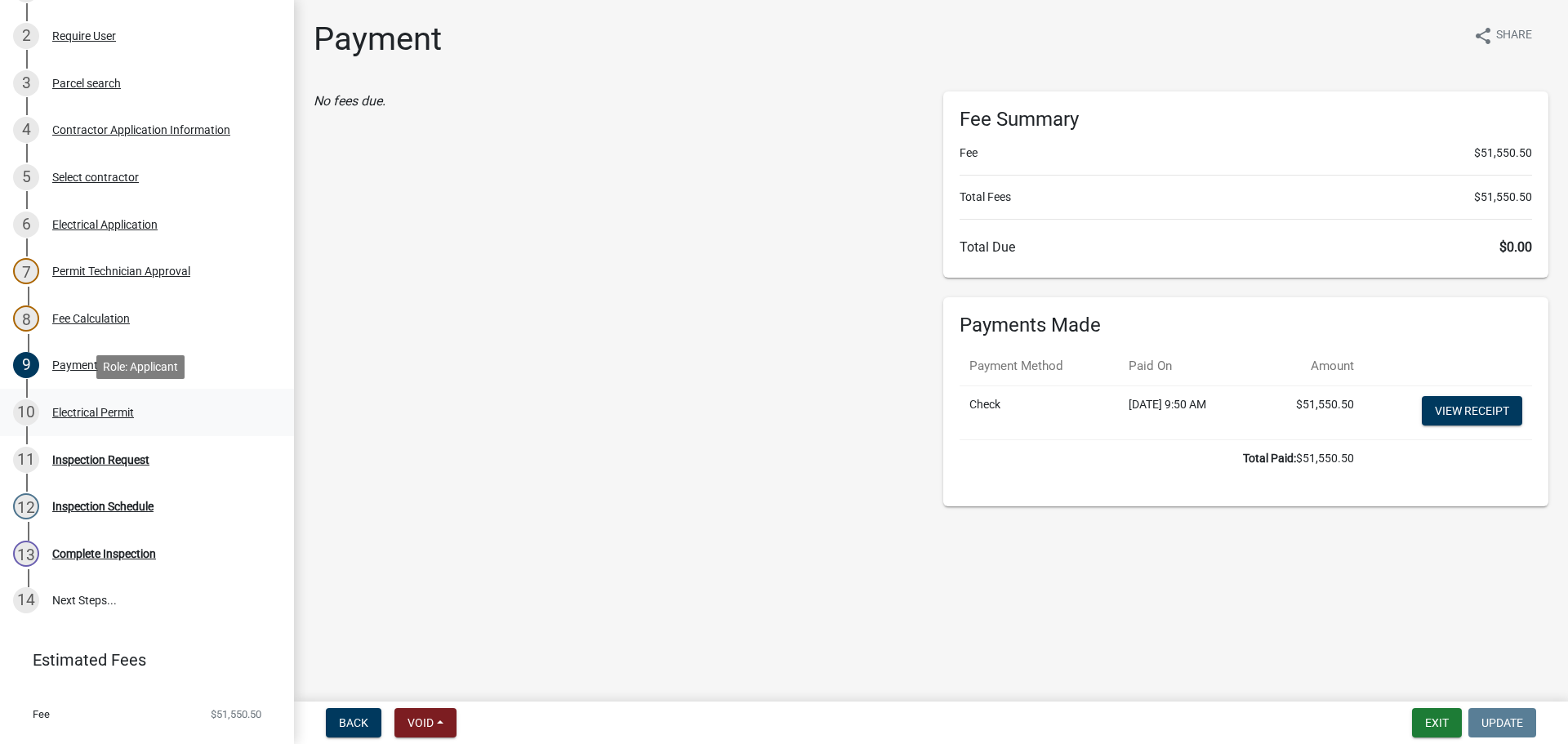
click at [103, 406] on div "Electrical Permit" at bounding box center [93, 412] width 81 height 12
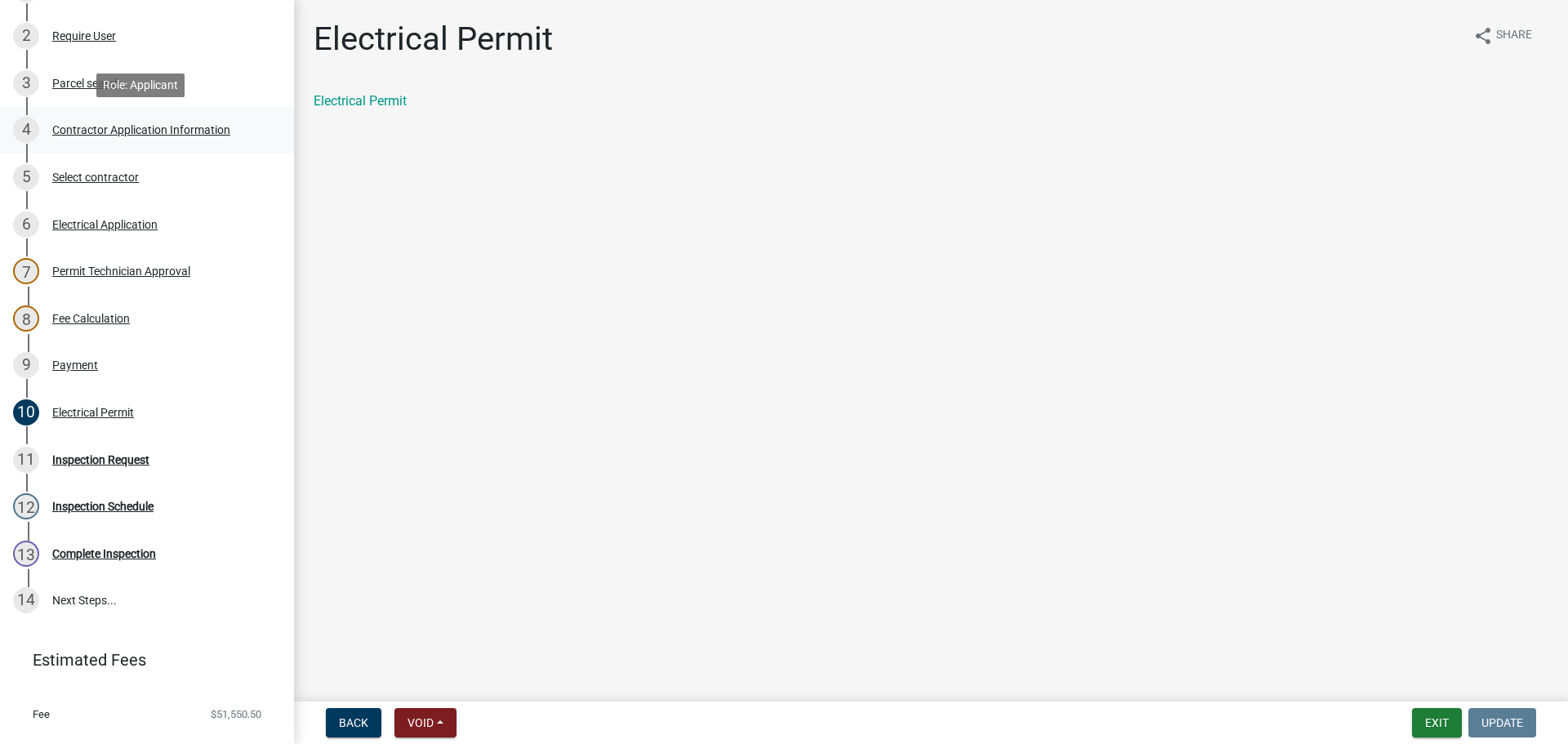
click at [147, 134] on div "Contractor Application Information" at bounding box center [141, 130] width 178 height 12
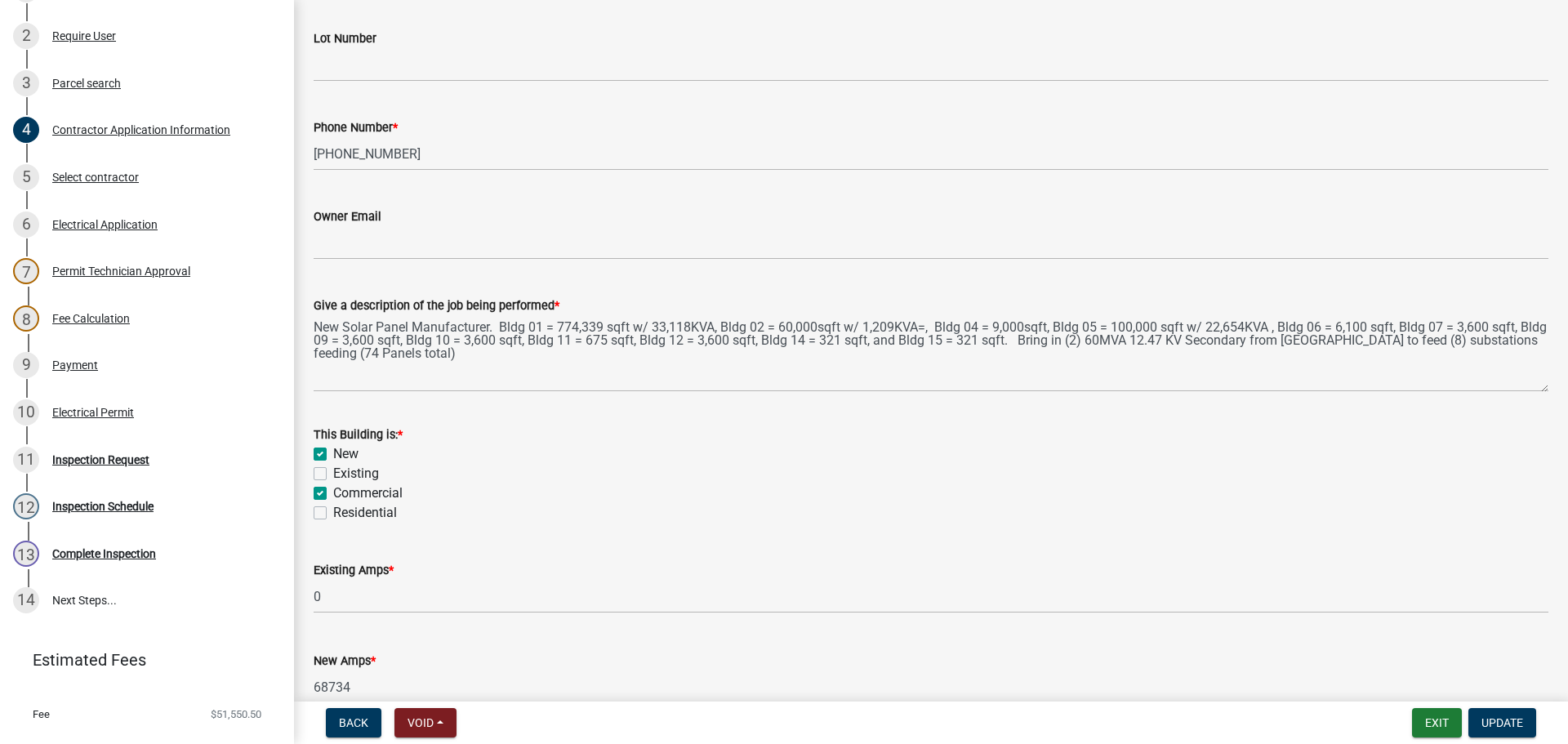
scroll to position [659, 0]
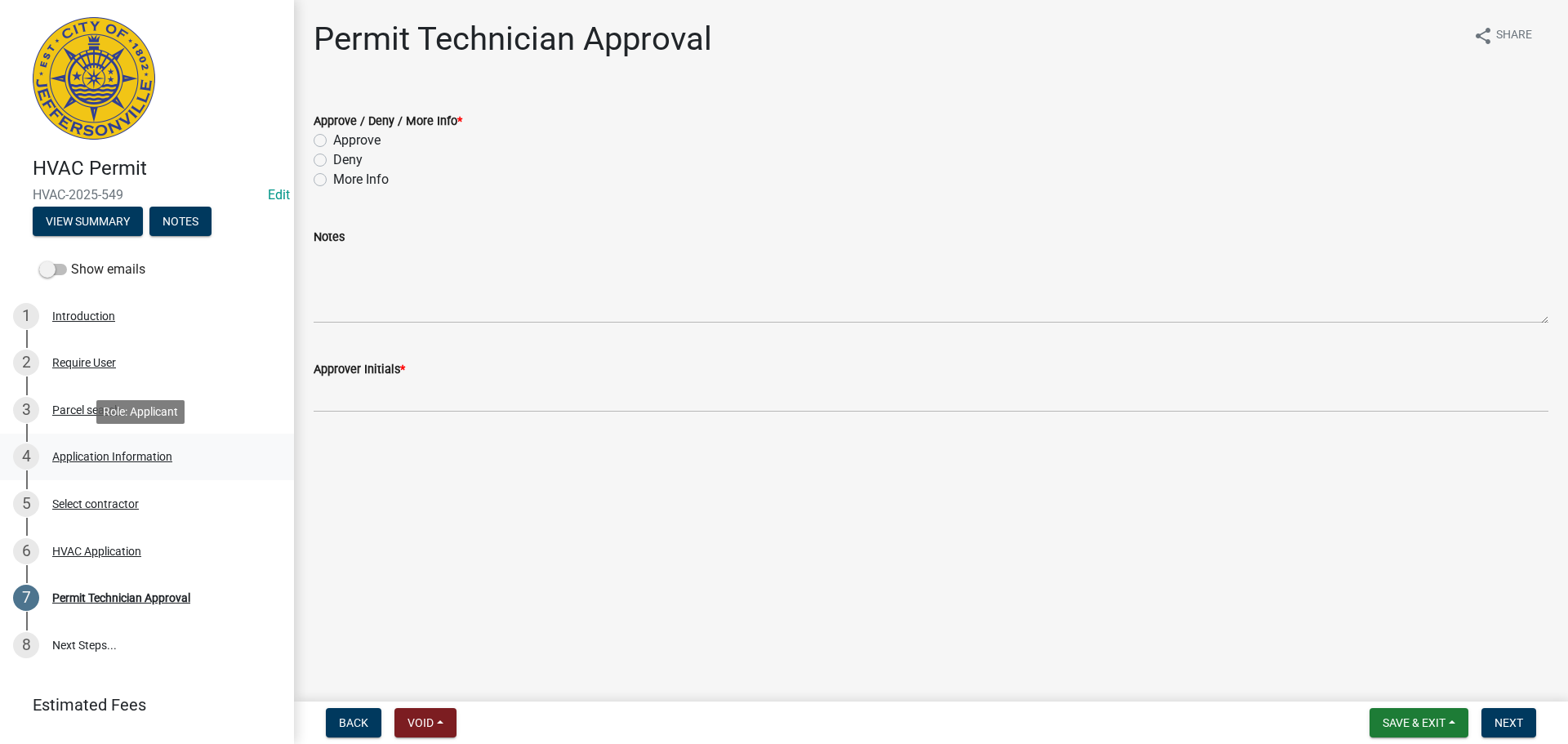
click at [121, 457] on div "Application Information" at bounding box center [112, 456] width 120 height 12
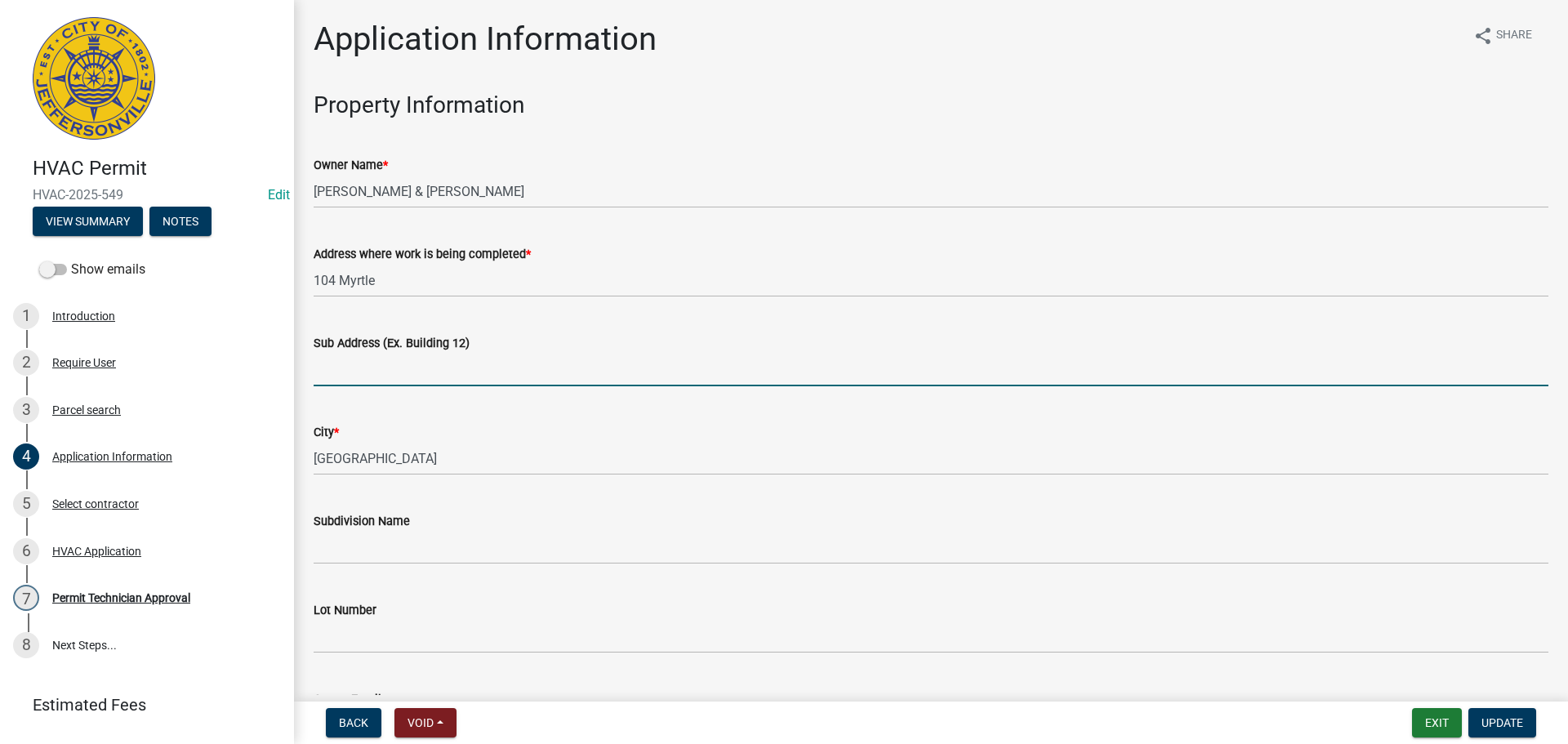
click at [422, 358] on input "Sub Address (Ex. Building 12)" at bounding box center [930, 369] width 1235 height 33
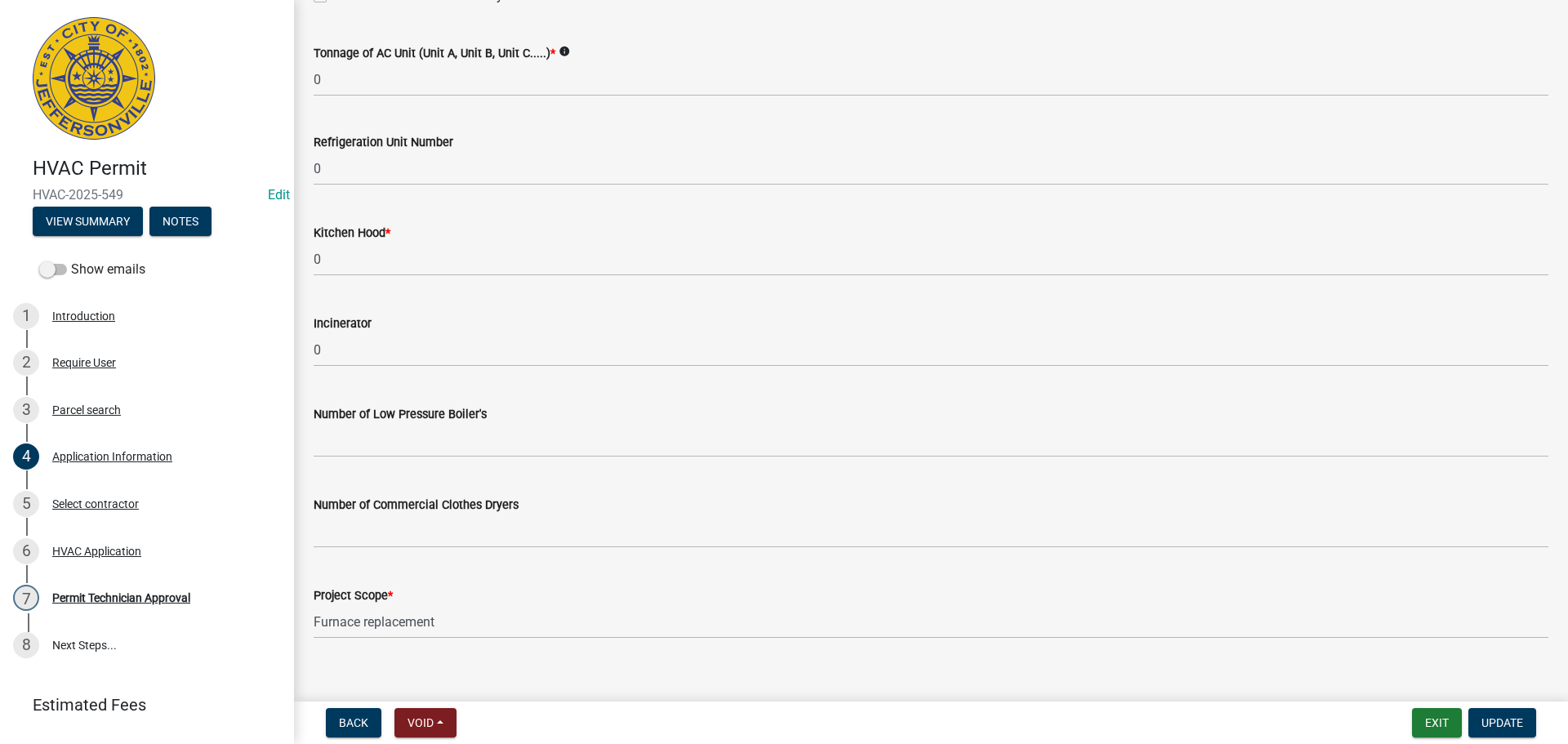
scroll to position [1099, 0]
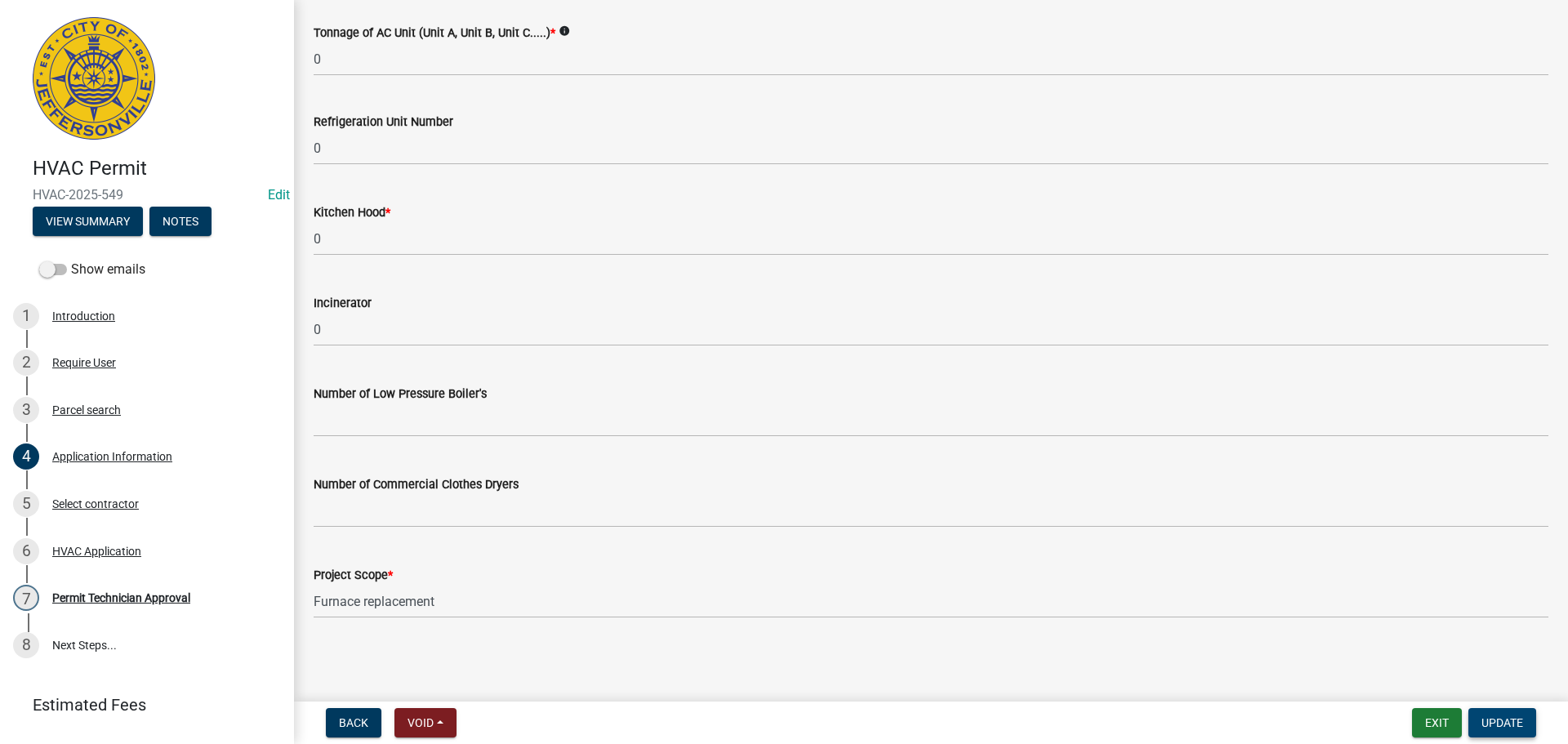
type input "[STREET_ADDRESS]"
click at [1494, 712] on button "Update" at bounding box center [1502, 722] width 68 height 29
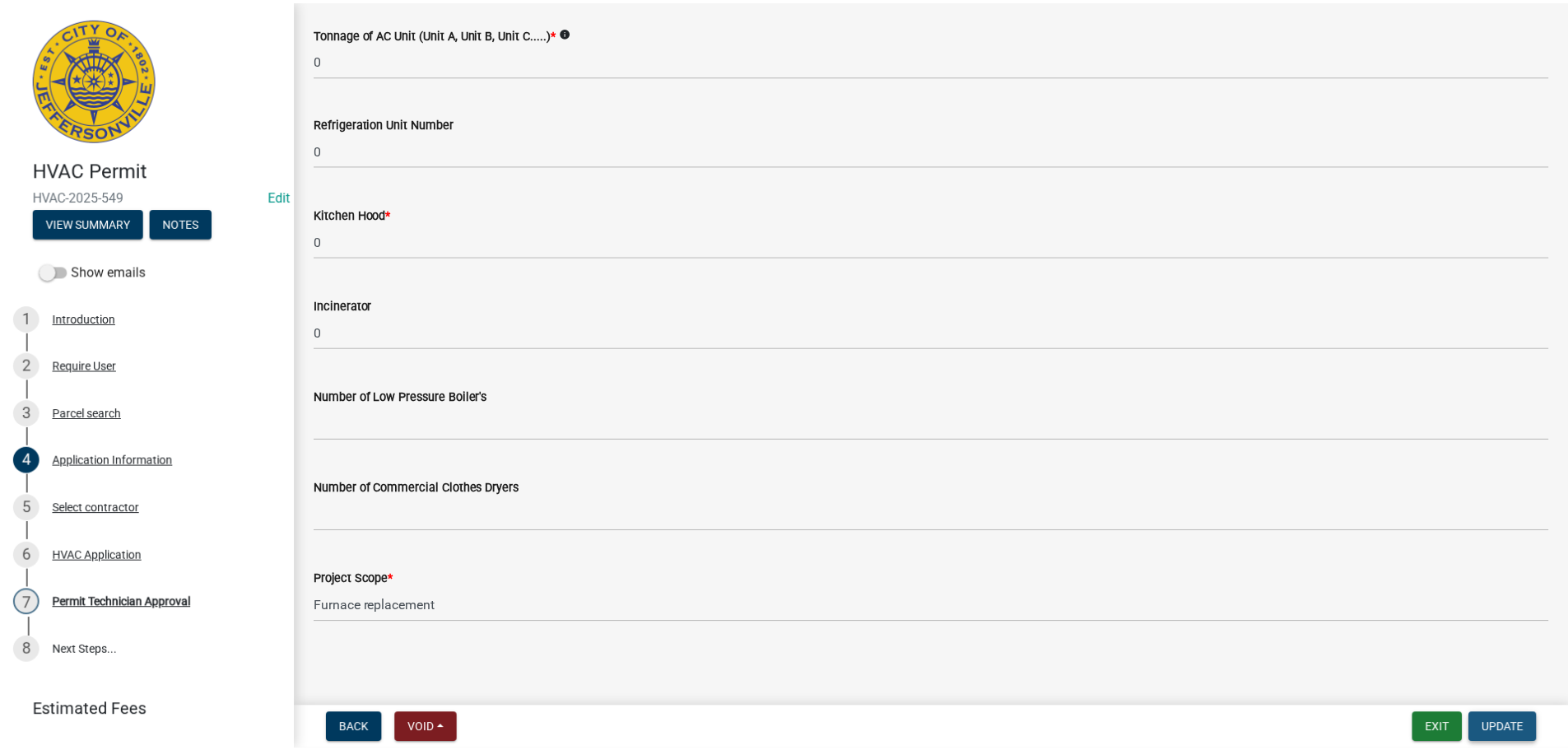
scroll to position [0, 0]
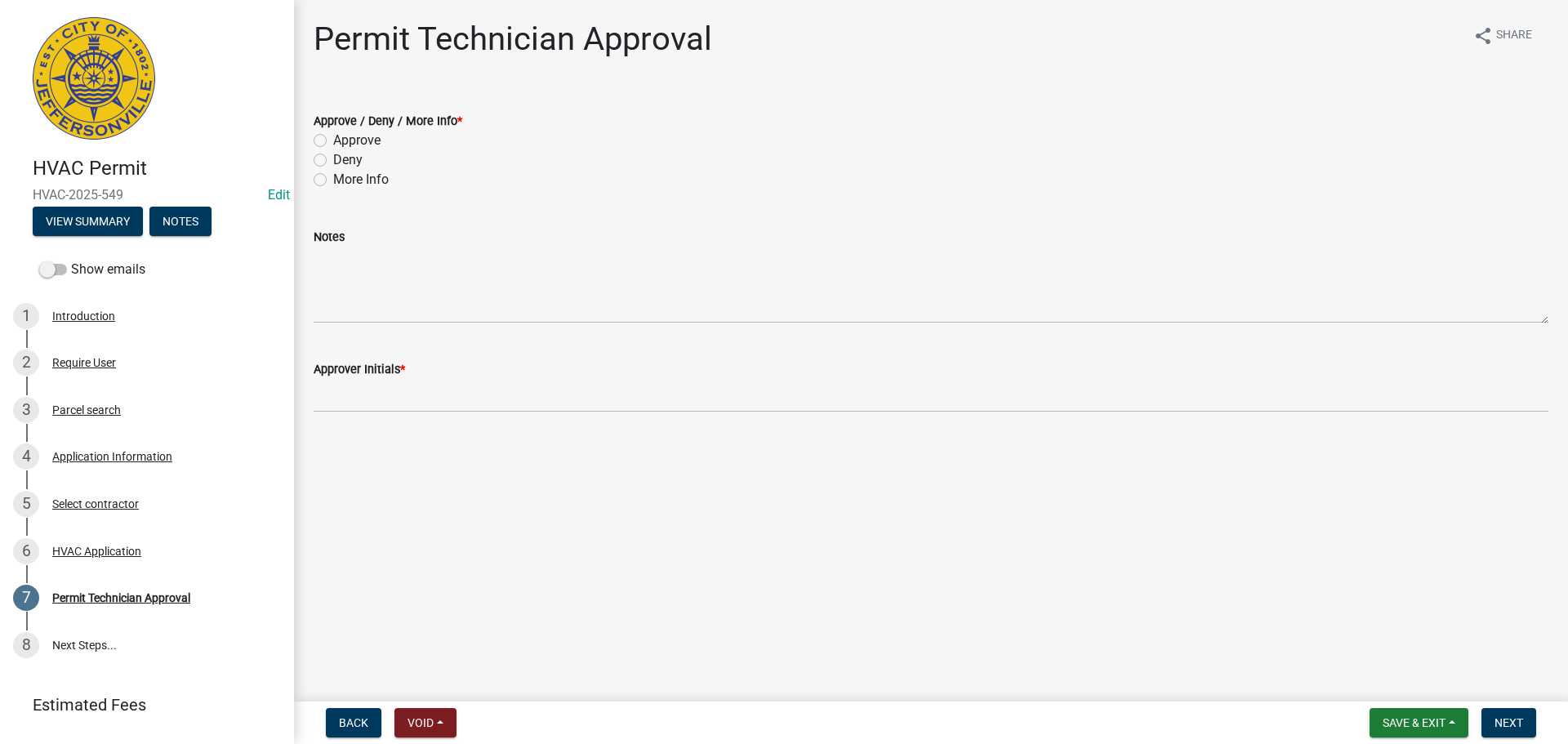
click at [340, 140] on label "Approve" at bounding box center [357, 140] width 47 height 20
click at [340, 140] on input "Approve" at bounding box center [338, 135] width 11 height 11
radio input "true"
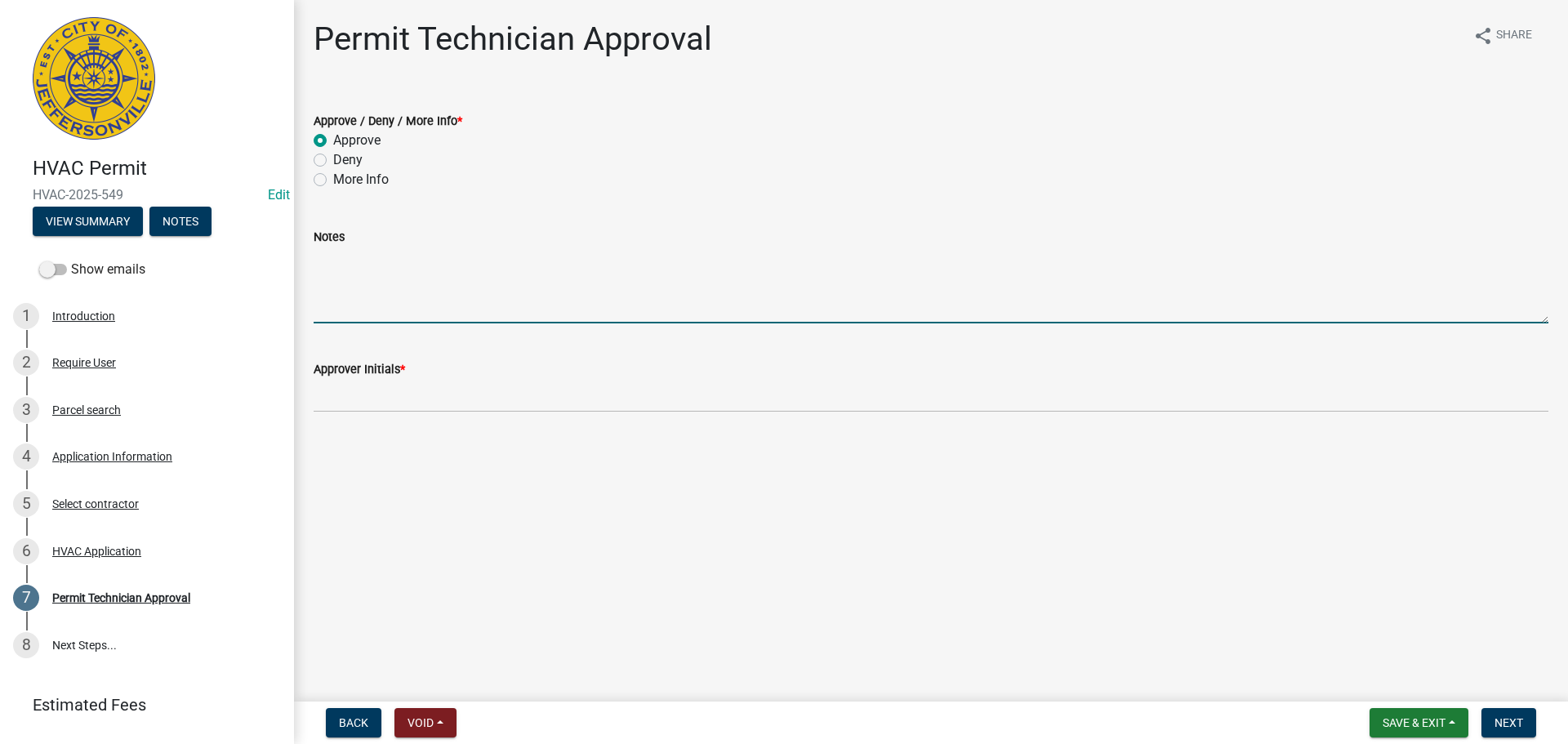
click at [375, 303] on textarea "Notes" at bounding box center [930, 285] width 1235 height 76
type textarea "Heating unit only"
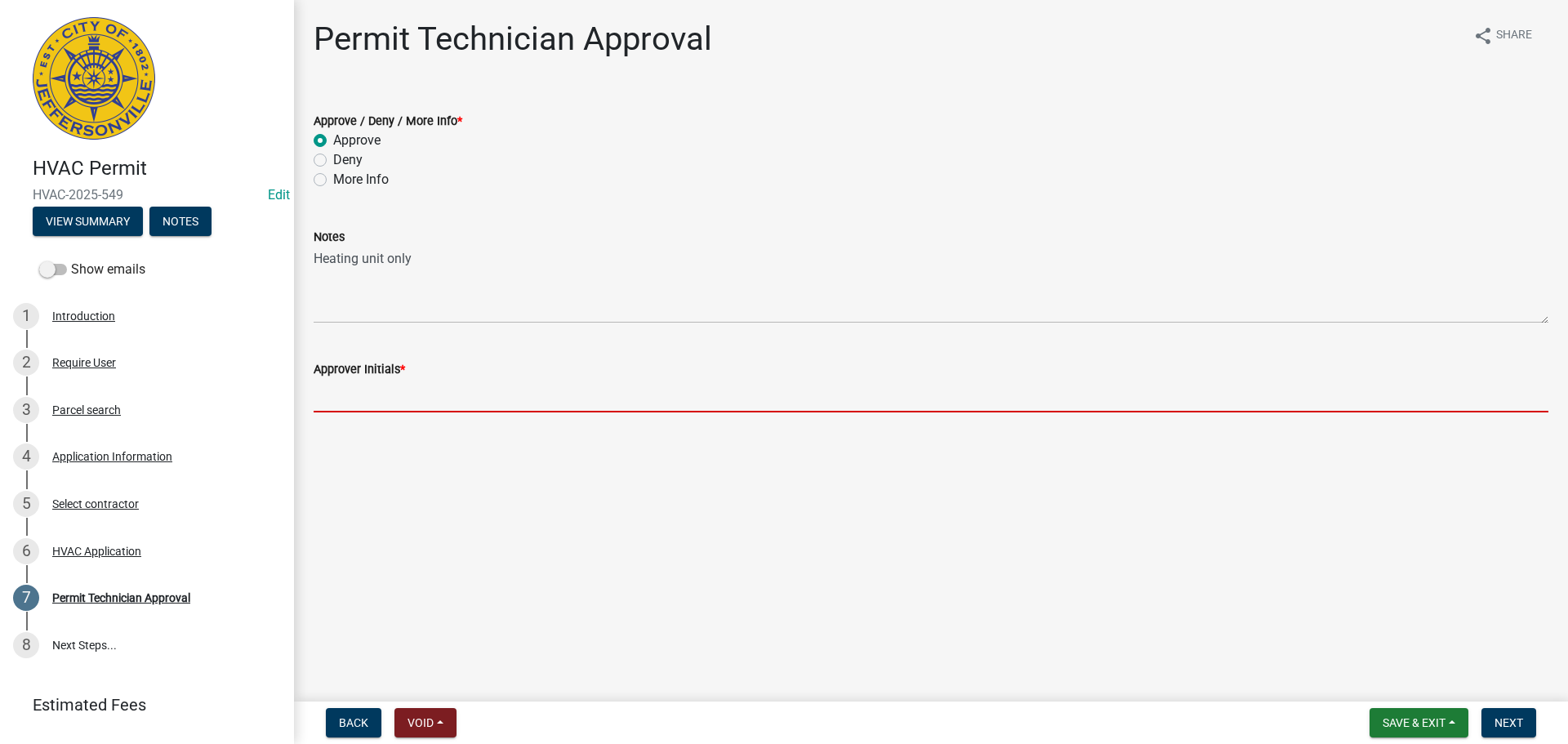
click at [390, 394] on input "Approver Initials *" at bounding box center [930, 396] width 1235 height 33
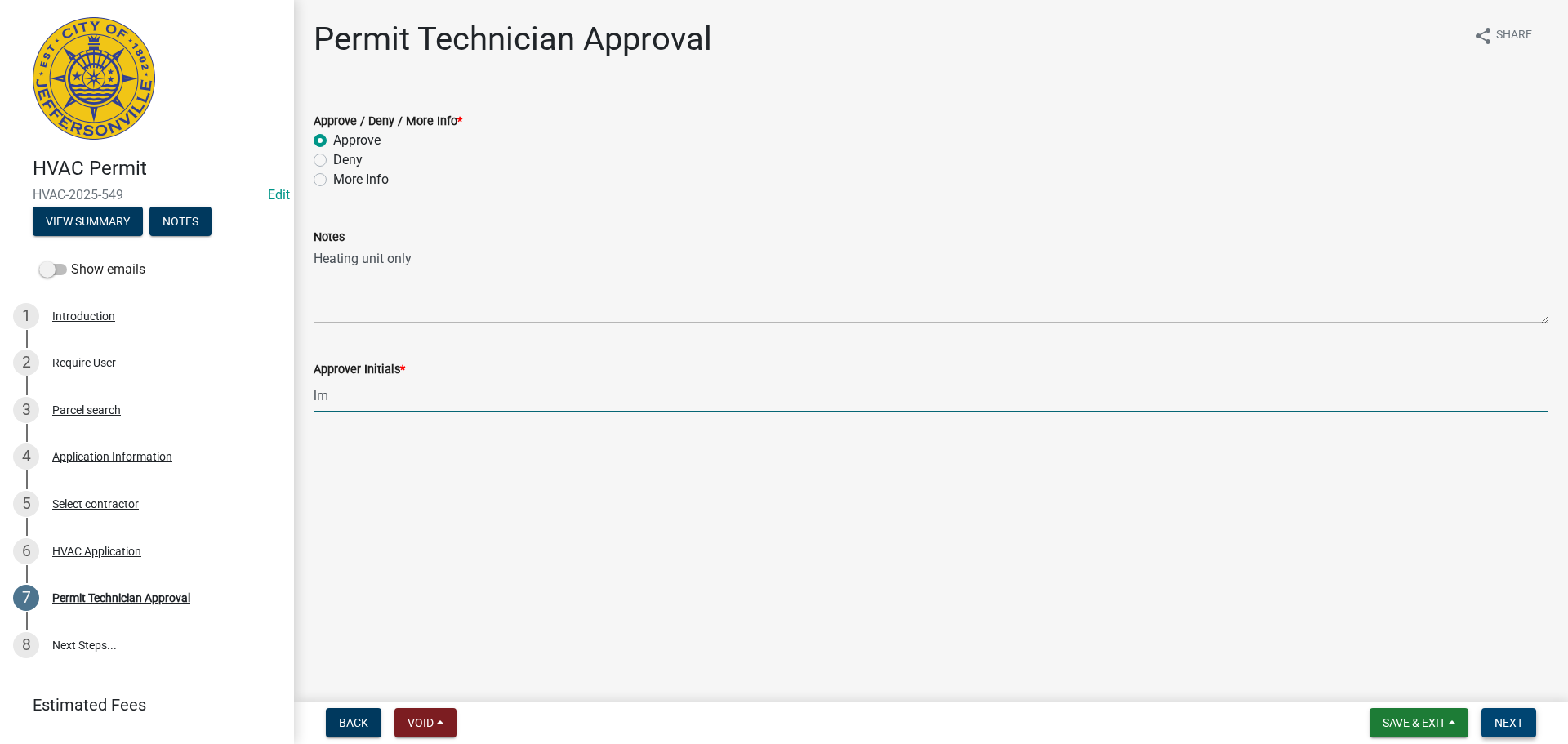
type input "lm"
click at [1505, 713] on button "Next" at bounding box center [1509, 722] width 55 height 29
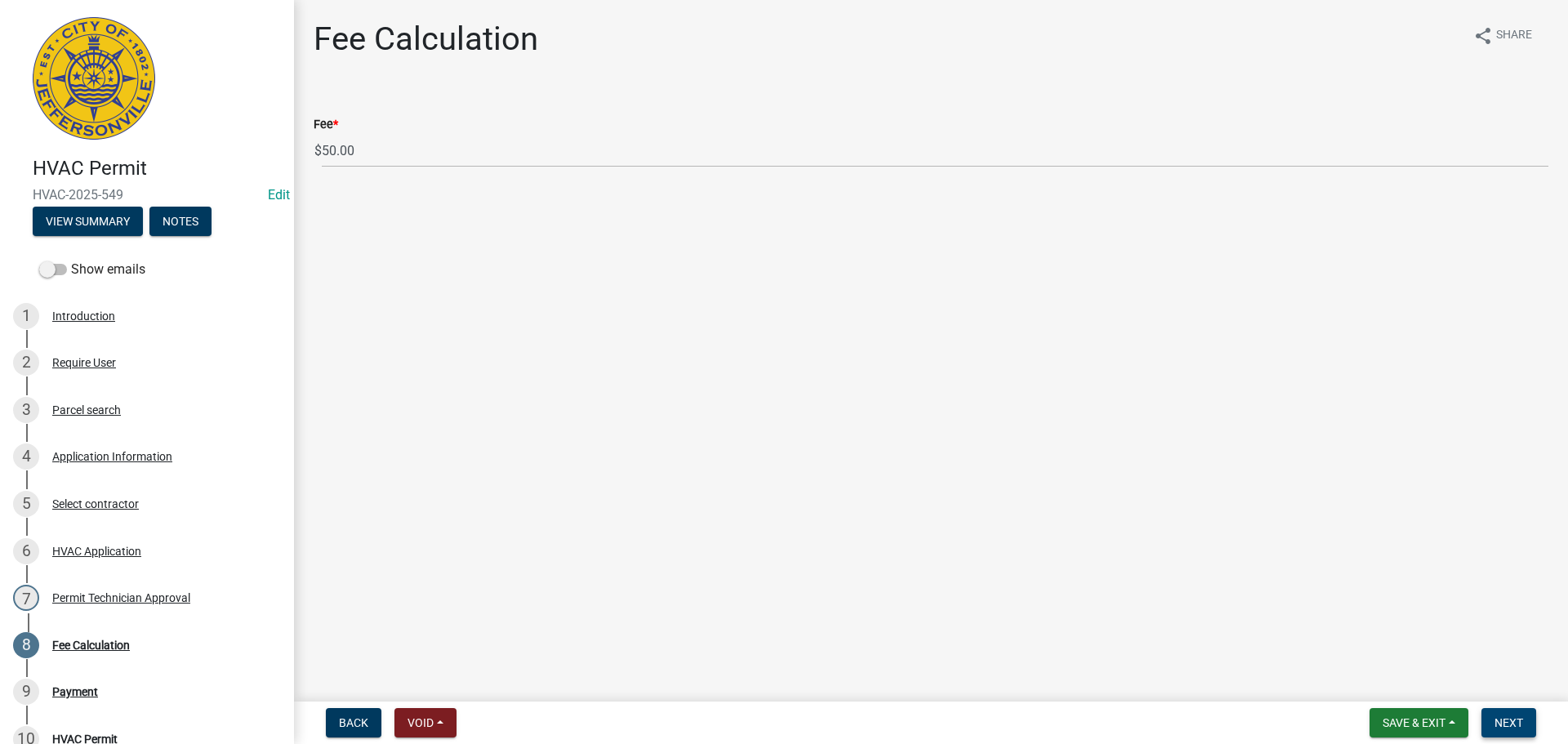
click at [1505, 713] on button "Next" at bounding box center [1509, 722] width 55 height 29
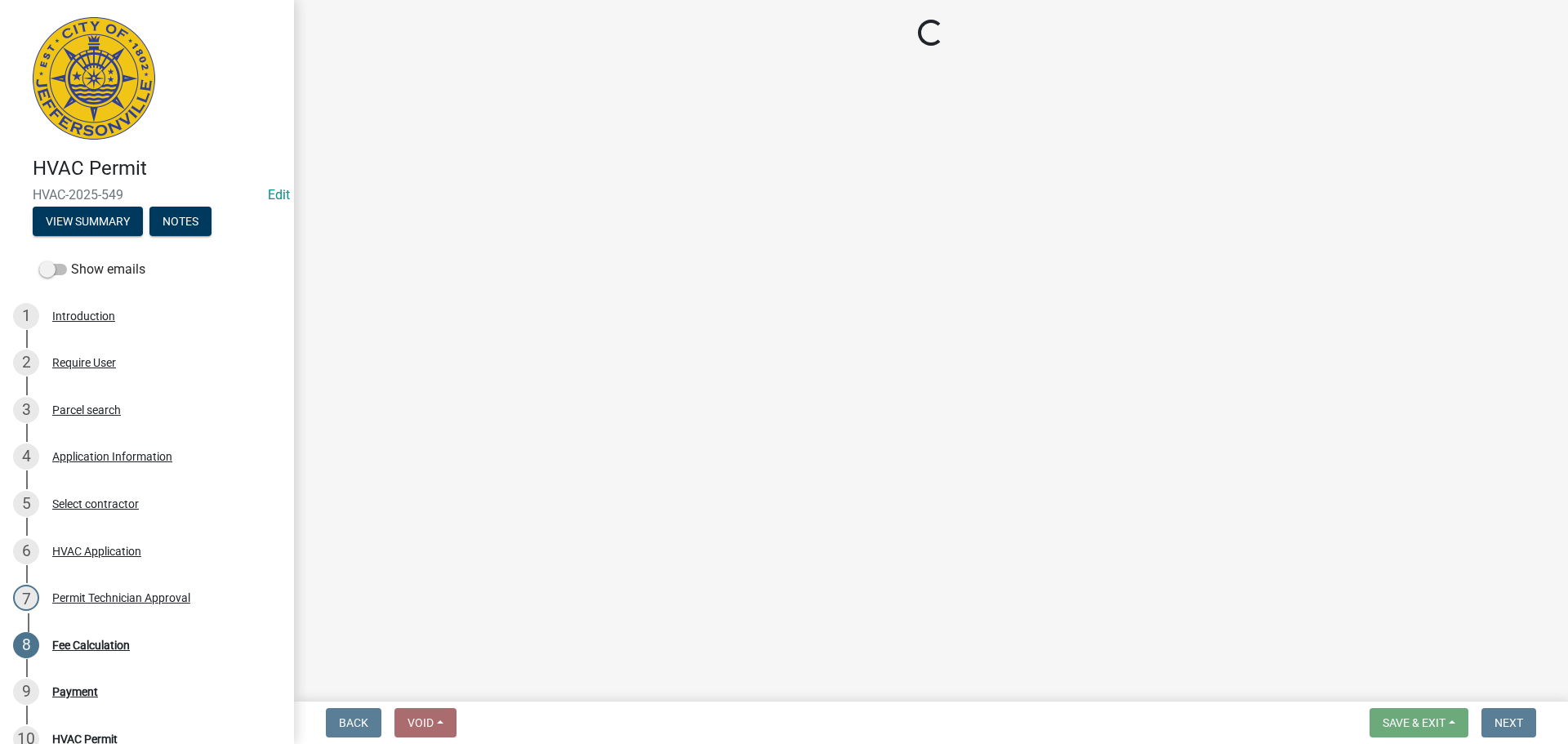
select select "3: 3"
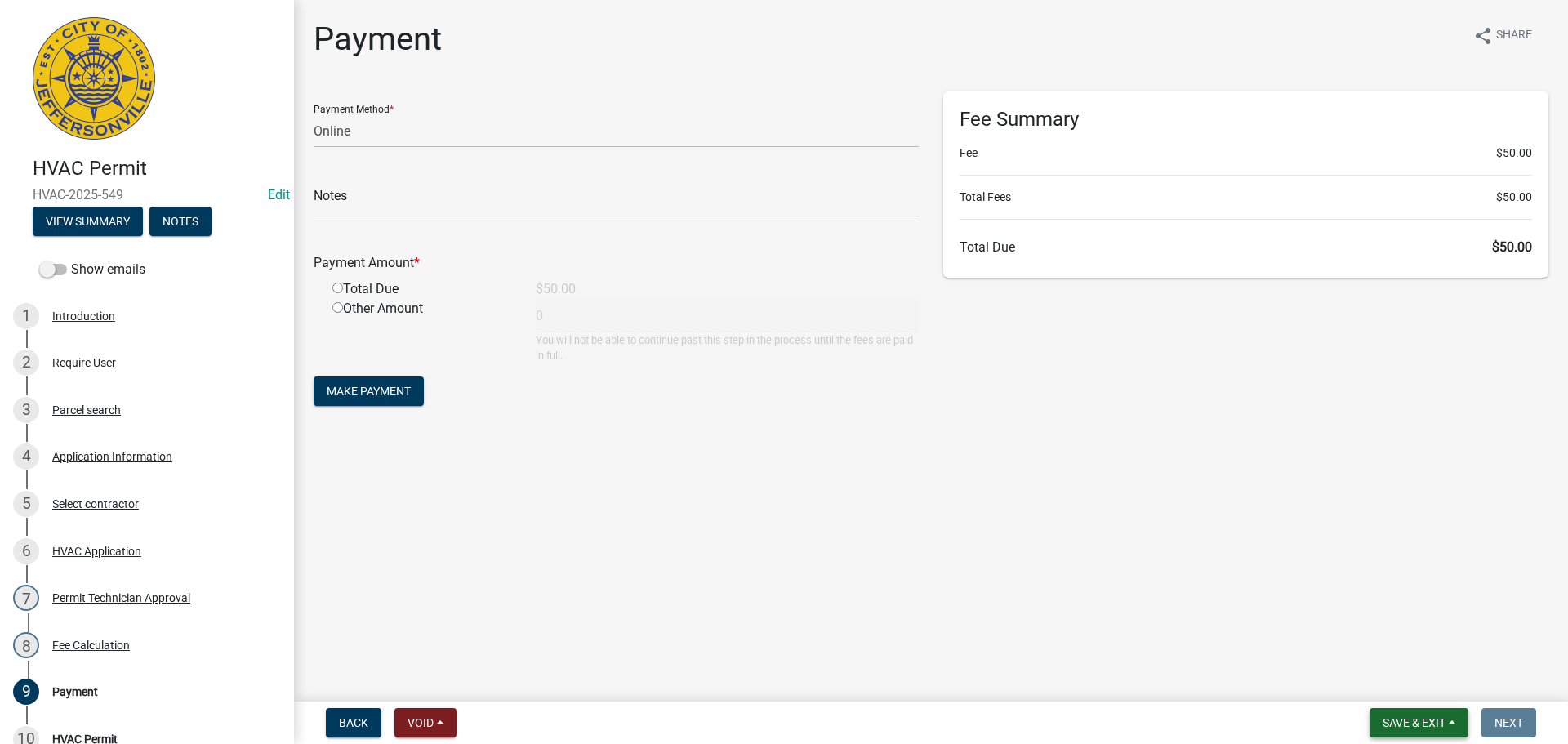
click at [1417, 712] on button "Save & Exit" at bounding box center [1418, 722] width 99 height 29
click at [1409, 682] on button "Save & Exit" at bounding box center [1403, 680] width 131 height 39
